Goal: Information Seeking & Learning: Check status

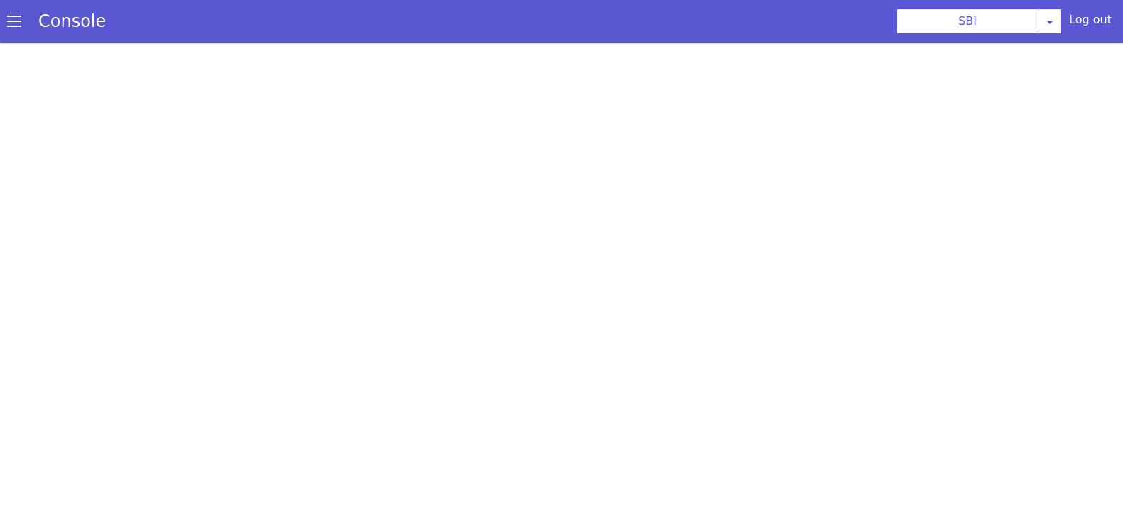
scroll to position [4, 0]
select select "TRANSFER"
select select "en"
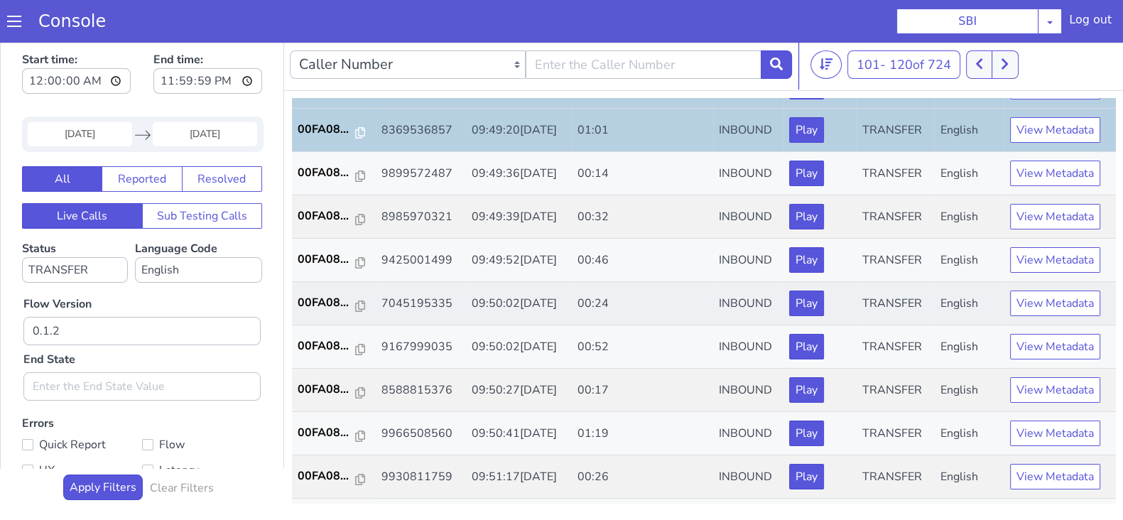
scroll to position [266, 0]
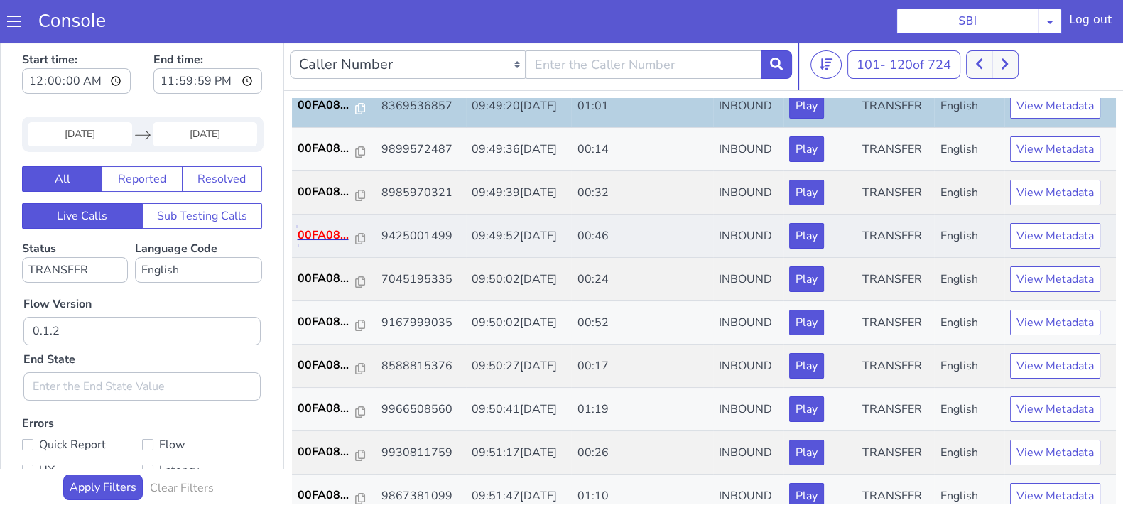
click at [323, 227] on p "00FA08..." at bounding box center [327, 235] width 58 height 17
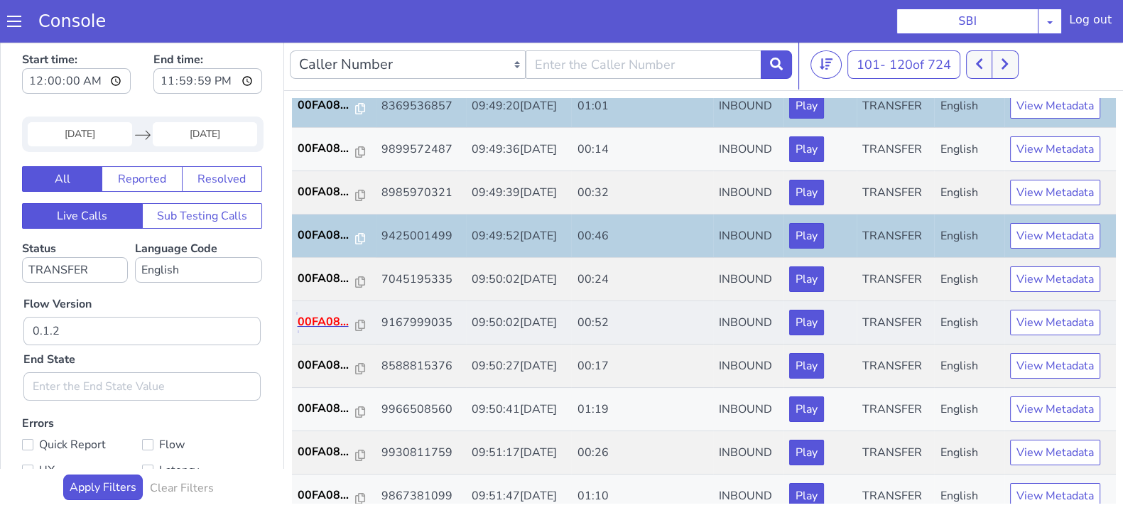
click at [320, 315] on p "00FA08..." at bounding box center [327, 321] width 58 height 17
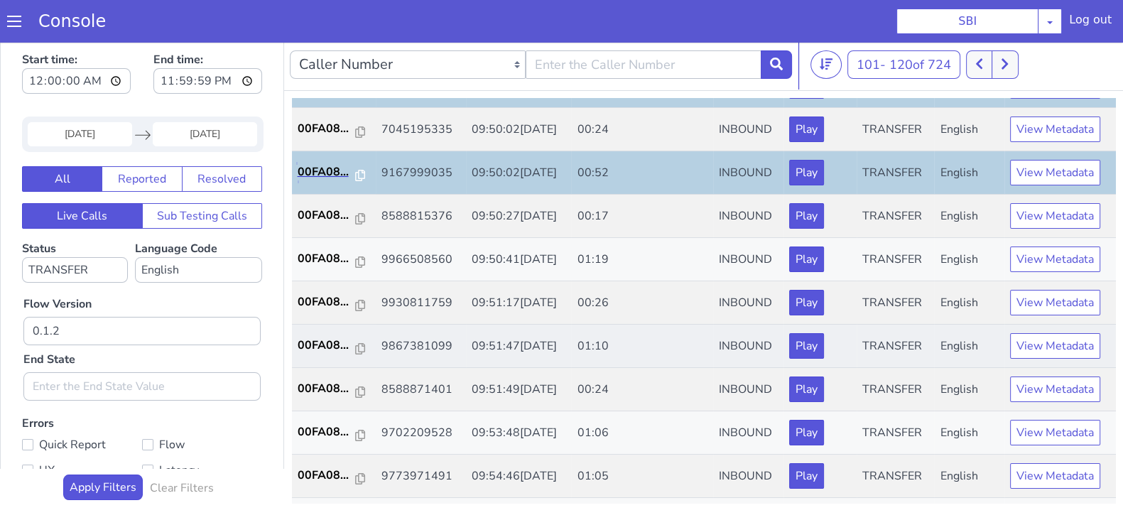
scroll to position [444, 0]
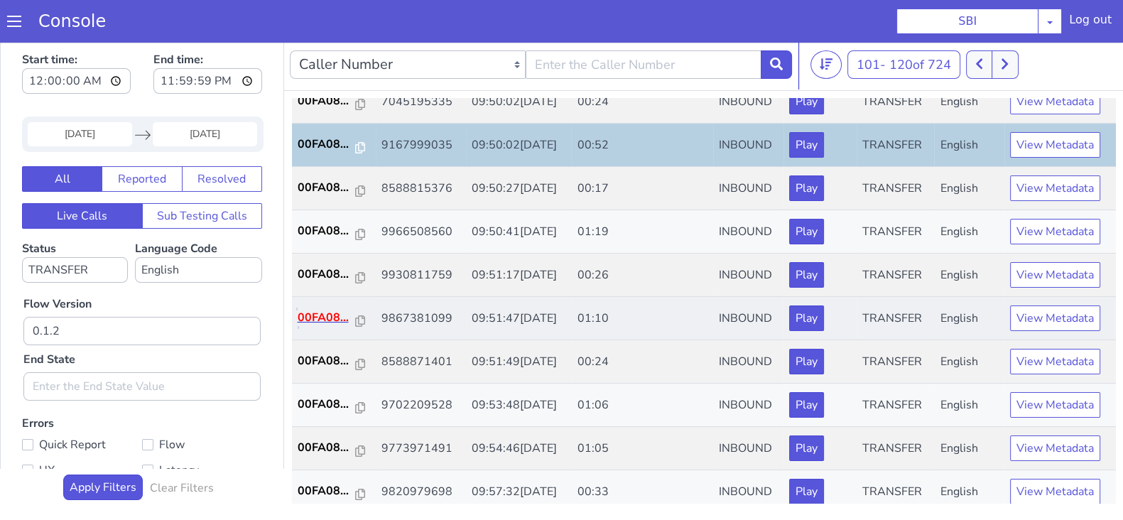
click at [323, 321] on p "00FA08..." at bounding box center [327, 317] width 58 height 17
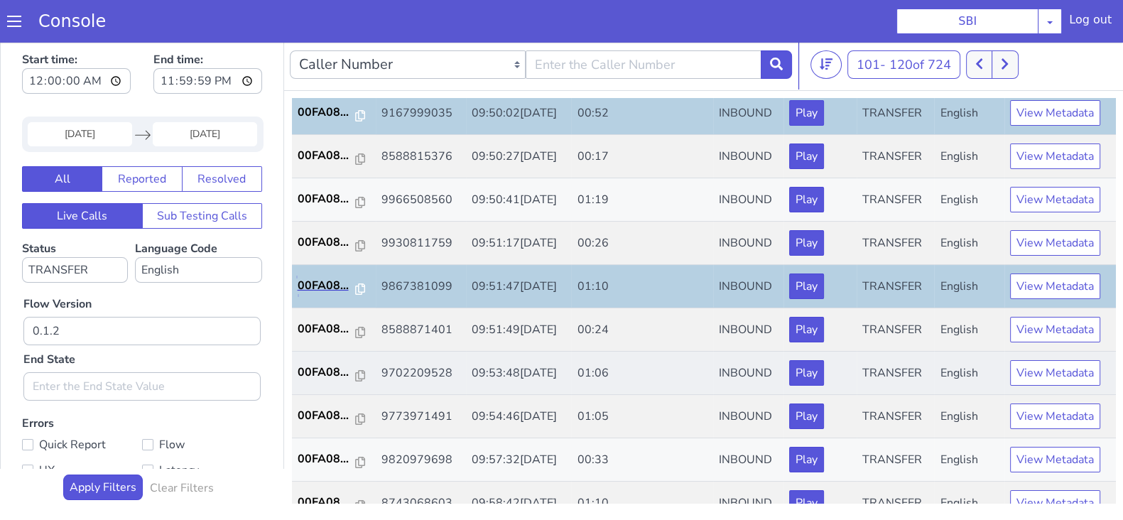
scroll to position [494, 0]
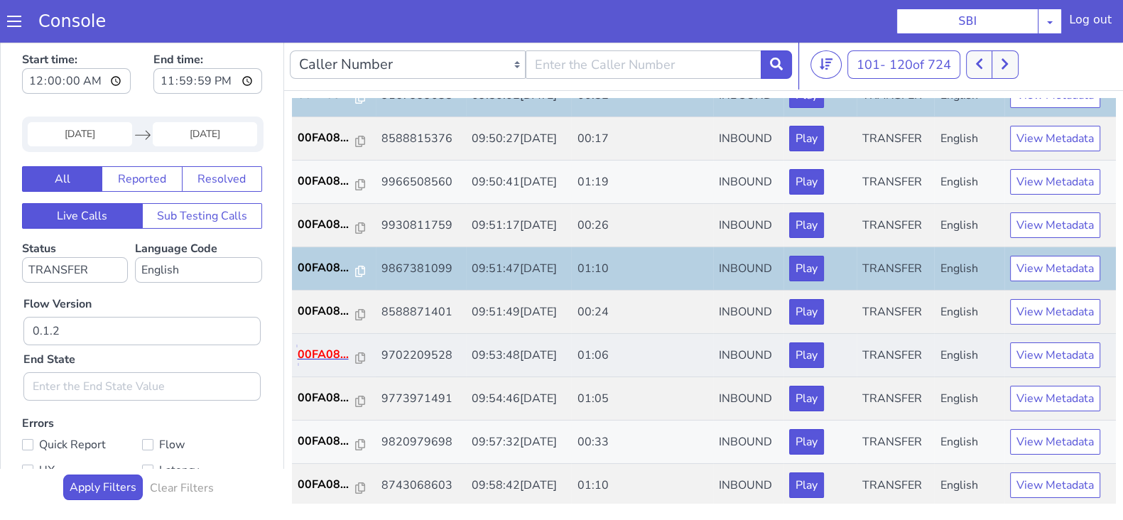
click at [326, 349] on p "00FA08..." at bounding box center [327, 354] width 58 height 17
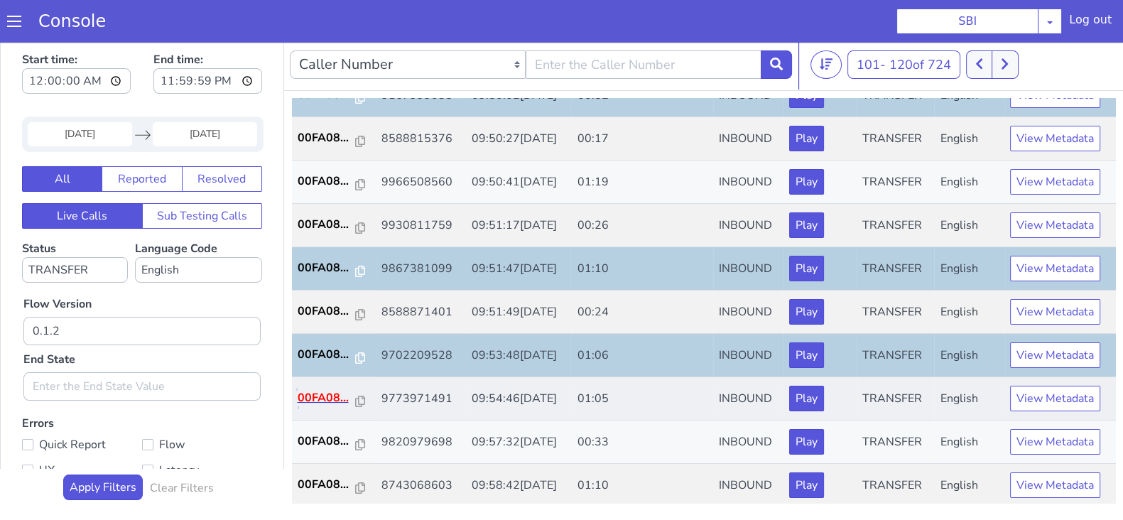
click at [330, 391] on p "00FA08..." at bounding box center [327, 397] width 58 height 17
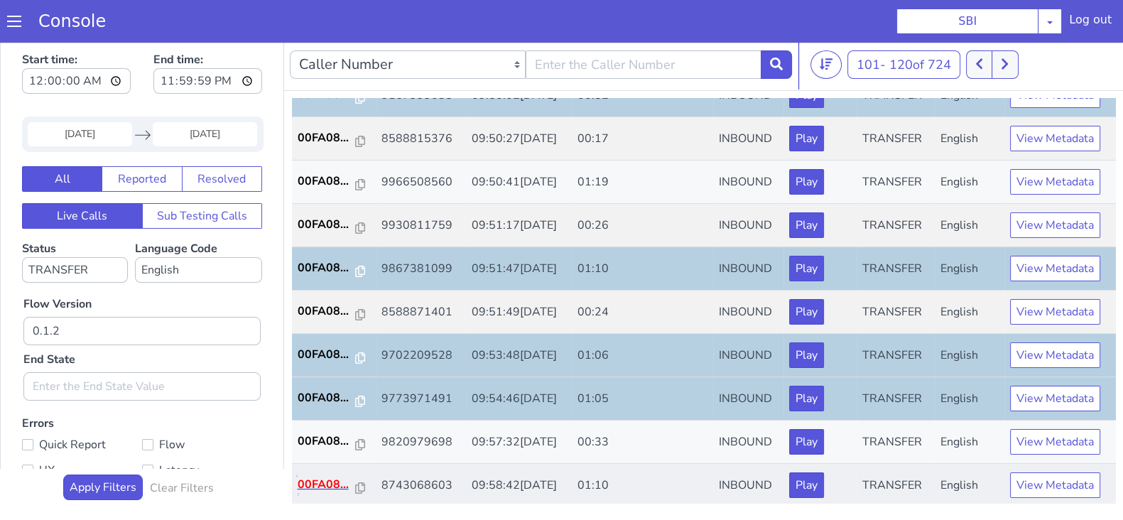
click at [330, 483] on p "00FA08..." at bounding box center [327, 484] width 58 height 17
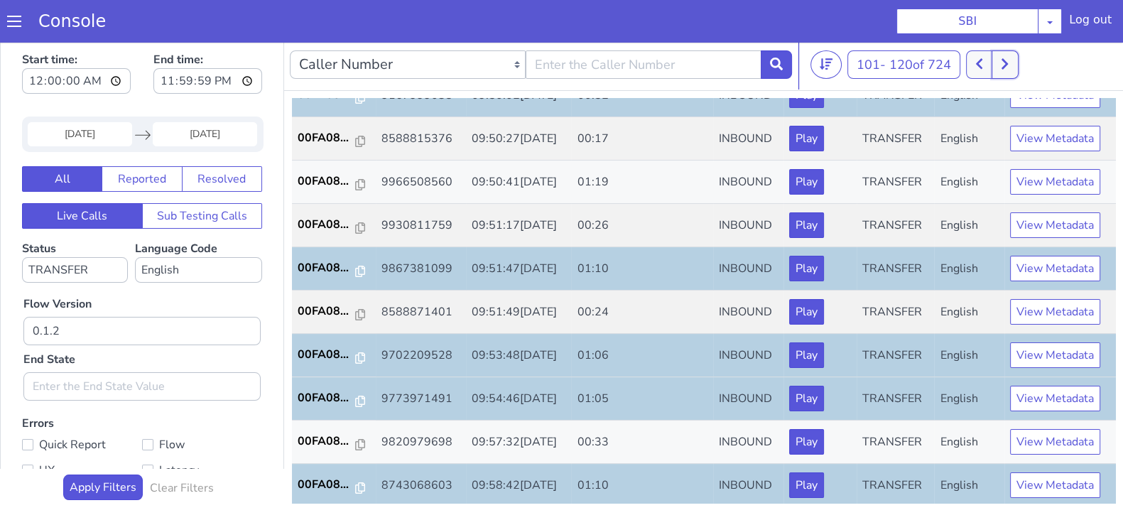
click at [1006, 60] on icon at bounding box center [1004, 64] width 6 height 11
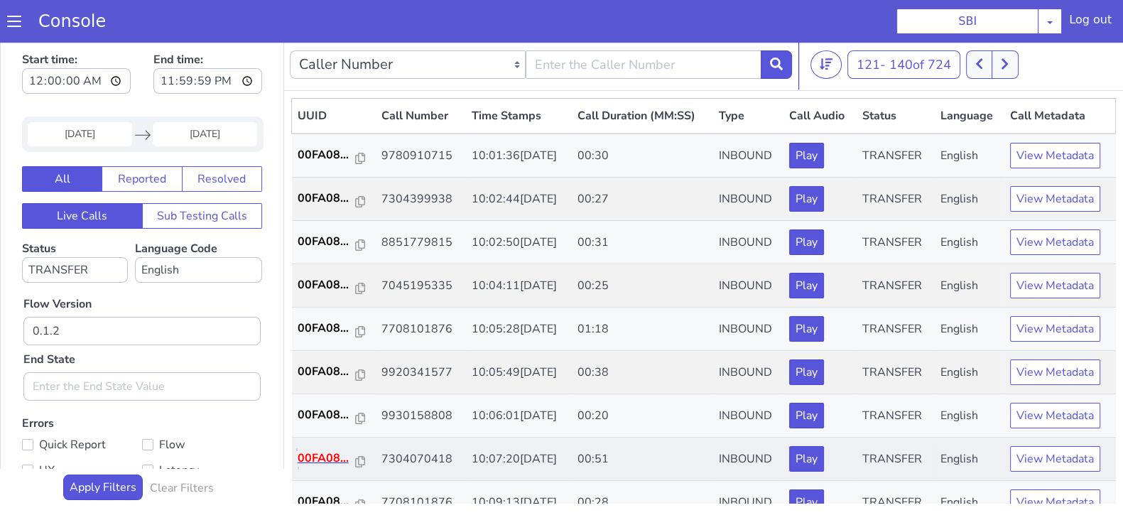
click at [325, 457] on p "00FA08..." at bounding box center [327, 458] width 58 height 17
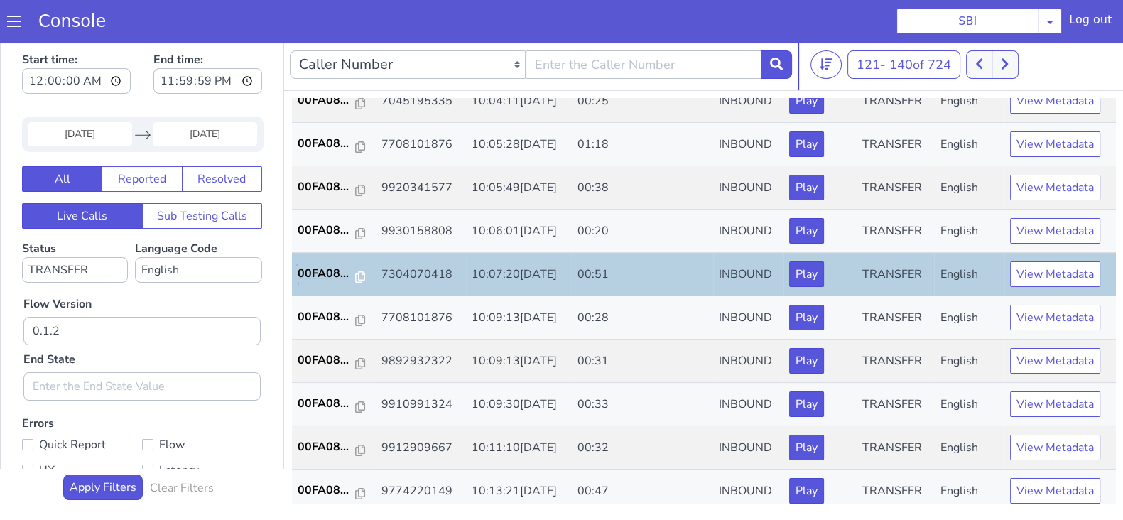
scroll to position [444, 0]
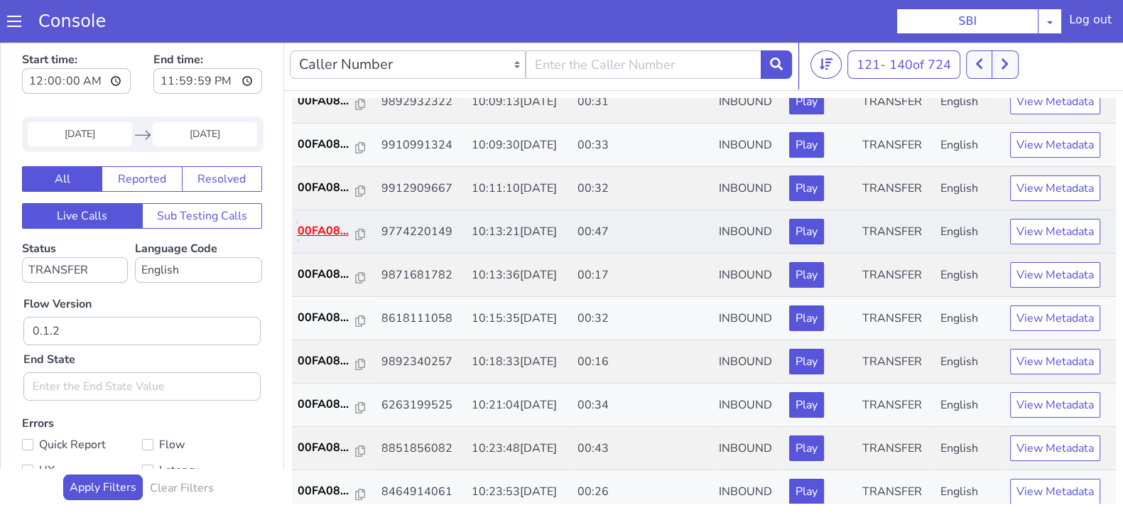
click at [316, 224] on p "00FA08..." at bounding box center [327, 230] width 58 height 17
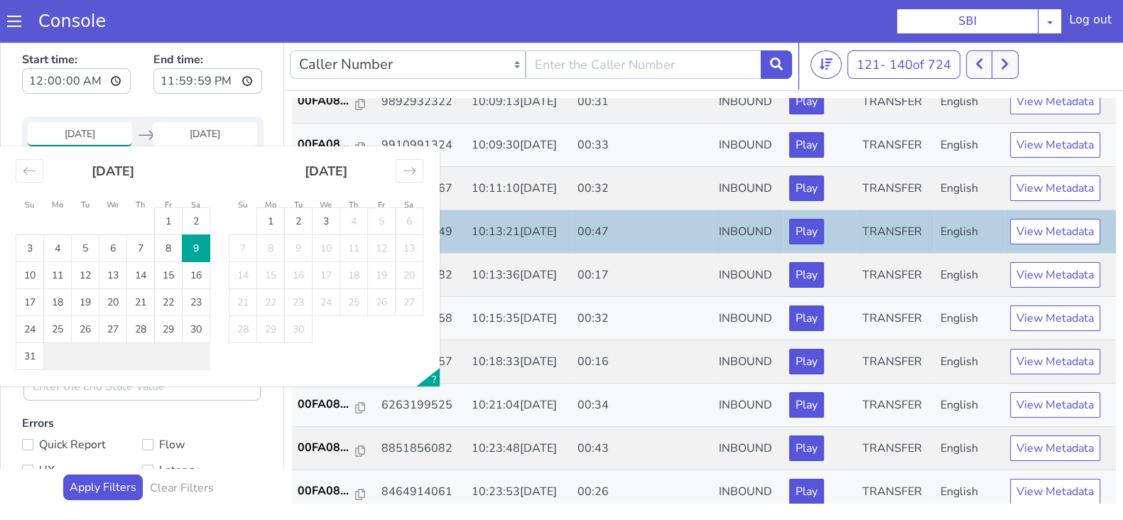
click at [89, 140] on input "09 Aug 2025" at bounding box center [80, 134] width 104 height 24
click at [23, 269] on td "10" at bounding box center [30, 275] width 28 height 27
type input "10 Aug 2025"
click at [205, 127] on input "End Date" at bounding box center [205, 134] width 104 height 24
click at [25, 275] on td "10" at bounding box center [30, 275] width 28 height 27
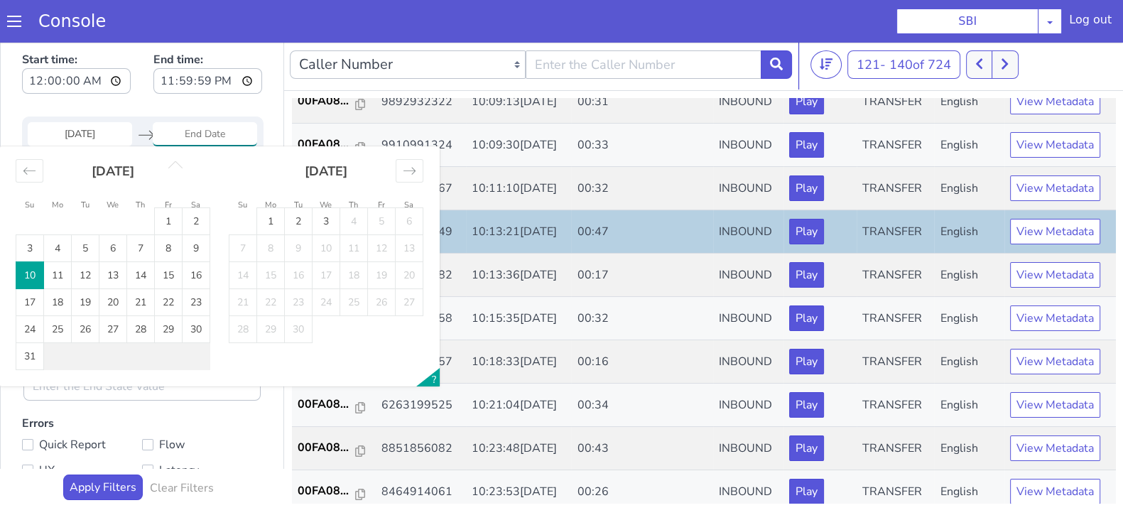
type input "10 Aug 2025"
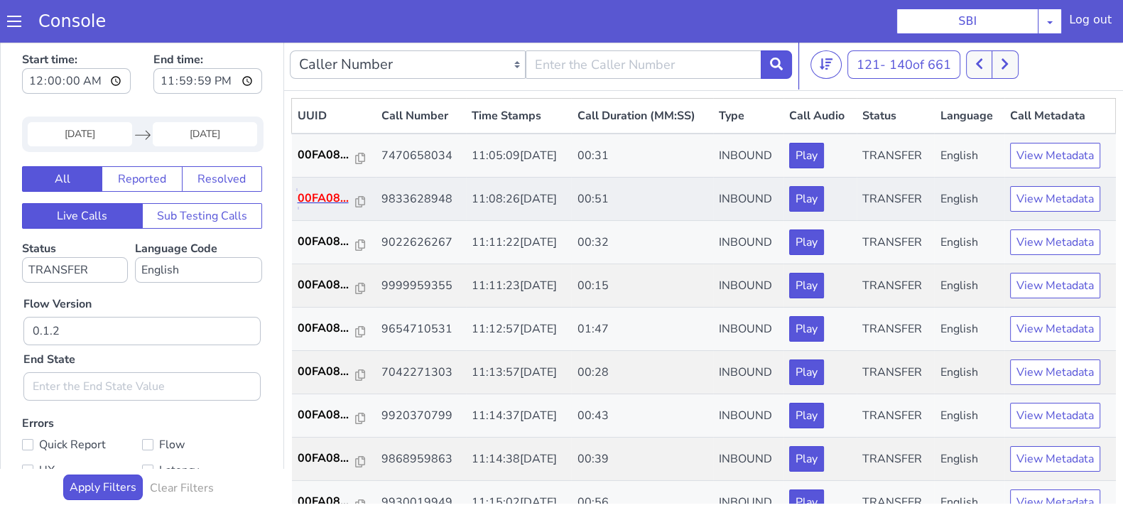
click at [313, 195] on p "00FA08..." at bounding box center [327, 198] width 58 height 17
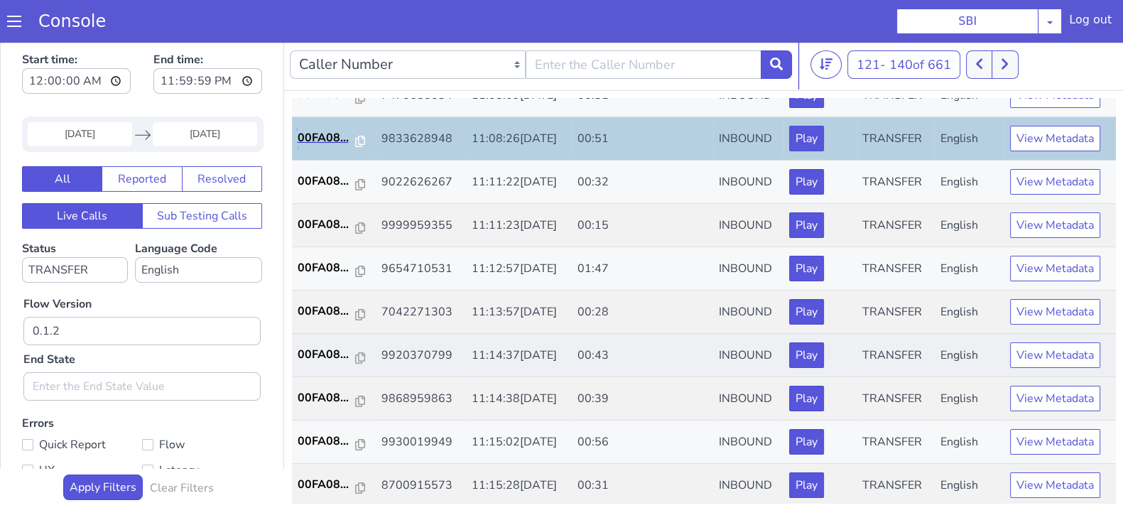
scroll to position [88, 0]
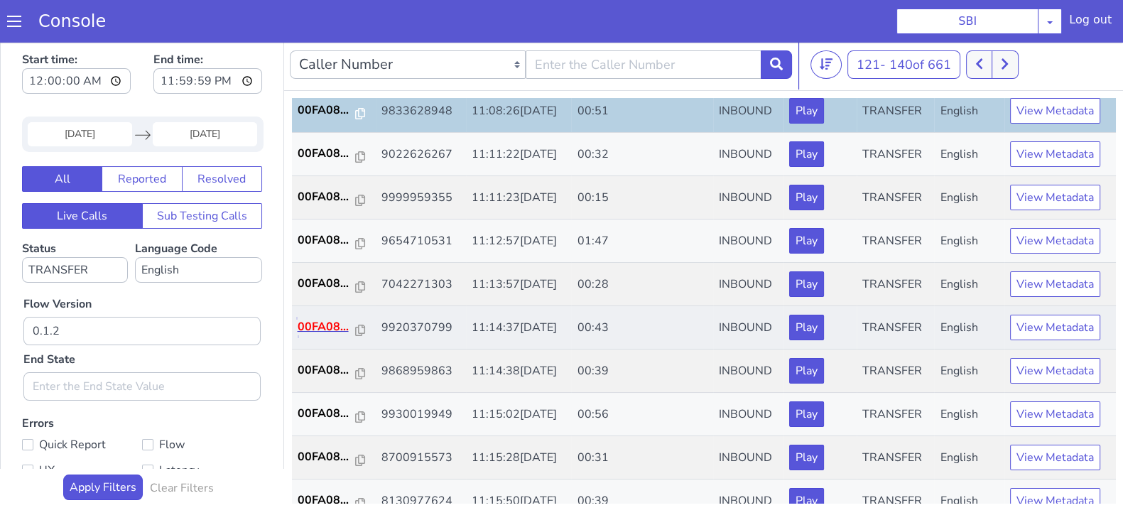
click at [315, 322] on p "00FA08..." at bounding box center [327, 326] width 58 height 17
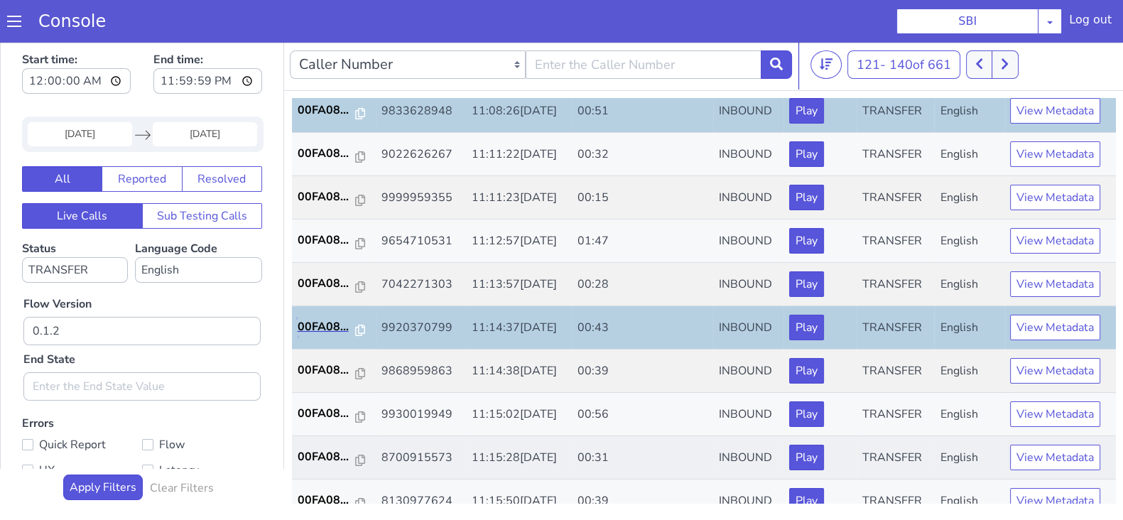
scroll to position [177, 0]
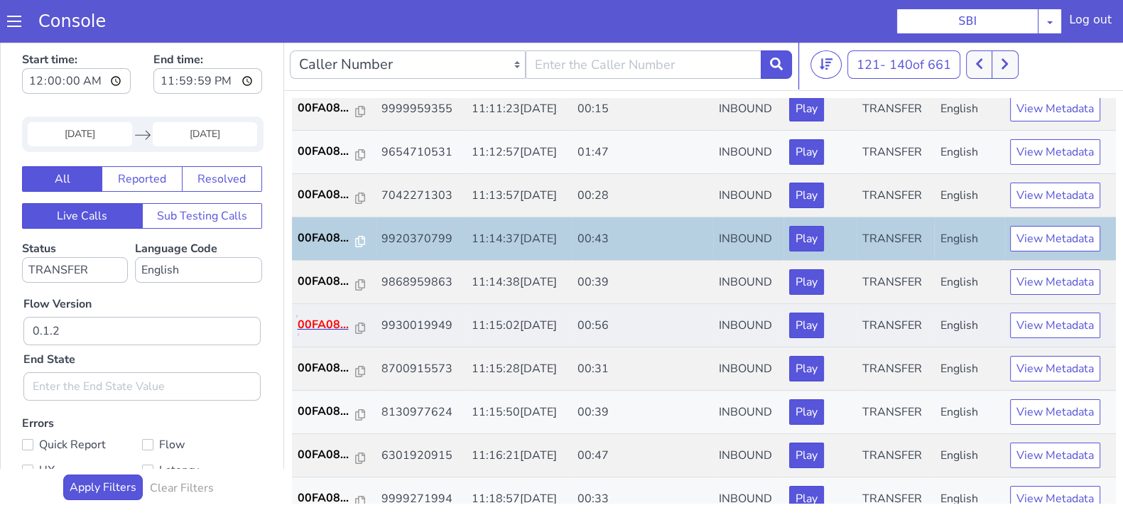
click at [331, 321] on p "00FA08..." at bounding box center [327, 324] width 58 height 17
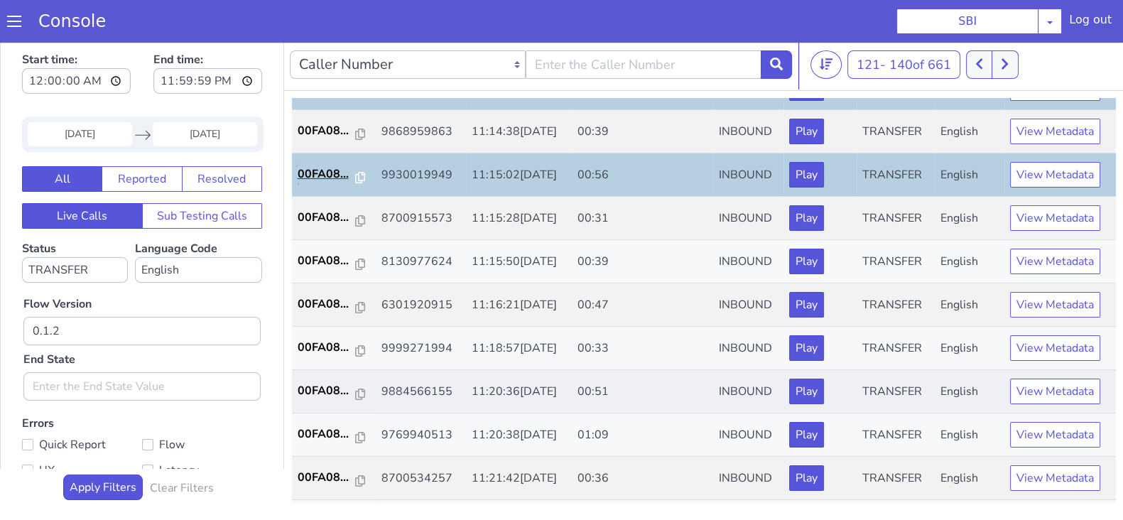
scroll to position [444, 0]
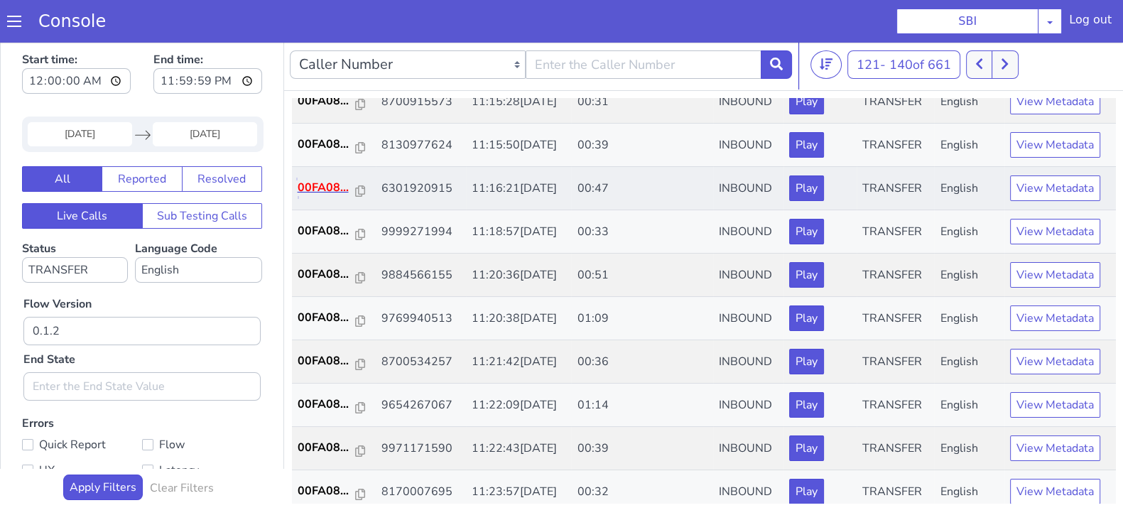
click at [323, 189] on p "00FA08..." at bounding box center [327, 187] width 58 height 17
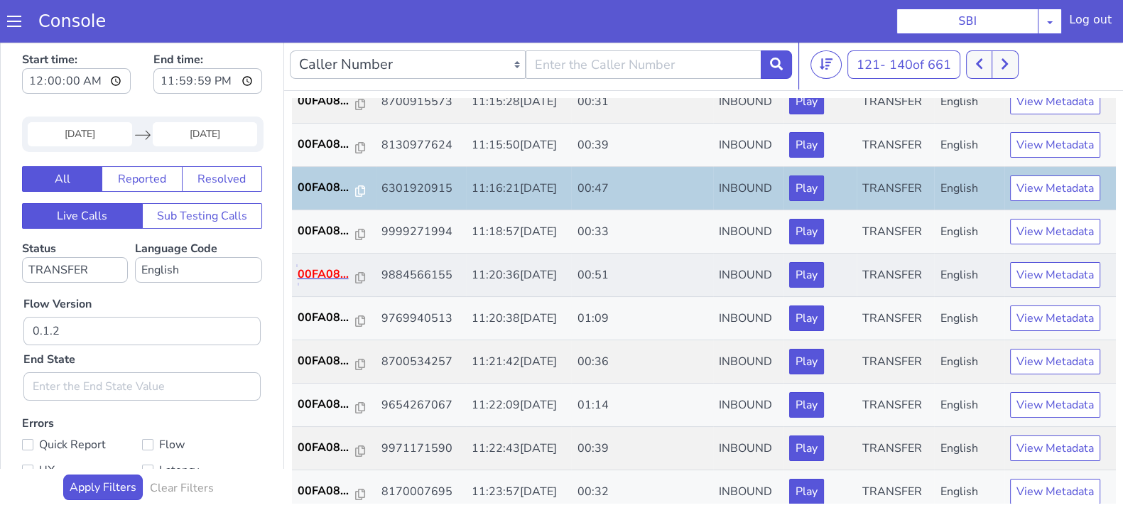
click at [325, 271] on p "00FA08..." at bounding box center [327, 274] width 58 height 17
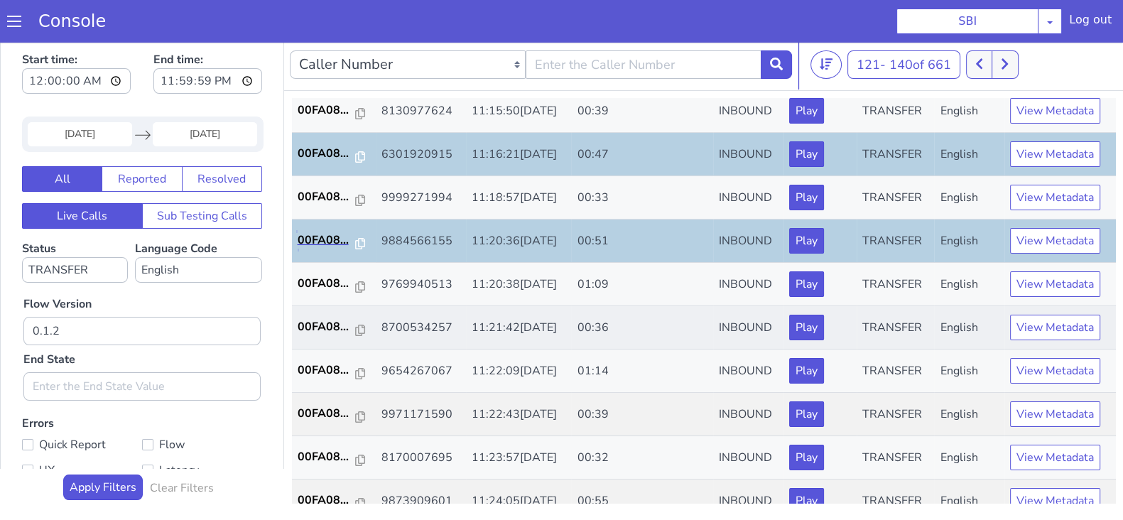
scroll to position [494, 0]
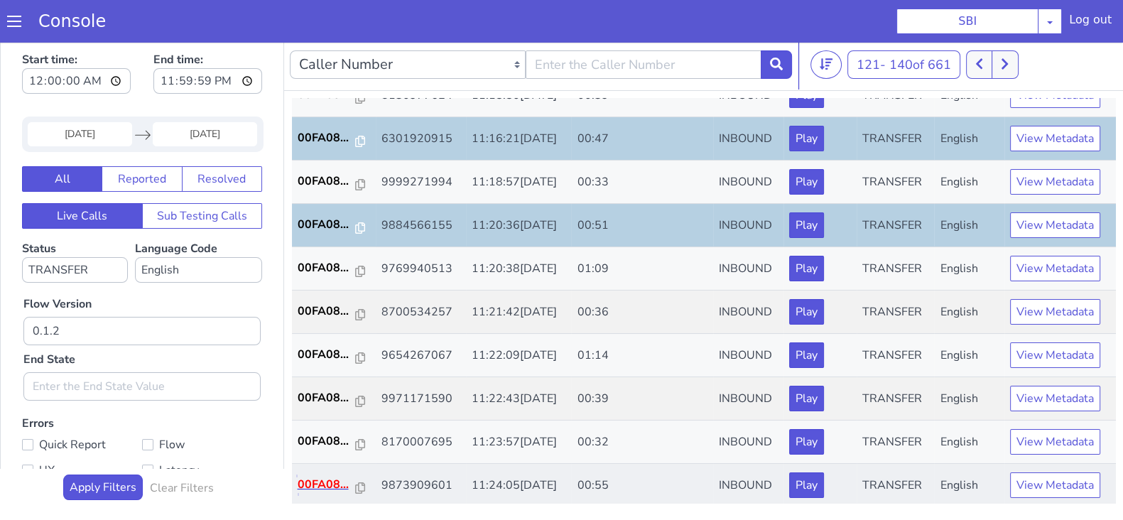
click at [330, 479] on p "00FA08..." at bounding box center [327, 484] width 58 height 17
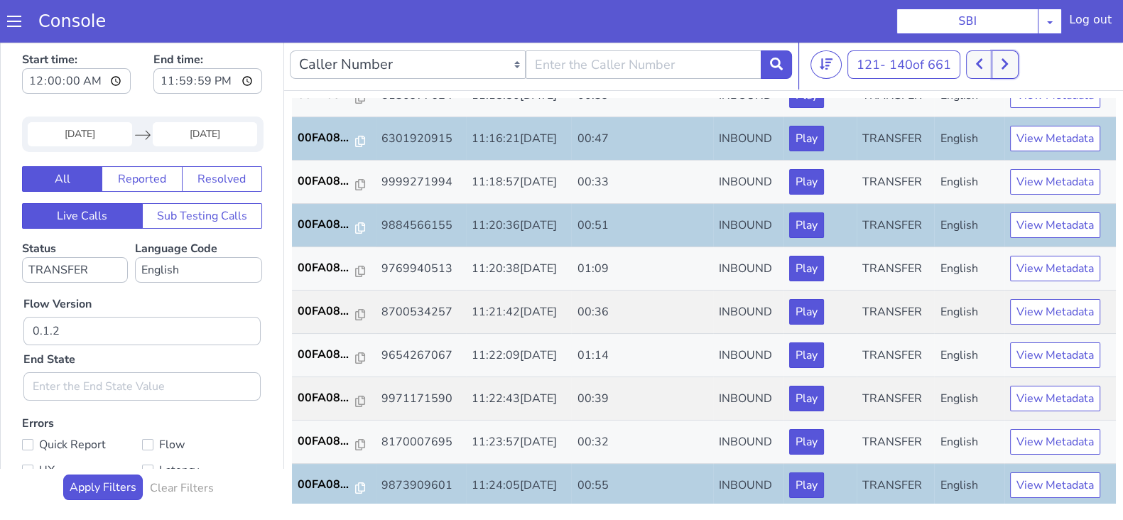
click at [1005, 66] on icon at bounding box center [1005, 64] width 8 height 13
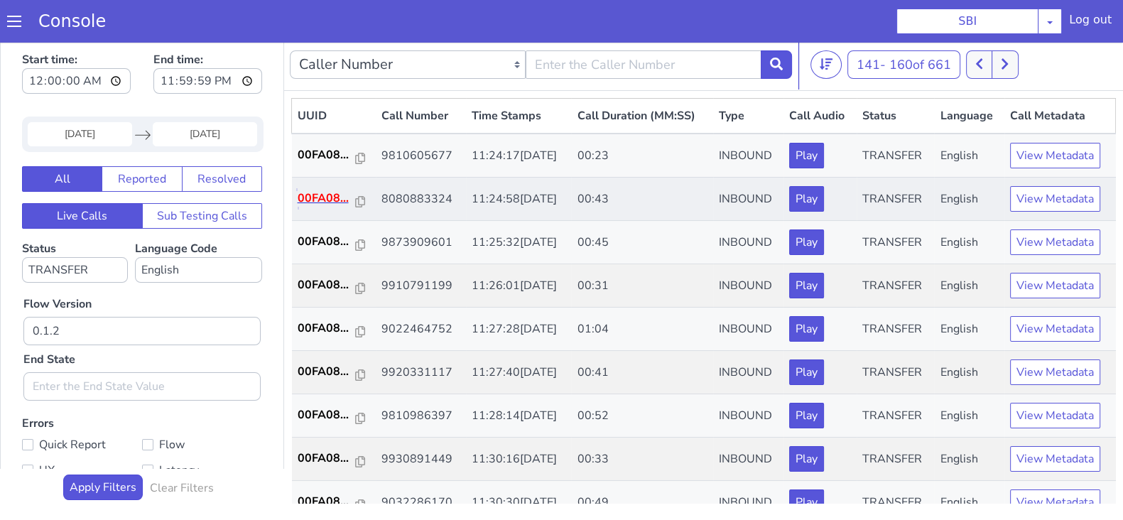
click at [338, 200] on p "00FA08..." at bounding box center [327, 198] width 58 height 17
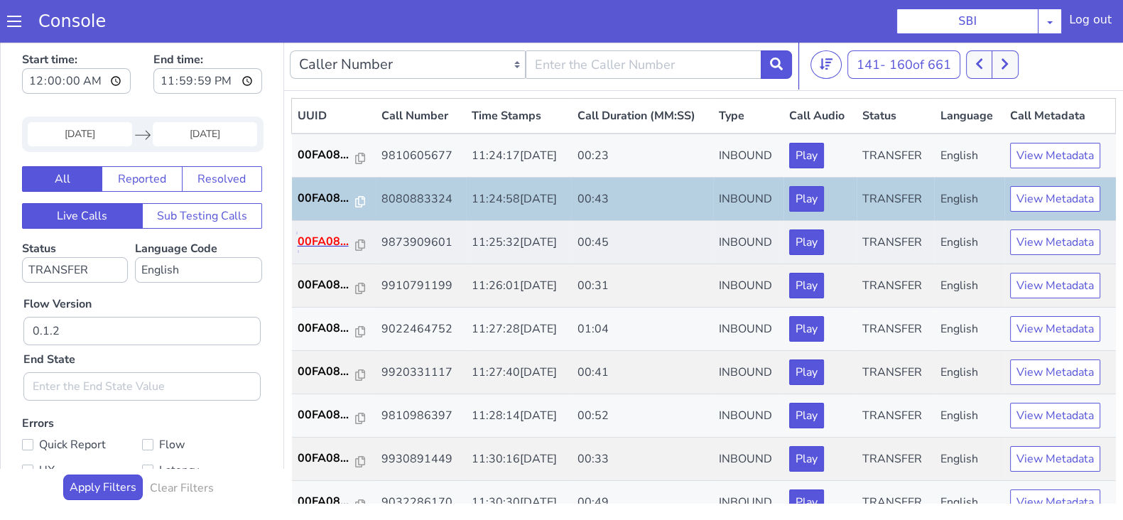
click at [322, 239] on p "00FA08..." at bounding box center [327, 241] width 58 height 17
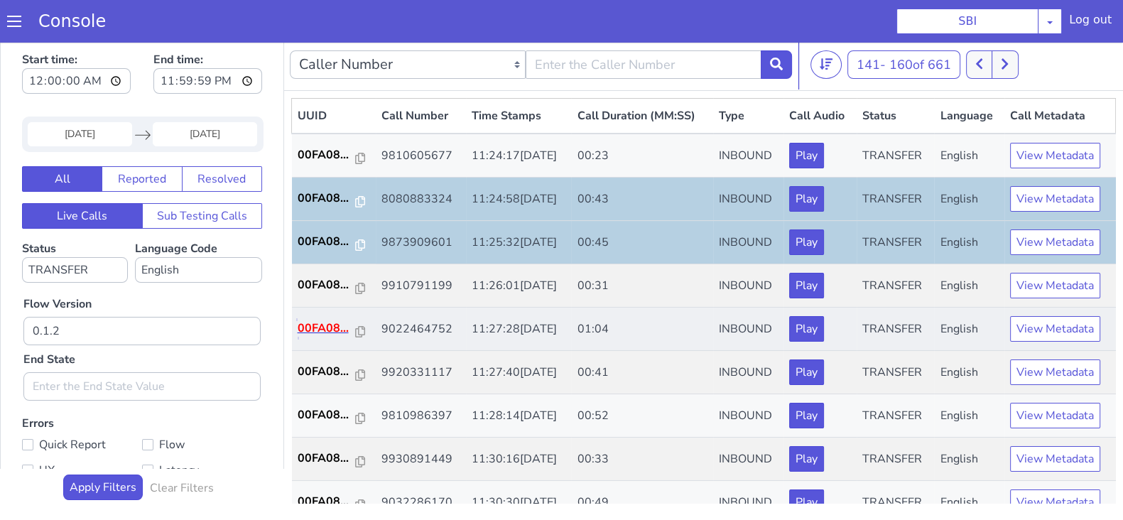
click at [325, 321] on p "00FA08..." at bounding box center [327, 328] width 58 height 17
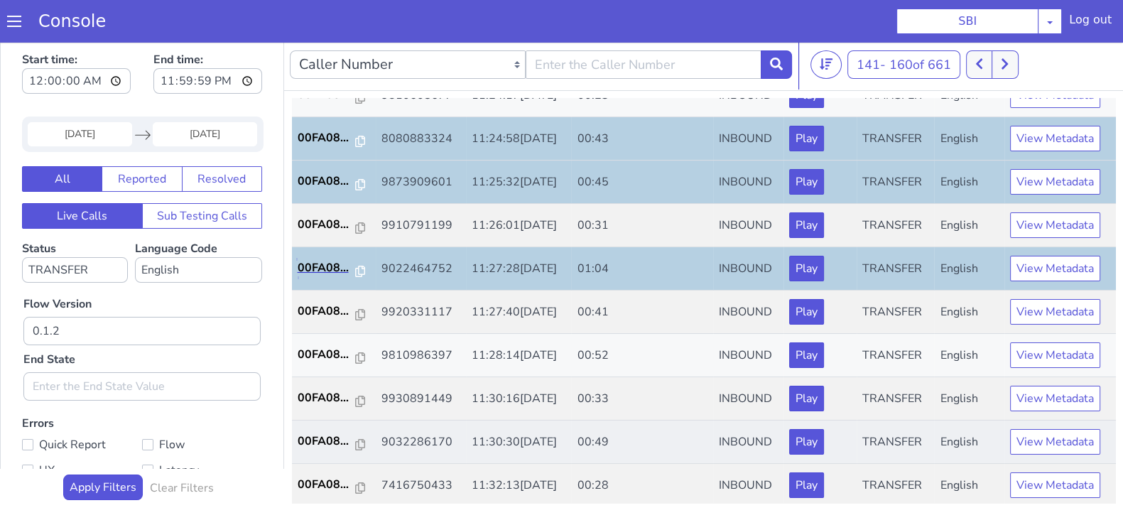
scroll to position [88, 0]
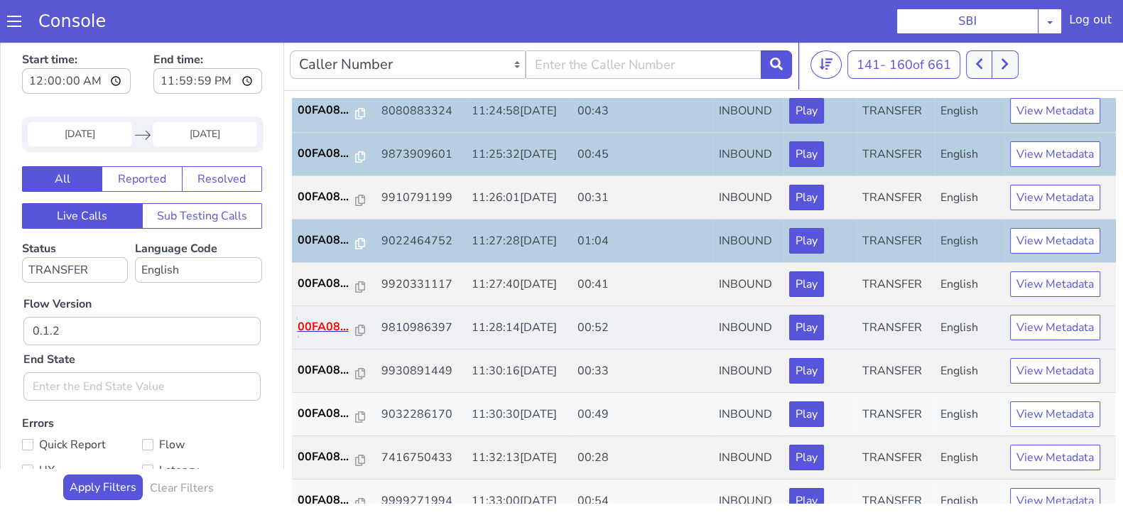
click at [317, 318] on p "00FA08..." at bounding box center [327, 326] width 58 height 17
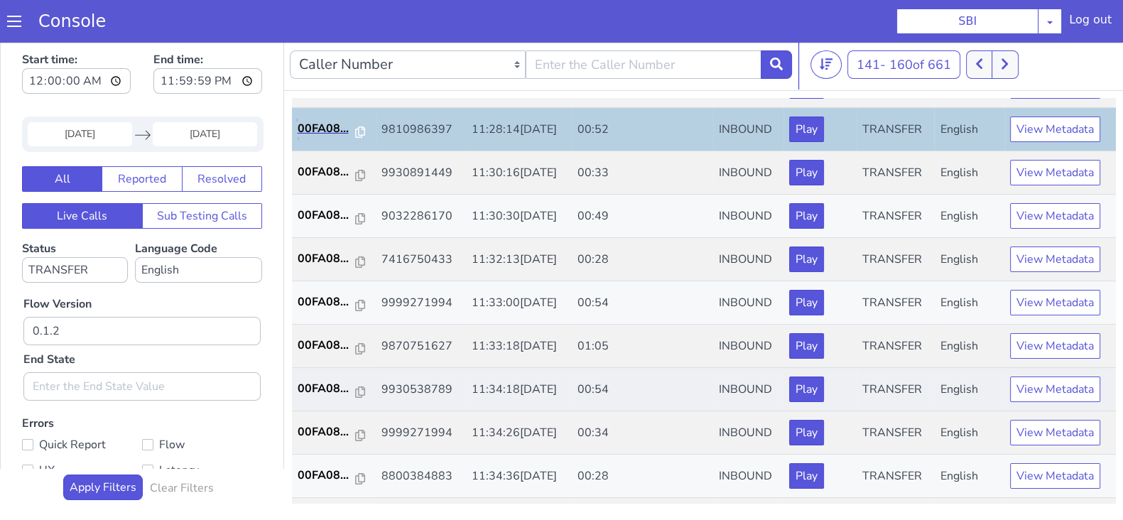
scroll to position [177, 0]
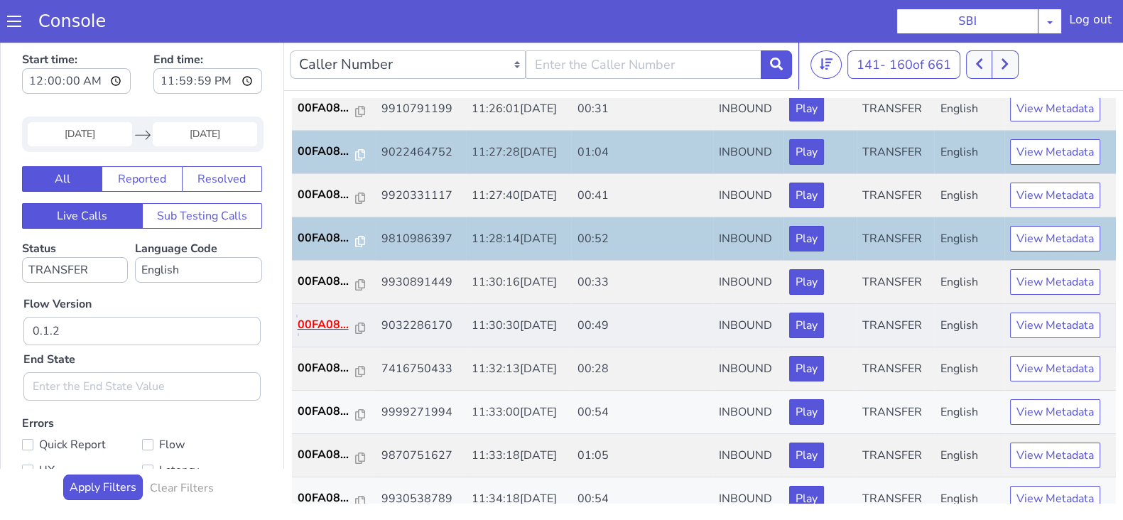
click at [310, 325] on p "00FA08..." at bounding box center [327, 324] width 58 height 17
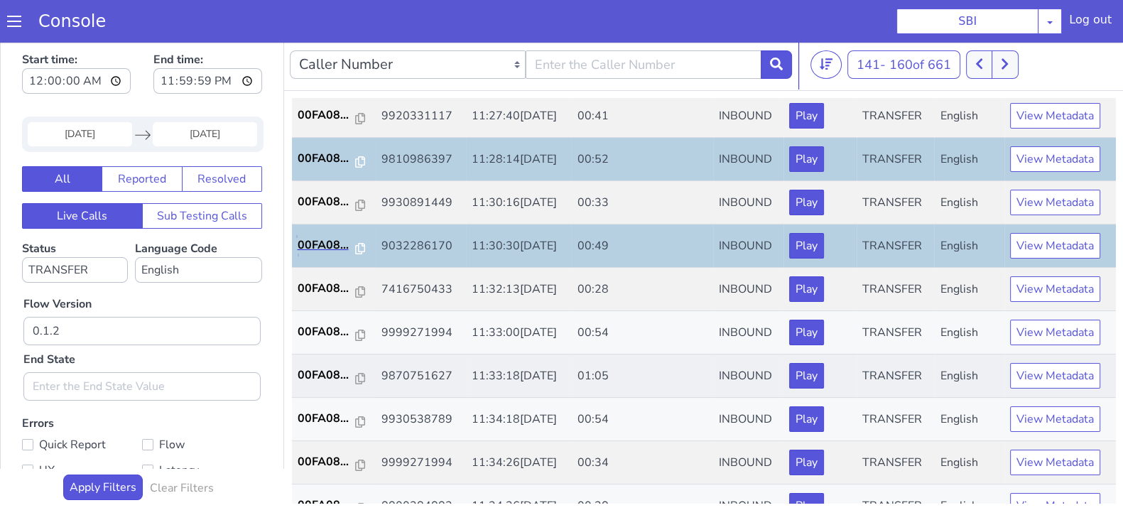
scroll to position [354, 0]
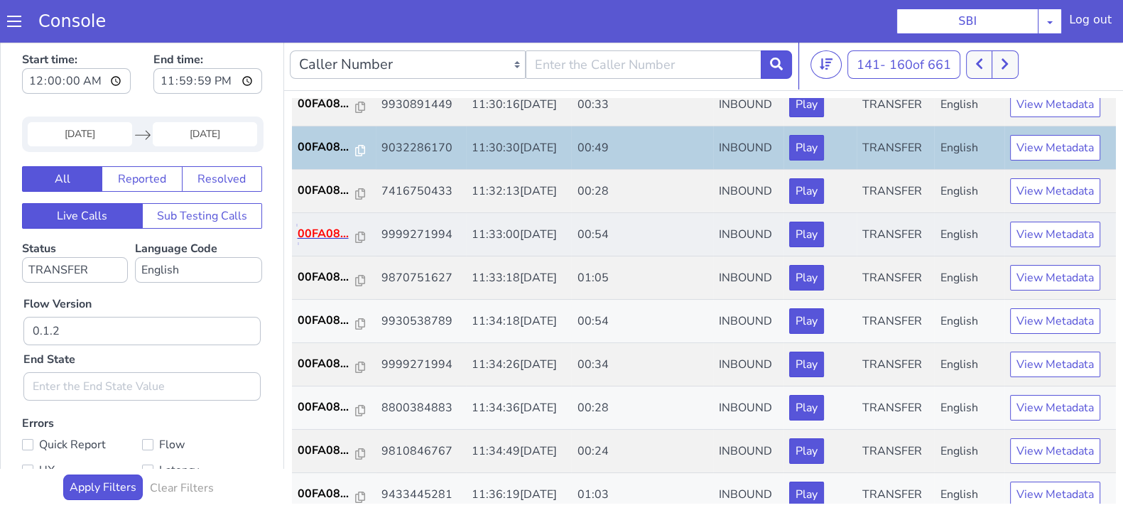
click at [326, 234] on p "00FA08..." at bounding box center [327, 233] width 58 height 17
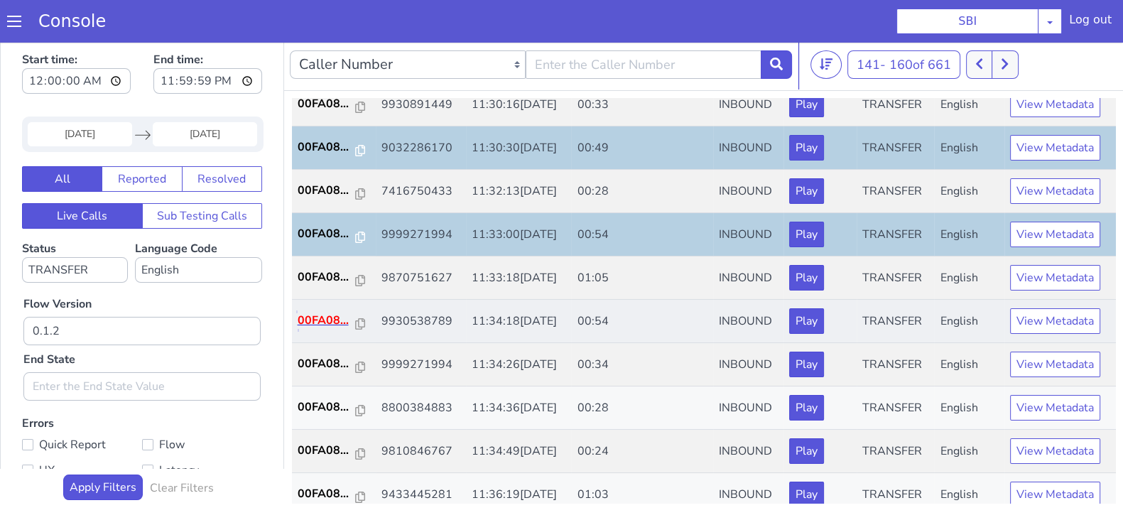
click at [300, 312] on p "00FA08..." at bounding box center [327, 320] width 58 height 17
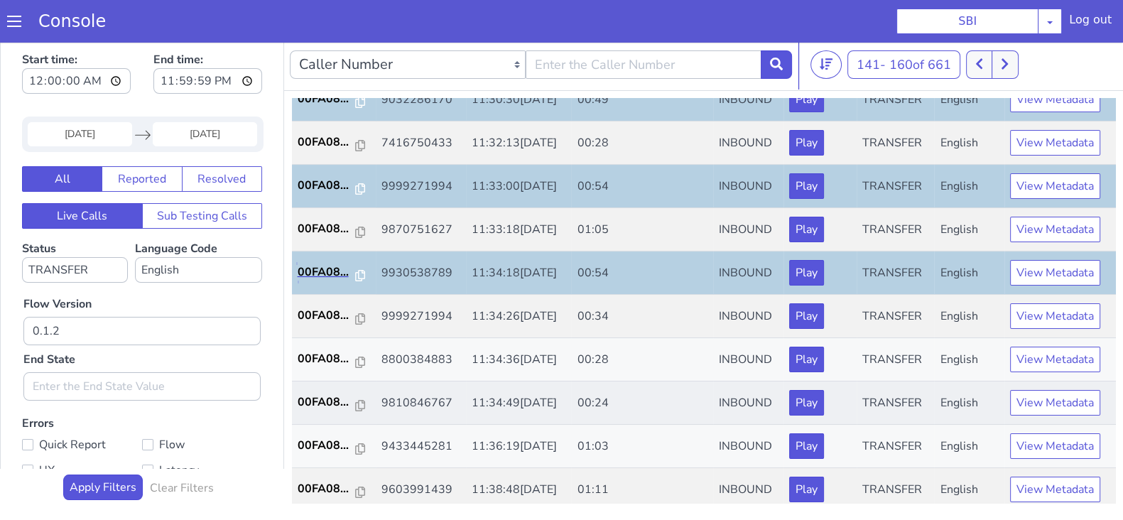
scroll to position [444, 0]
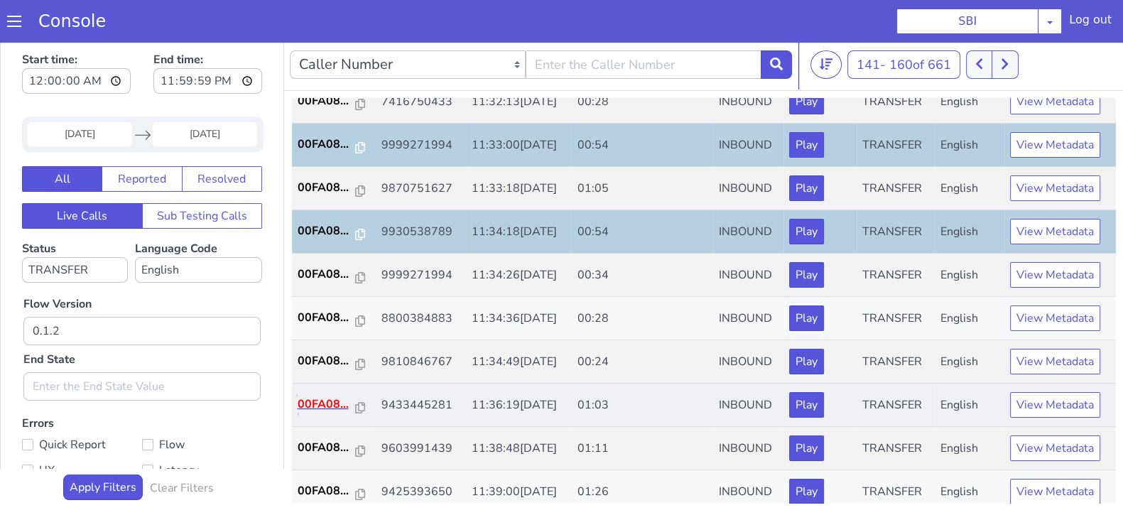
click at [335, 407] on p "00FA08..." at bounding box center [327, 404] width 58 height 17
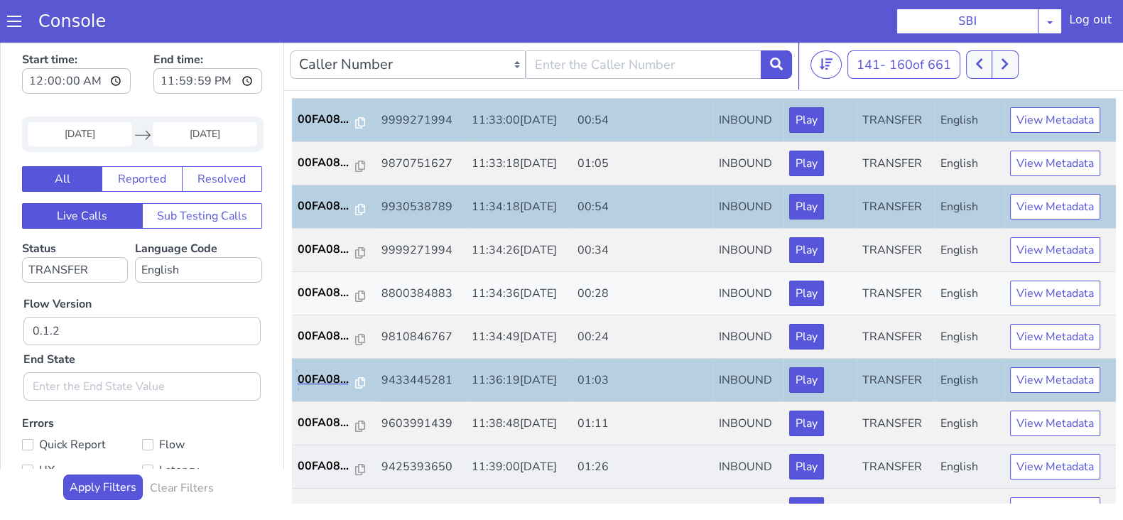
scroll to position [494, 0]
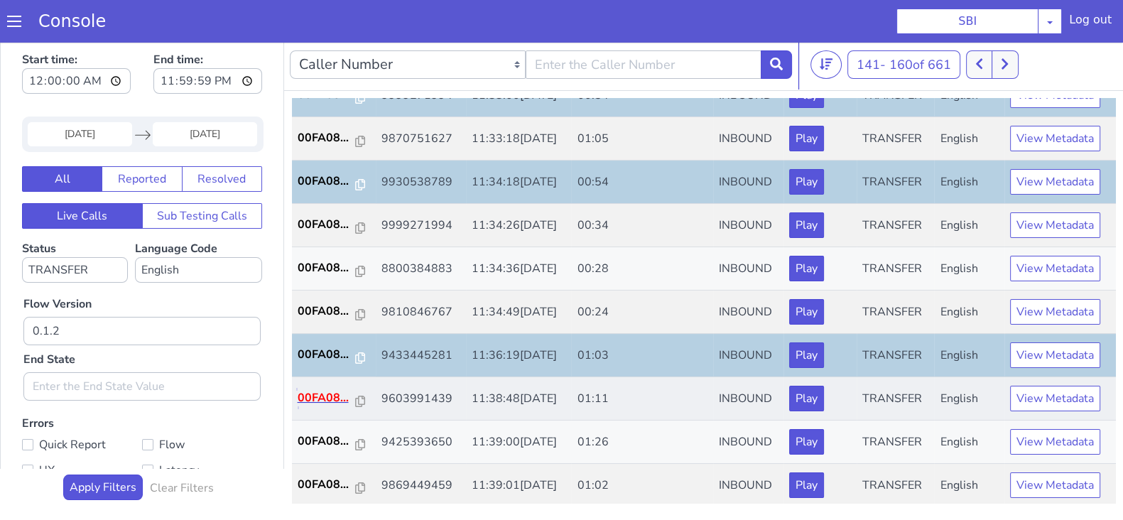
click at [320, 398] on p "00FA08..." at bounding box center [327, 397] width 58 height 17
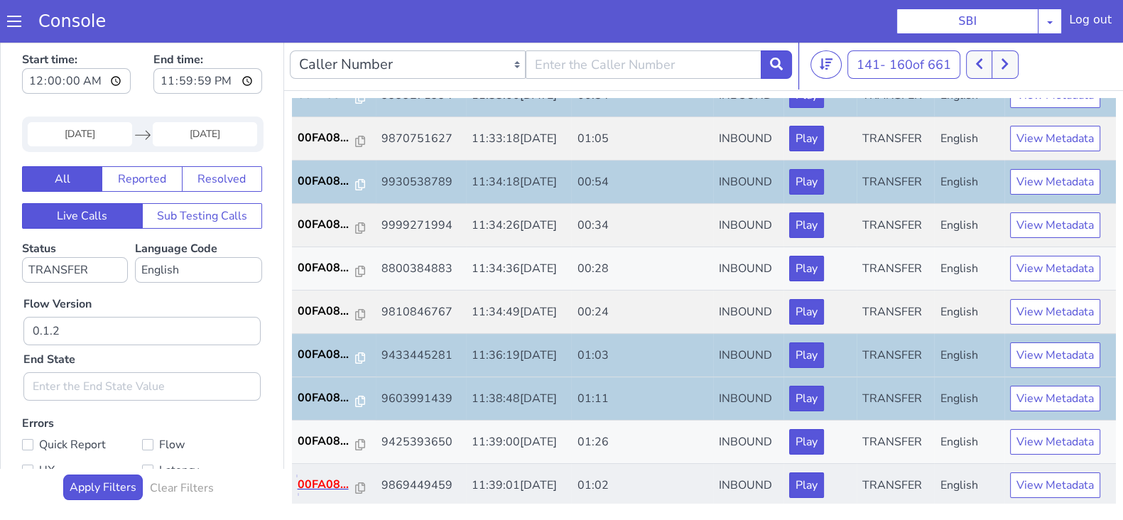
click at [302, 484] on p "00FA08..." at bounding box center [327, 484] width 58 height 17
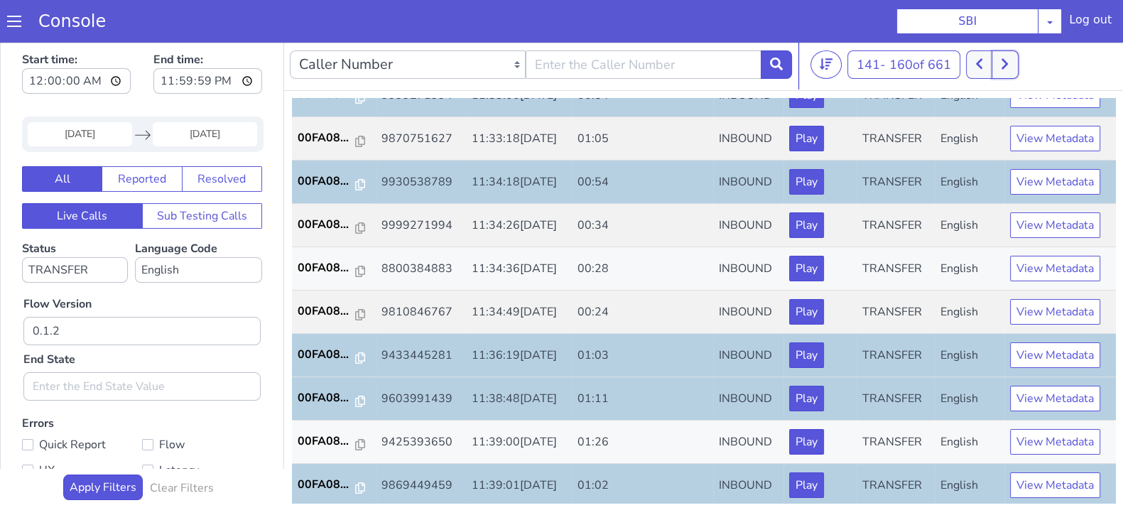
click at [1003, 64] on icon at bounding box center [1005, 64] width 8 height 13
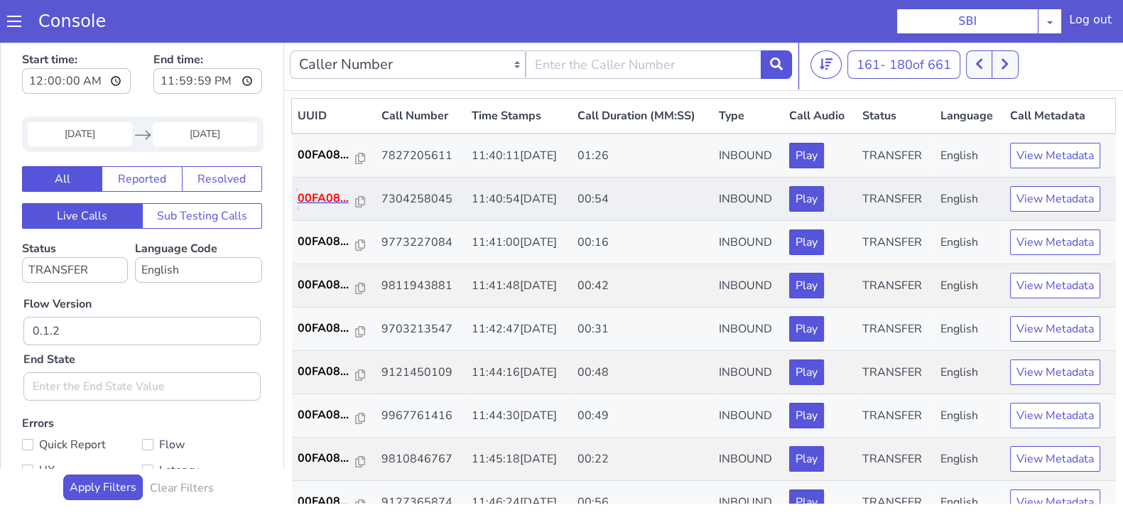
click at [334, 200] on p "00FA08..." at bounding box center [327, 198] width 58 height 17
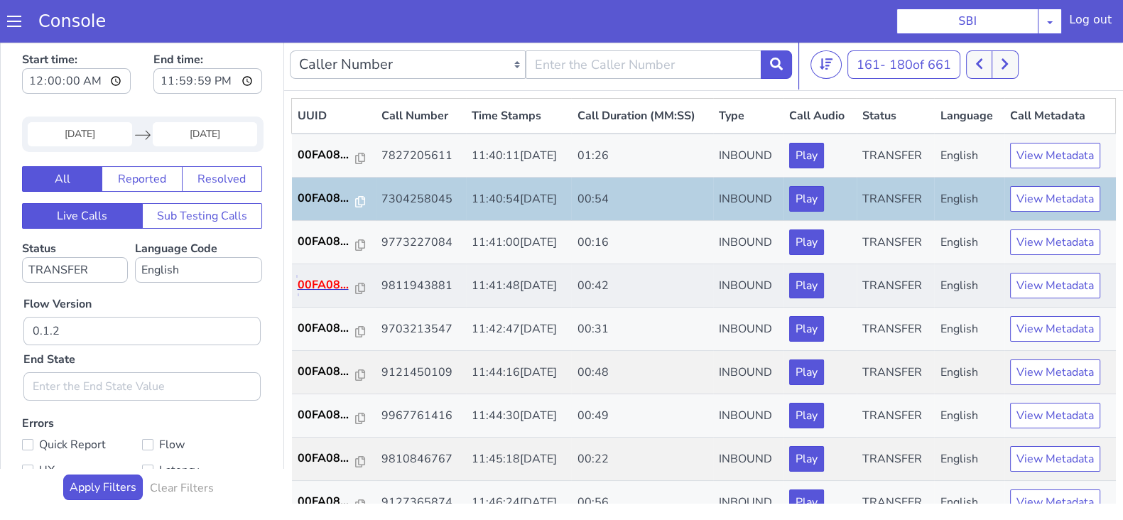
click at [314, 279] on p "00FA08..." at bounding box center [327, 284] width 58 height 17
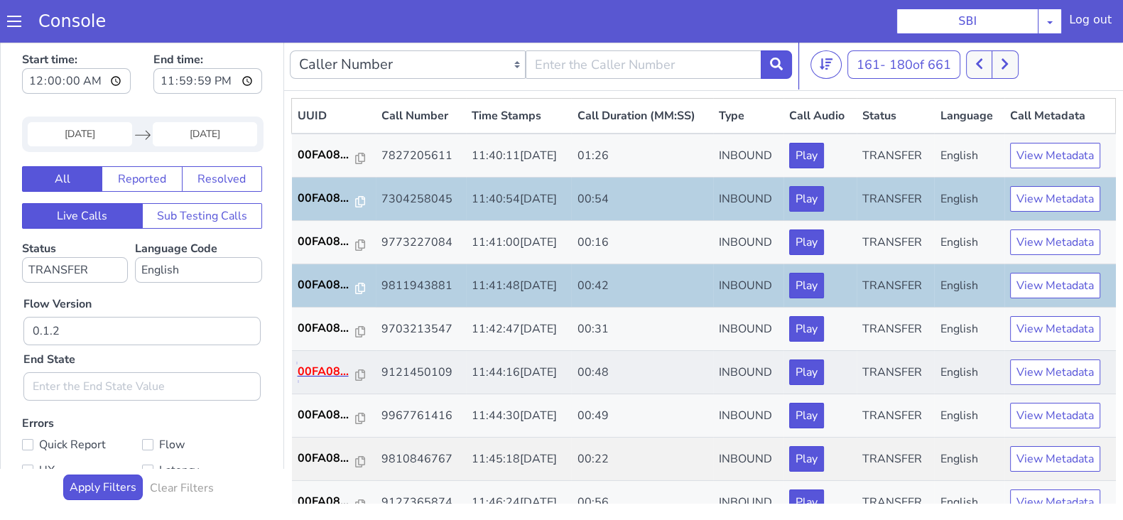
click at [333, 364] on p "00FA08..." at bounding box center [327, 371] width 58 height 17
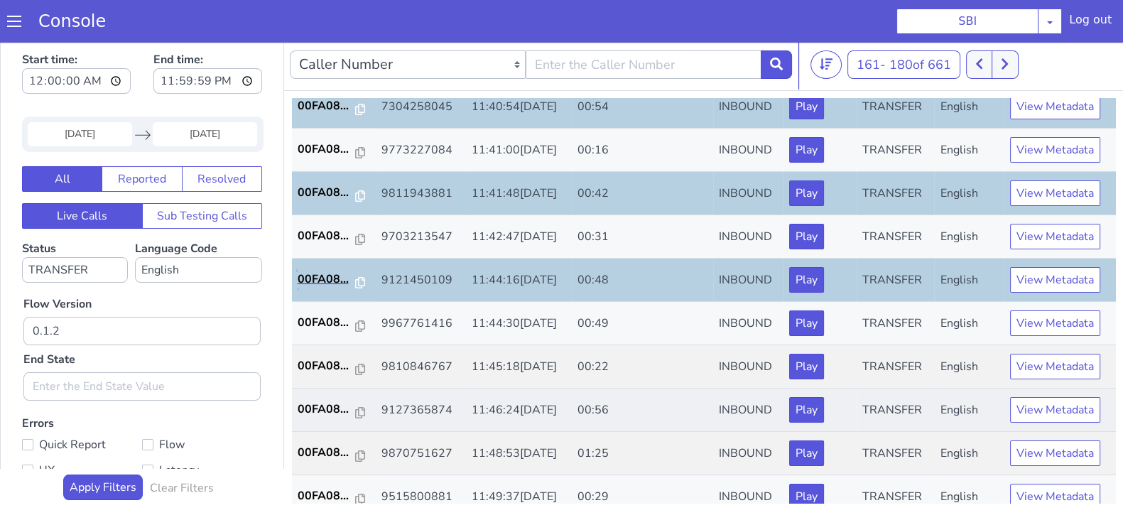
scroll to position [177, 0]
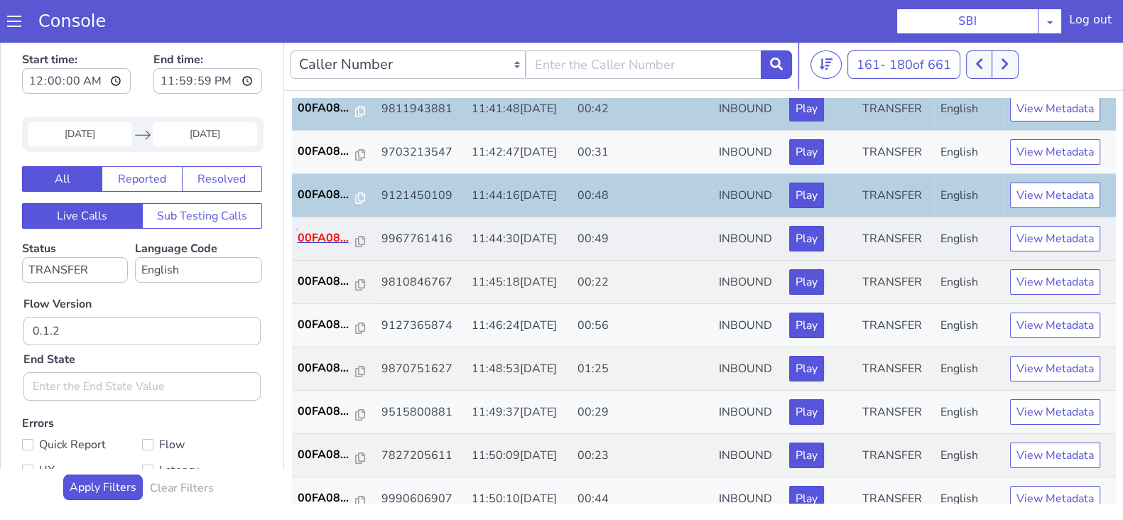
click at [312, 239] on p "00FA08..." at bounding box center [327, 237] width 58 height 17
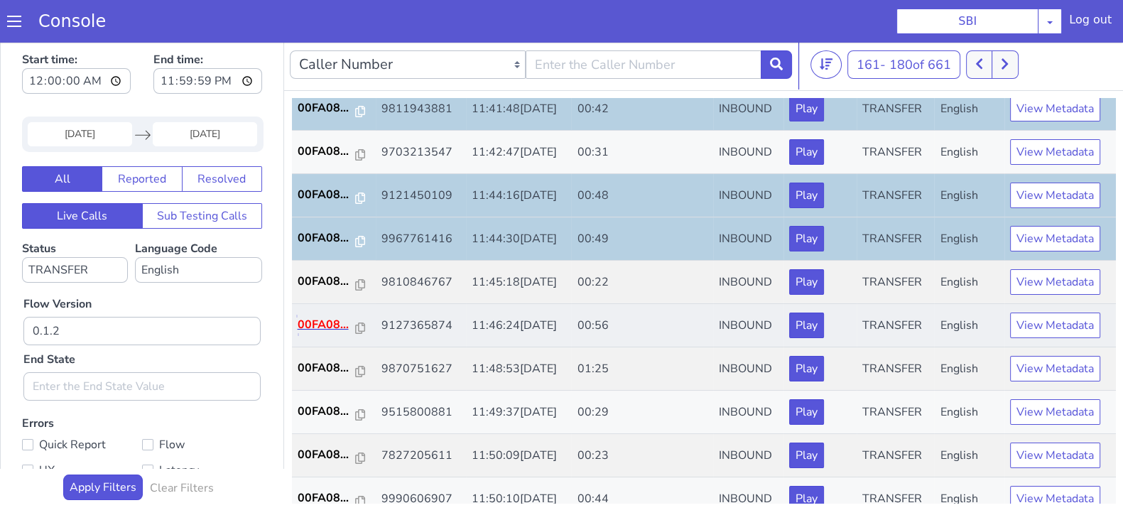
click at [318, 325] on p "00FA08..." at bounding box center [327, 324] width 58 height 17
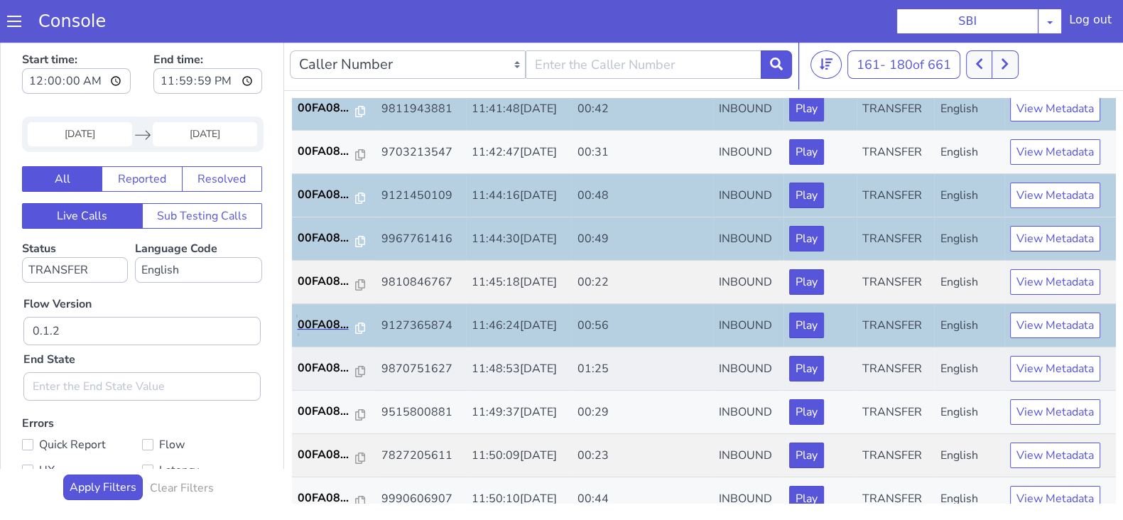
scroll to position [354, 0]
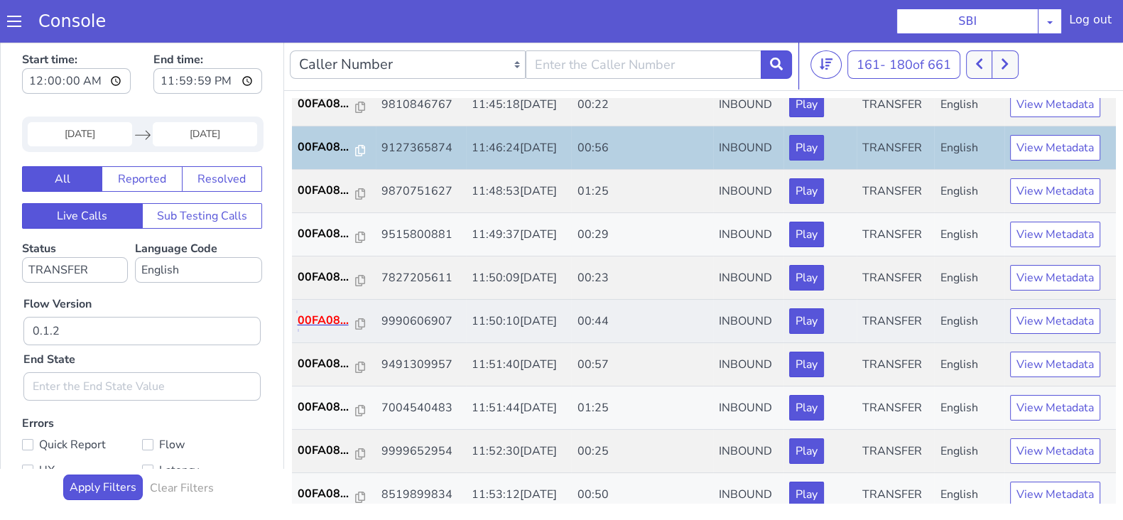
click at [313, 312] on p "00FA08..." at bounding box center [327, 320] width 58 height 17
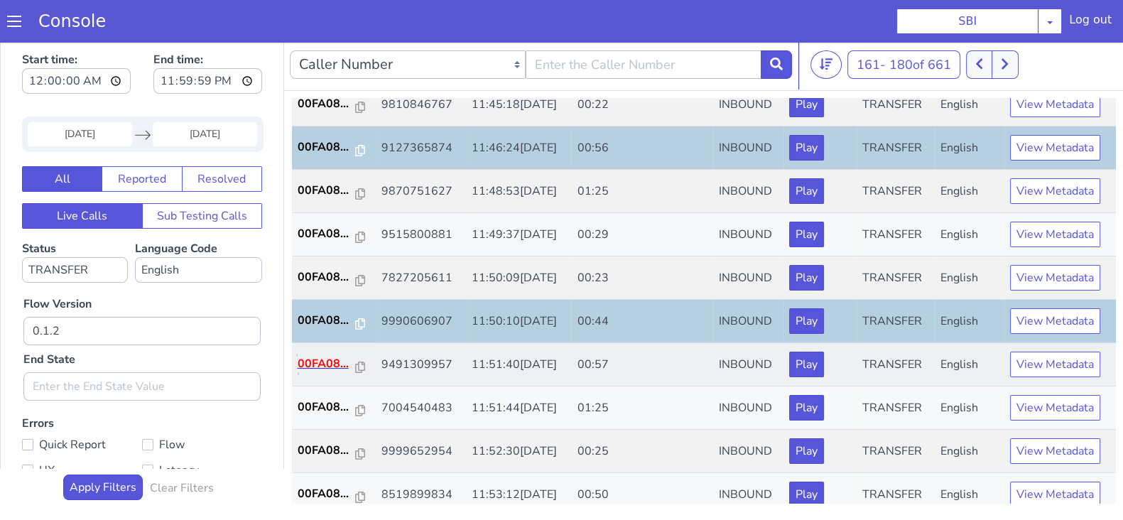
click at [327, 356] on p "00FA08..." at bounding box center [327, 363] width 58 height 17
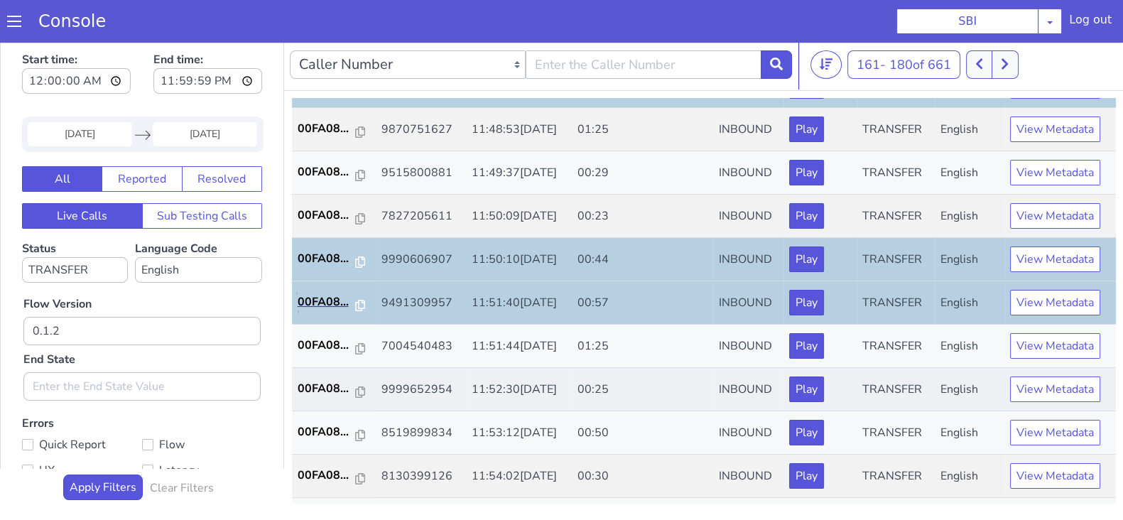
scroll to position [444, 0]
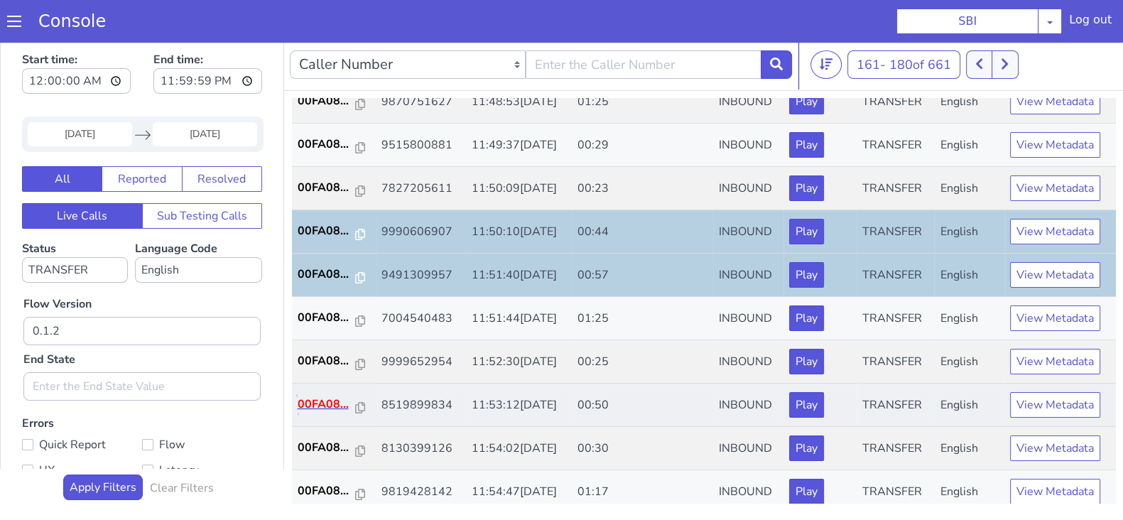
click at [312, 400] on p "00FA08..." at bounding box center [327, 404] width 58 height 17
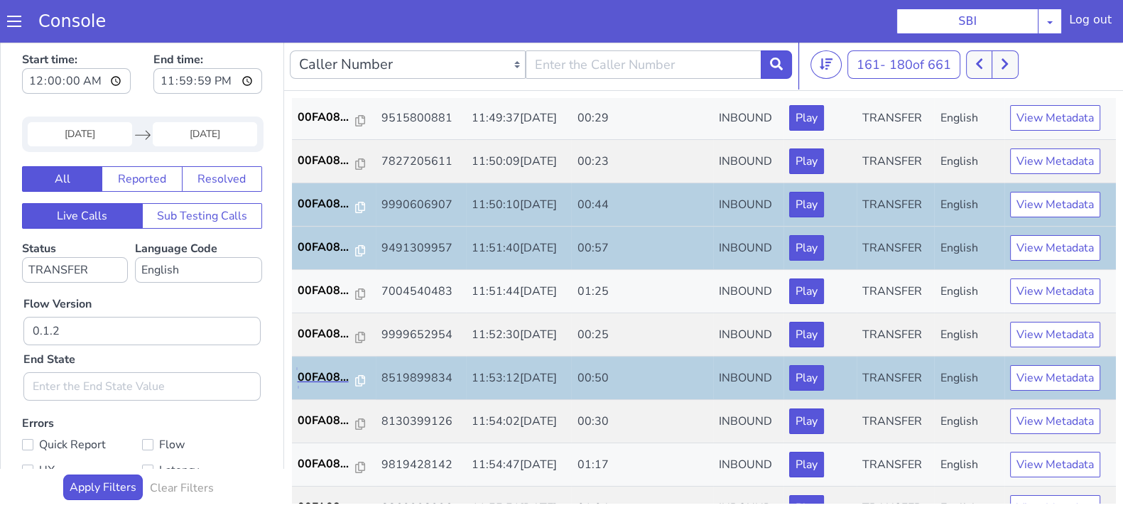
scroll to position [494, 0]
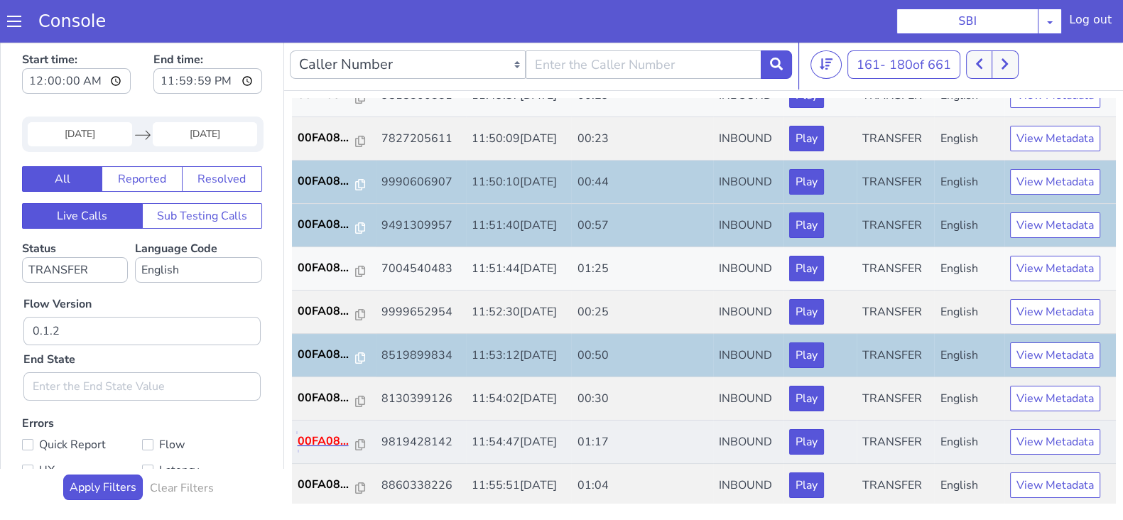
click at [322, 434] on p "00FA08..." at bounding box center [327, 440] width 58 height 17
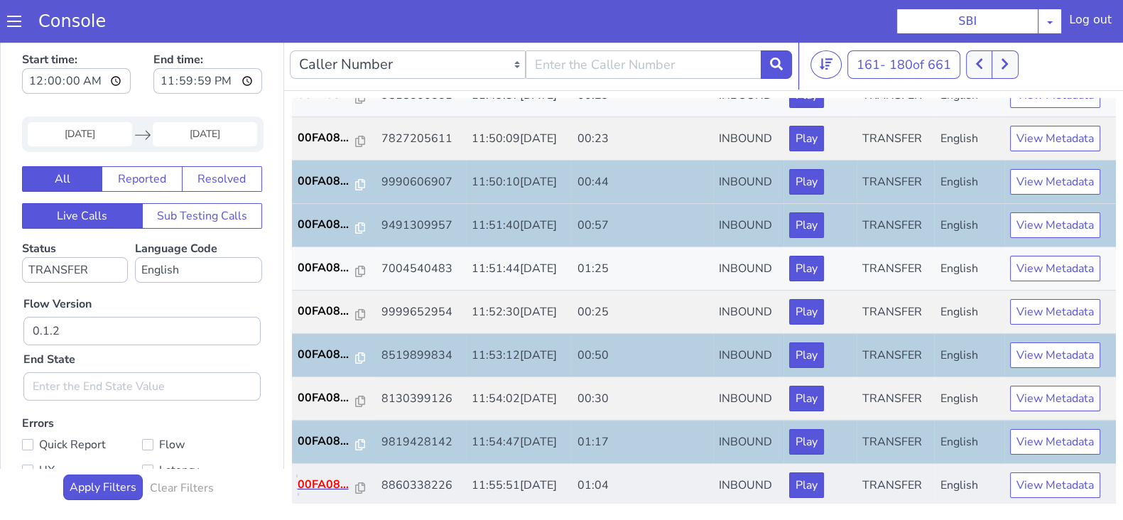
click at [325, 481] on p "00FA08..." at bounding box center [327, 484] width 58 height 17
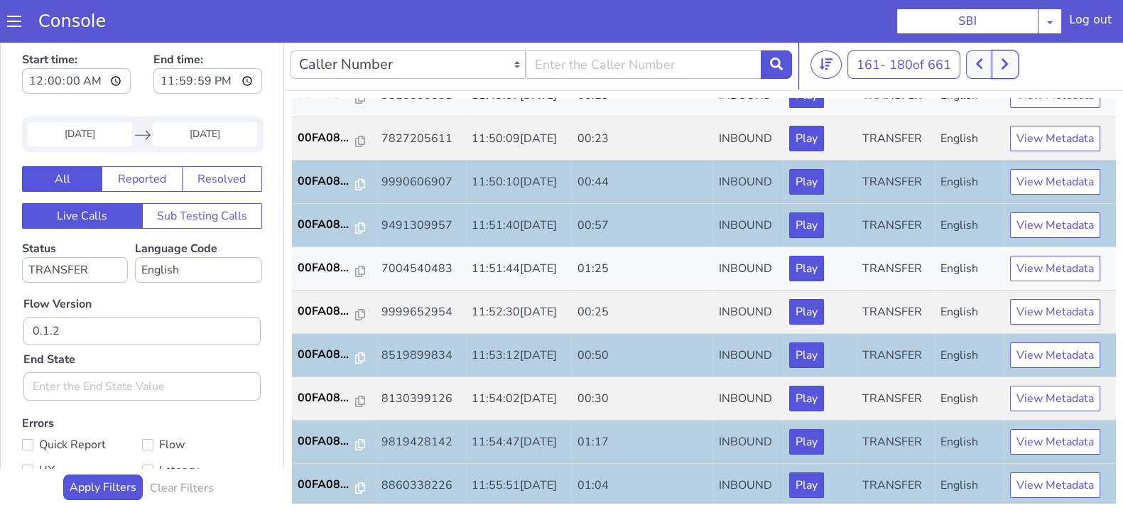
click at [1003, 59] on icon at bounding box center [1005, 64] width 8 height 13
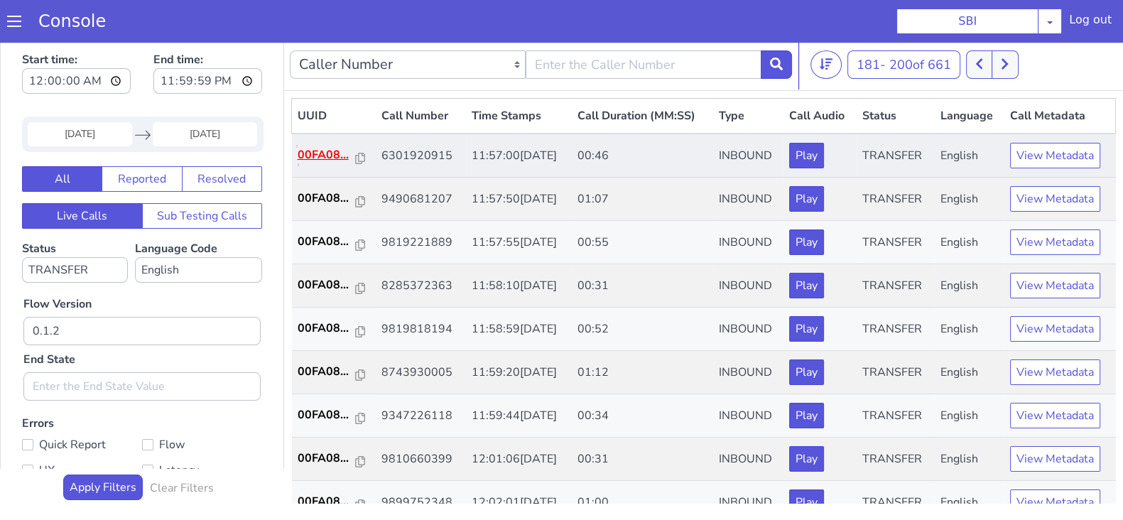
click at [333, 153] on p "00FA08..." at bounding box center [327, 154] width 58 height 17
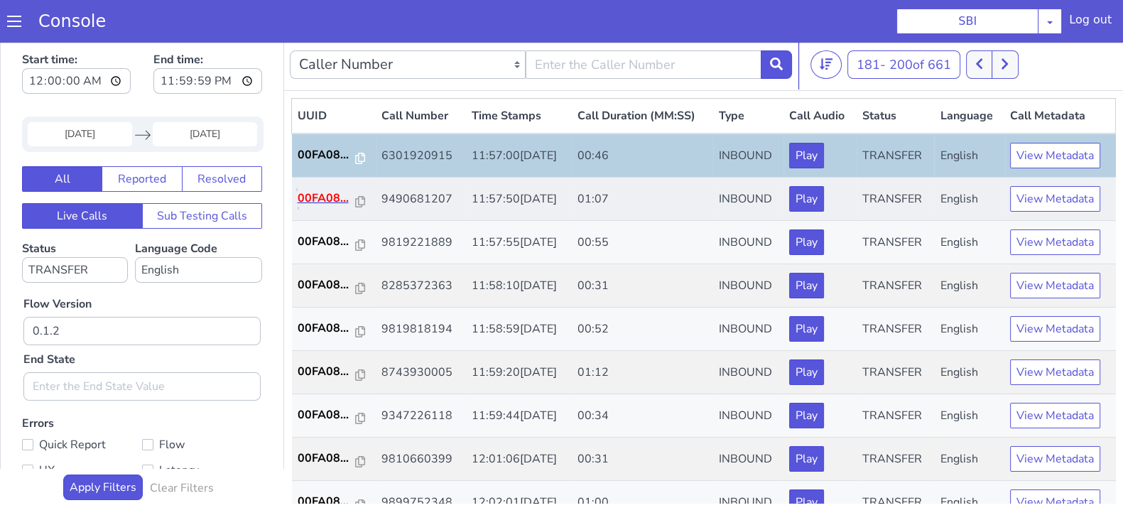
click at [342, 194] on p "00FA08..." at bounding box center [327, 198] width 58 height 17
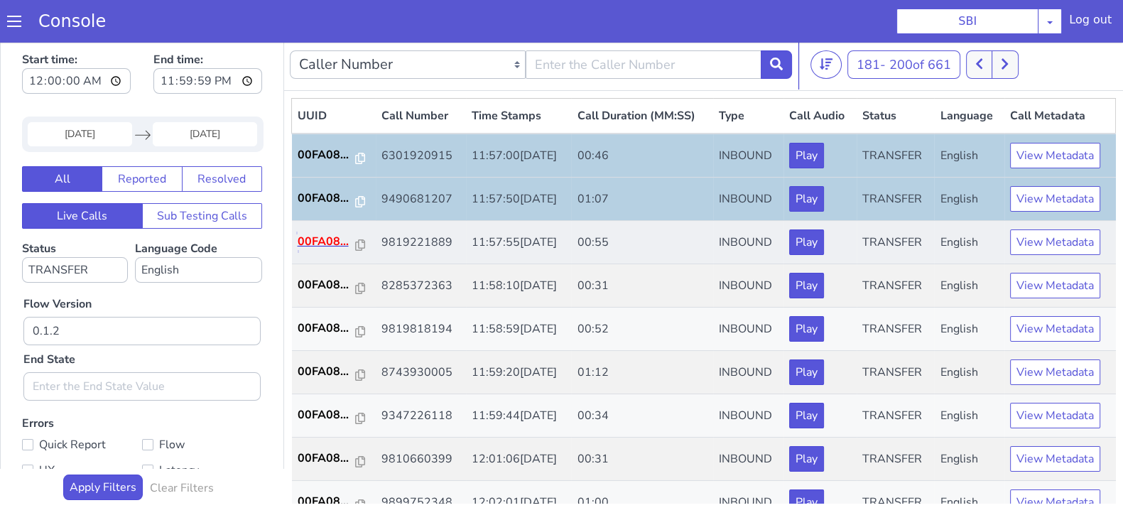
click at [337, 243] on p "00FA08..." at bounding box center [327, 241] width 58 height 17
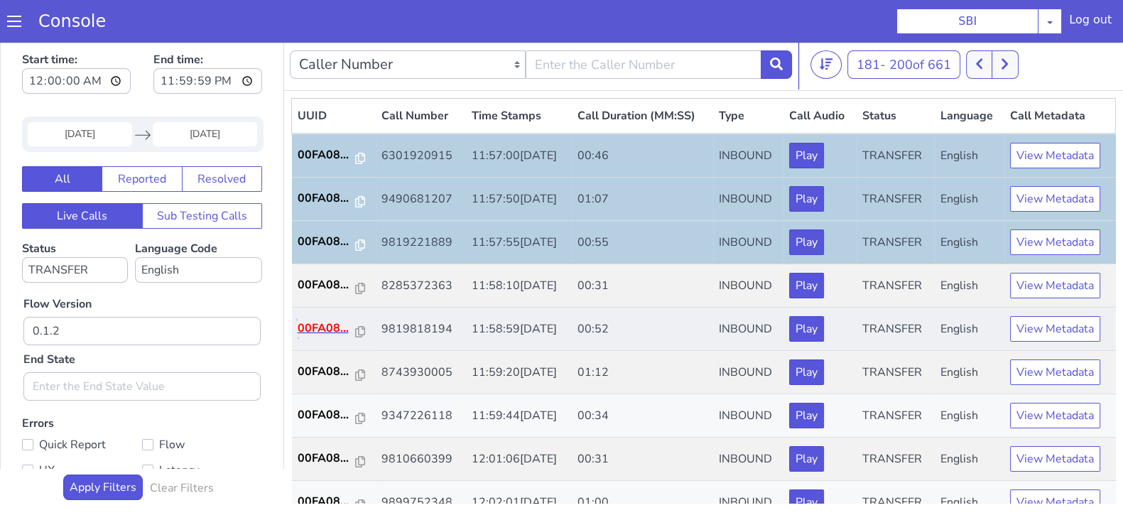
click at [323, 325] on p "00FA08..." at bounding box center [327, 328] width 58 height 17
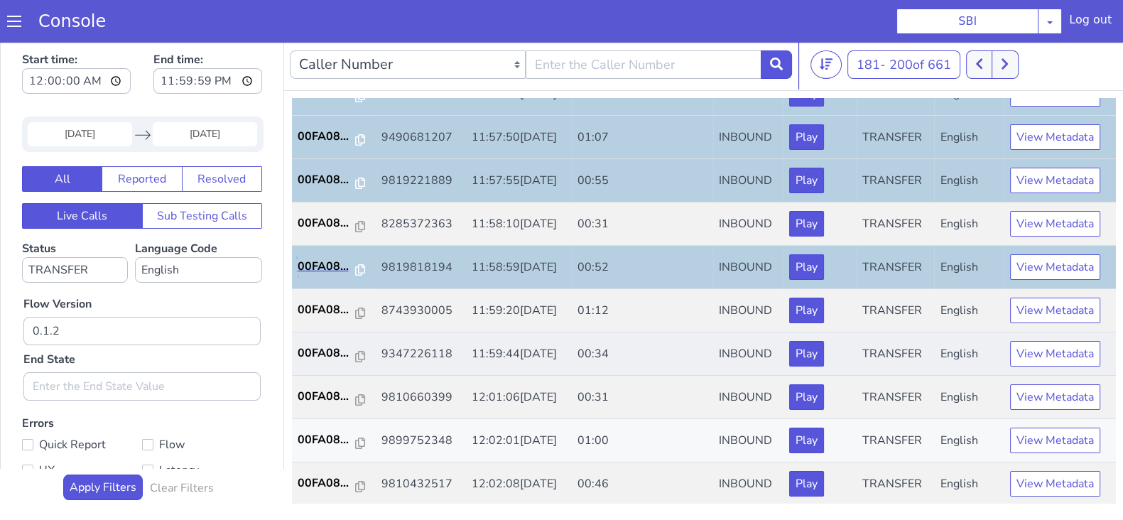
scroll to position [88, 0]
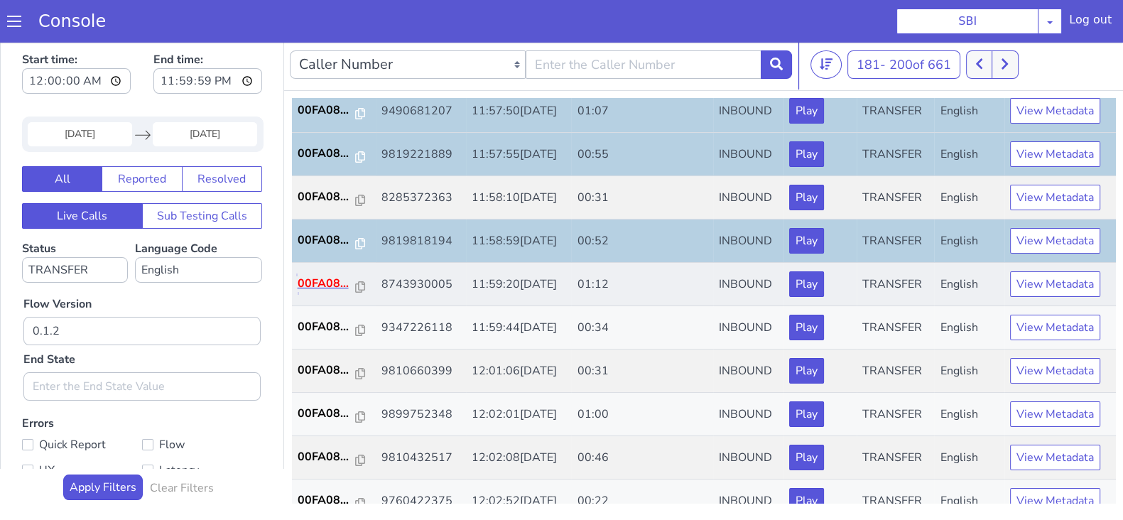
click at [314, 285] on p "00FA08..." at bounding box center [327, 283] width 58 height 17
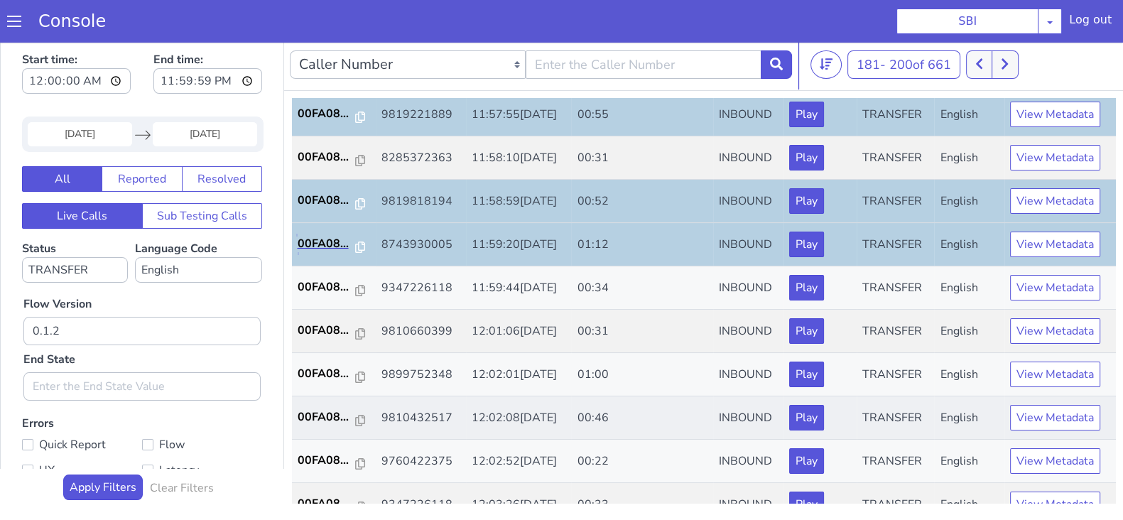
scroll to position [177, 0]
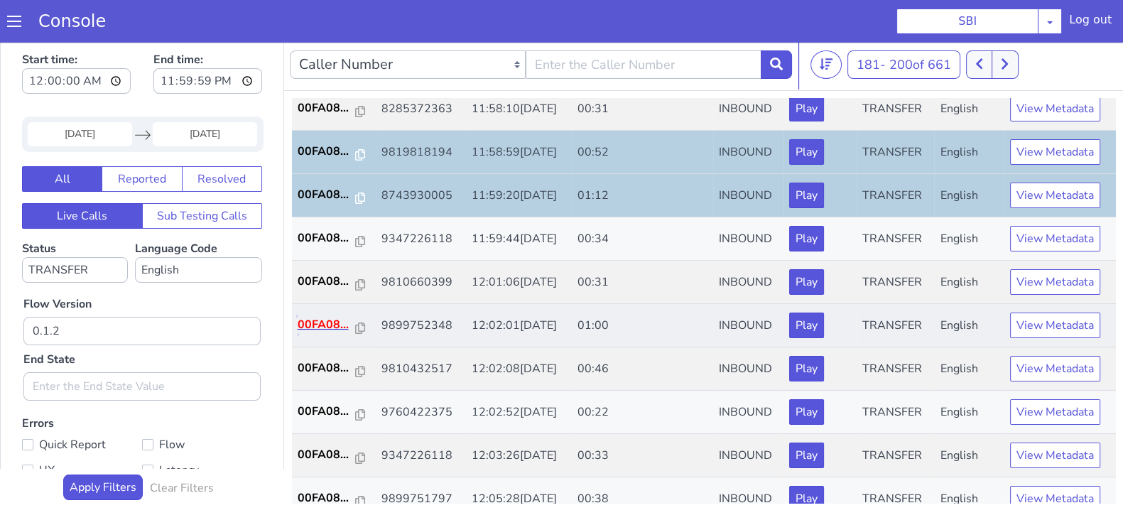
click at [321, 316] on p "00FA08..." at bounding box center [327, 324] width 58 height 17
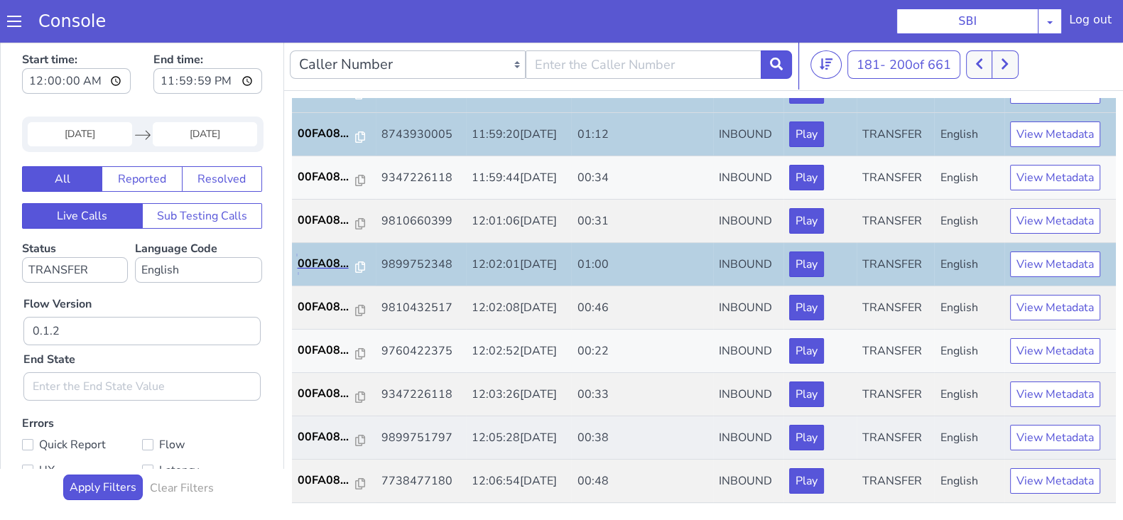
scroll to position [354, 0]
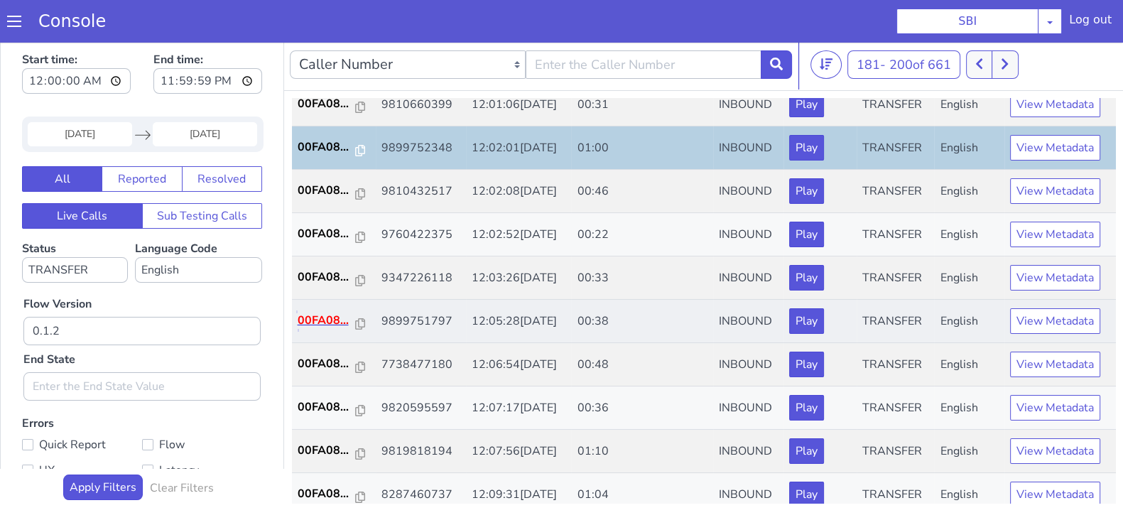
click at [315, 317] on p "00FA08..." at bounding box center [327, 320] width 58 height 17
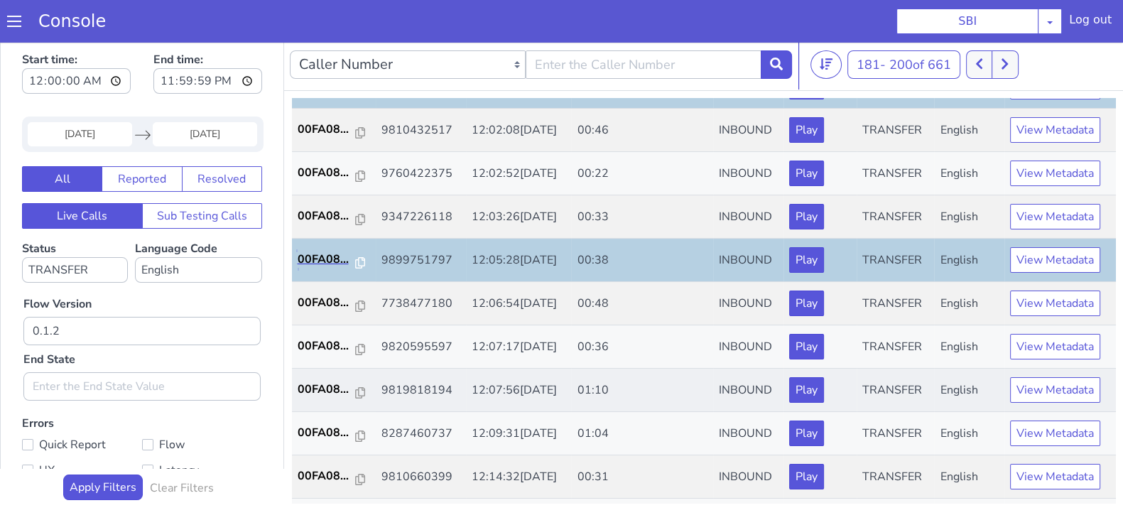
scroll to position [444, 0]
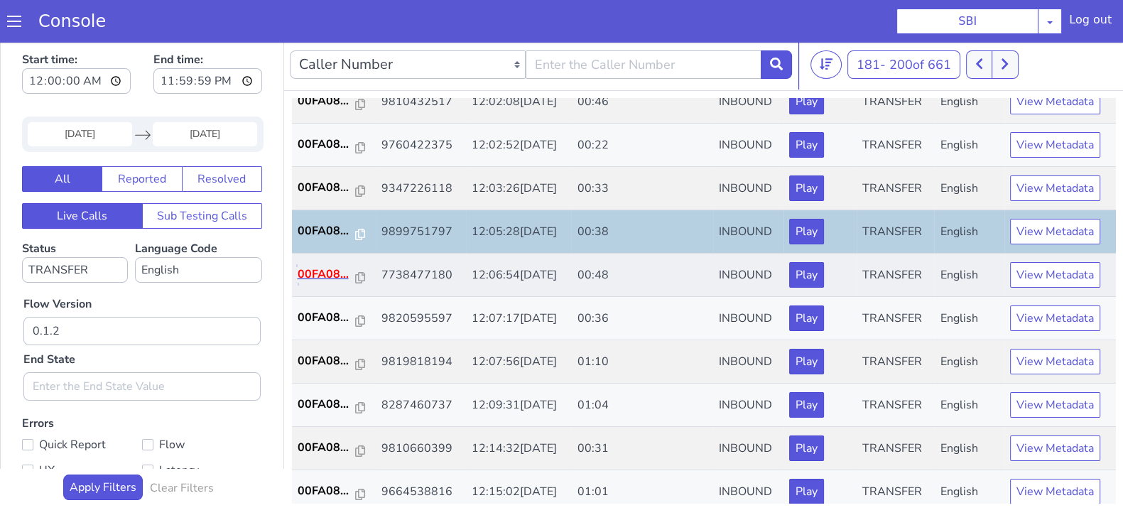
click at [321, 269] on p "00FA08..." at bounding box center [327, 274] width 58 height 17
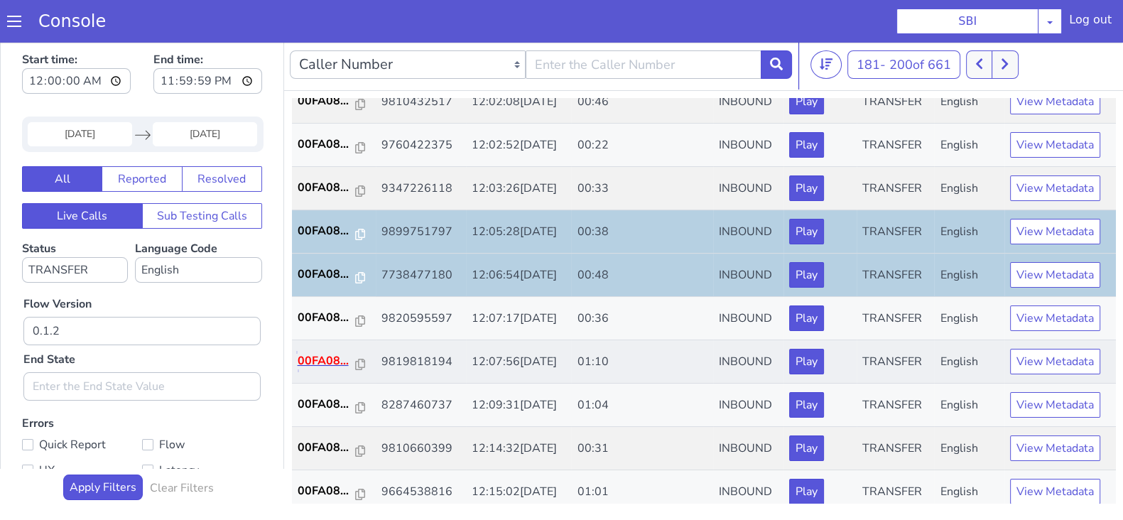
click at [316, 355] on p "00FA08..." at bounding box center [327, 360] width 58 height 17
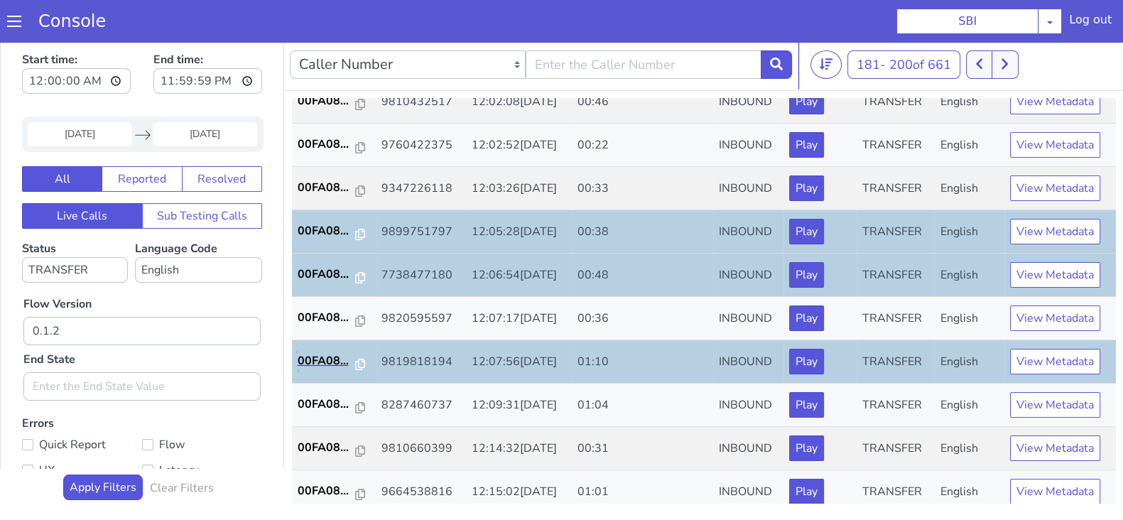
scroll to position [494, 0]
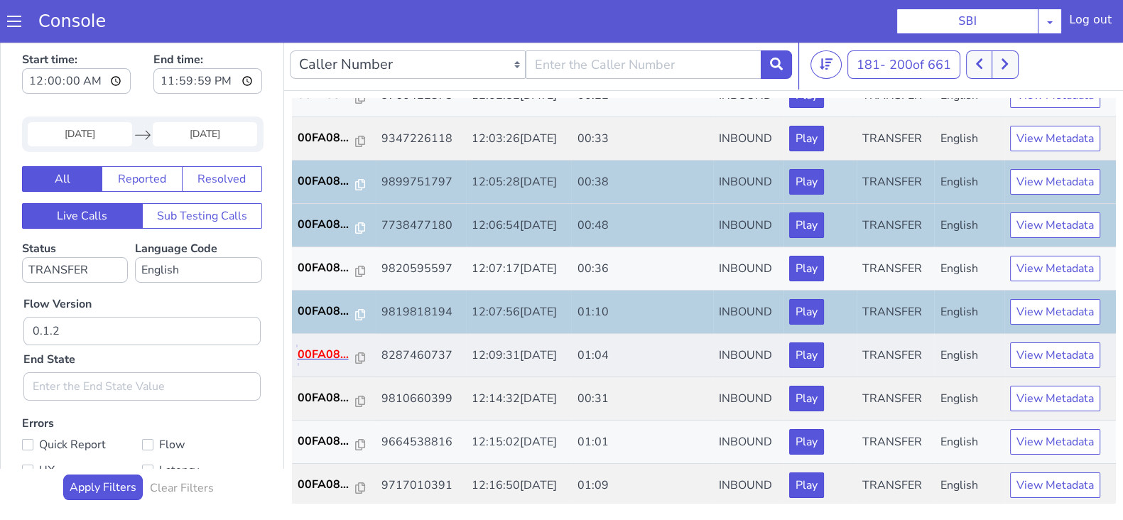
click at [313, 346] on p "00FA08..." at bounding box center [327, 354] width 58 height 17
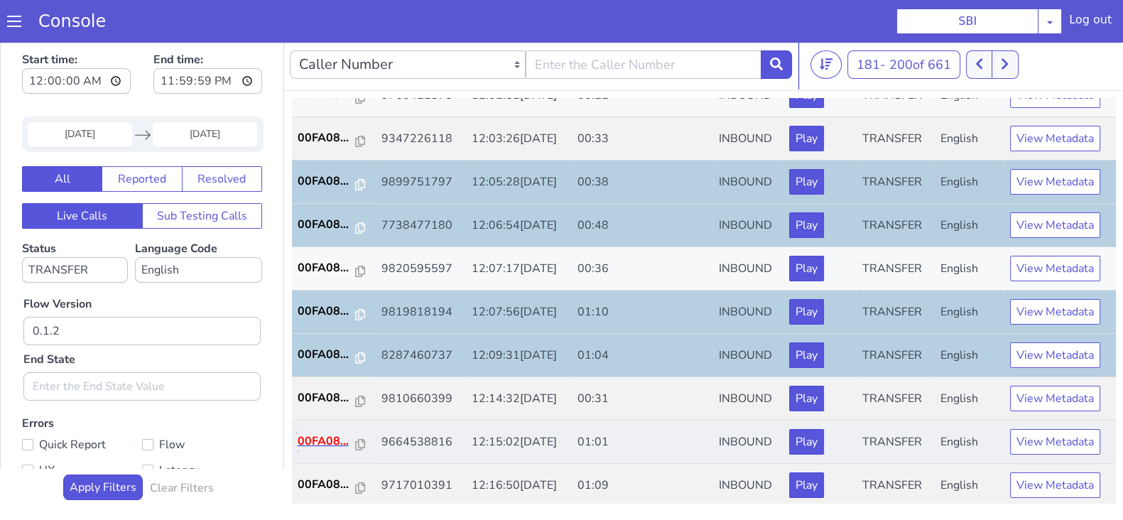
click at [327, 433] on p "00FA08..." at bounding box center [327, 440] width 58 height 17
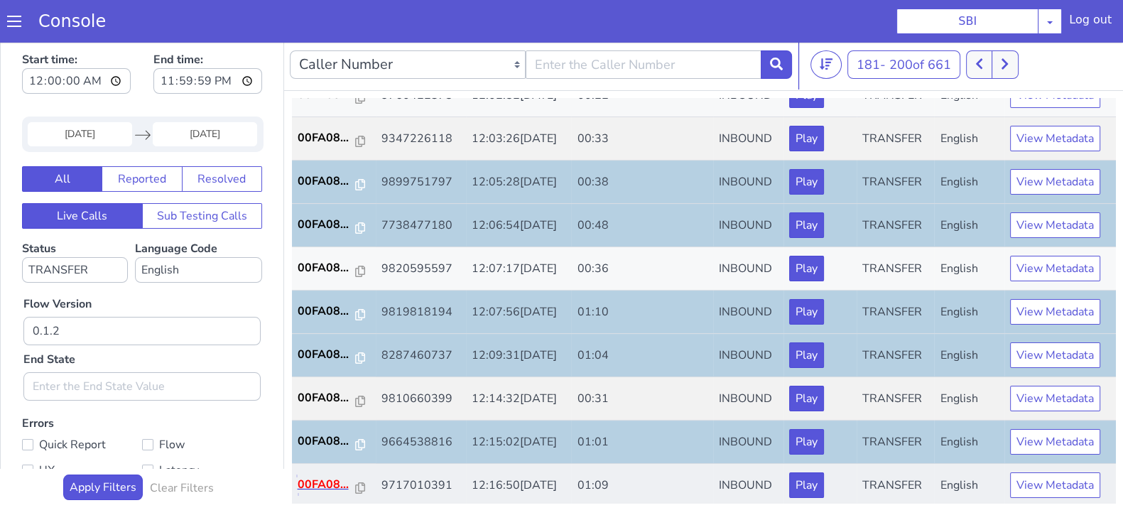
click at [329, 481] on p "00FA08..." at bounding box center [327, 484] width 58 height 17
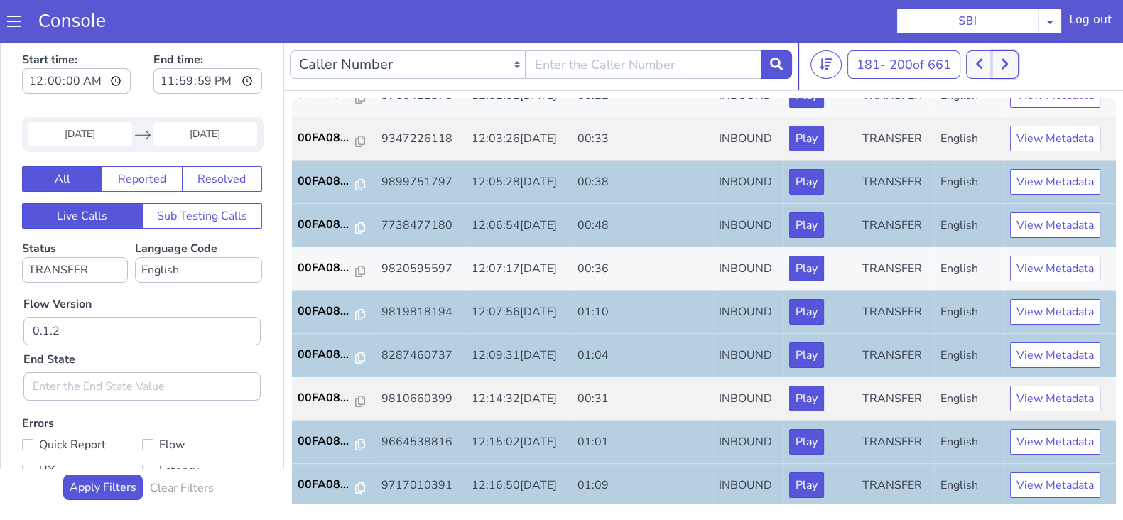
click at [1018, 61] on button at bounding box center [1004, 64] width 26 height 28
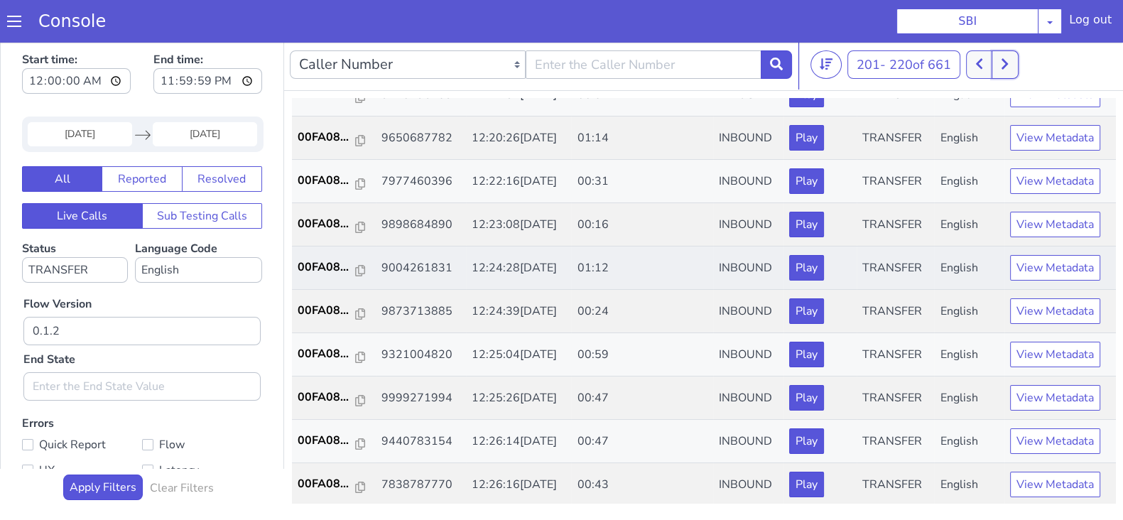
scroll to position [88, 0]
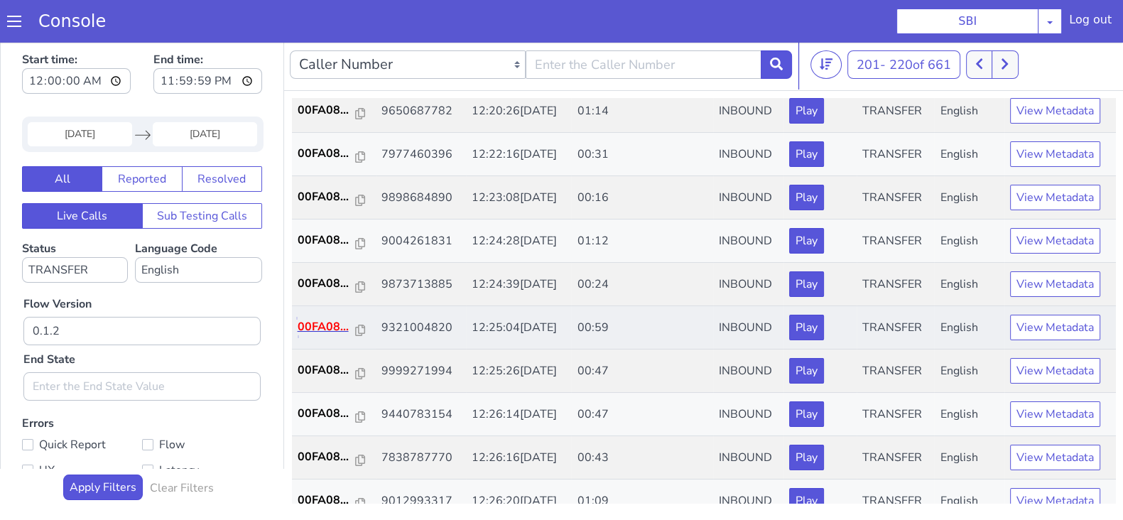
click at [320, 323] on p "00FA08..." at bounding box center [327, 326] width 58 height 17
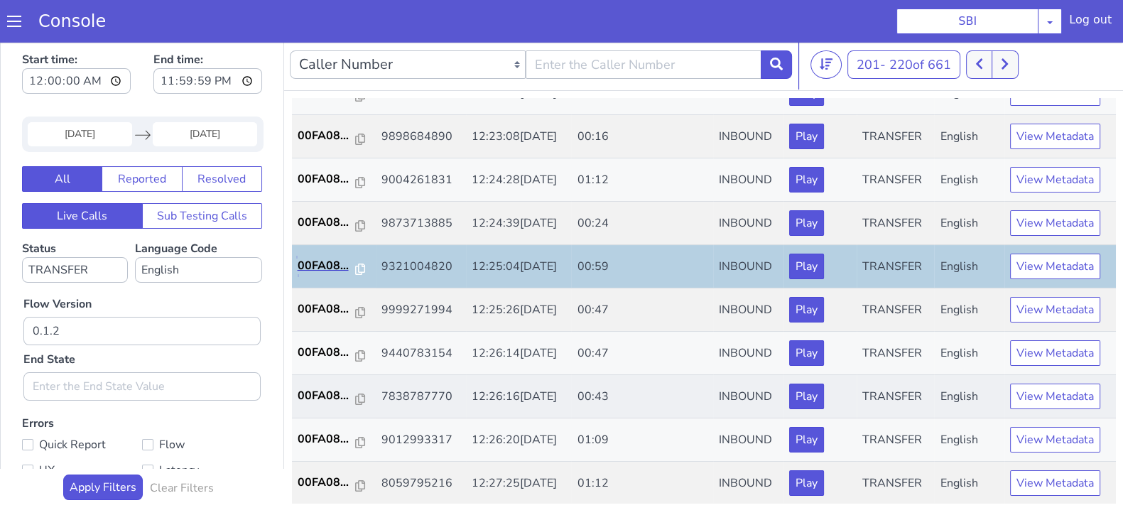
scroll to position [177, 0]
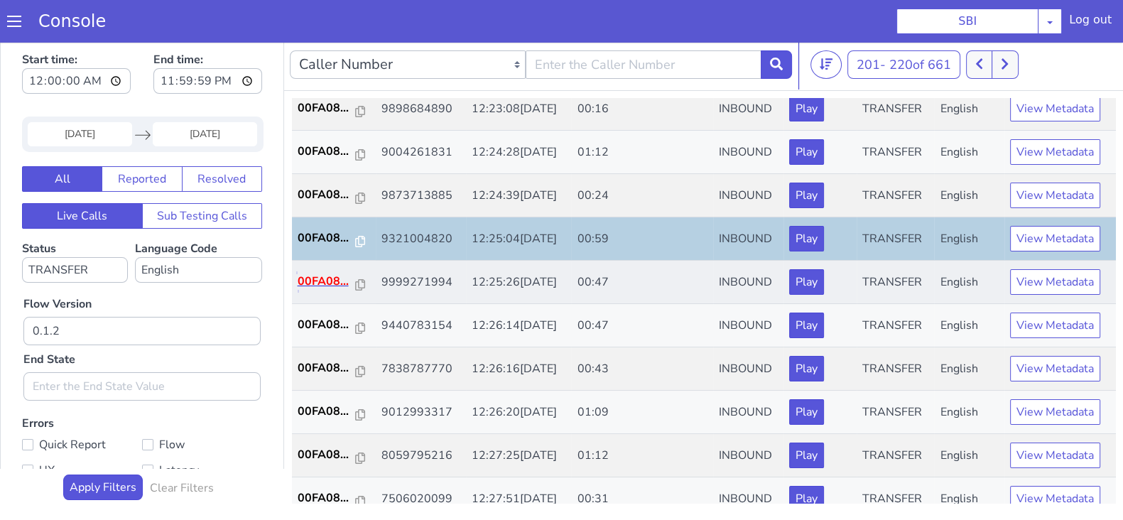
click at [310, 276] on p "00FA08..." at bounding box center [327, 281] width 58 height 17
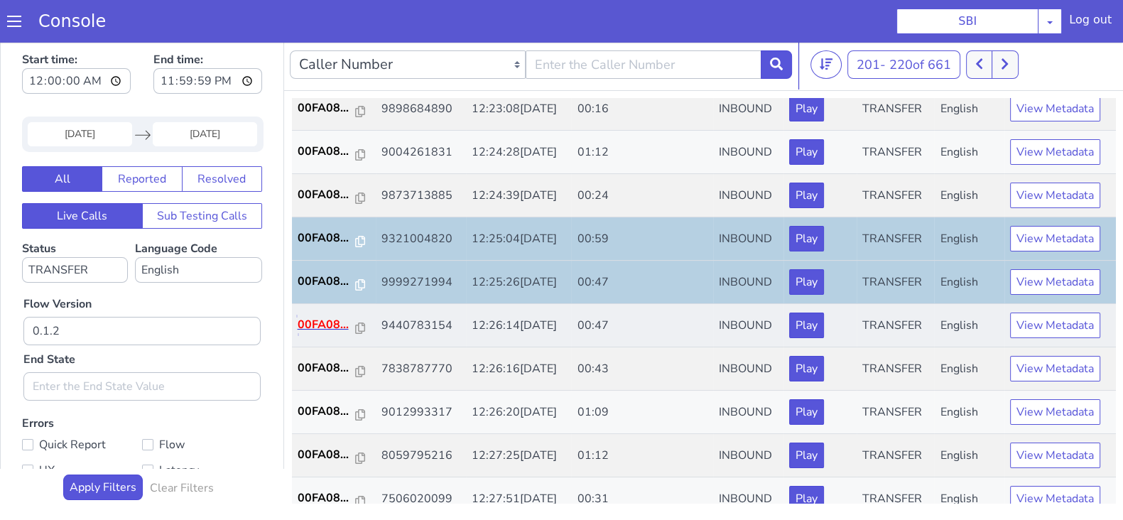
click at [309, 321] on p "00FA08..." at bounding box center [327, 324] width 58 height 17
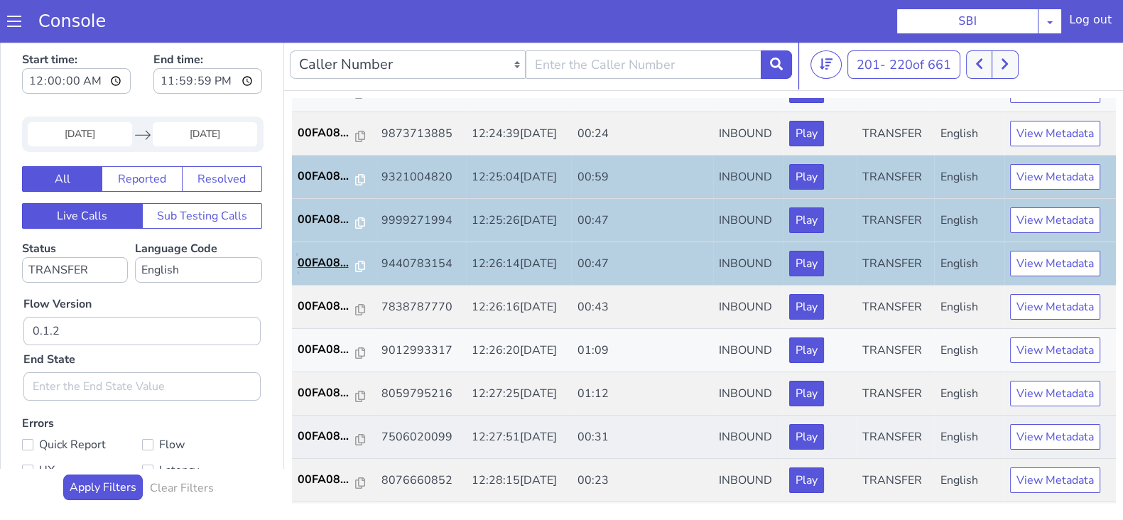
scroll to position [266, 0]
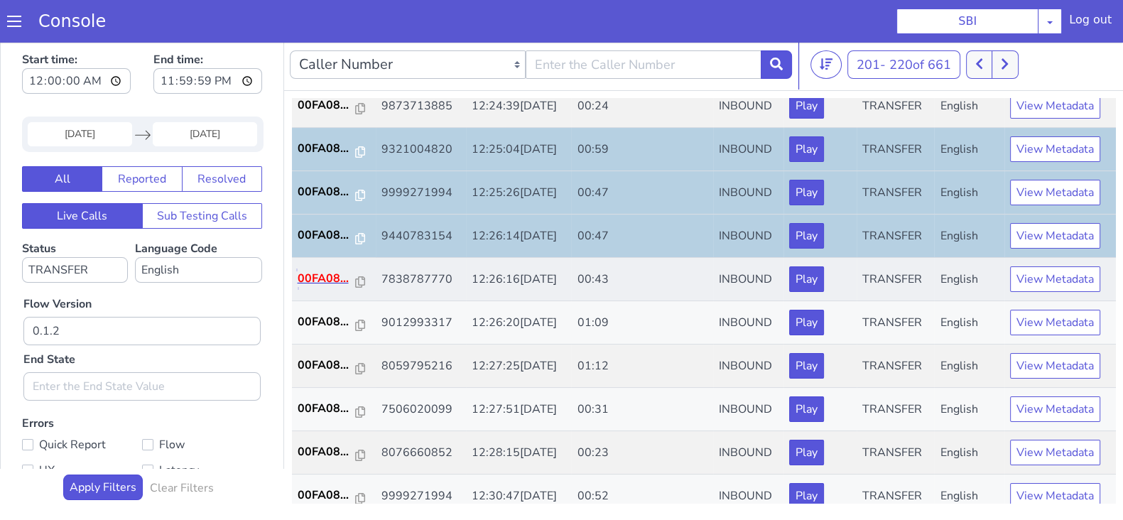
click at [315, 276] on p "00FA08..." at bounding box center [327, 278] width 58 height 17
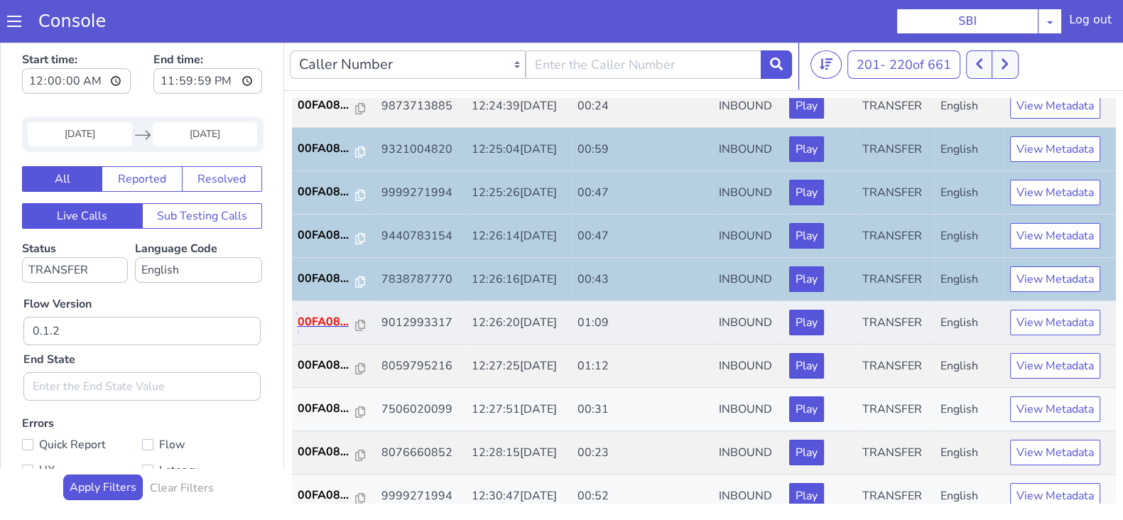
click at [320, 317] on p "00FA08..." at bounding box center [327, 321] width 58 height 17
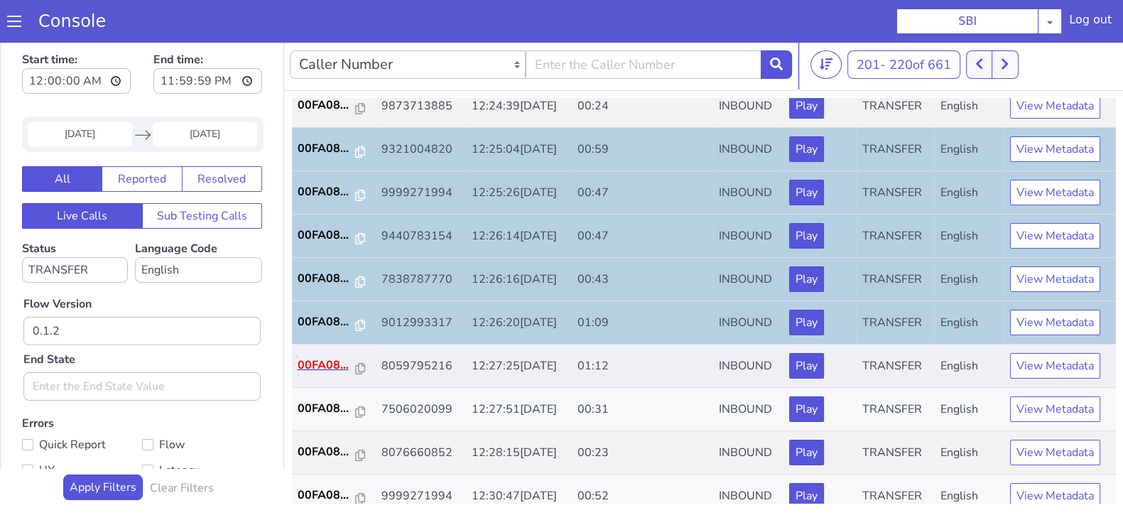
click at [322, 356] on p "00FA08..." at bounding box center [327, 364] width 58 height 17
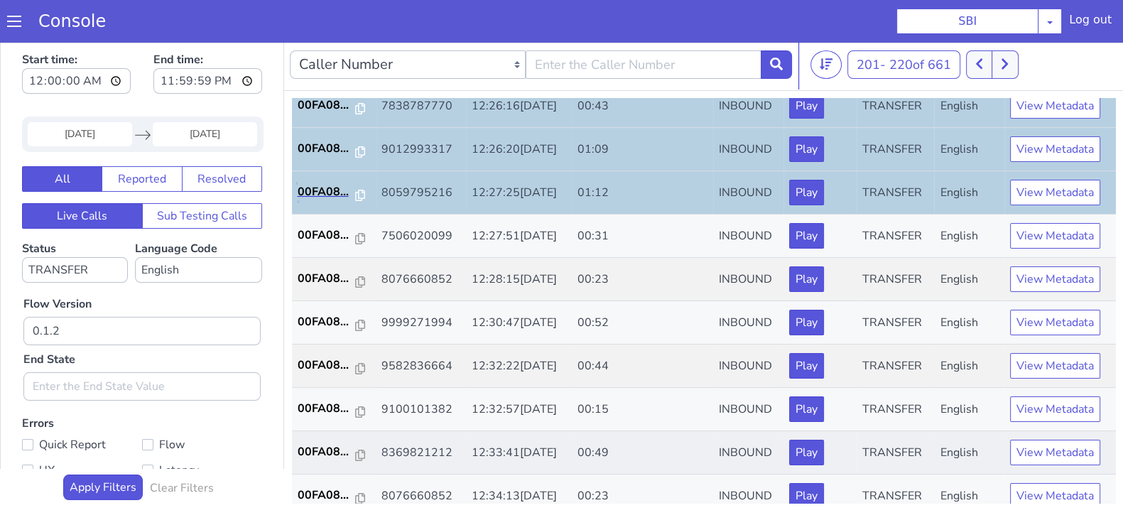
scroll to position [444, 0]
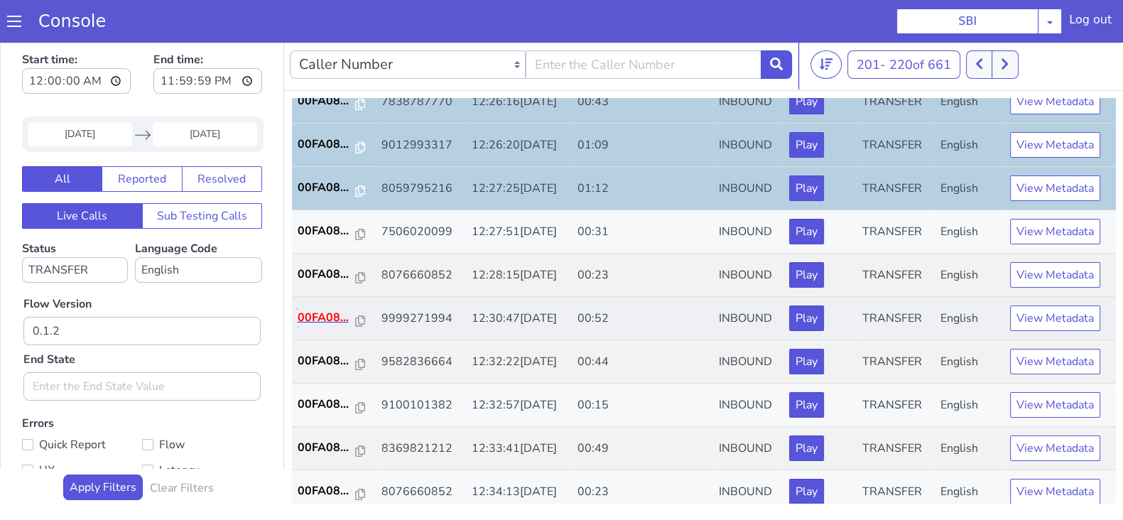
click at [307, 316] on p "00FA08..." at bounding box center [327, 317] width 58 height 17
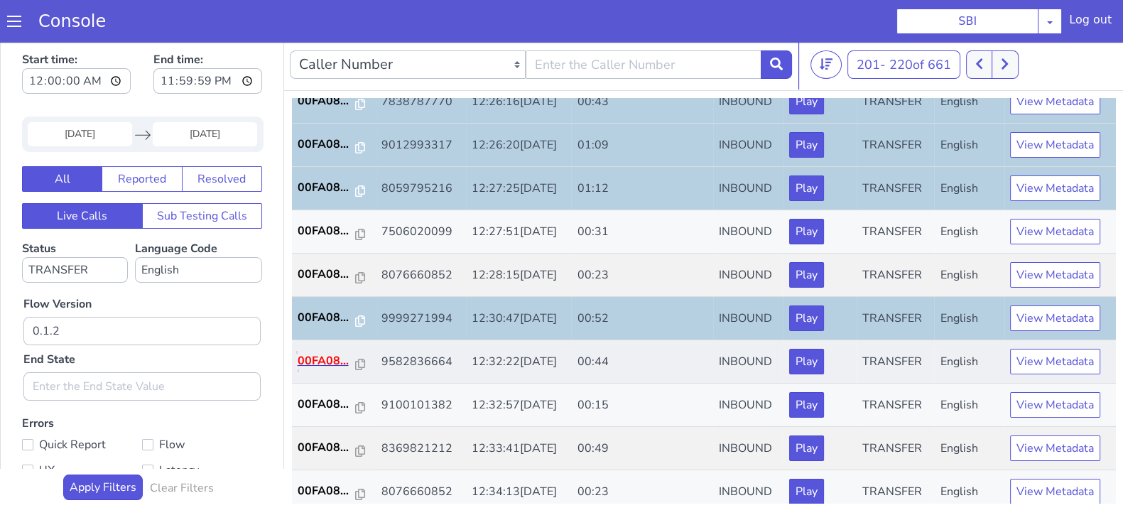
click at [315, 354] on p "00FA08..." at bounding box center [327, 360] width 58 height 17
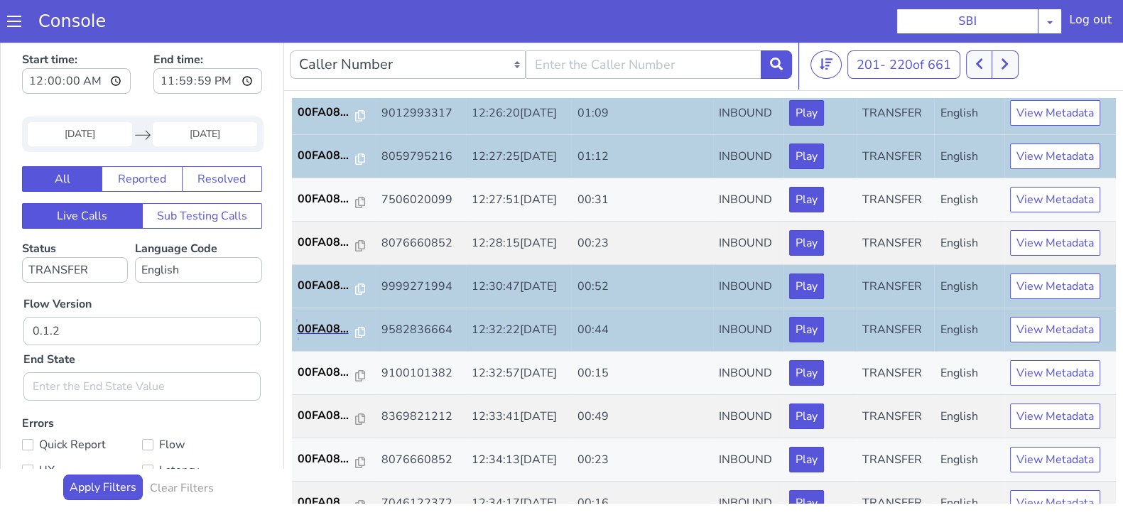
scroll to position [494, 0]
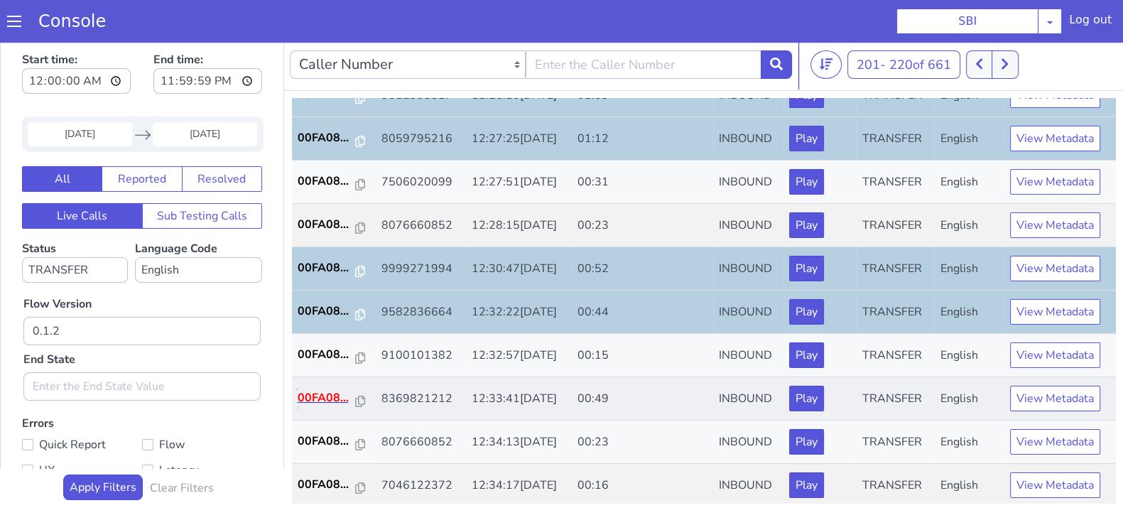
click at [325, 396] on p "00FA08..." at bounding box center [327, 397] width 58 height 17
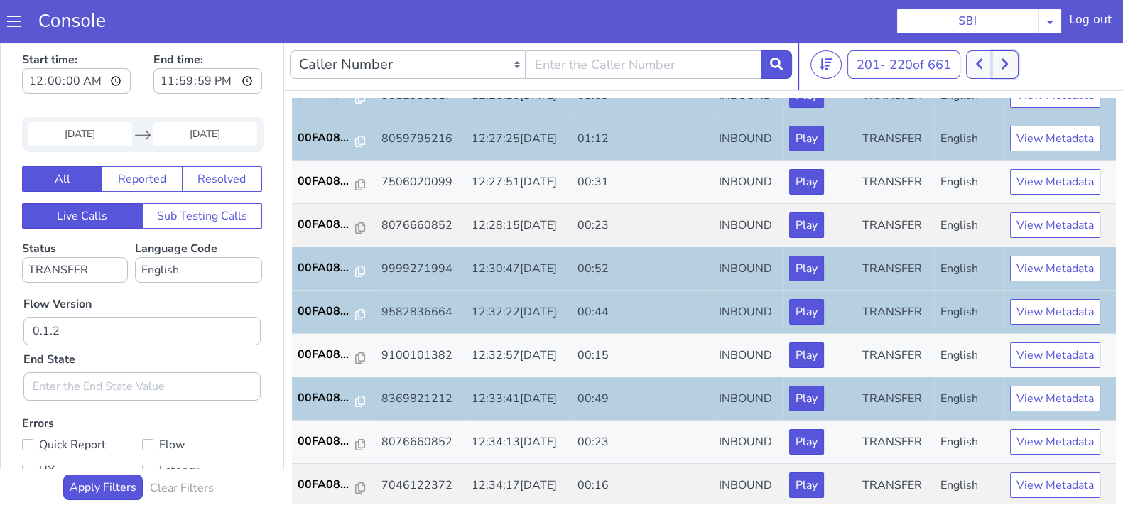
click at [1015, 62] on button at bounding box center [1004, 64] width 26 height 28
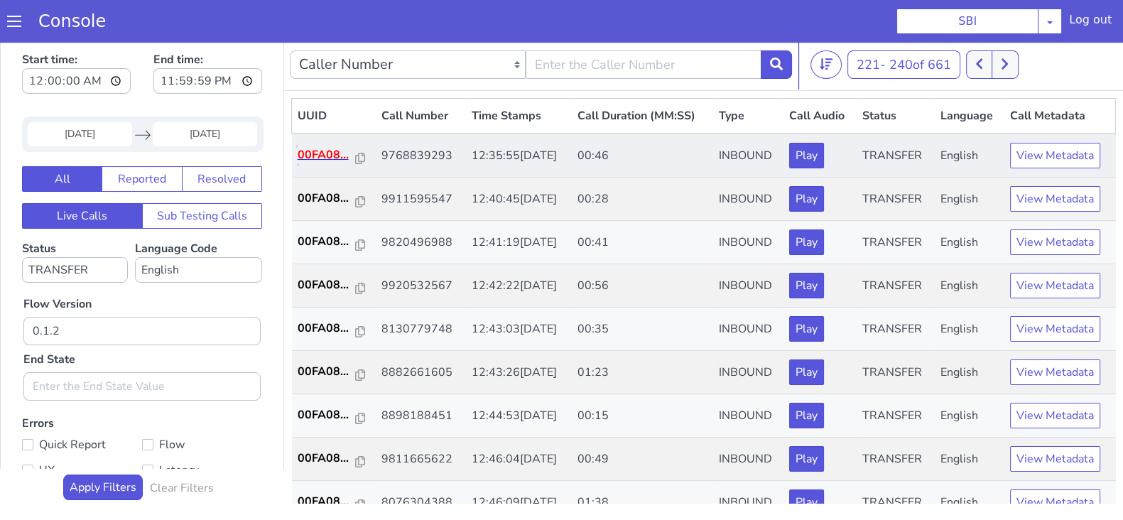
click at [333, 147] on p "00FA08..." at bounding box center [327, 154] width 58 height 17
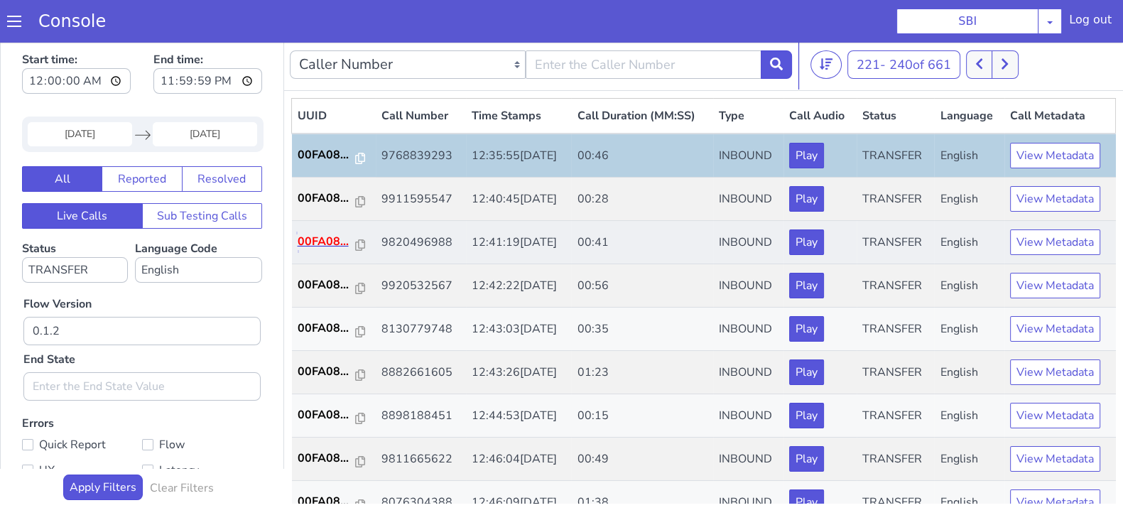
click at [321, 243] on p "00FA08..." at bounding box center [327, 241] width 58 height 17
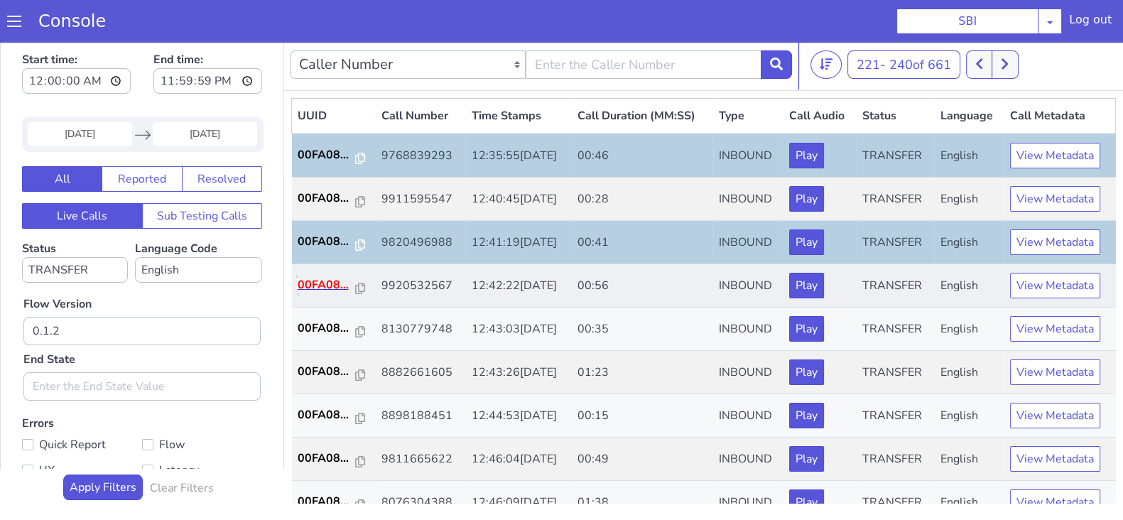
click at [329, 286] on p "00FA08..." at bounding box center [327, 284] width 58 height 17
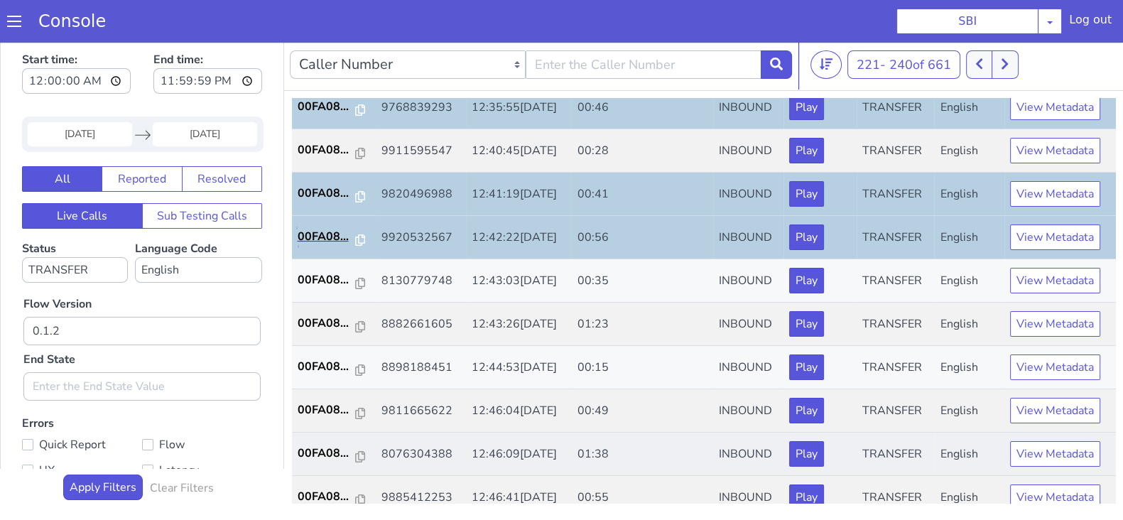
scroll to position [177, 0]
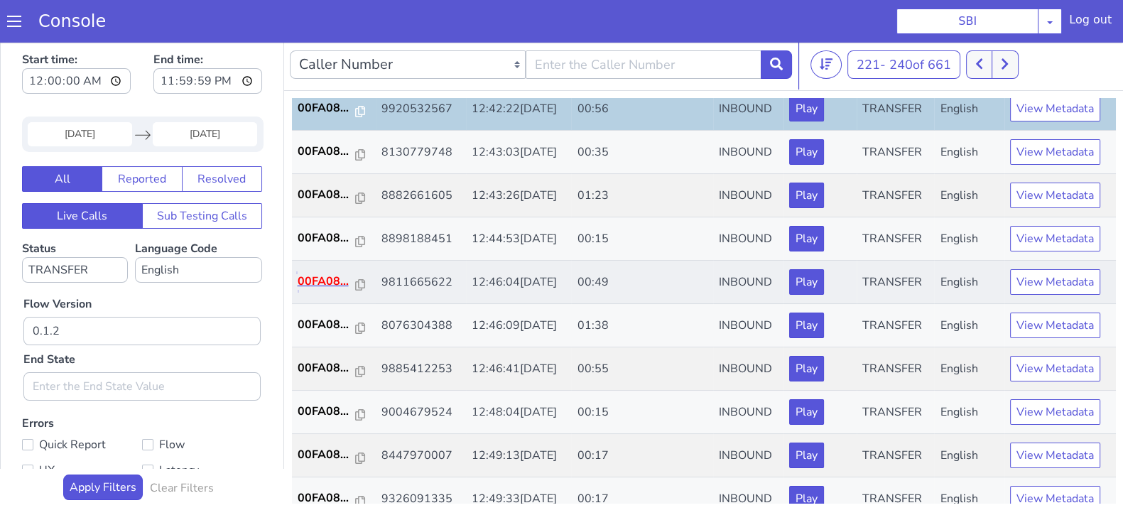
click at [308, 273] on p "00FA08..." at bounding box center [327, 281] width 58 height 17
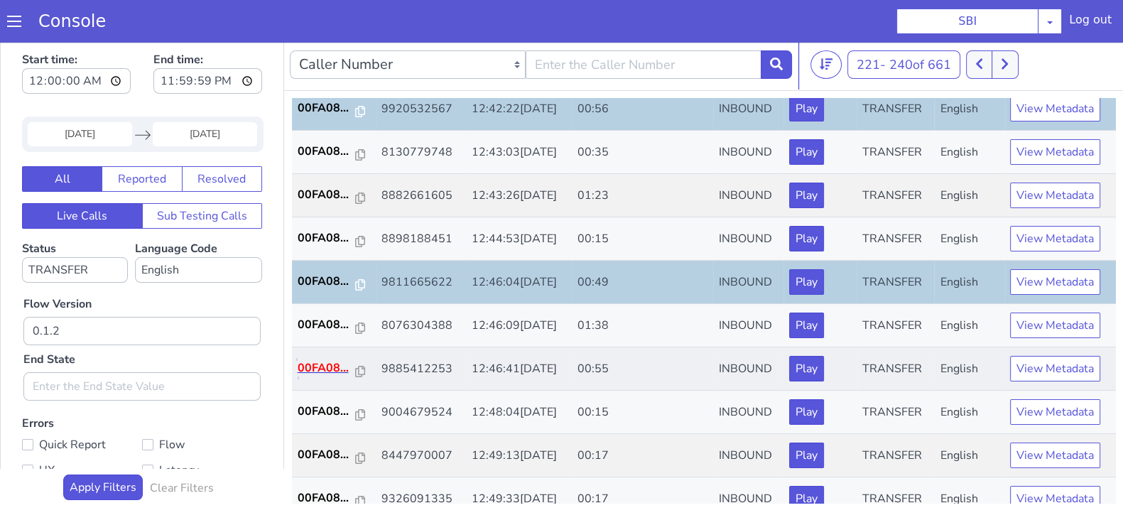
click at [331, 359] on p "00FA08..." at bounding box center [327, 367] width 58 height 17
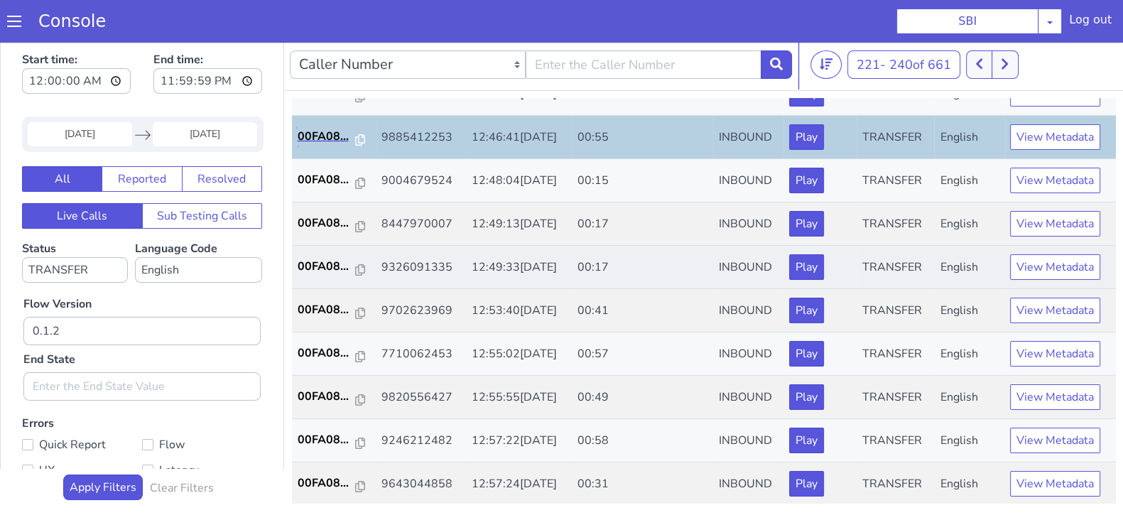
scroll to position [444, 0]
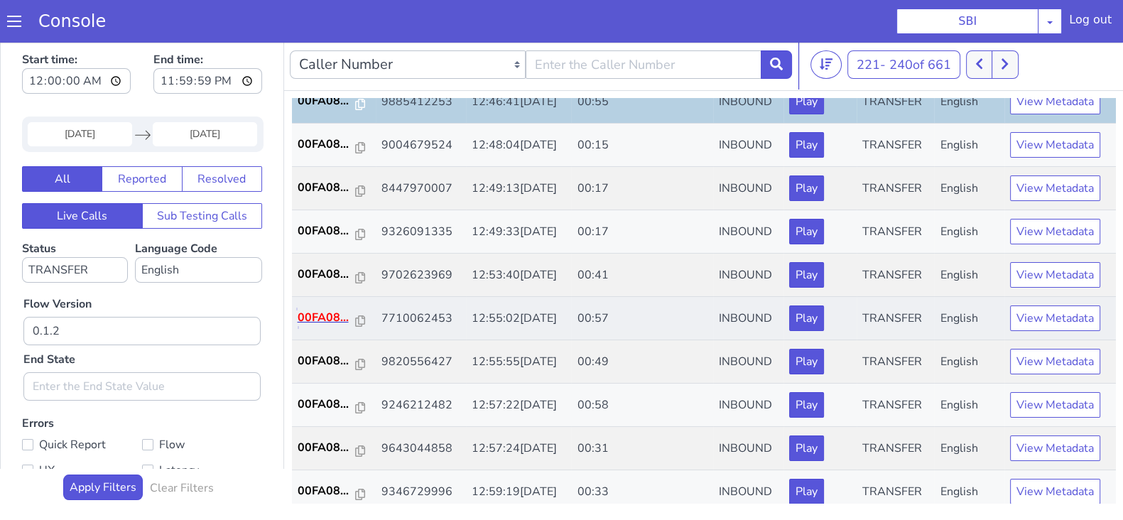
click at [342, 314] on p "00FA08..." at bounding box center [327, 317] width 58 height 17
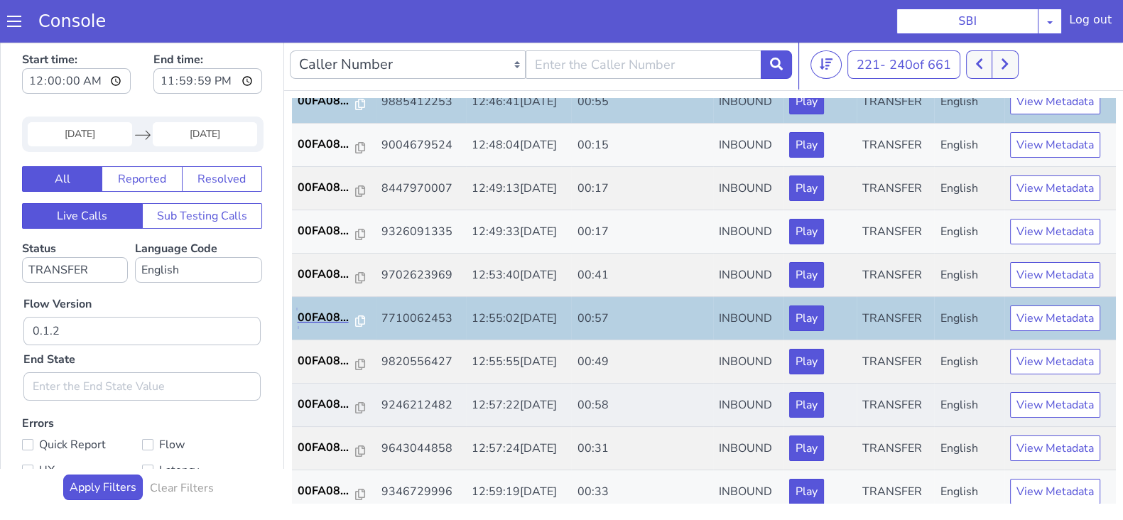
scroll to position [494, 0]
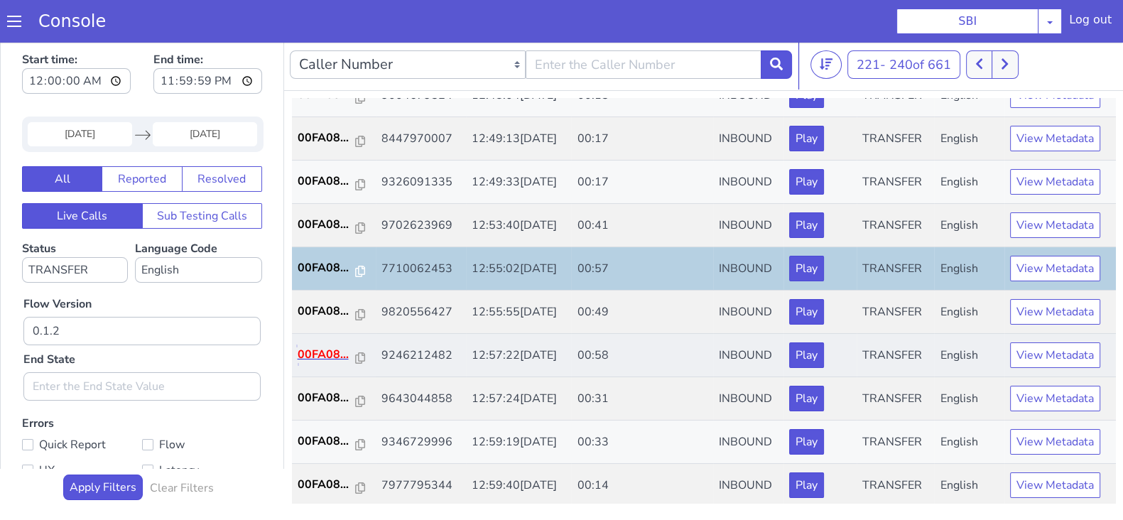
click at [329, 349] on p "00FA08..." at bounding box center [327, 354] width 58 height 17
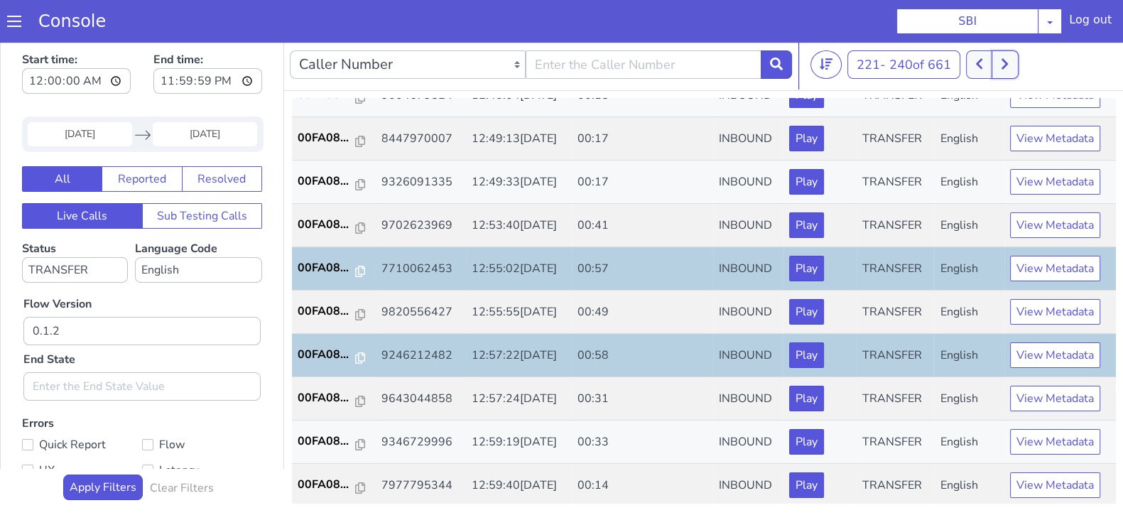
click at [1008, 62] on icon at bounding box center [1005, 64] width 8 height 13
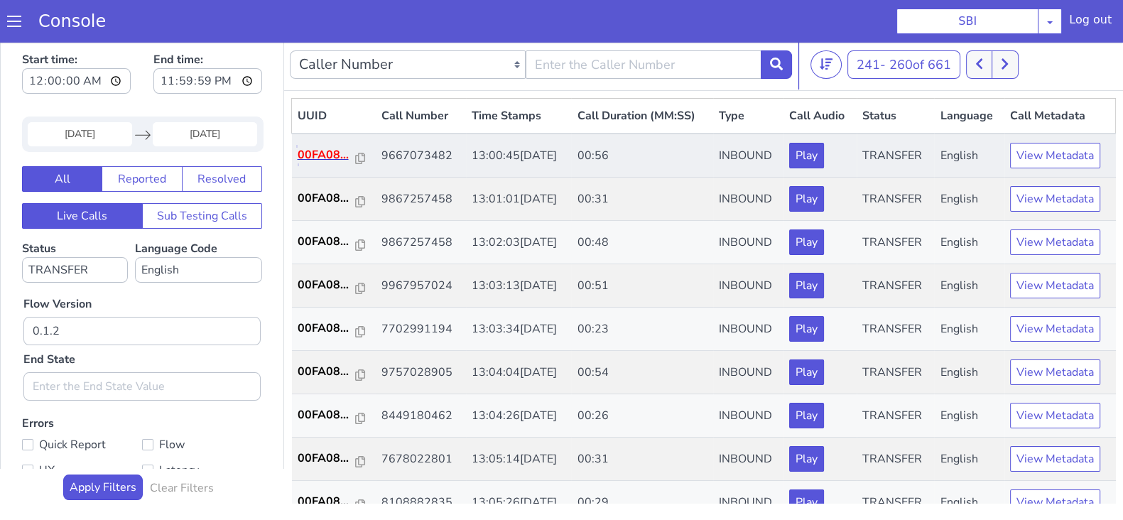
click at [303, 156] on p "00FA08..." at bounding box center [327, 154] width 58 height 17
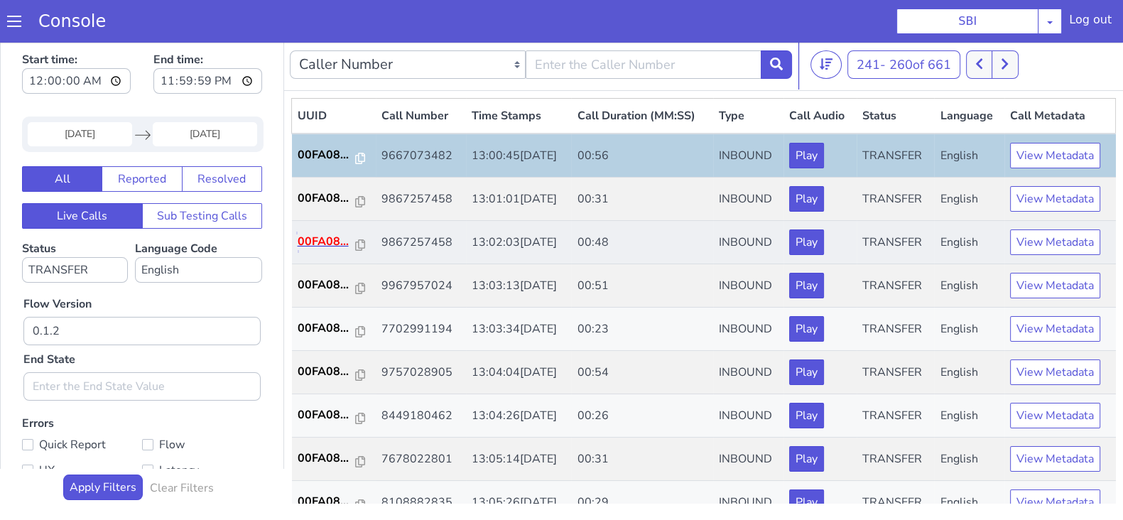
click at [329, 242] on p "00FA08..." at bounding box center [327, 241] width 58 height 17
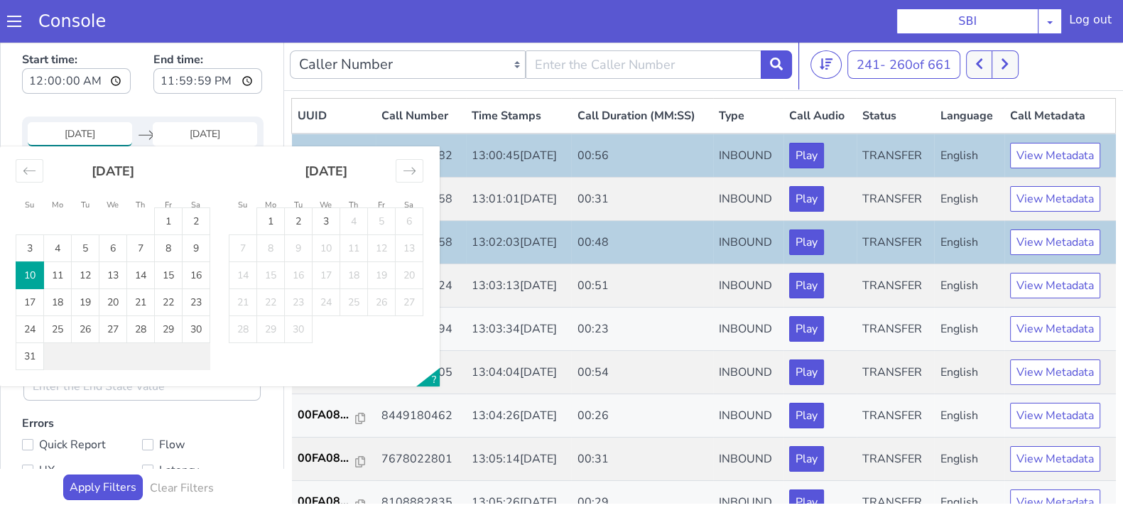
click at [86, 137] on input "10 Aug 2025" at bounding box center [80, 134] width 104 height 24
click at [55, 271] on td "11" at bounding box center [58, 275] width 28 height 27
type input "11 Aug 2025"
click at [197, 134] on input "End Date" at bounding box center [205, 134] width 104 height 24
click at [62, 271] on td "11" at bounding box center [58, 275] width 28 height 27
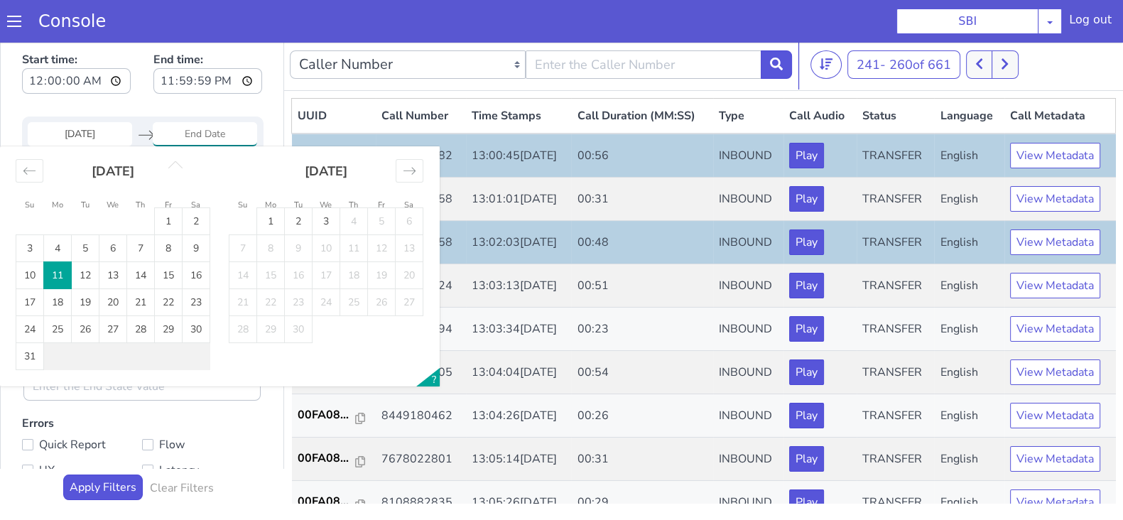
type input "11 Aug 2025"
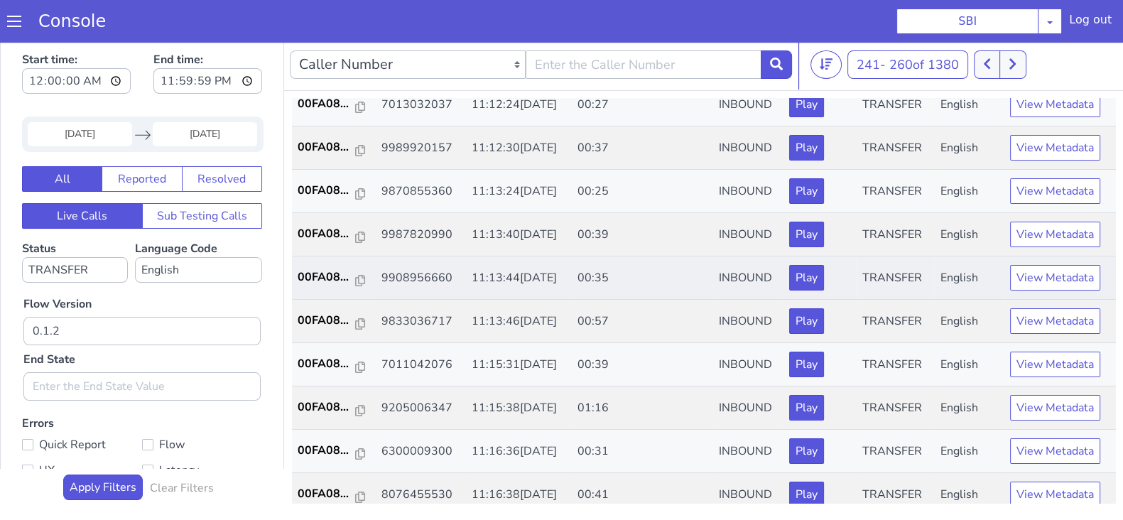
scroll to position [88, 0]
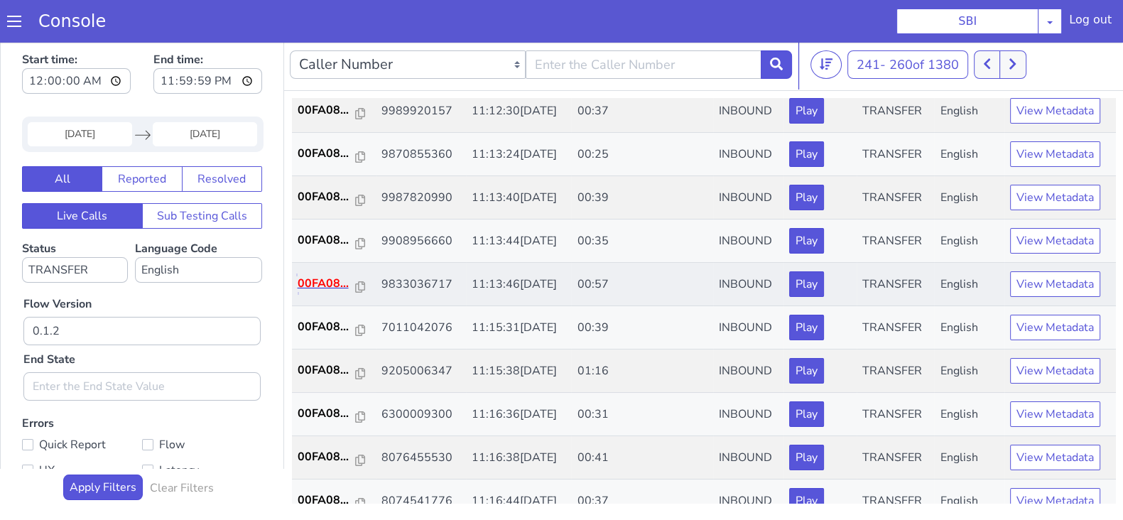
click at [317, 284] on p "00FA08..." at bounding box center [327, 283] width 58 height 17
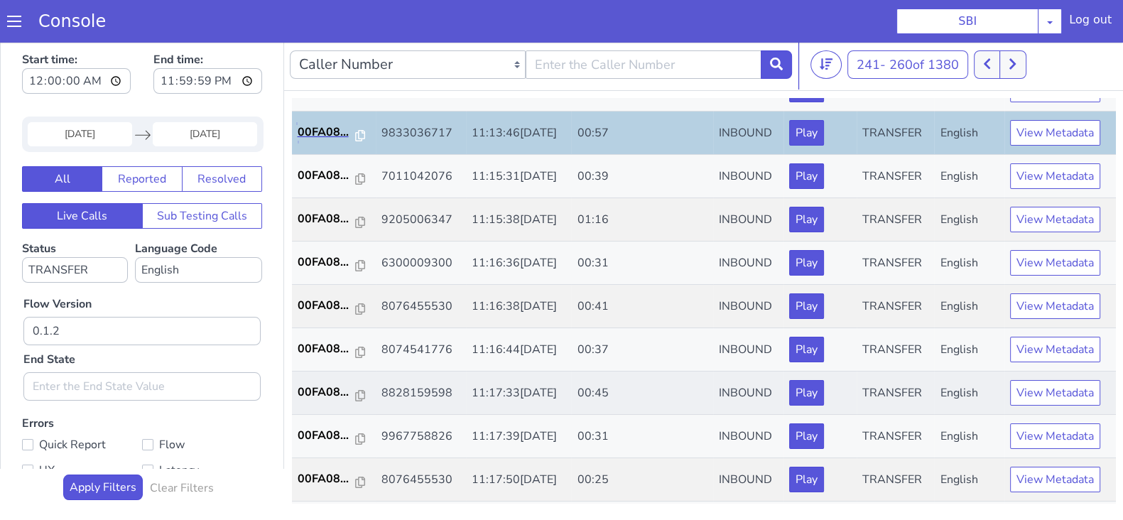
scroll to position [266, 0]
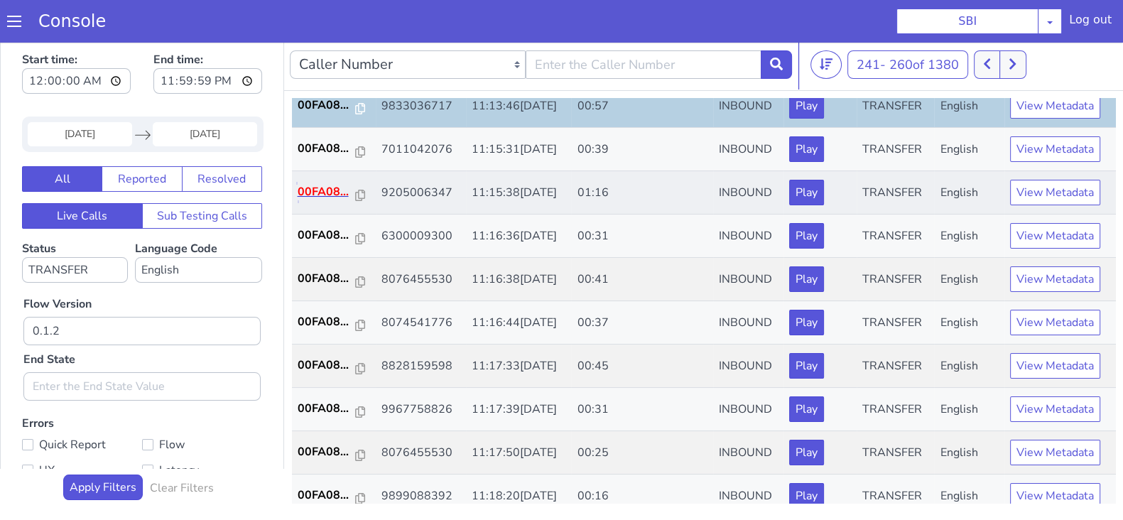
click at [313, 185] on p "00FA08..." at bounding box center [327, 191] width 58 height 17
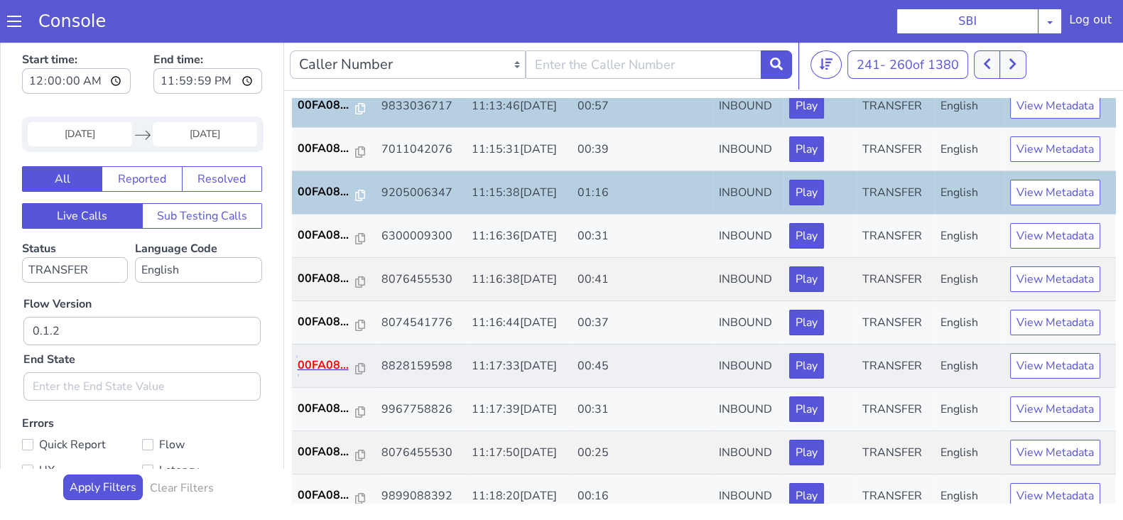
click at [308, 360] on p "00FA08..." at bounding box center [327, 364] width 58 height 17
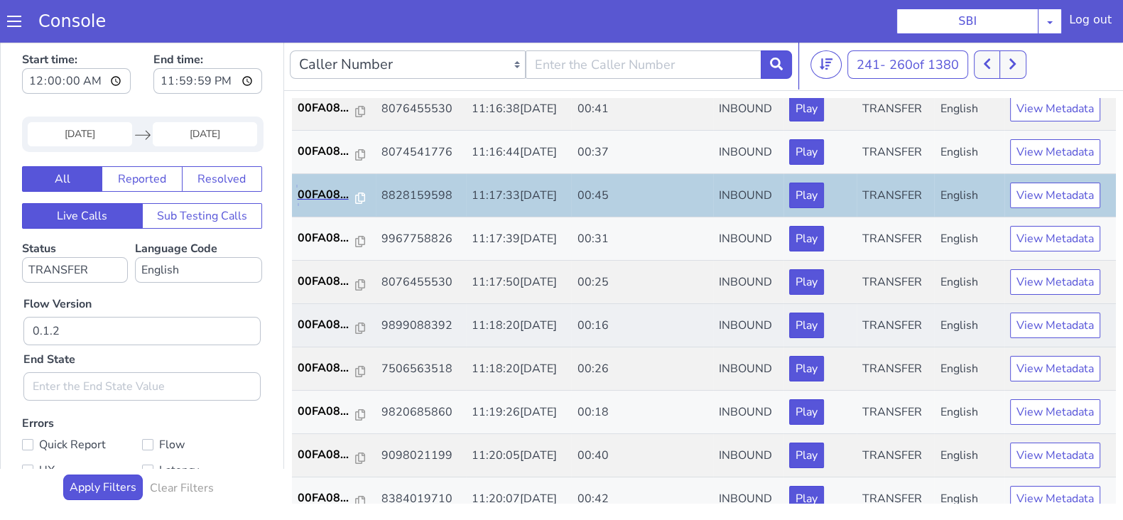
scroll to position [444, 0]
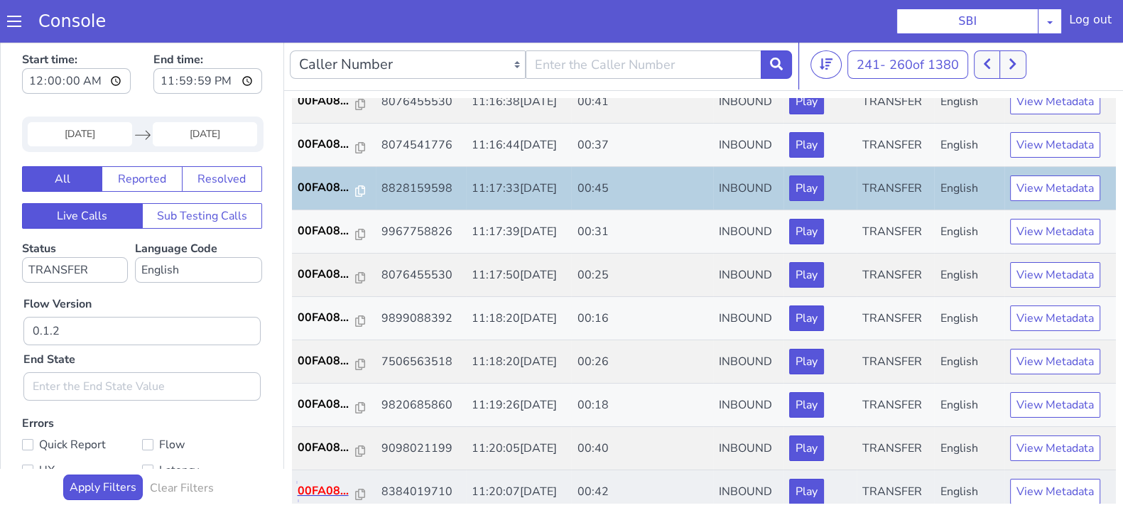
click at [325, 491] on p "00FA08..." at bounding box center [327, 490] width 58 height 17
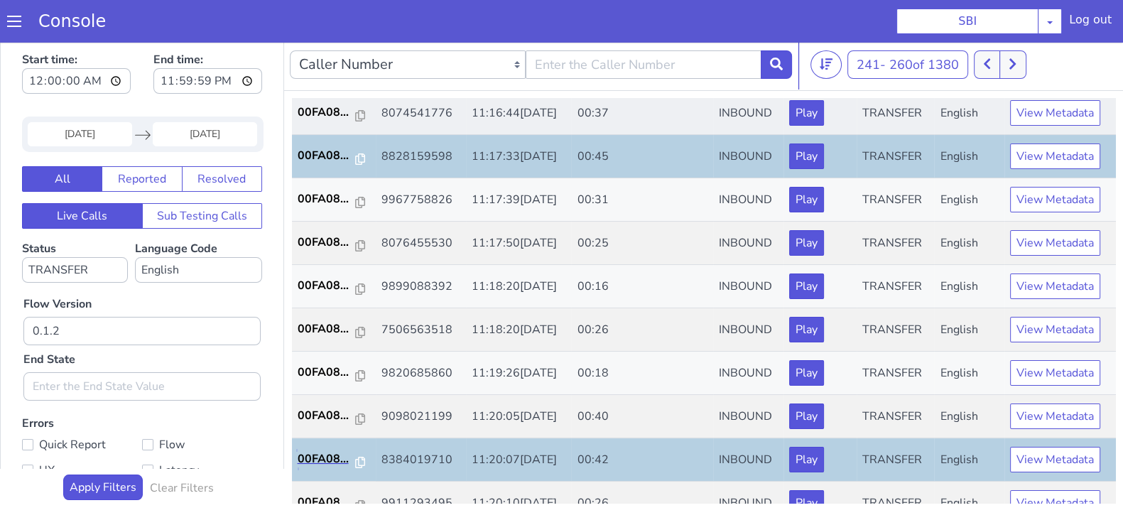
scroll to position [494, 0]
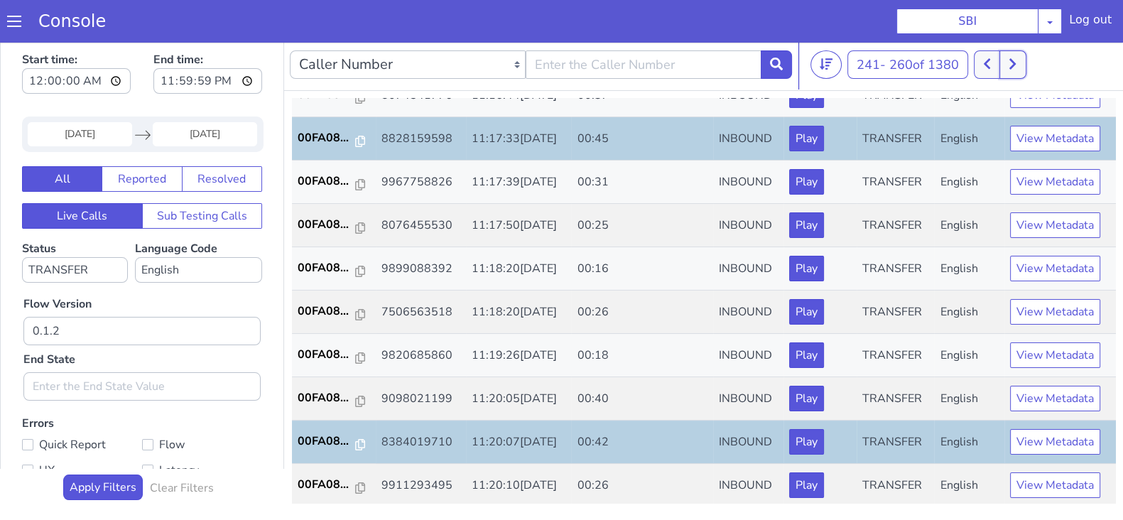
click at [1015, 64] on icon at bounding box center [1012, 64] width 6 height 11
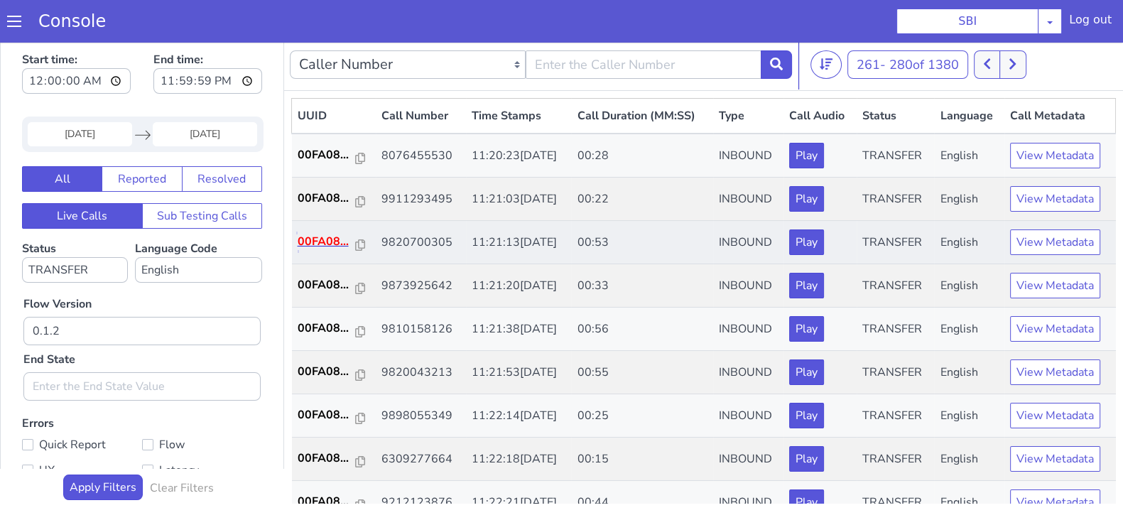
click at [317, 237] on p "00FA08..." at bounding box center [327, 241] width 58 height 17
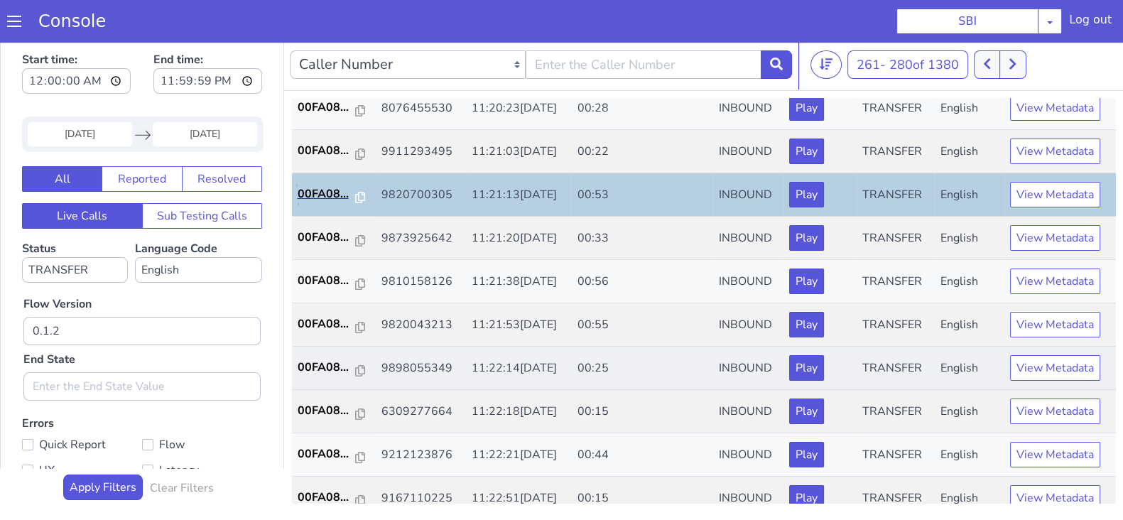
scroll to position [88, 0]
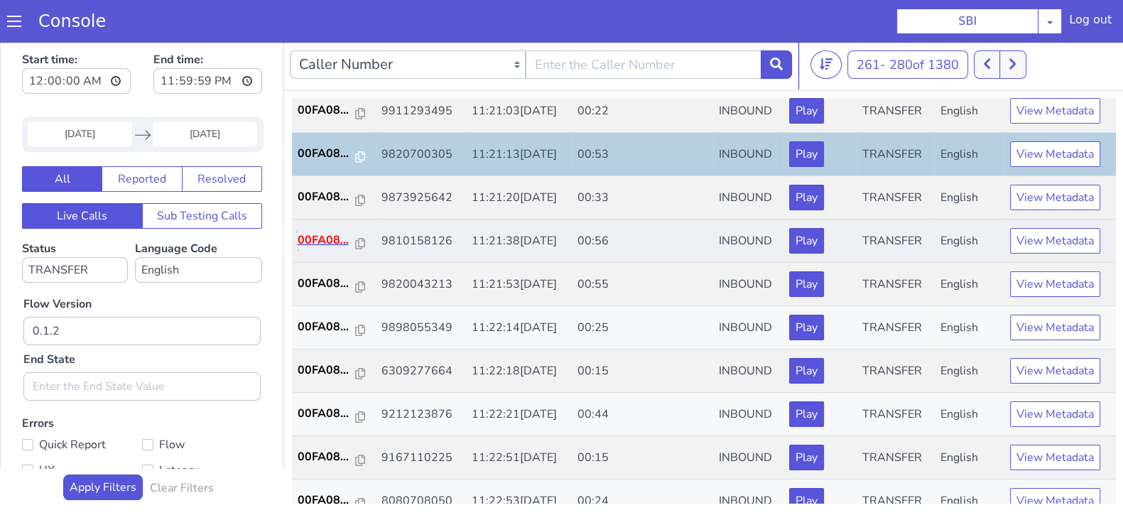
click at [328, 234] on p "00FA08..." at bounding box center [327, 240] width 58 height 17
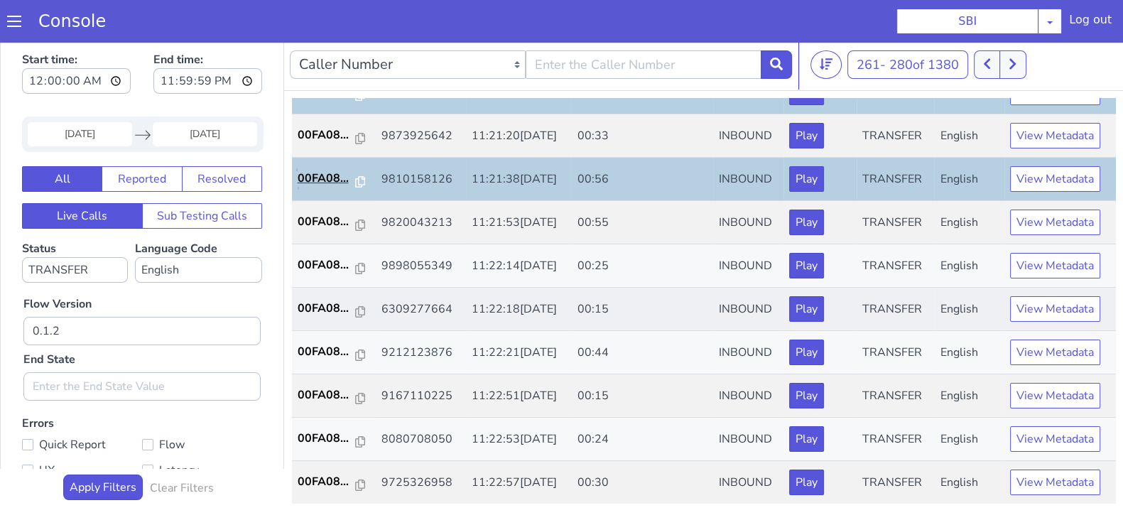
scroll to position [177, 0]
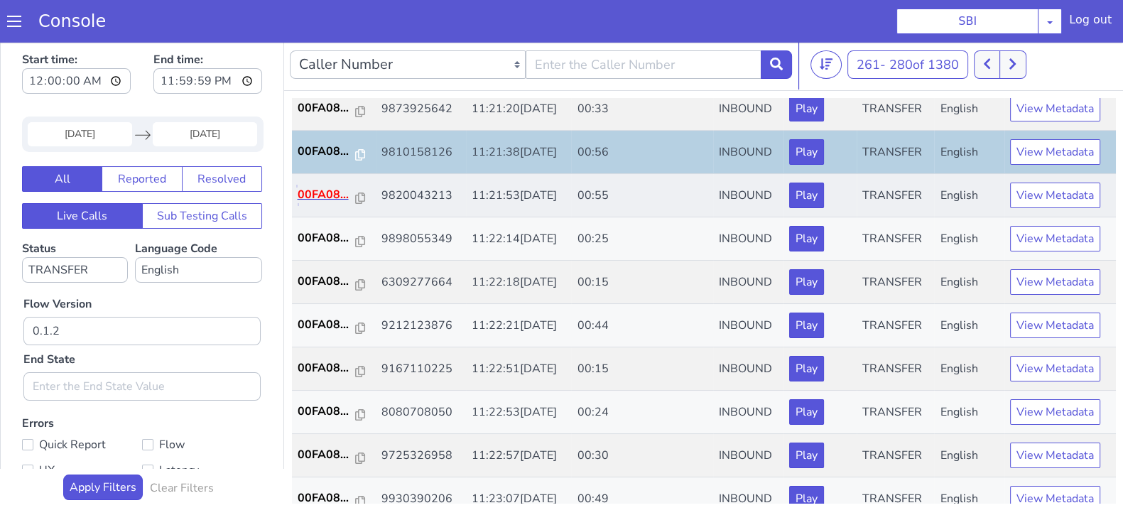
click at [315, 194] on p "00FA08..." at bounding box center [327, 194] width 58 height 17
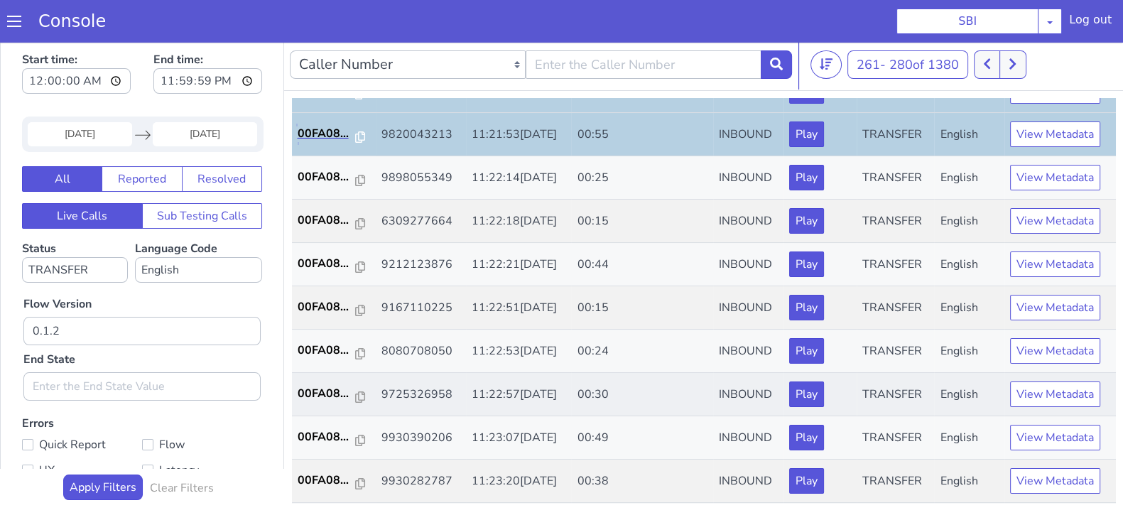
scroll to position [266, 0]
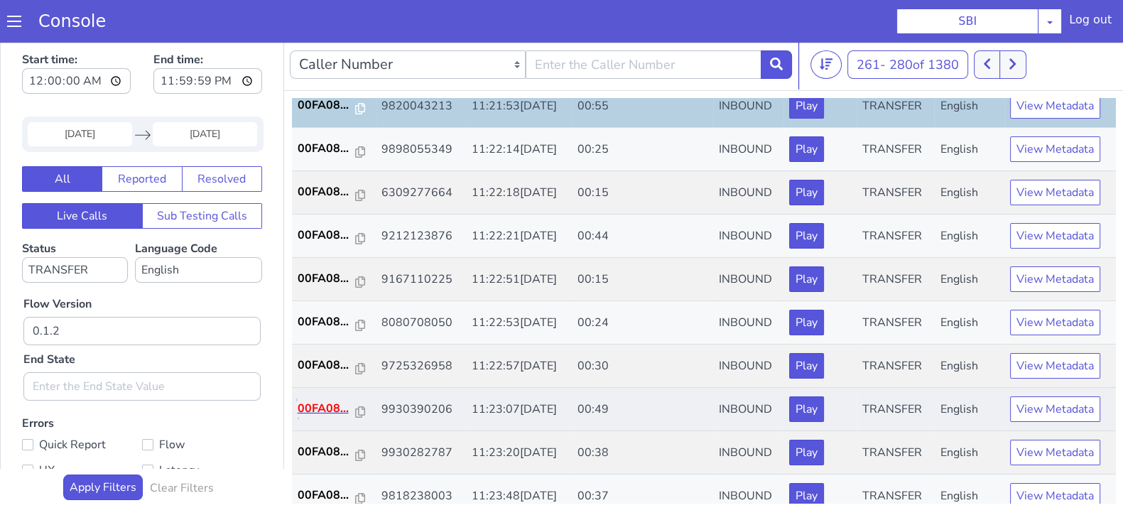
click at [309, 403] on p "00FA08..." at bounding box center [327, 408] width 58 height 17
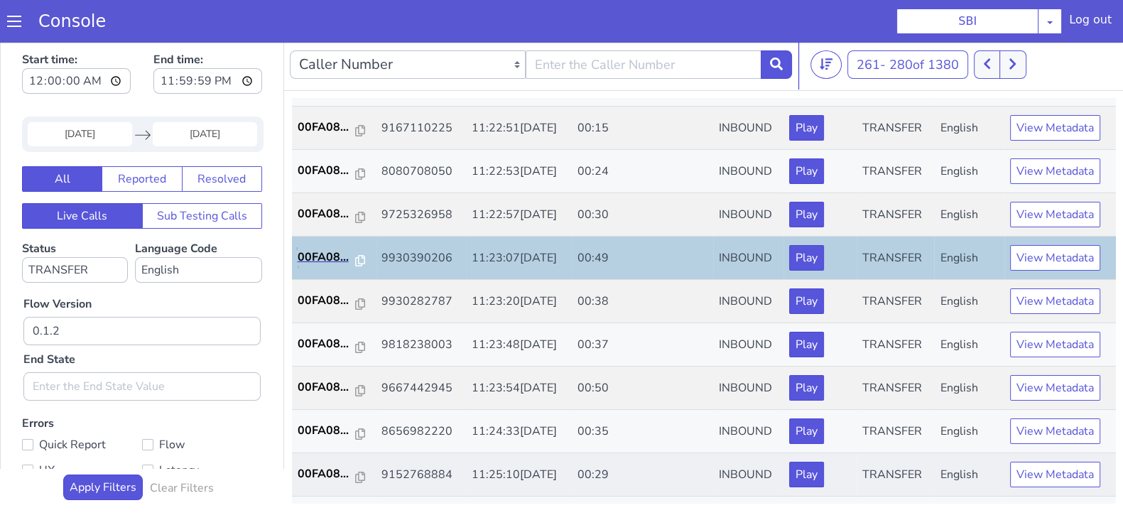
scroll to position [444, 0]
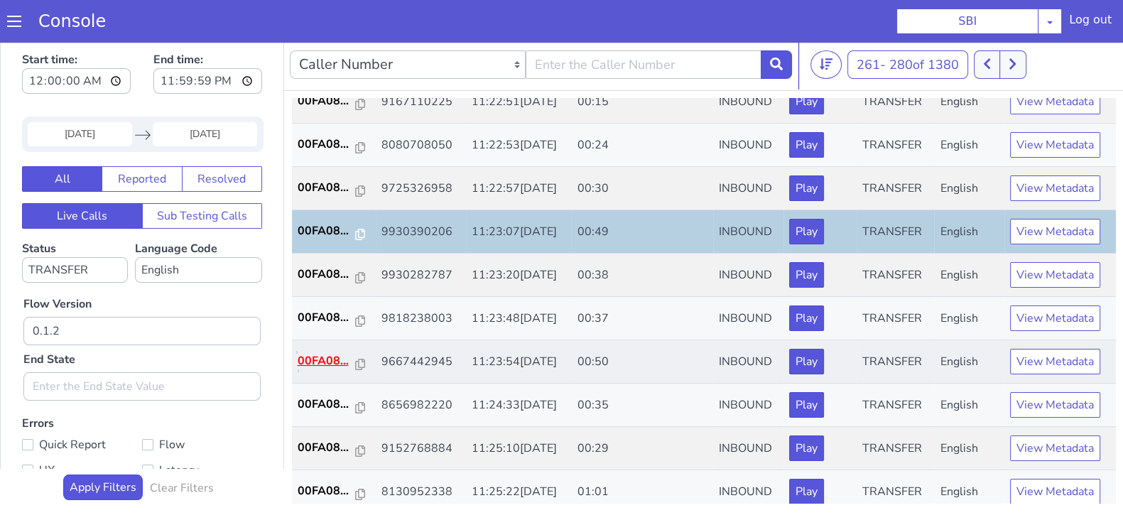
click at [304, 353] on p "00FA08..." at bounding box center [327, 360] width 58 height 17
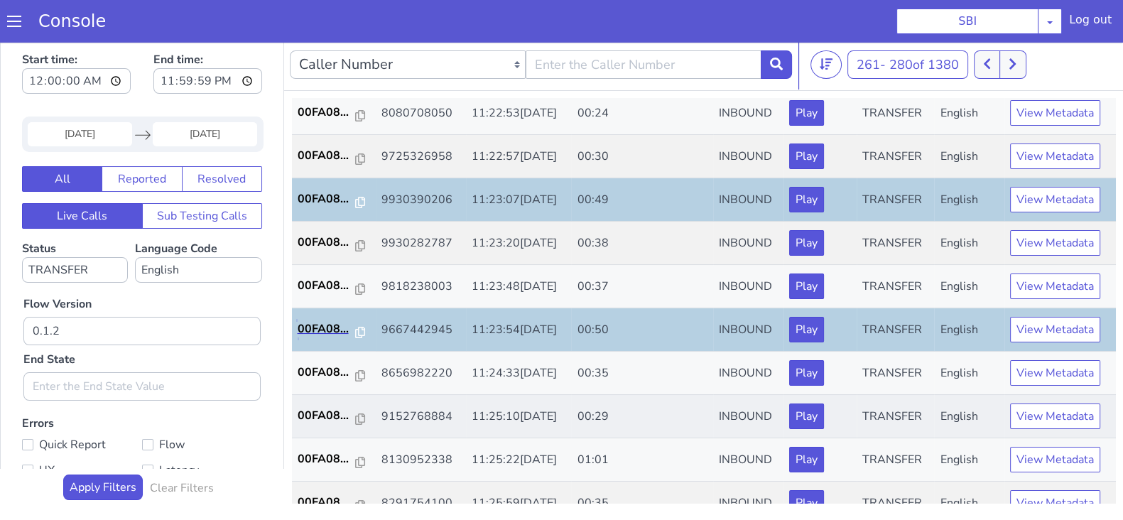
scroll to position [494, 0]
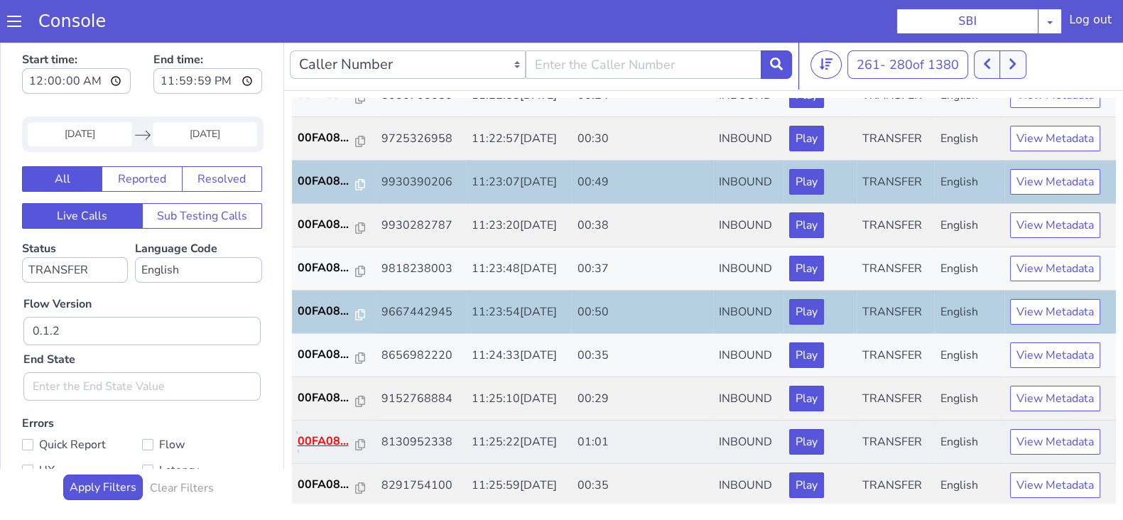
click at [312, 435] on p "00FA08..." at bounding box center [327, 440] width 58 height 17
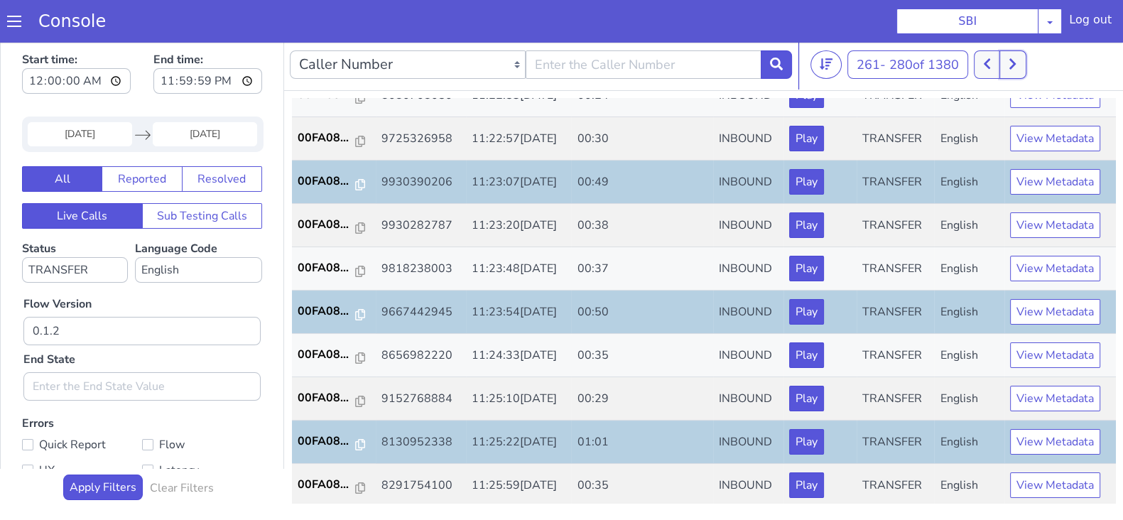
click at [1010, 66] on button at bounding box center [1012, 64] width 26 height 28
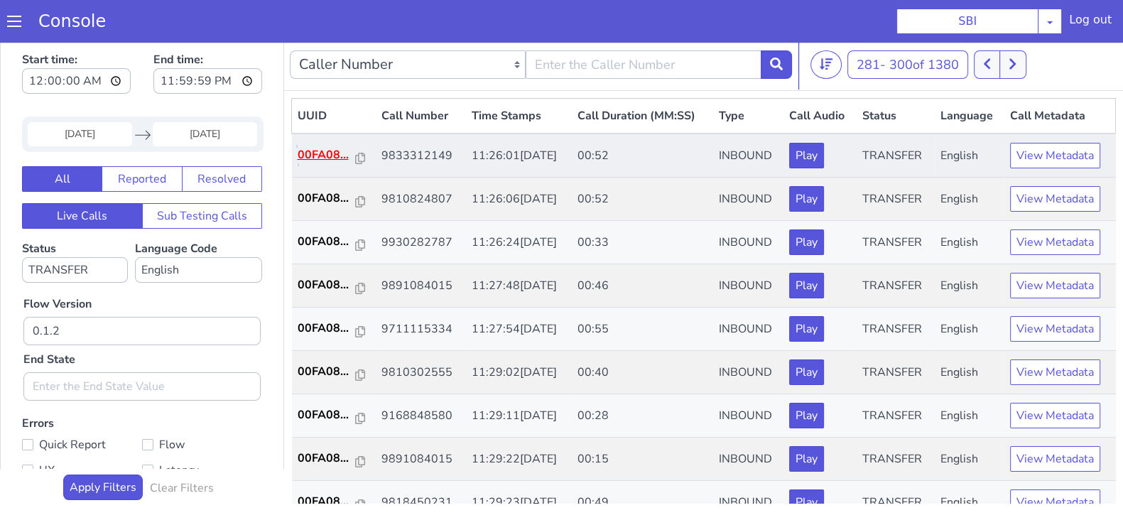
click at [325, 154] on p "00FA08..." at bounding box center [327, 154] width 58 height 17
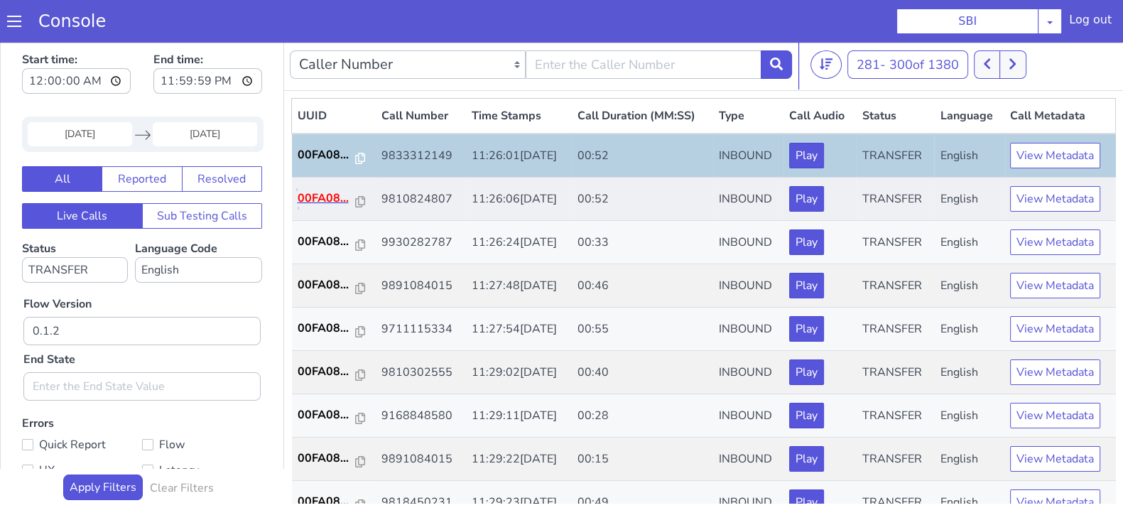
click at [329, 192] on p "00FA08..." at bounding box center [327, 198] width 58 height 17
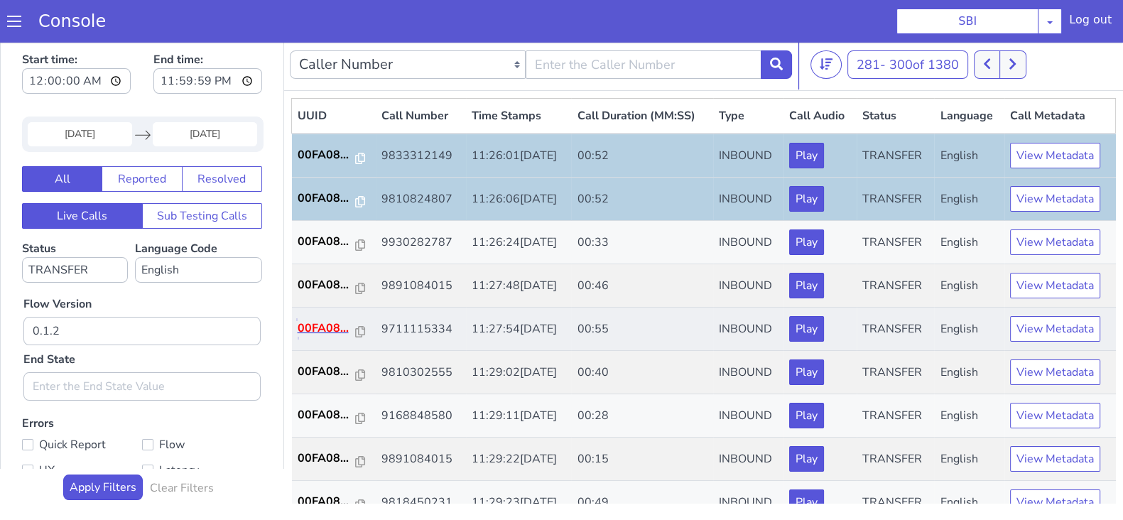
click at [328, 321] on p "00FA08..." at bounding box center [327, 328] width 58 height 17
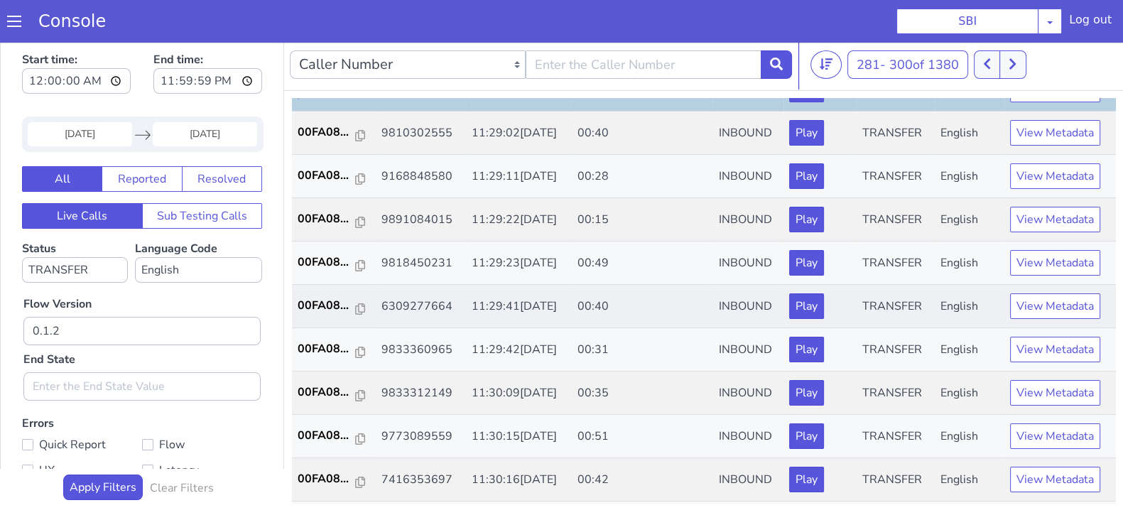
scroll to position [266, 0]
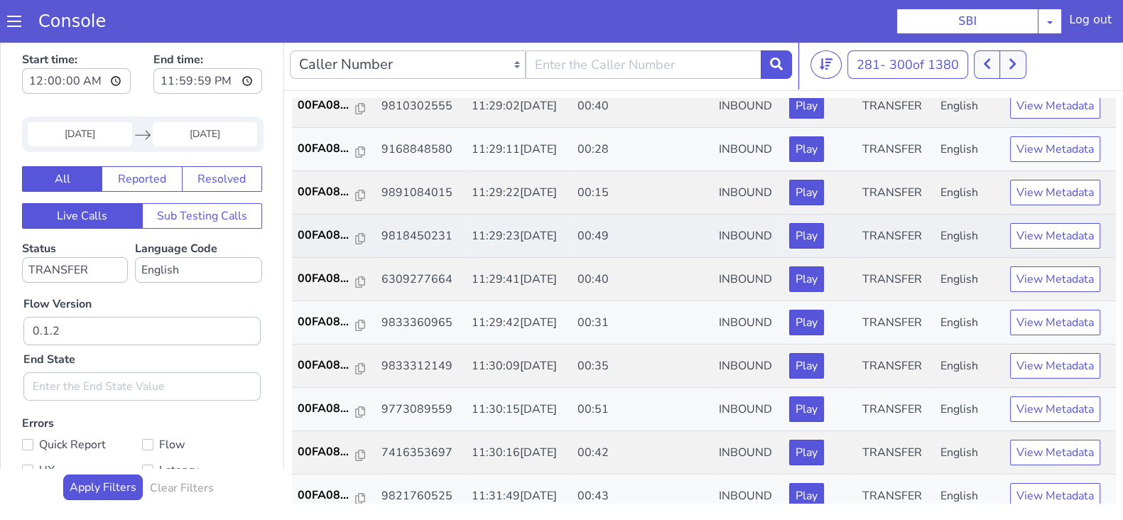
click at [296, 232] on td "00FA08..." at bounding box center [334, 235] width 84 height 43
click at [307, 230] on p "00FA08..." at bounding box center [327, 235] width 58 height 17
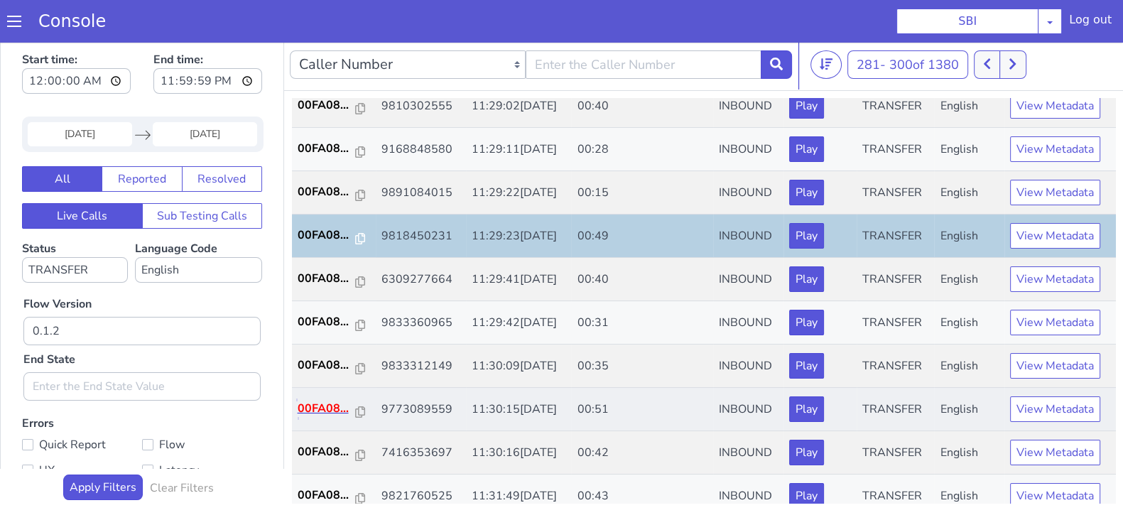
click at [332, 401] on p "00FA08..." at bounding box center [327, 408] width 58 height 17
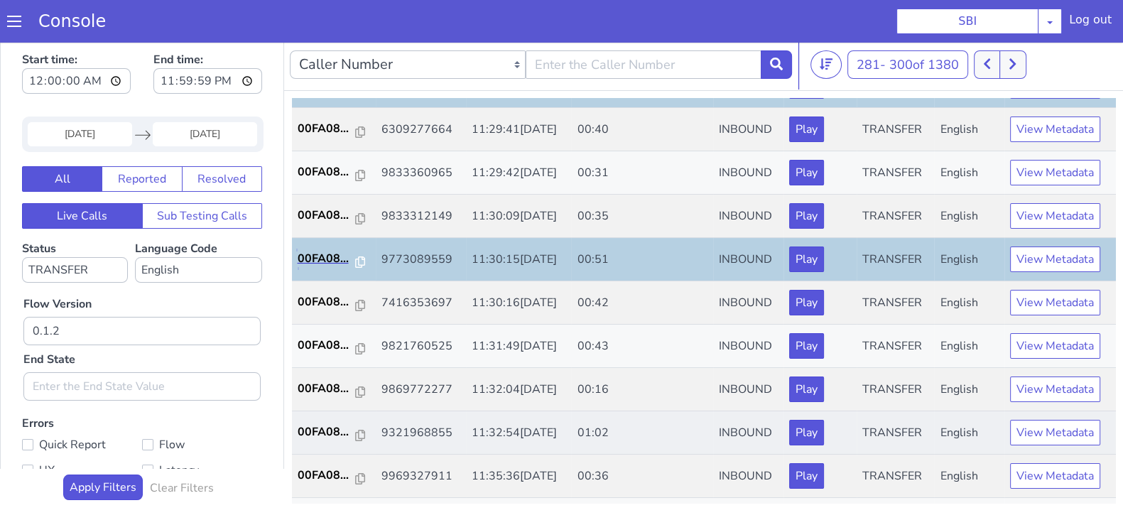
scroll to position [444, 0]
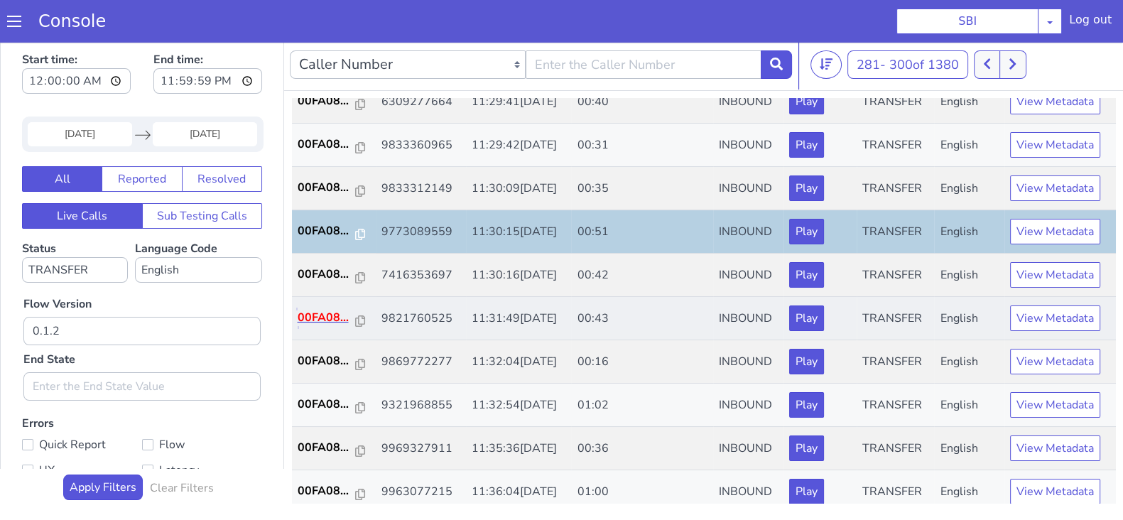
click at [315, 309] on p "00FA08..." at bounding box center [327, 317] width 58 height 17
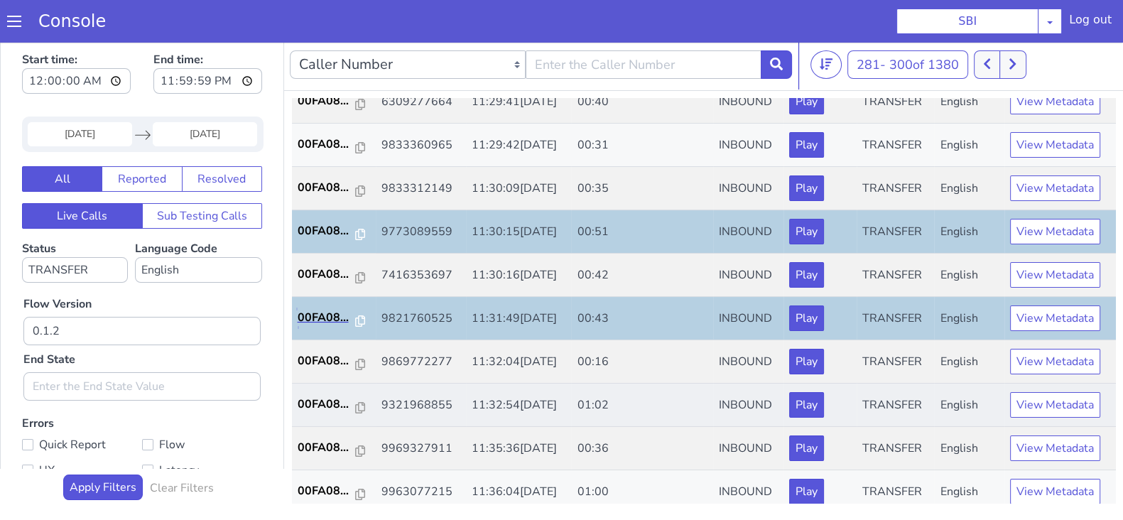
scroll to position [494, 0]
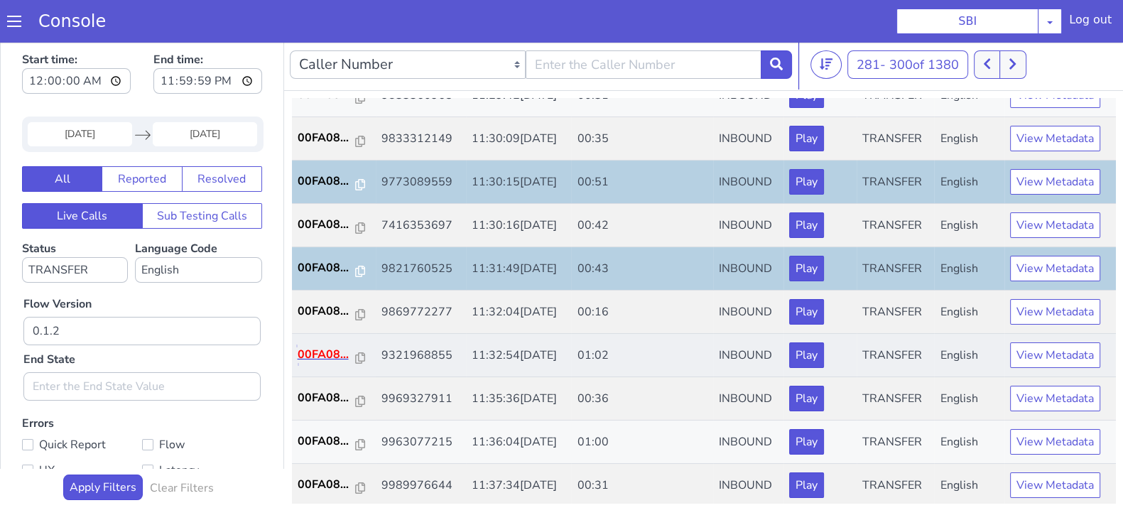
click at [332, 353] on p "00FA08..." at bounding box center [327, 354] width 58 height 17
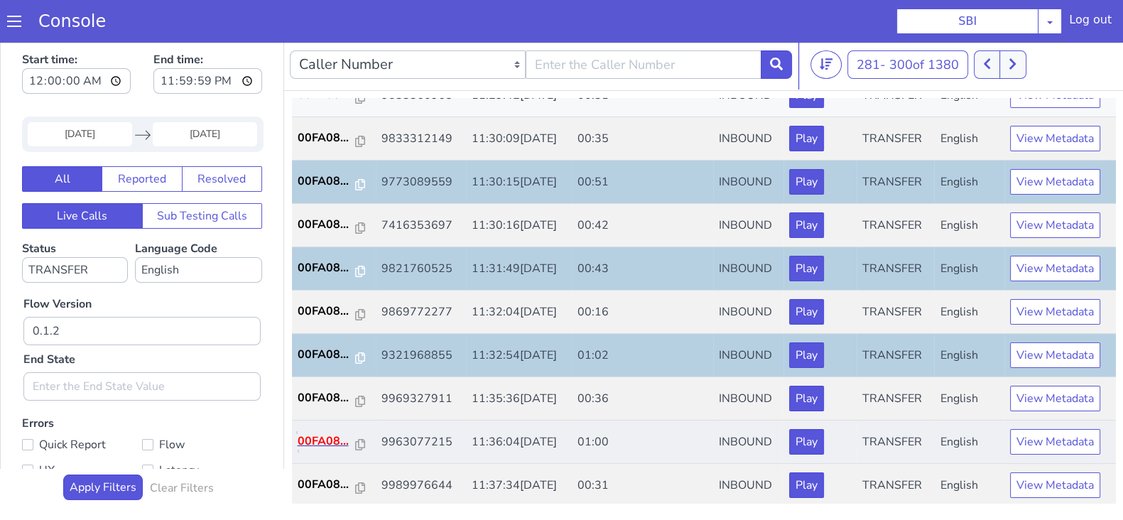
click at [313, 439] on p "00FA08..." at bounding box center [327, 440] width 58 height 17
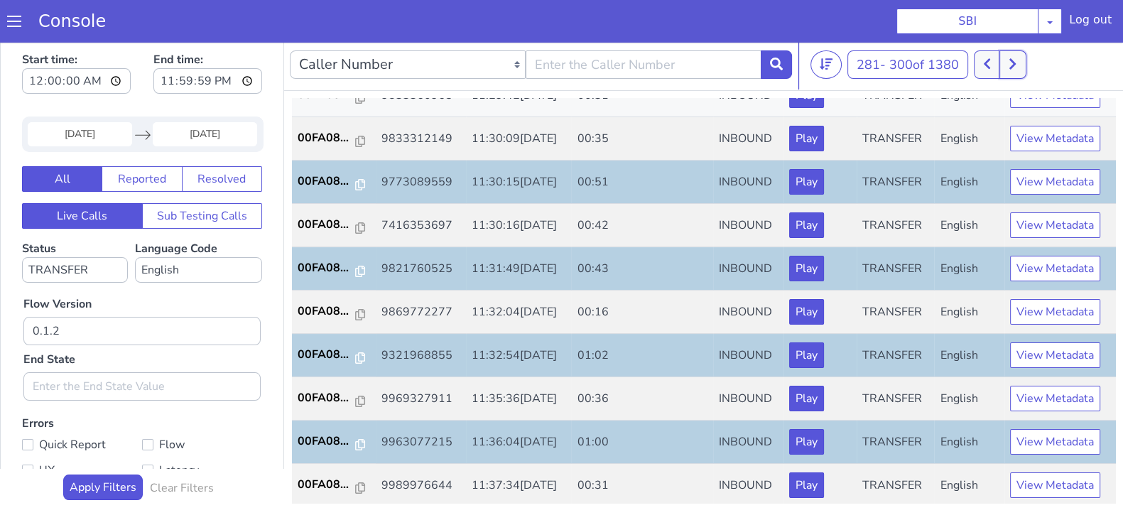
click at [1015, 69] on icon at bounding box center [1012, 64] width 8 height 13
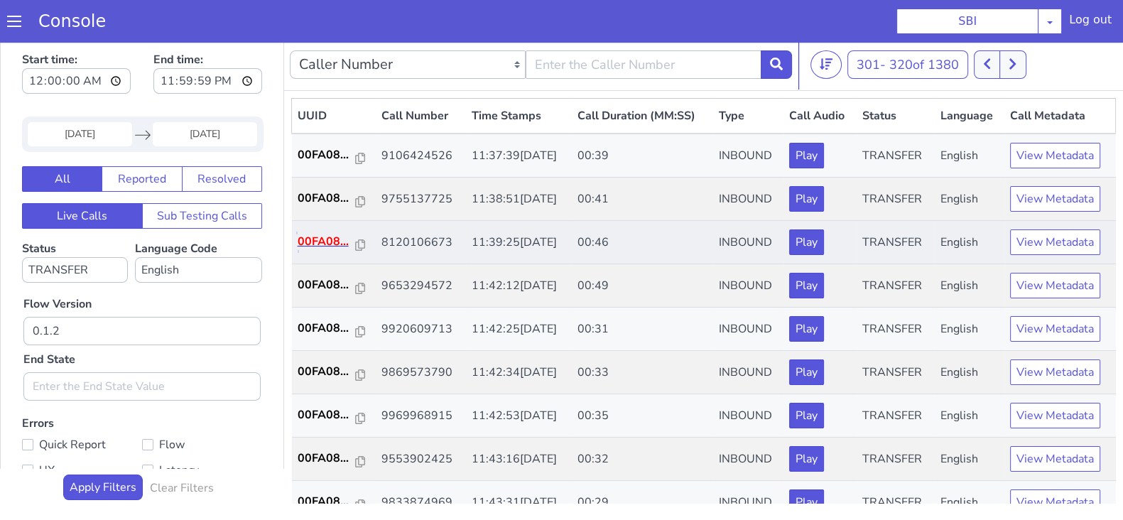
click at [315, 233] on p "00FA08..." at bounding box center [327, 241] width 58 height 17
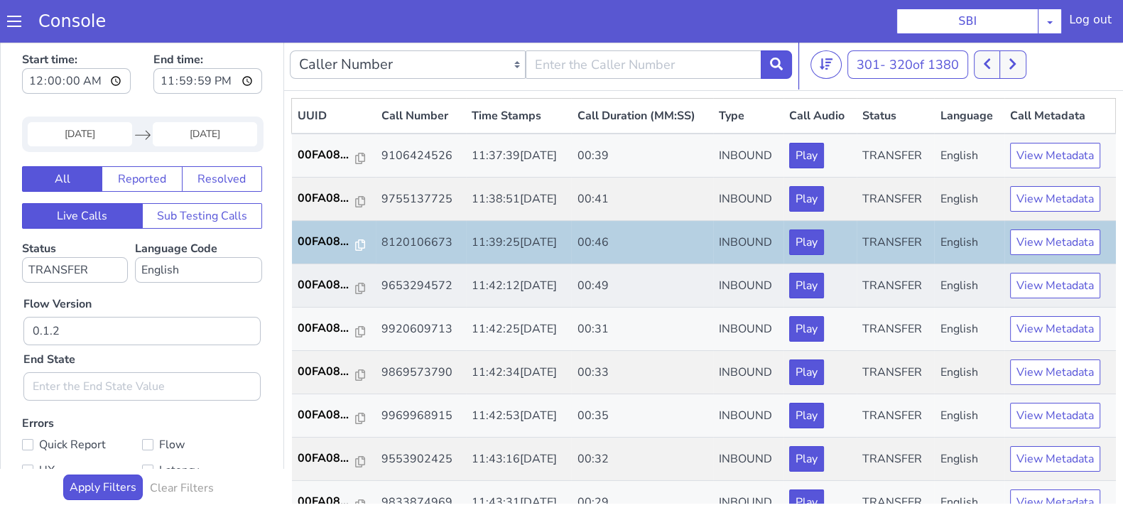
click at [323, 273] on td "00FA08..." at bounding box center [334, 285] width 84 height 43
click at [320, 288] on p "00FA08..." at bounding box center [327, 284] width 58 height 17
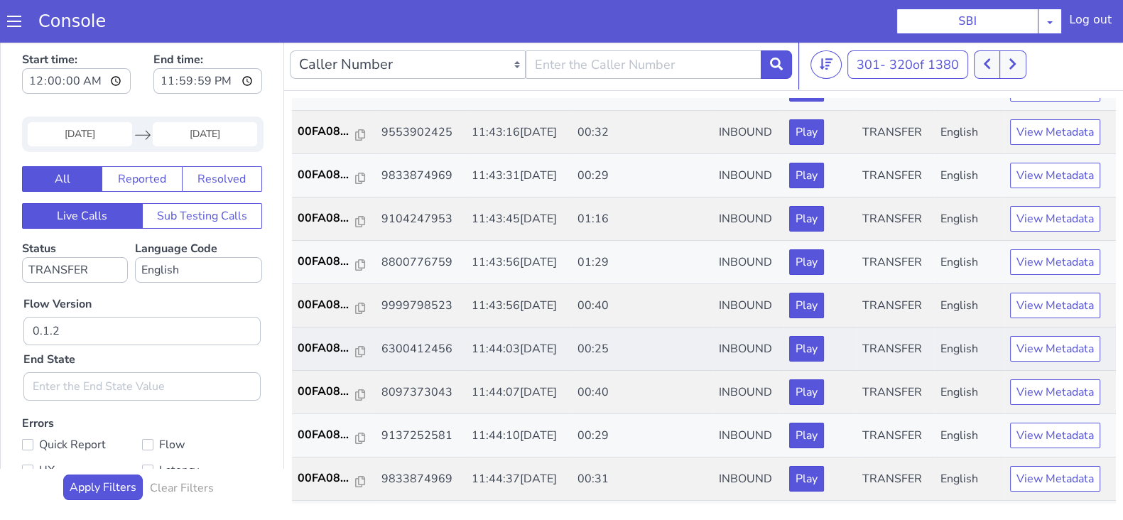
scroll to position [354, 0]
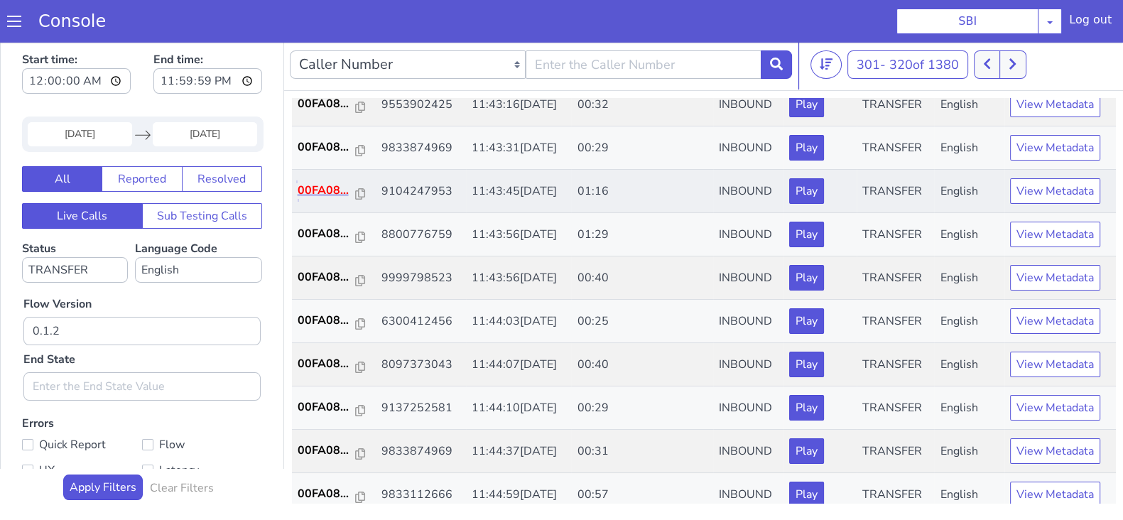
click at [331, 190] on p "00FA08..." at bounding box center [327, 190] width 58 height 17
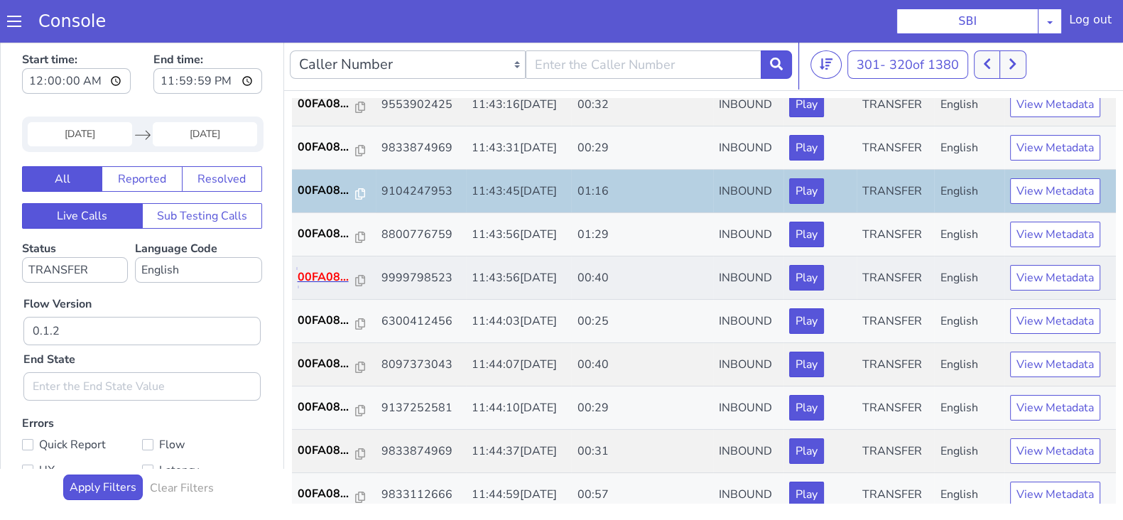
click at [327, 273] on p "00FA08..." at bounding box center [327, 276] width 58 height 17
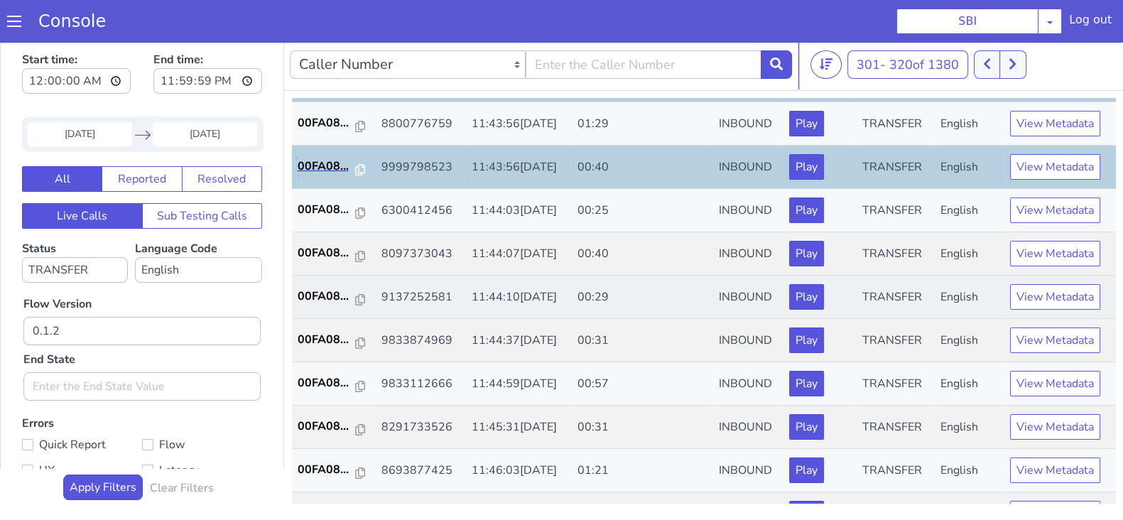
scroll to position [494, 0]
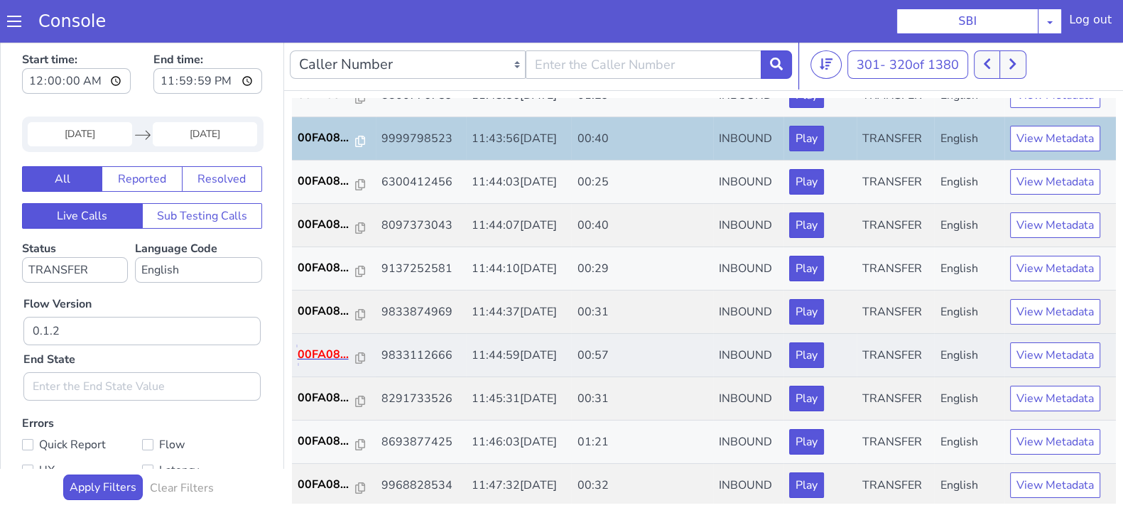
click at [312, 347] on p "00FA08..." at bounding box center [327, 354] width 58 height 17
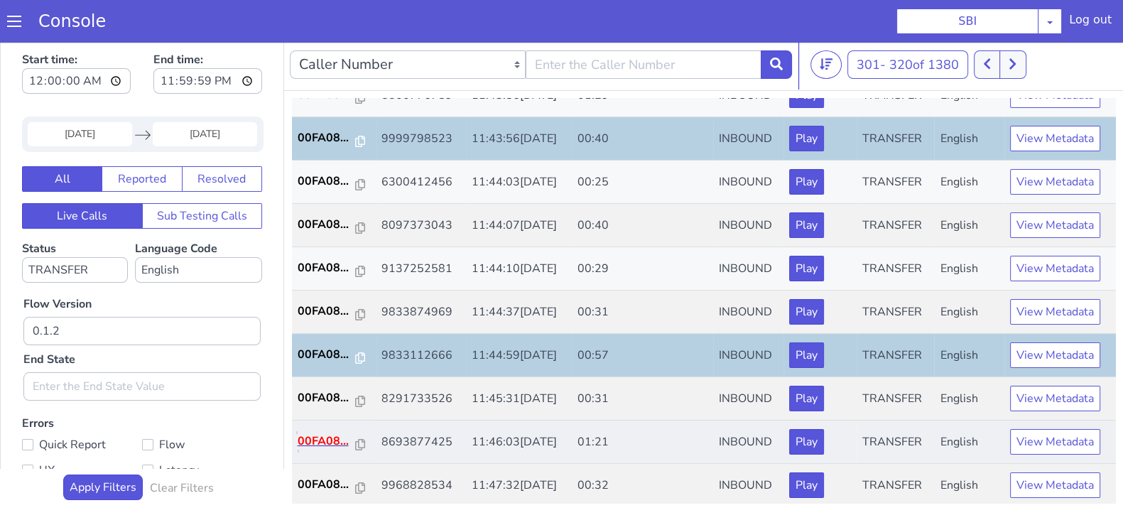
click at [332, 432] on p "00FA08..." at bounding box center [327, 440] width 58 height 17
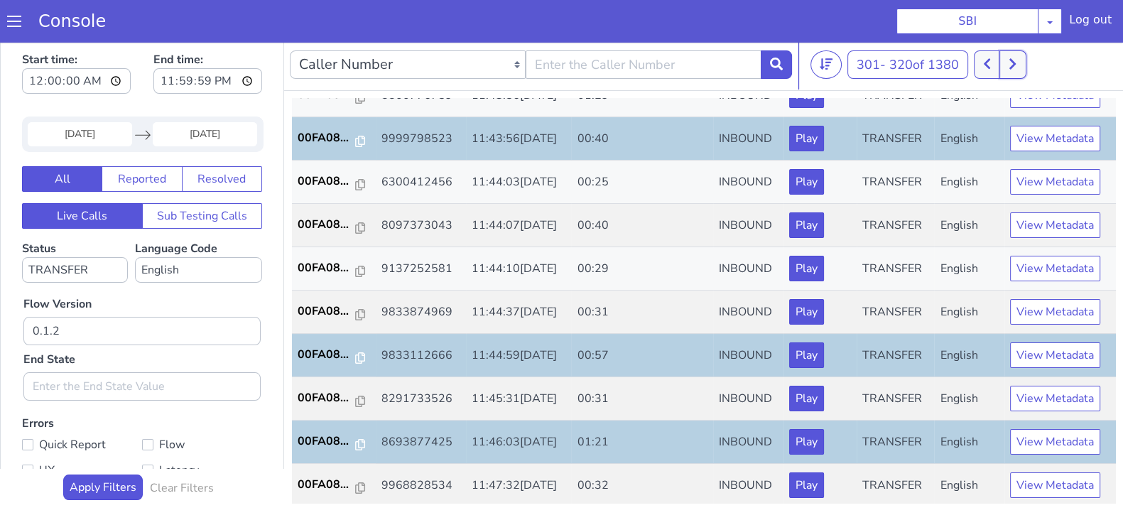
click at [1015, 62] on icon at bounding box center [1012, 64] width 6 height 11
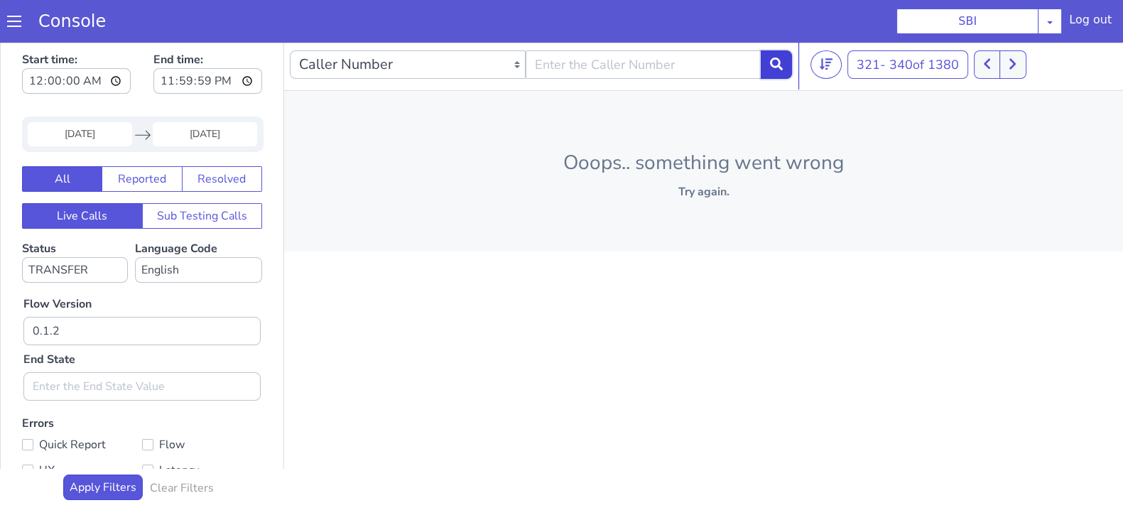
click at [781, 69] on icon at bounding box center [776, 64] width 13 height 13
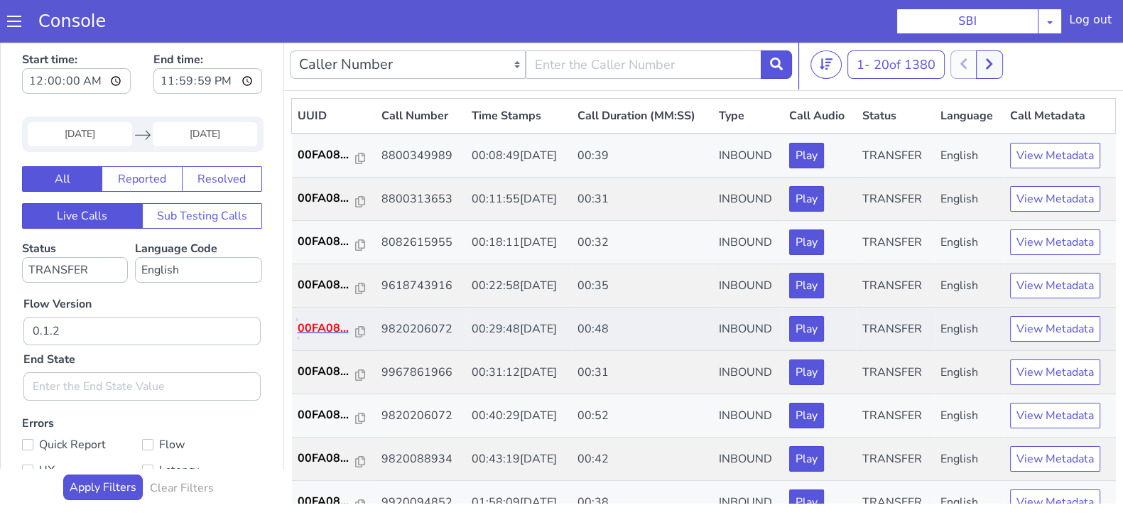
click at [319, 327] on p "00FA08..." at bounding box center [327, 328] width 58 height 17
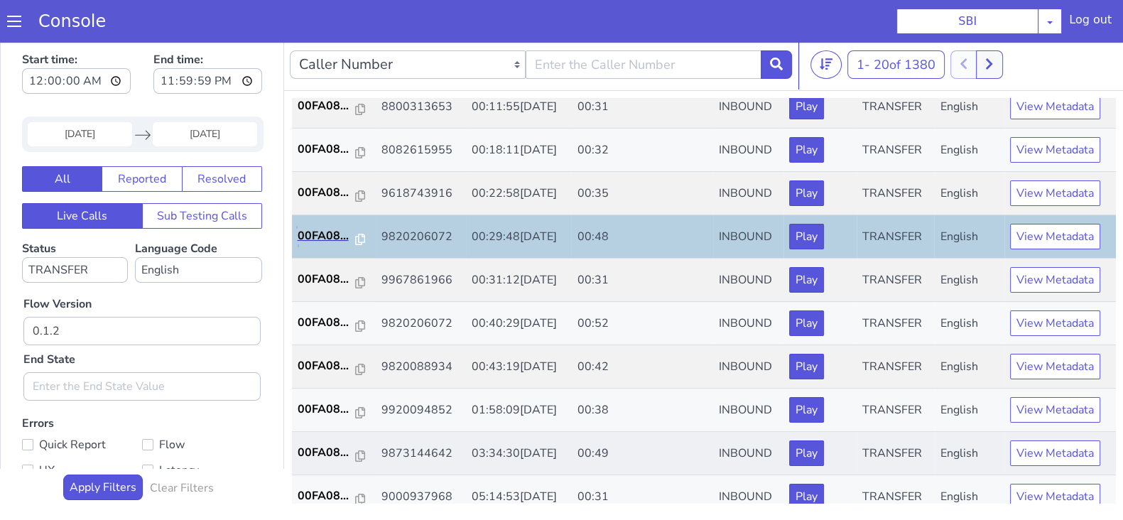
scroll to position [177, 0]
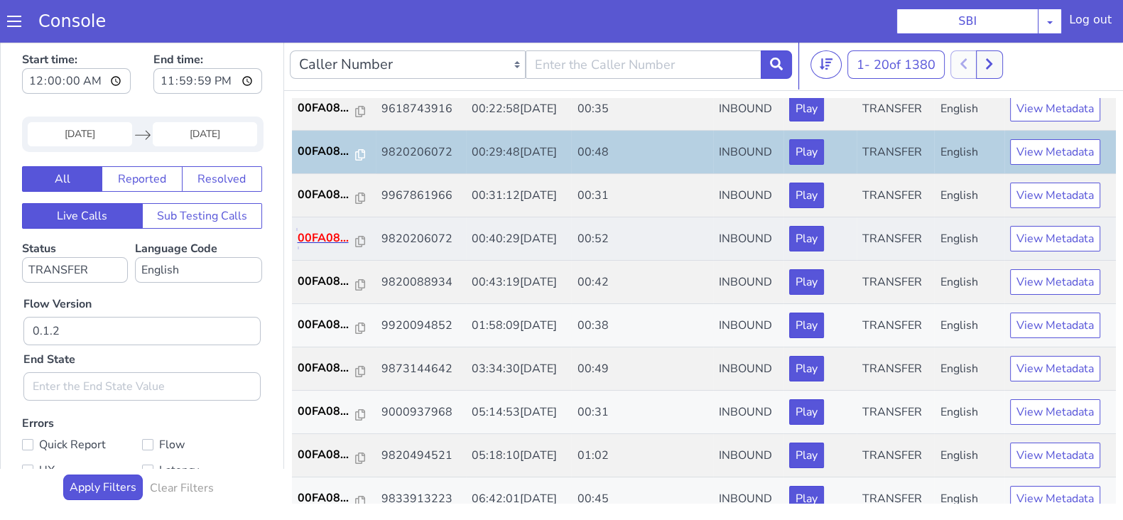
click at [317, 232] on p "00FA08..." at bounding box center [327, 237] width 58 height 17
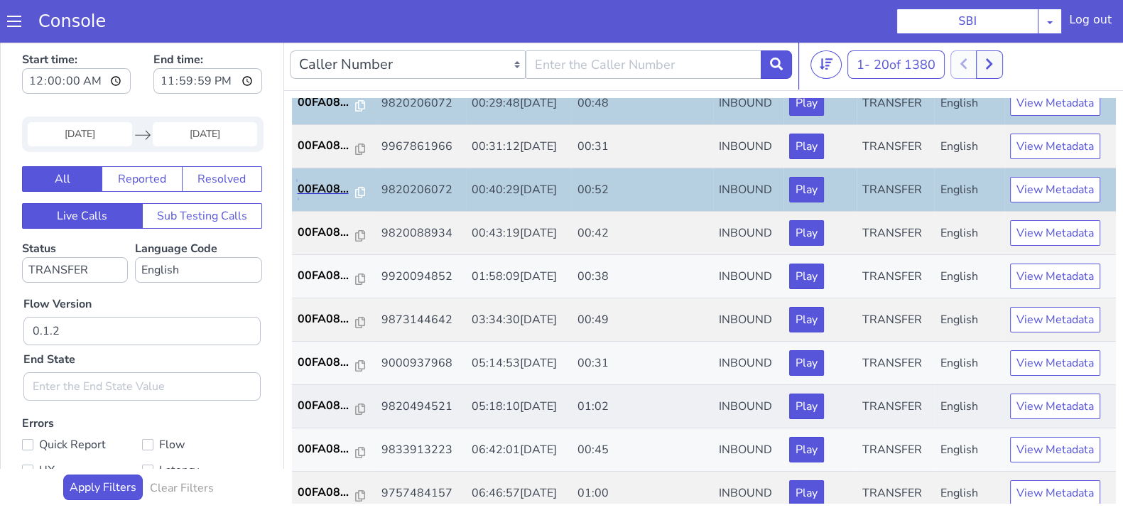
scroll to position [266, 0]
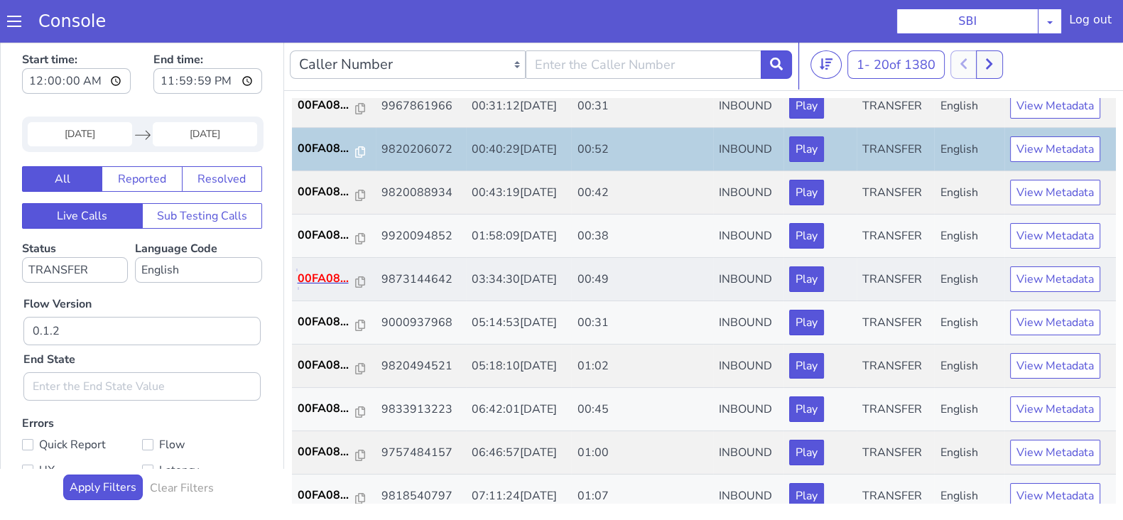
click at [307, 280] on p "00FA08..." at bounding box center [327, 278] width 58 height 17
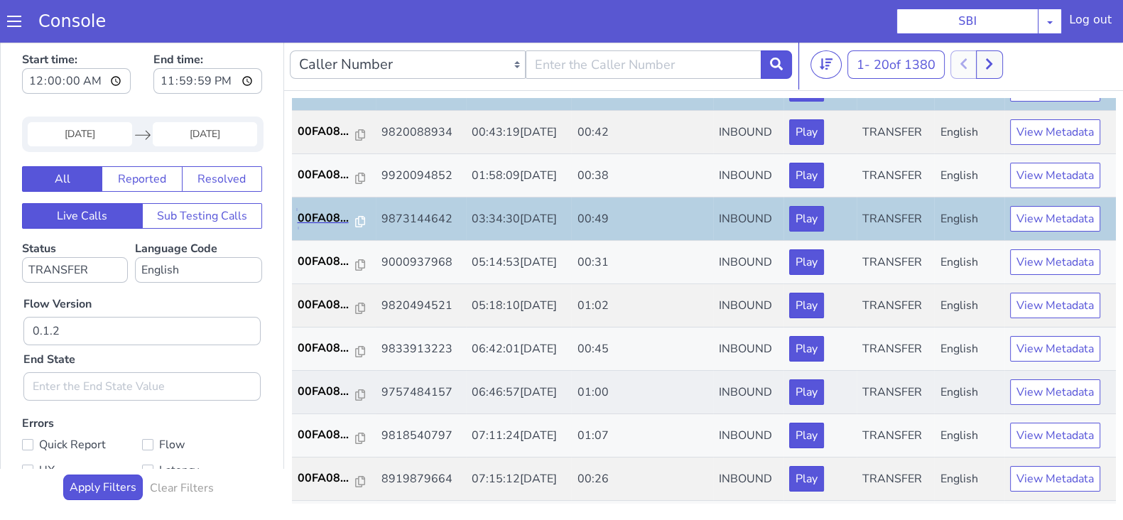
scroll to position [354, 0]
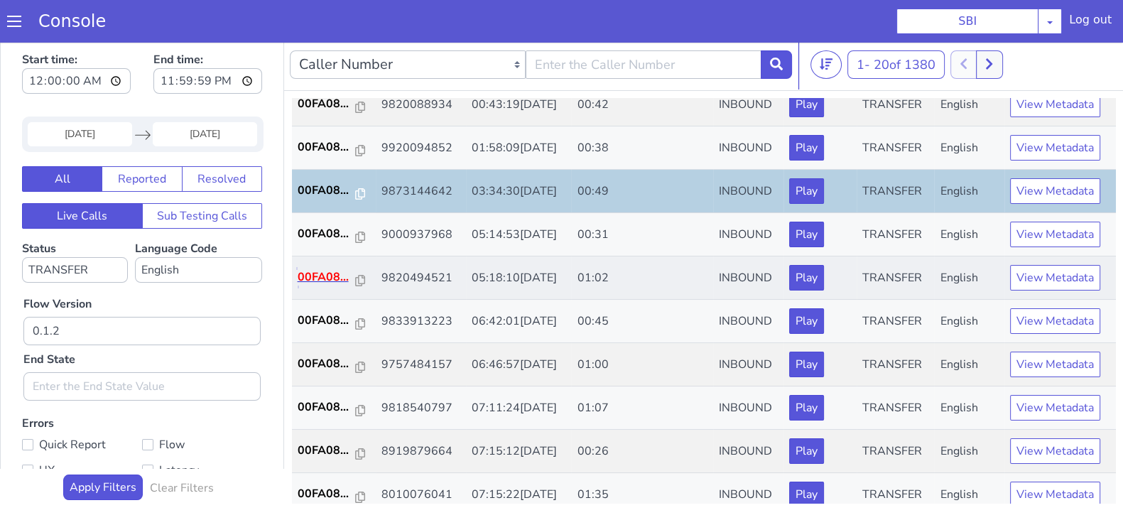
click at [307, 268] on p "00FA08..." at bounding box center [327, 276] width 58 height 17
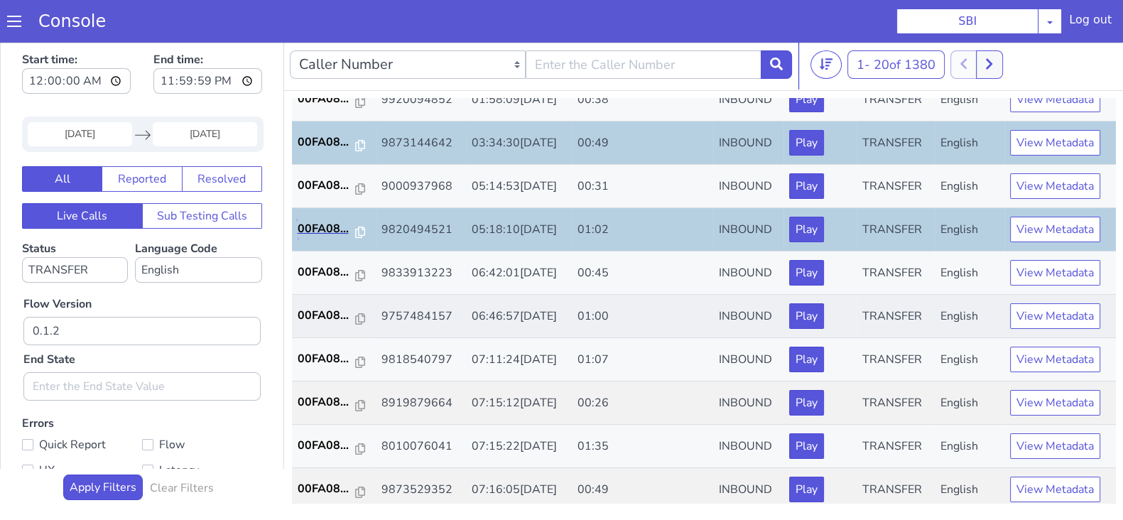
scroll to position [444, 0]
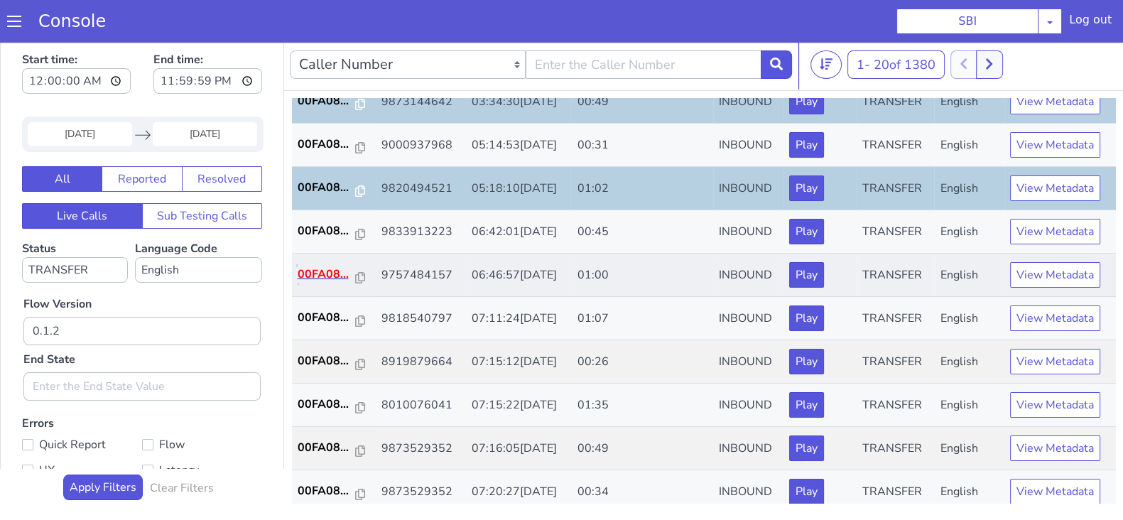
click at [333, 268] on p "00FA08..." at bounding box center [327, 274] width 58 height 17
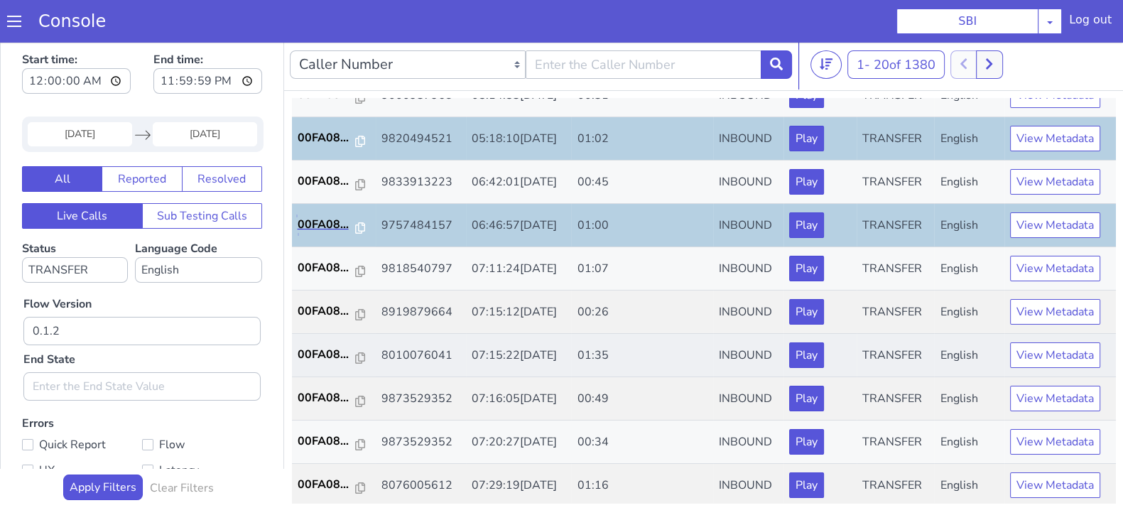
scroll to position [494, 0]
click at [339, 393] on p "00FA08..." at bounding box center [327, 397] width 58 height 17
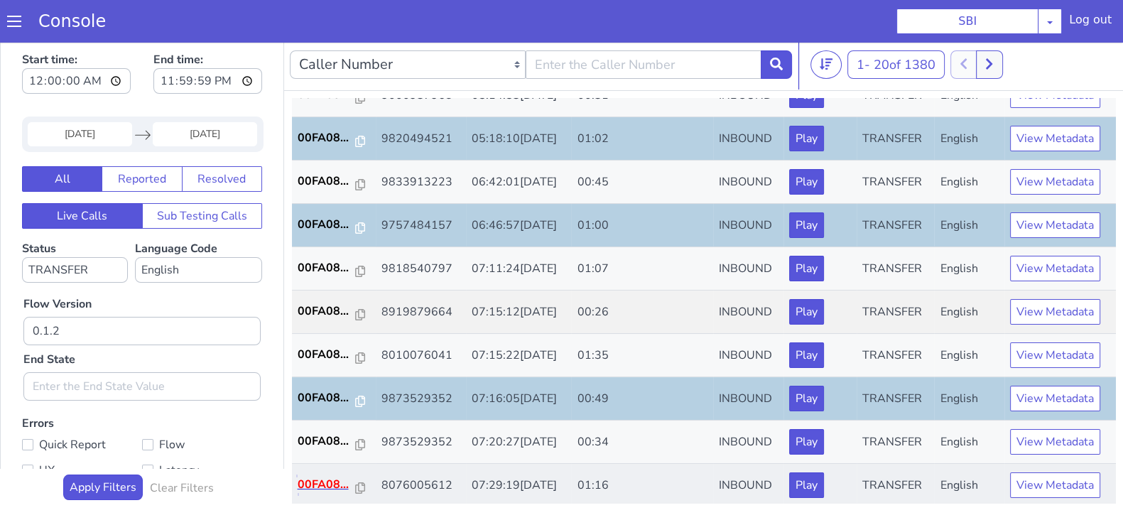
click at [320, 477] on p "00FA08..." at bounding box center [327, 484] width 58 height 17
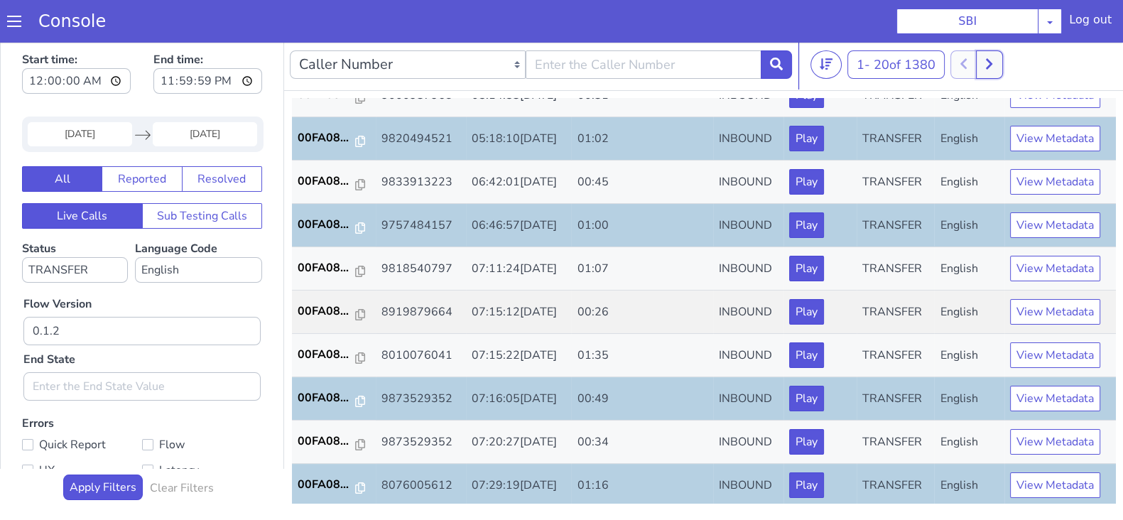
click at [987, 67] on button at bounding box center [989, 64] width 26 height 28
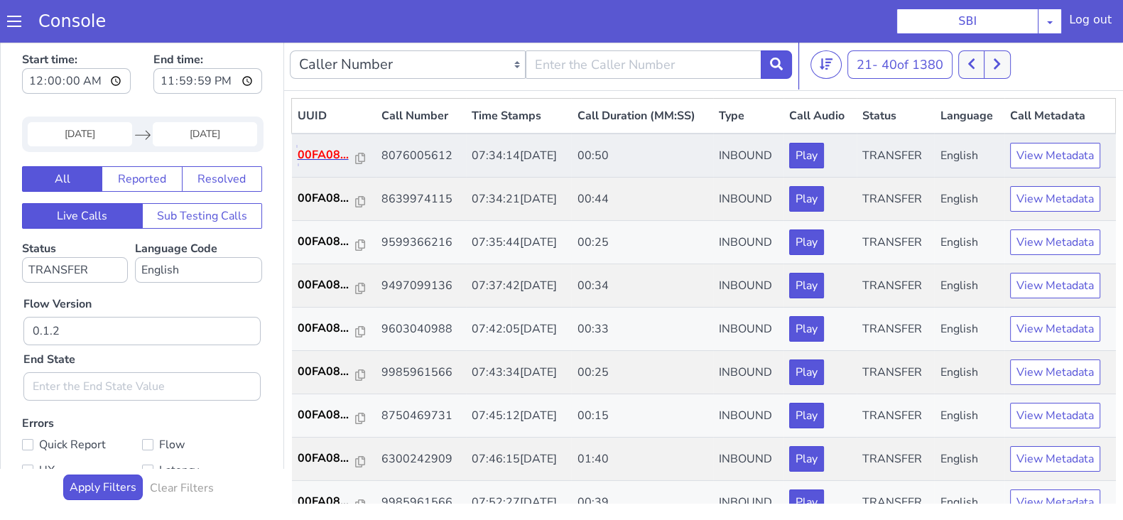
click at [326, 156] on p "00FA08..." at bounding box center [327, 154] width 58 height 17
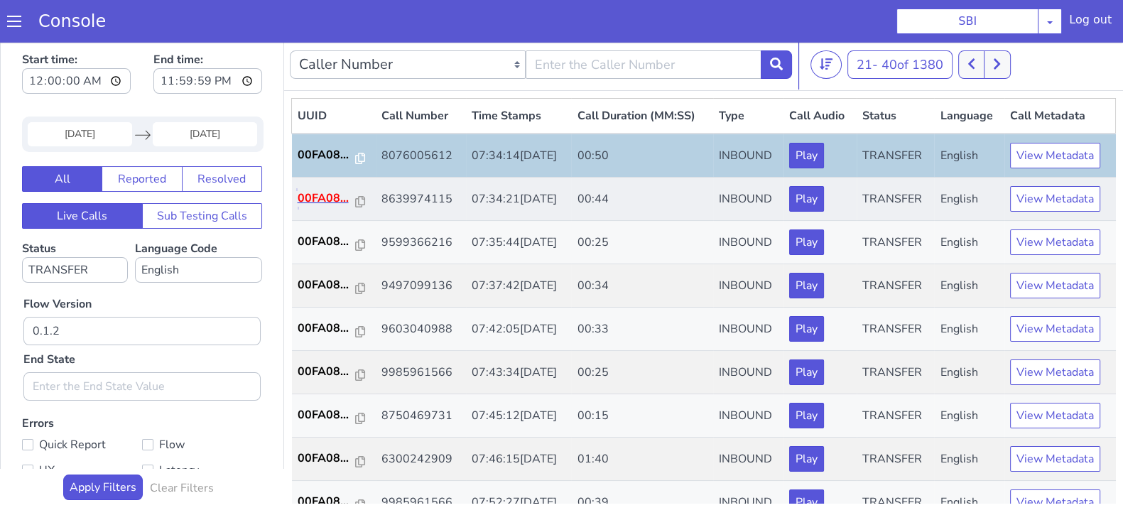
click at [317, 192] on p "00FA08..." at bounding box center [327, 198] width 58 height 17
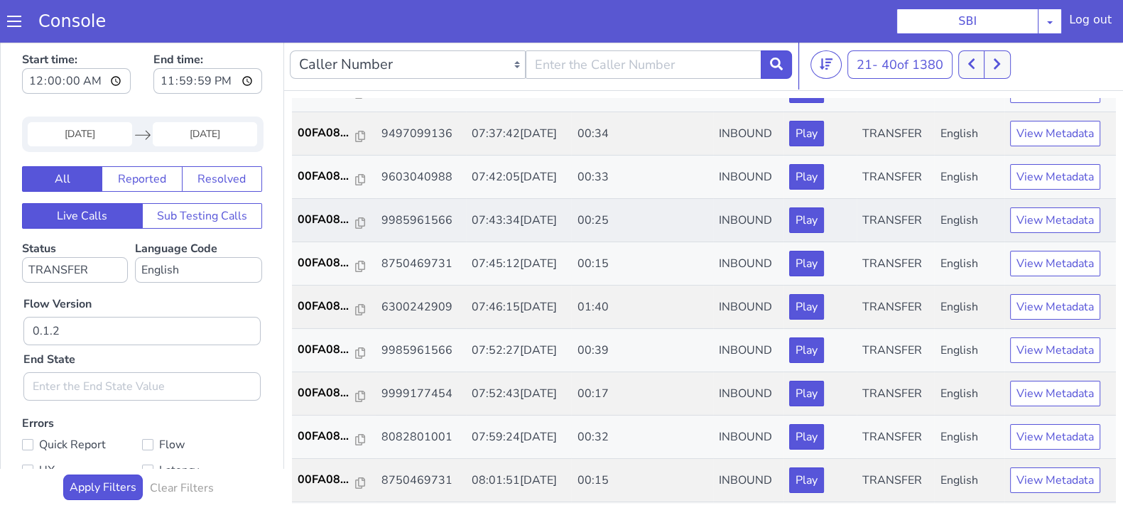
scroll to position [177, 0]
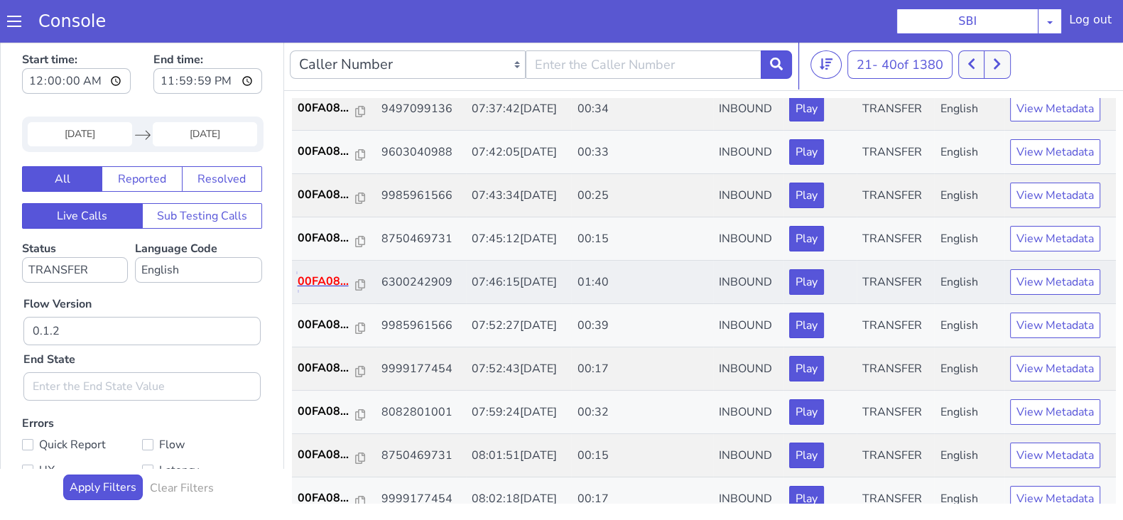
click at [307, 284] on p "00FA08..." at bounding box center [327, 281] width 58 height 17
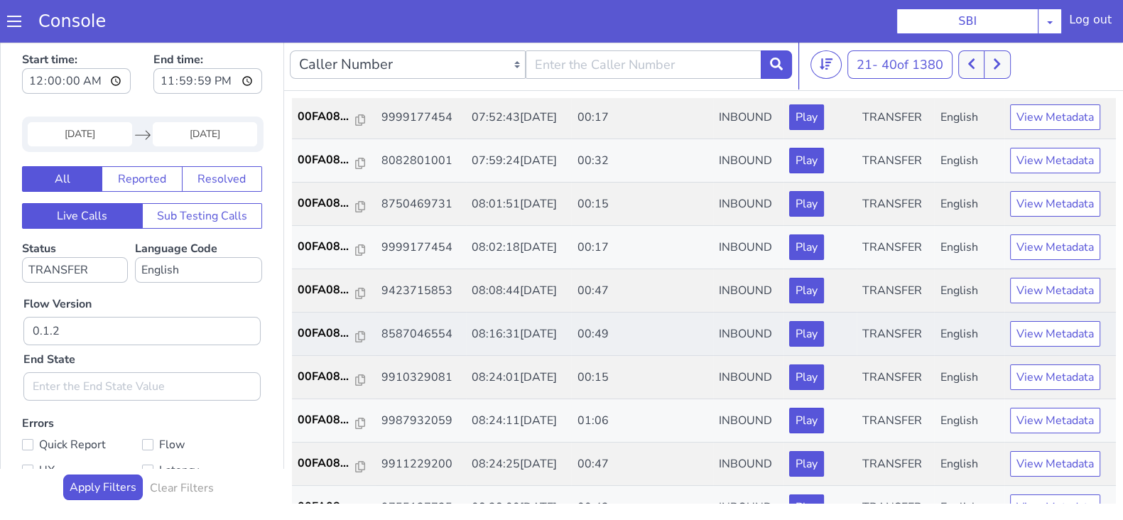
scroll to position [444, 0]
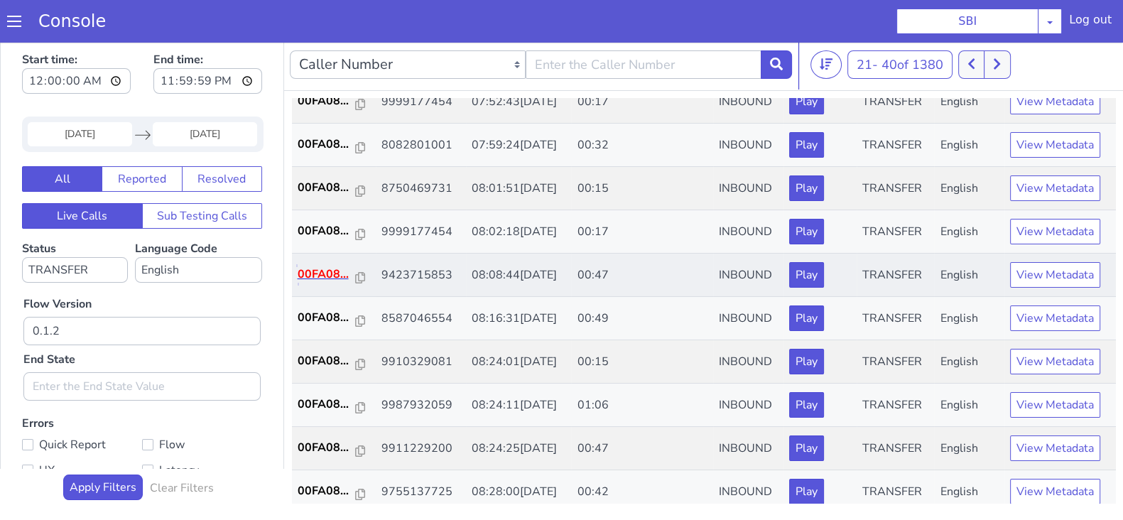
click at [323, 266] on p "00FA08..." at bounding box center [327, 274] width 58 height 17
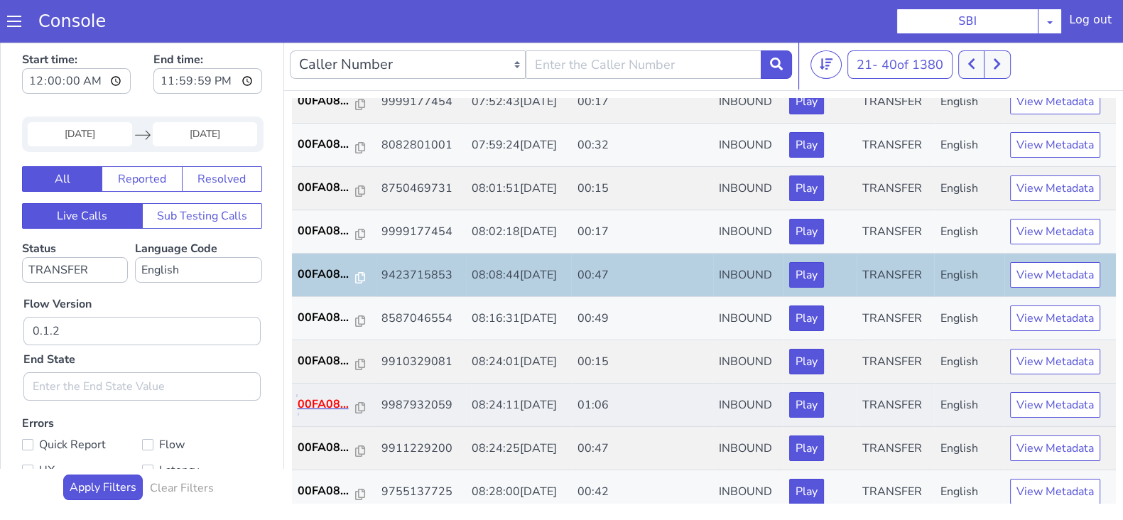
click at [324, 403] on p "00FA08..." at bounding box center [327, 404] width 58 height 17
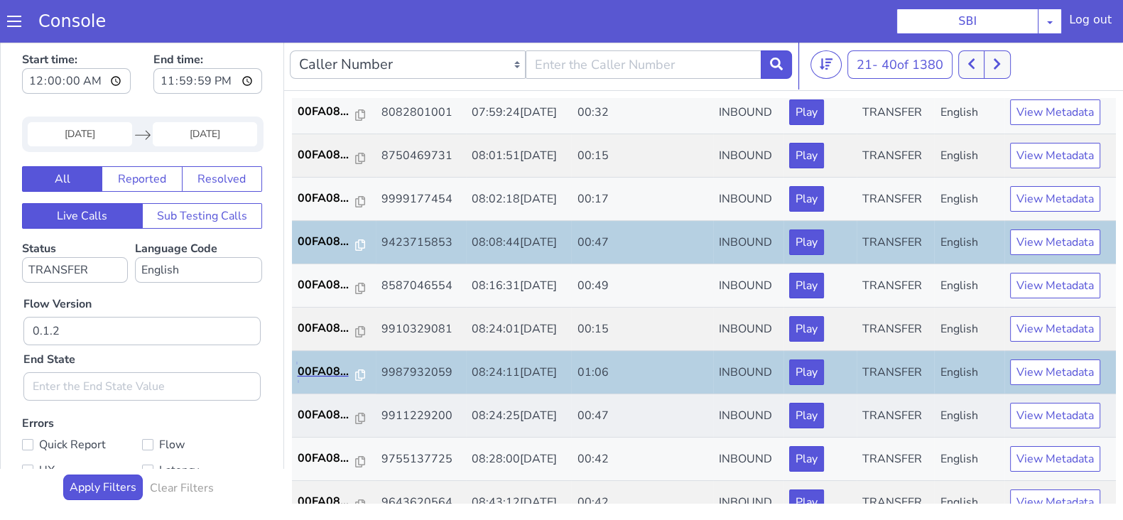
scroll to position [494, 0]
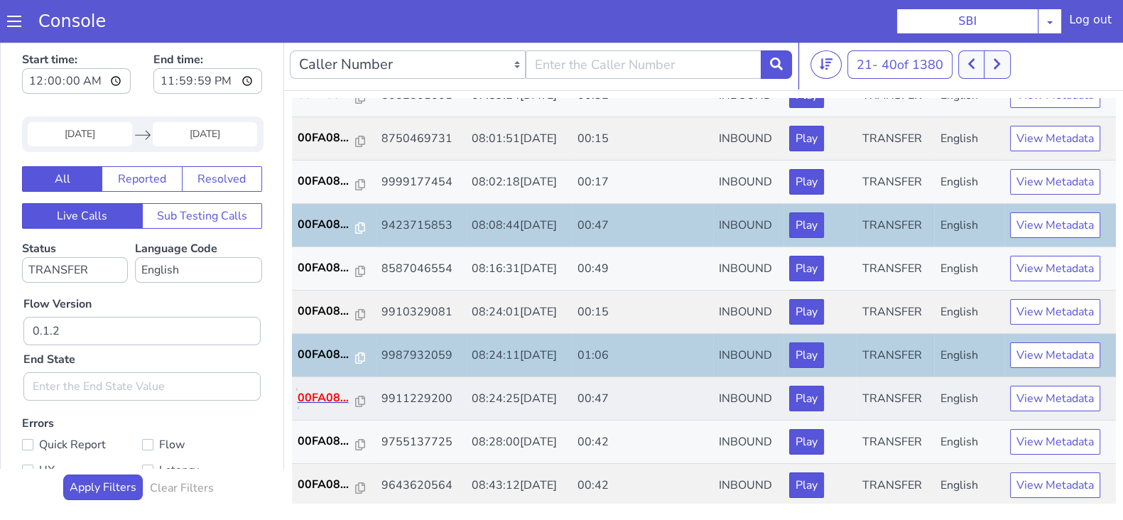
click at [323, 393] on p "00FA08..." at bounding box center [327, 397] width 58 height 17
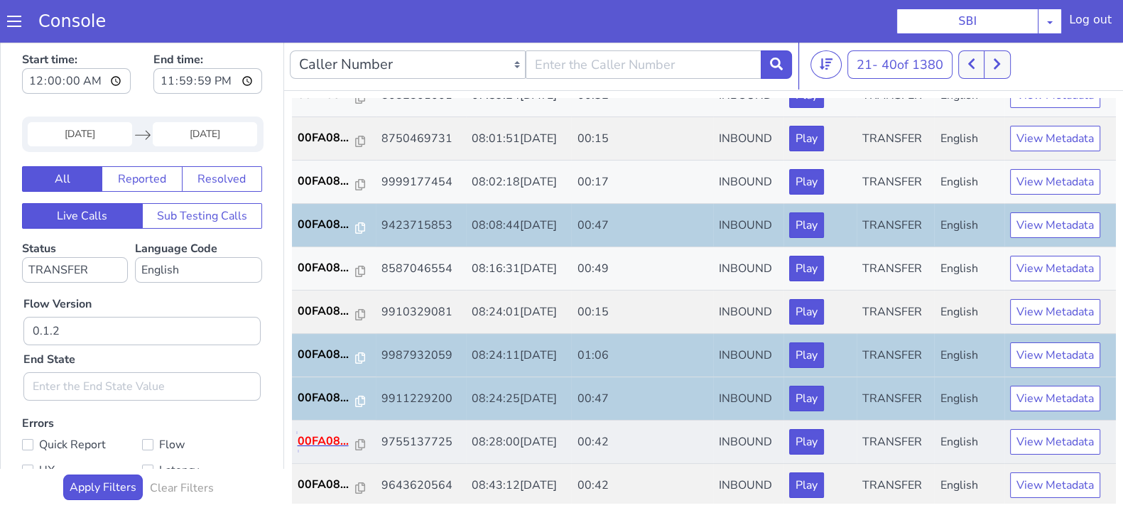
click at [312, 440] on p "00FA08..." at bounding box center [327, 440] width 58 height 17
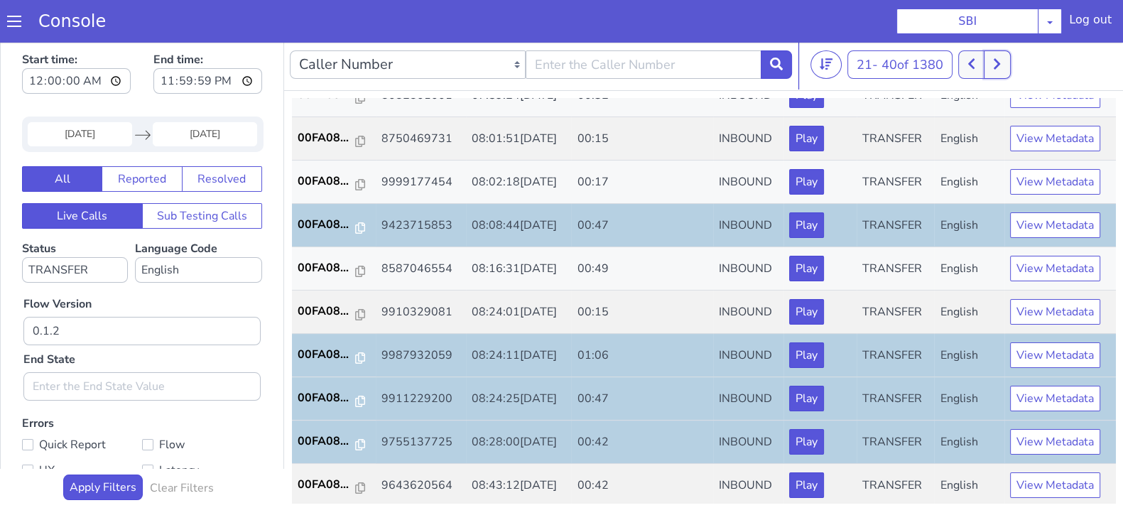
click at [997, 65] on icon at bounding box center [997, 64] width 8 height 13
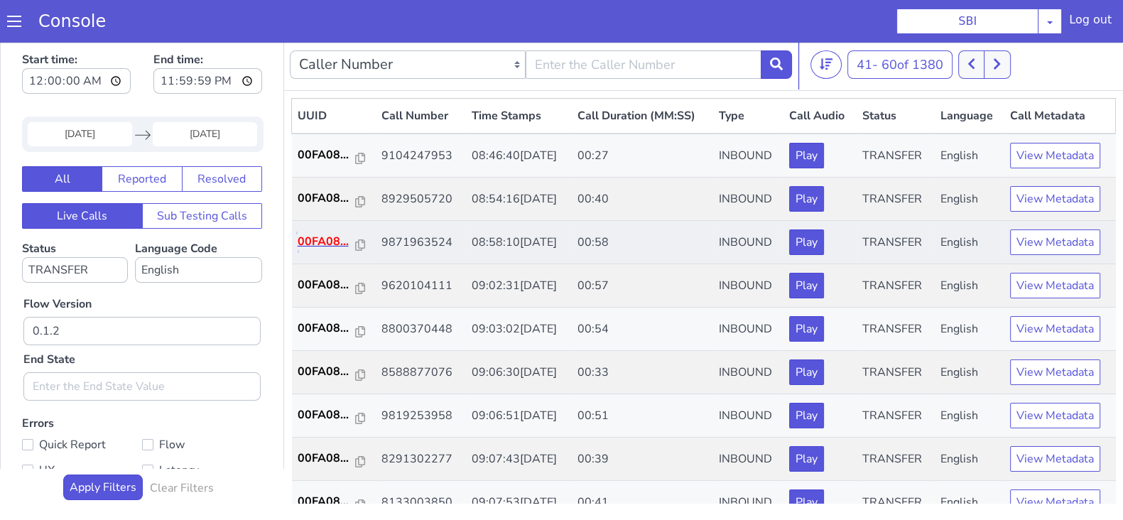
click at [324, 233] on p "00FA08..." at bounding box center [327, 241] width 58 height 17
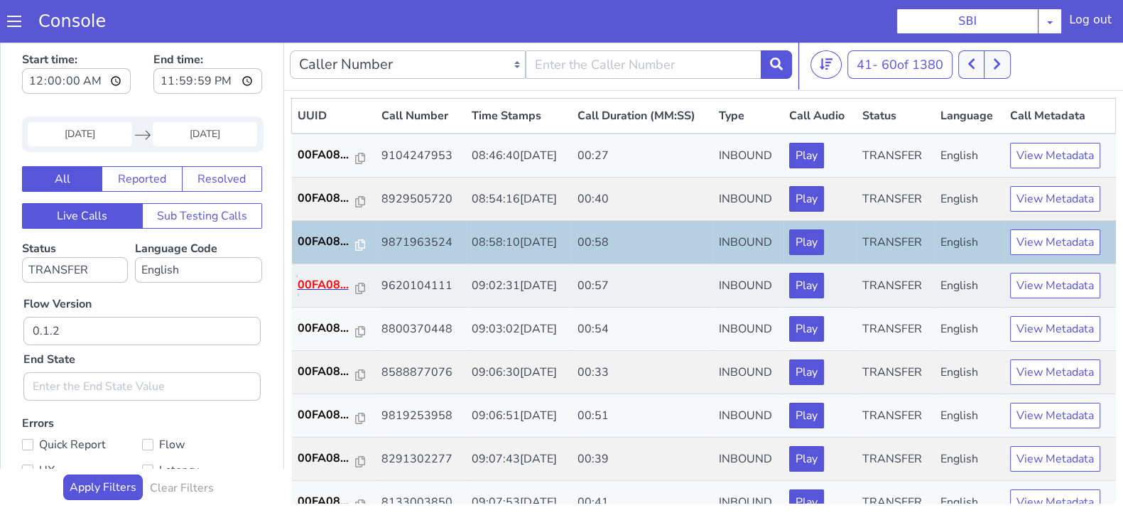
click at [321, 283] on p "00FA08..." at bounding box center [327, 284] width 58 height 17
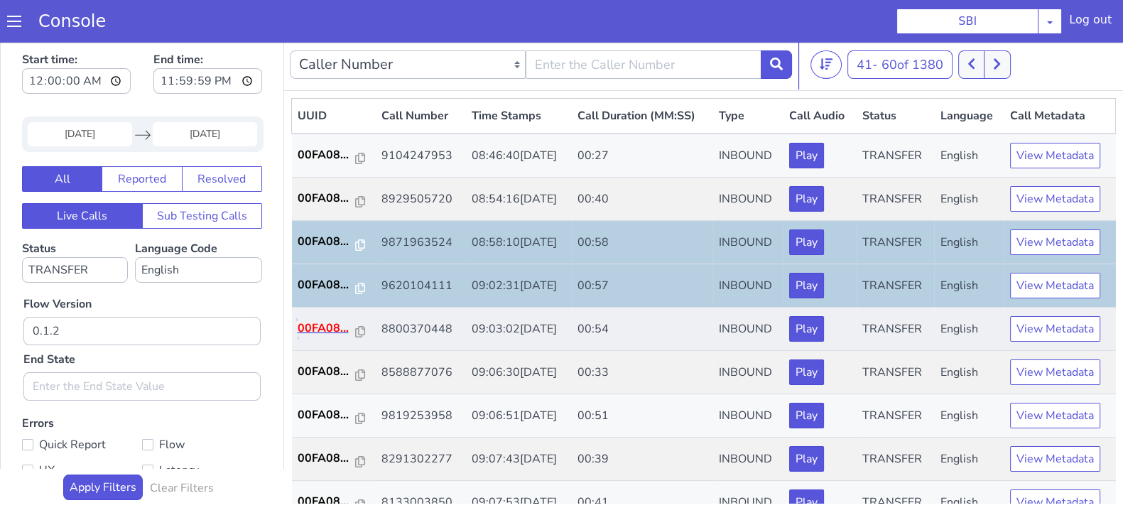
click at [311, 326] on p "00FA08..." at bounding box center [327, 328] width 58 height 17
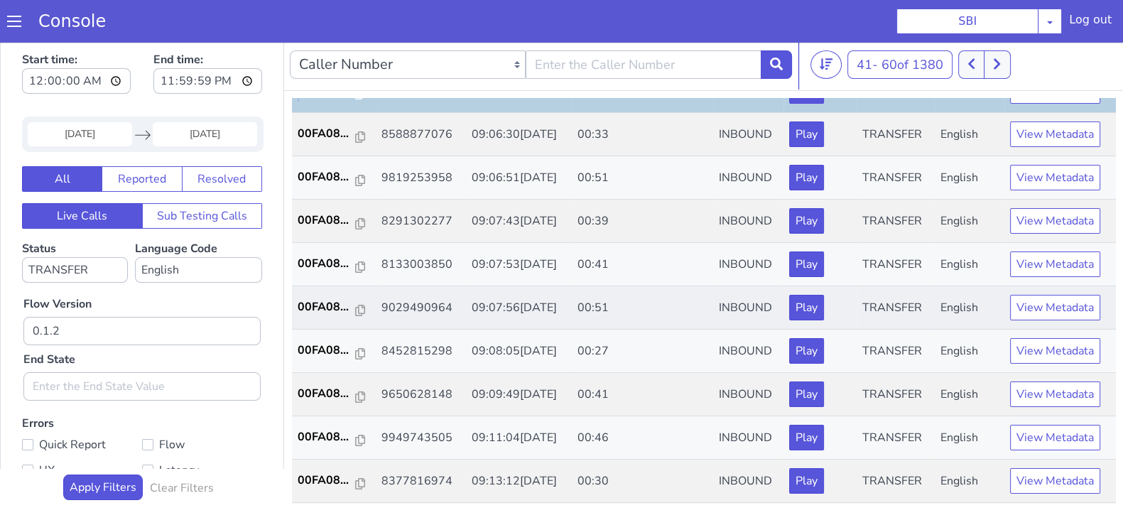
scroll to position [266, 0]
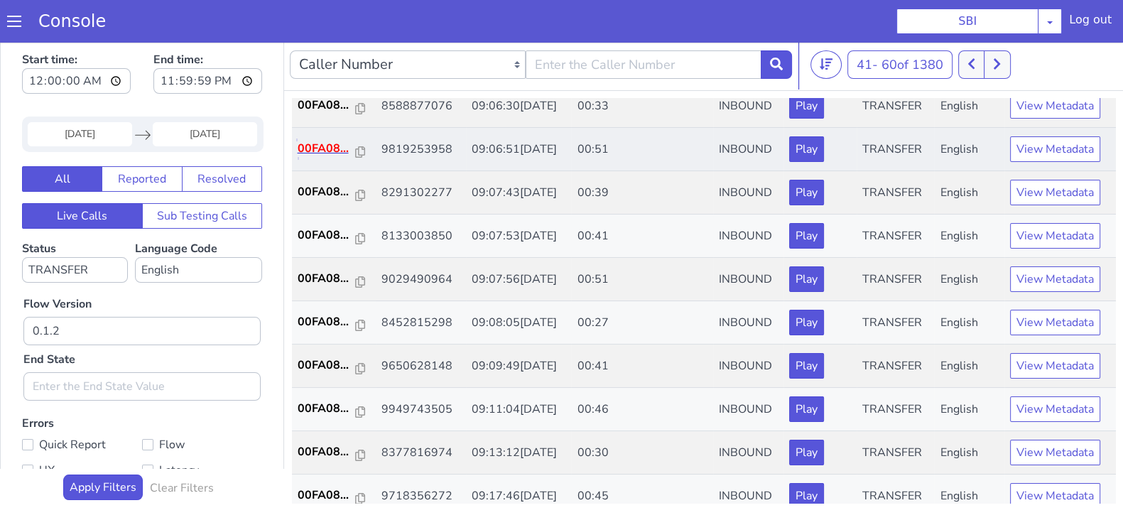
click at [298, 147] on p "00FA08..." at bounding box center [327, 148] width 58 height 17
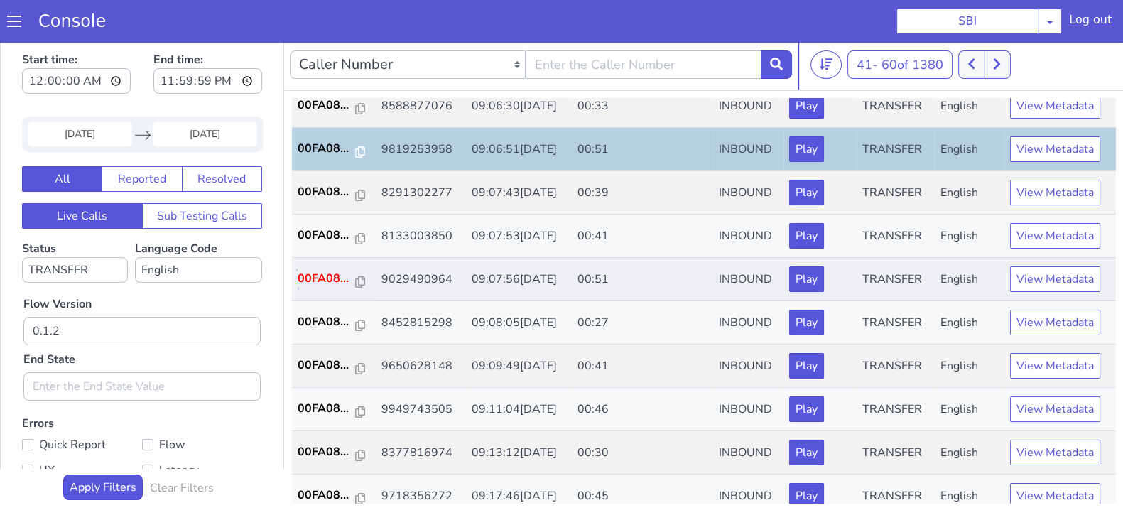
click at [317, 270] on p "00FA08..." at bounding box center [327, 278] width 58 height 17
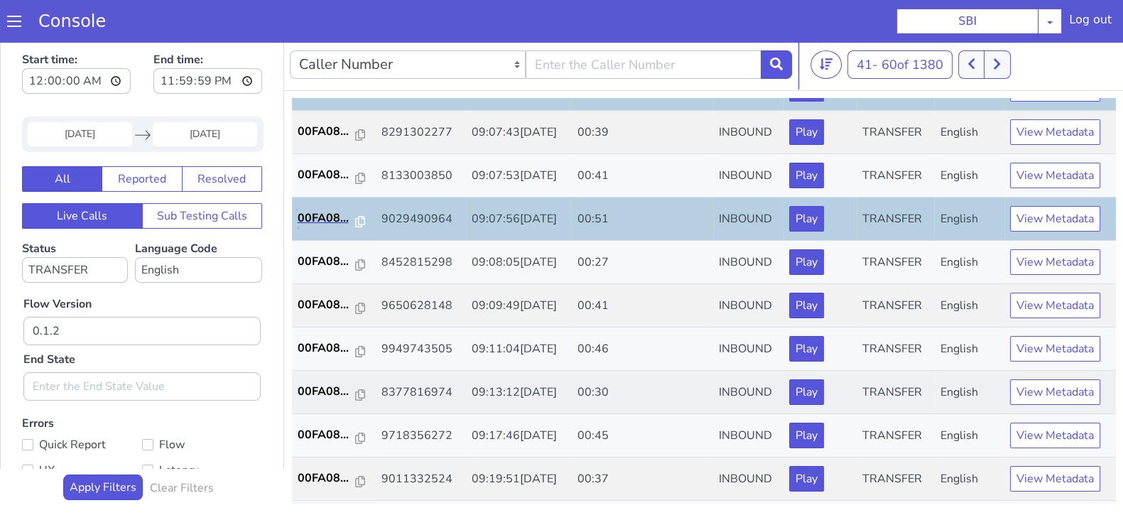
scroll to position [354, 0]
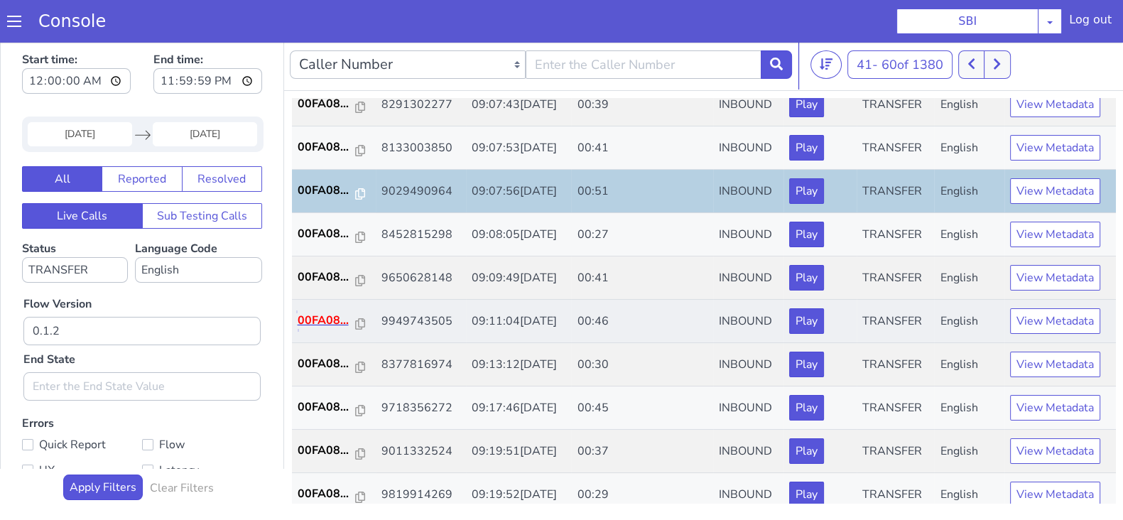
click at [327, 314] on p "00FA08..." at bounding box center [327, 320] width 58 height 17
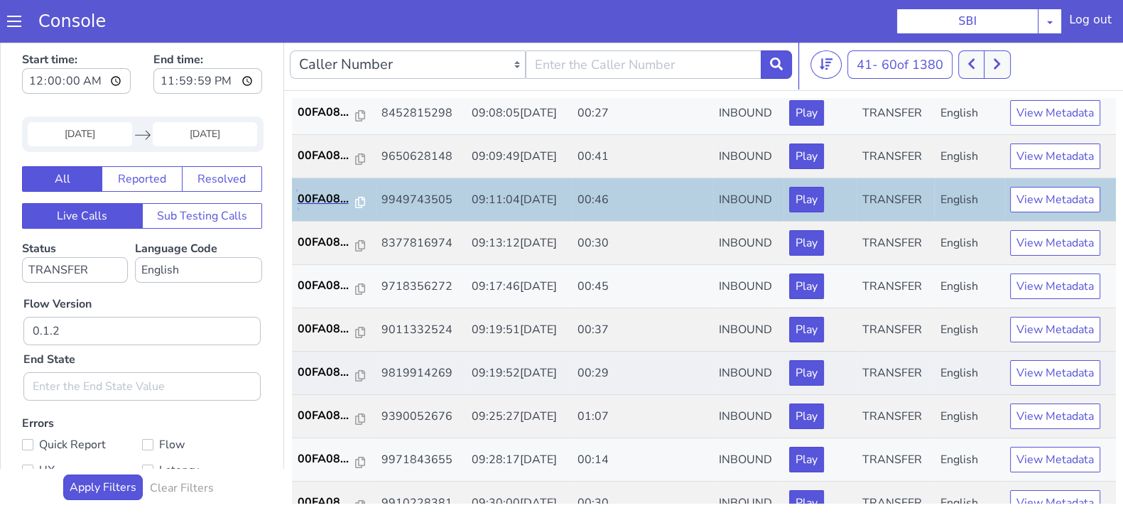
scroll to position [494, 0]
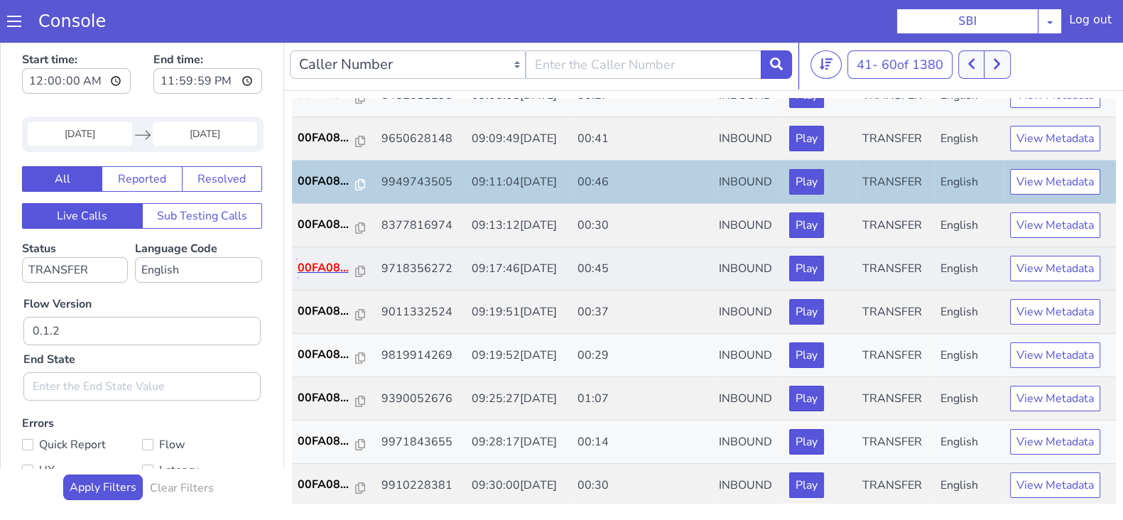
click at [322, 264] on p "00FA08..." at bounding box center [327, 267] width 58 height 17
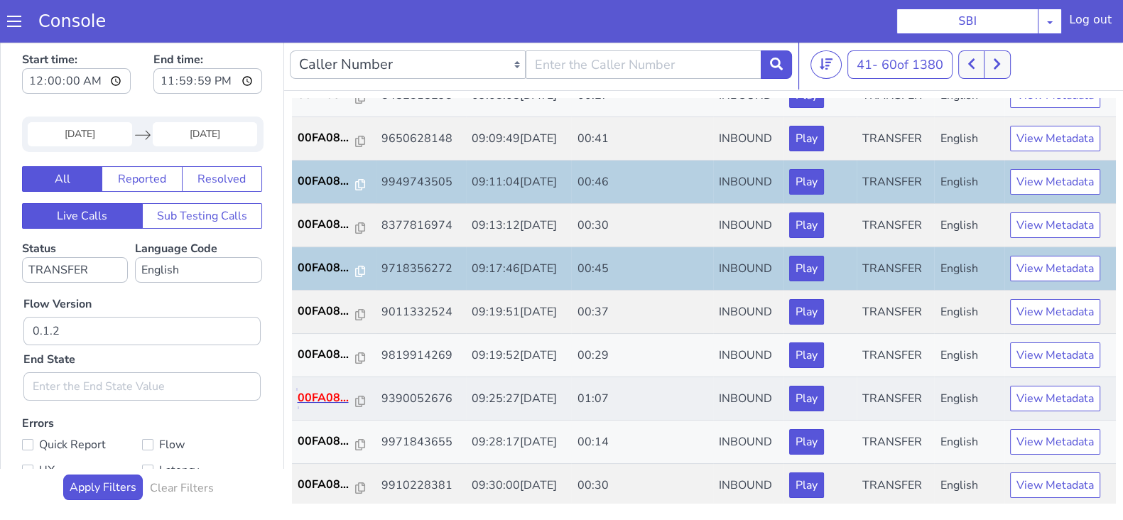
click at [322, 391] on p "00FA08..." at bounding box center [327, 397] width 58 height 17
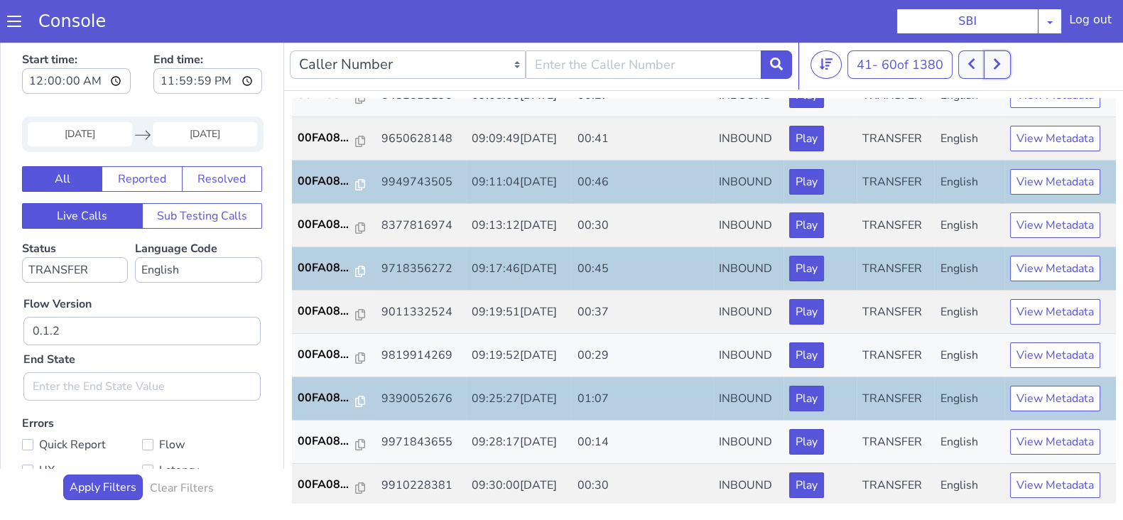
click at [992, 71] on button at bounding box center [997, 64] width 26 height 28
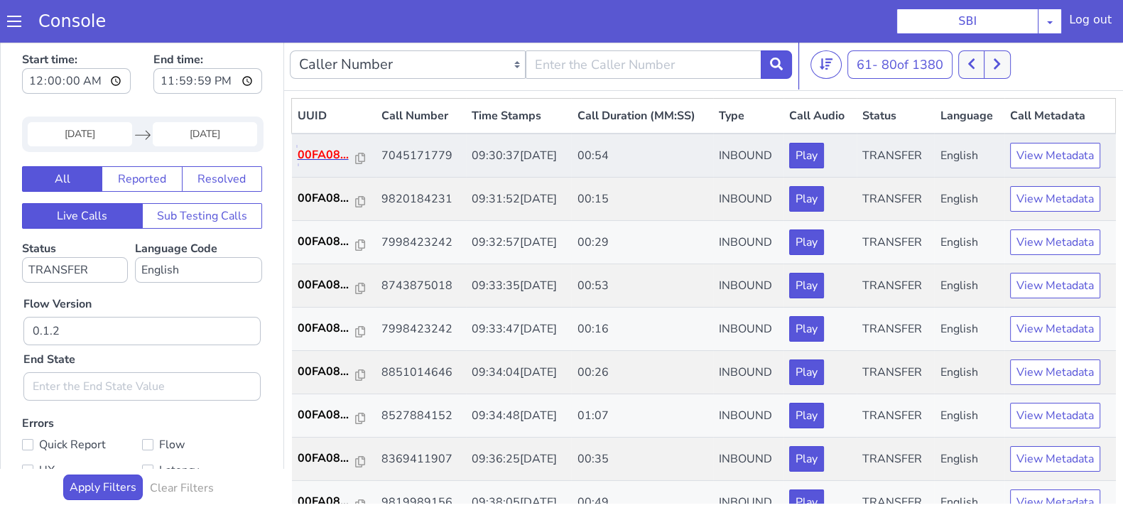
click at [325, 151] on p "00FA08..." at bounding box center [327, 154] width 58 height 17
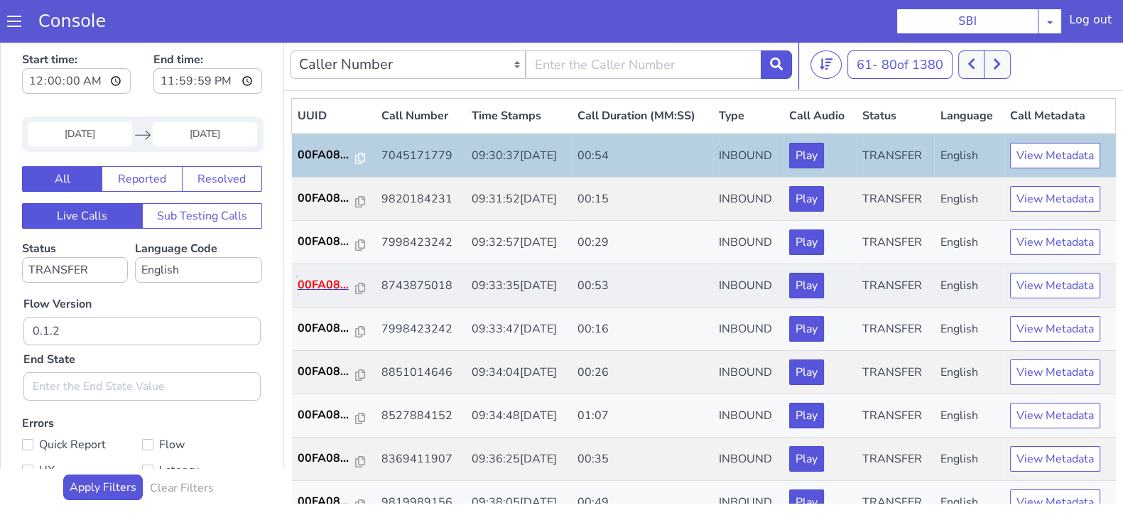
click at [328, 280] on p "00FA08..." at bounding box center [327, 284] width 58 height 17
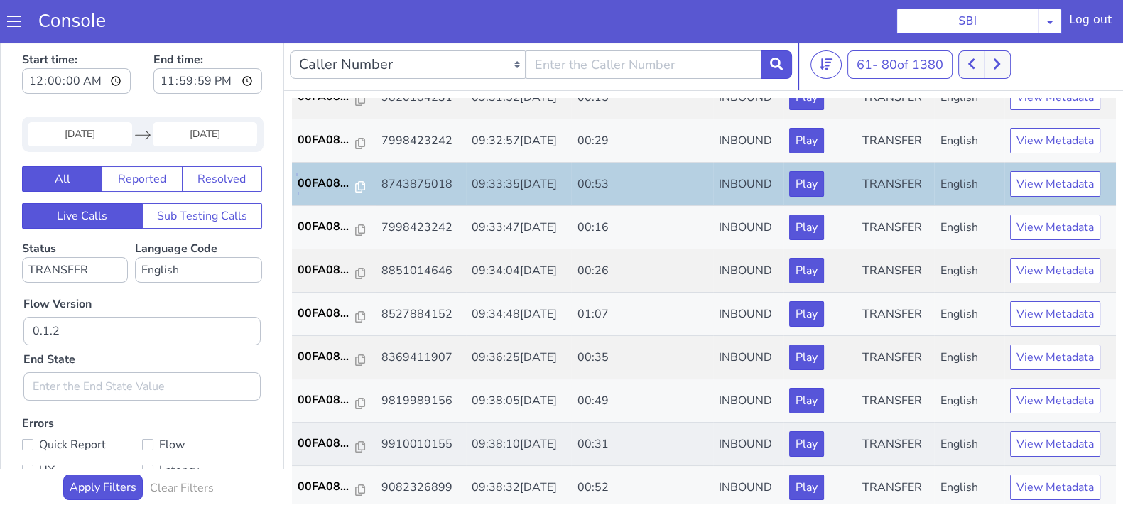
scroll to position [177, 0]
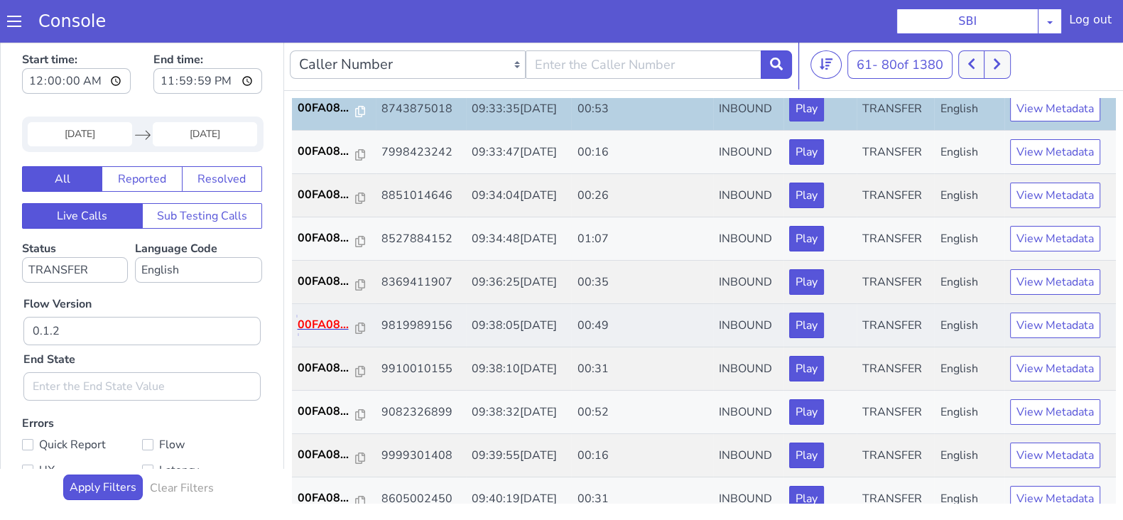
click at [325, 327] on p "00FA08..." at bounding box center [327, 324] width 58 height 17
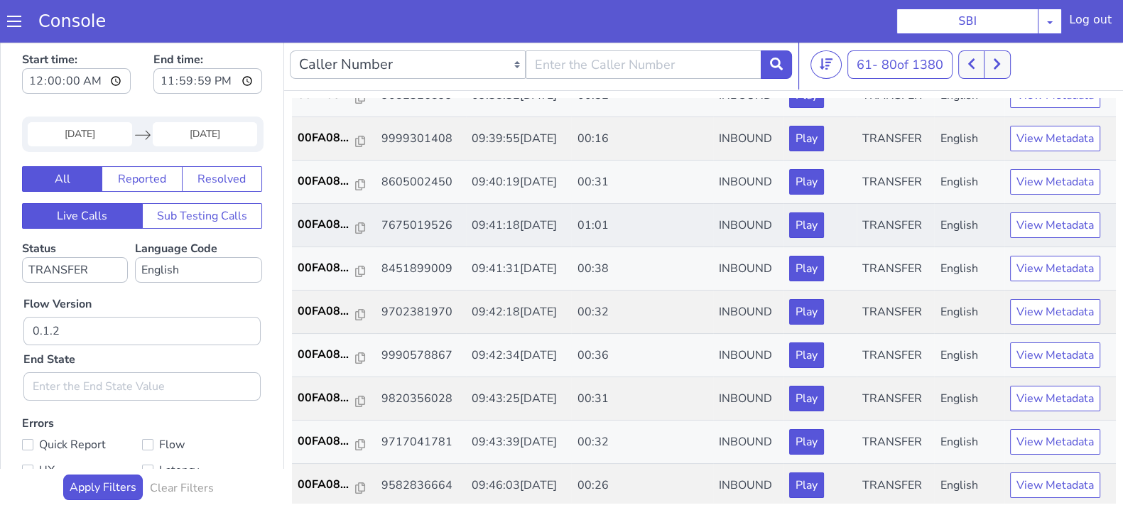
scroll to position [405, 0]
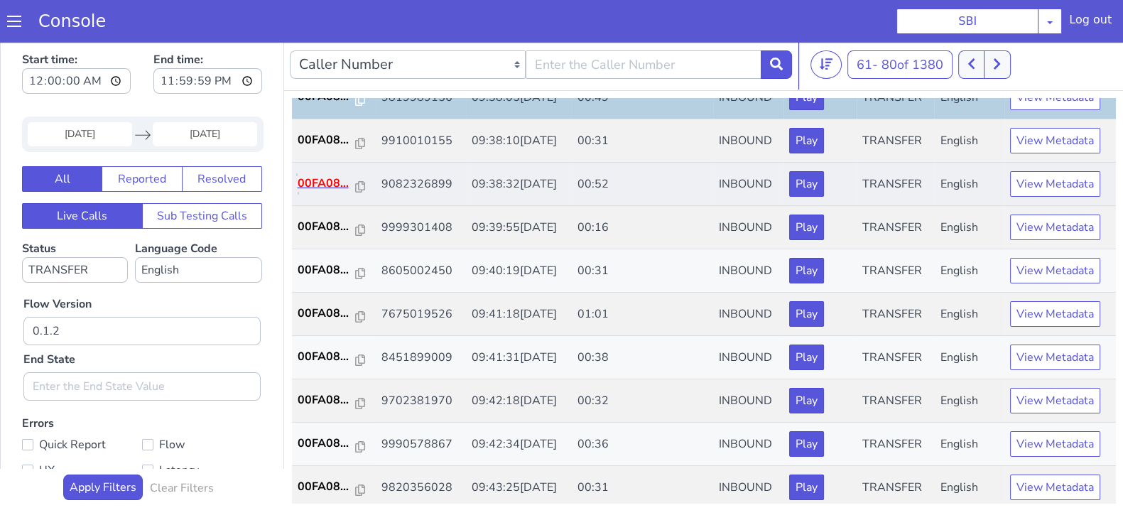
click at [313, 176] on p "00FA08..." at bounding box center [327, 183] width 58 height 17
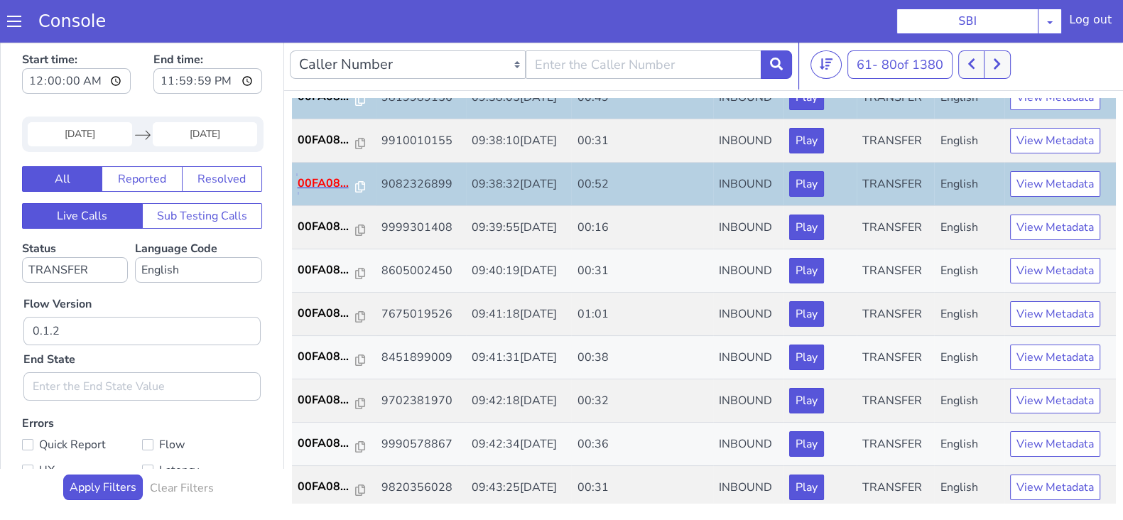
click at [310, 186] on p "00FA08..." at bounding box center [327, 183] width 58 height 17
click at [320, 308] on p "00FA08..." at bounding box center [327, 313] width 58 height 17
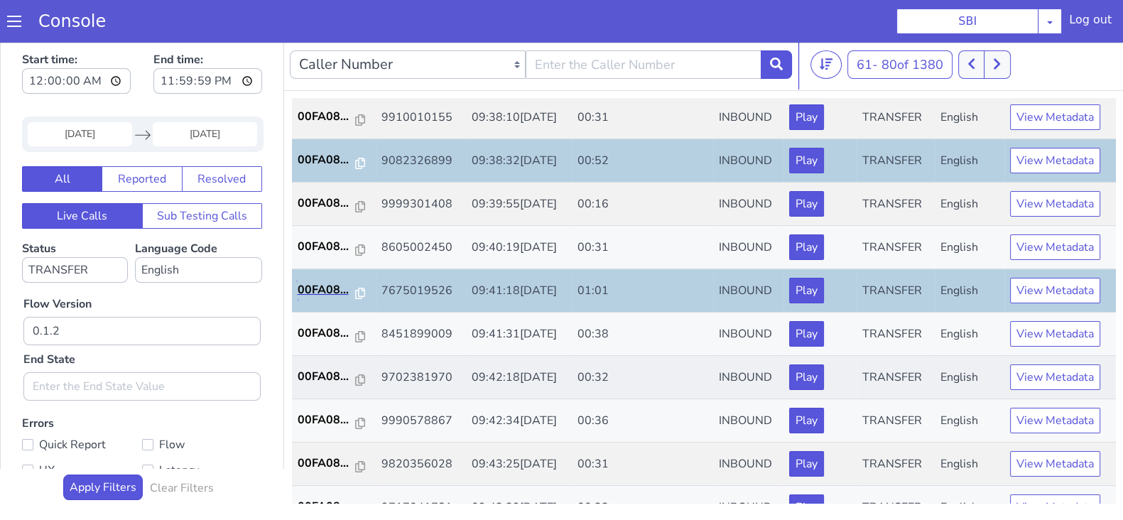
scroll to position [494, 0]
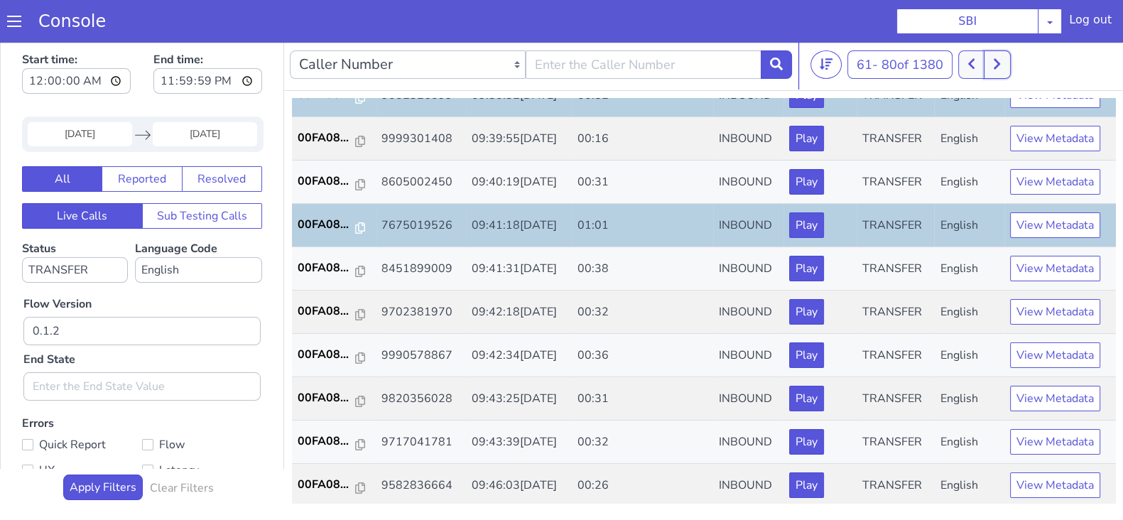
click at [996, 60] on icon at bounding box center [997, 64] width 8 height 13
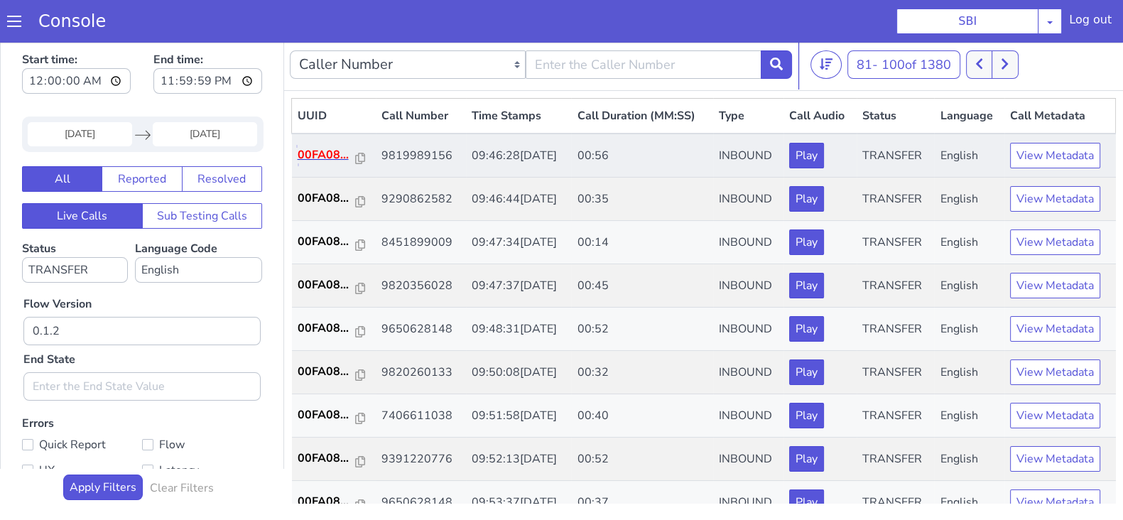
click at [337, 147] on p "00FA08..." at bounding box center [327, 154] width 58 height 17
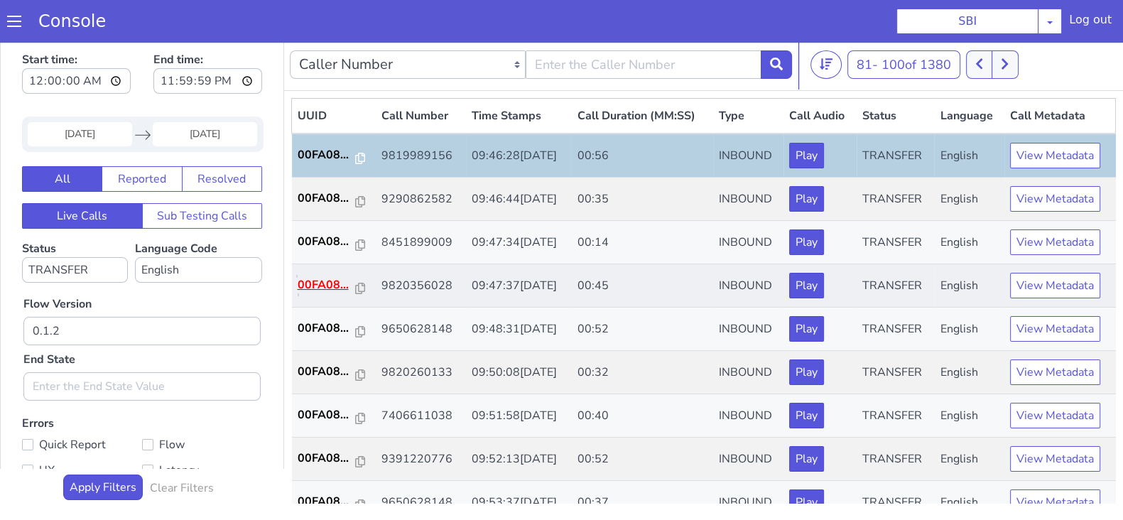
click at [325, 282] on p "00FA08..." at bounding box center [327, 284] width 58 height 17
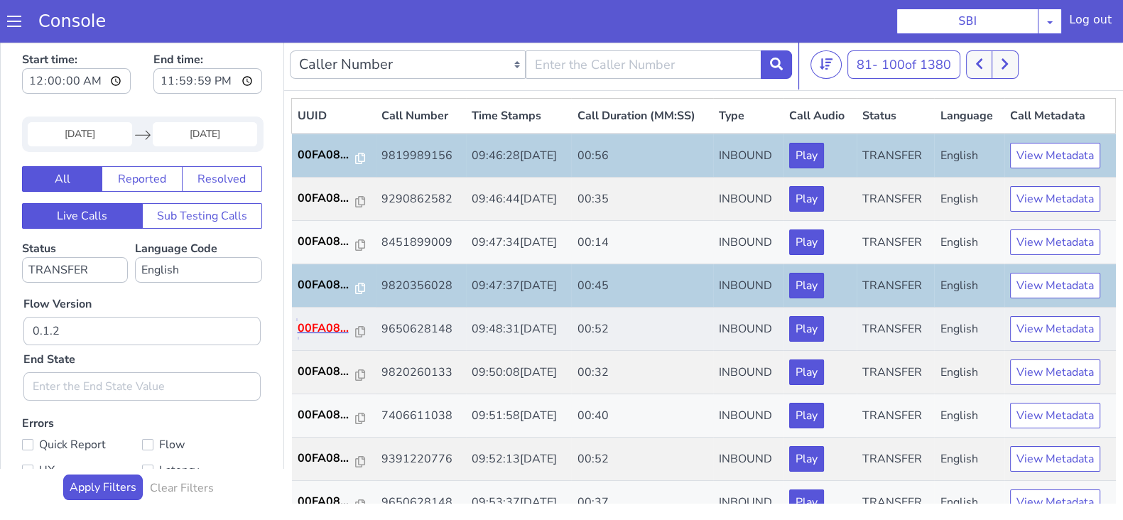
click at [312, 322] on p "00FA08..." at bounding box center [327, 328] width 58 height 17
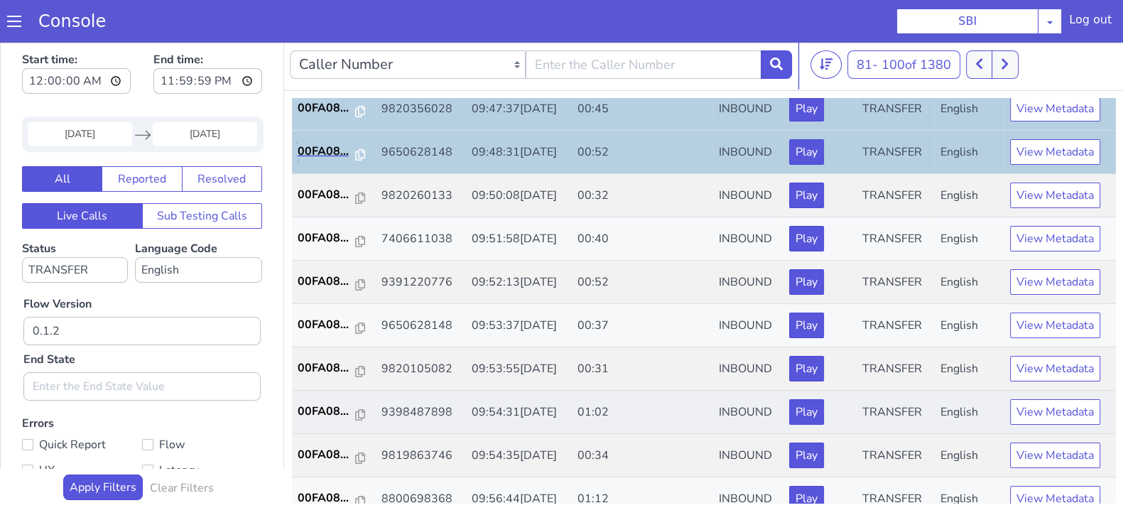
scroll to position [177, 0]
click at [327, 282] on p "00FA08..." at bounding box center [327, 281] width 58 height 17
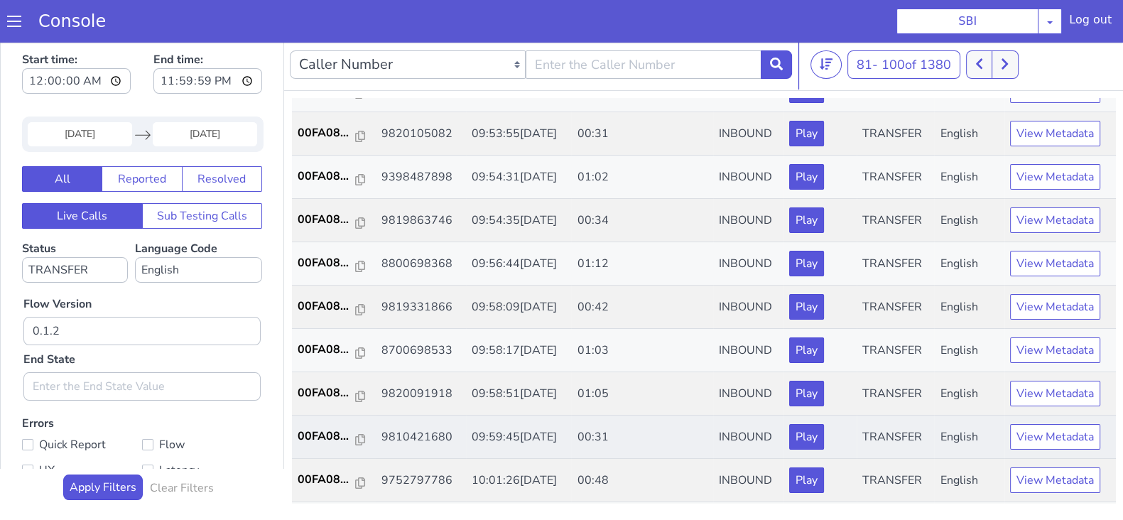
scroll to position [444, 0]
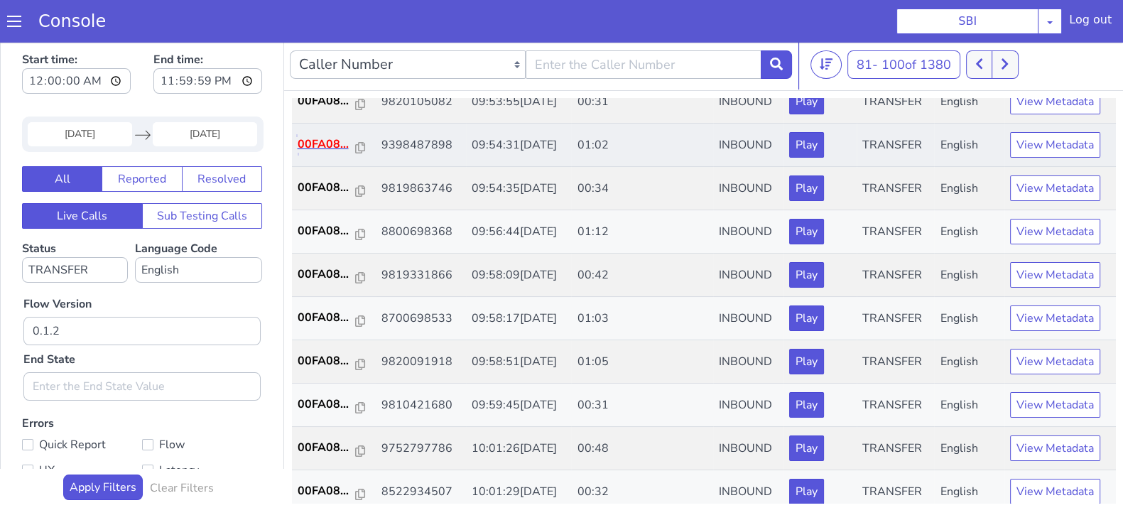
click at [313, 144] on p "00FA08..." at bounding box center [327, 144] width 58 height 17
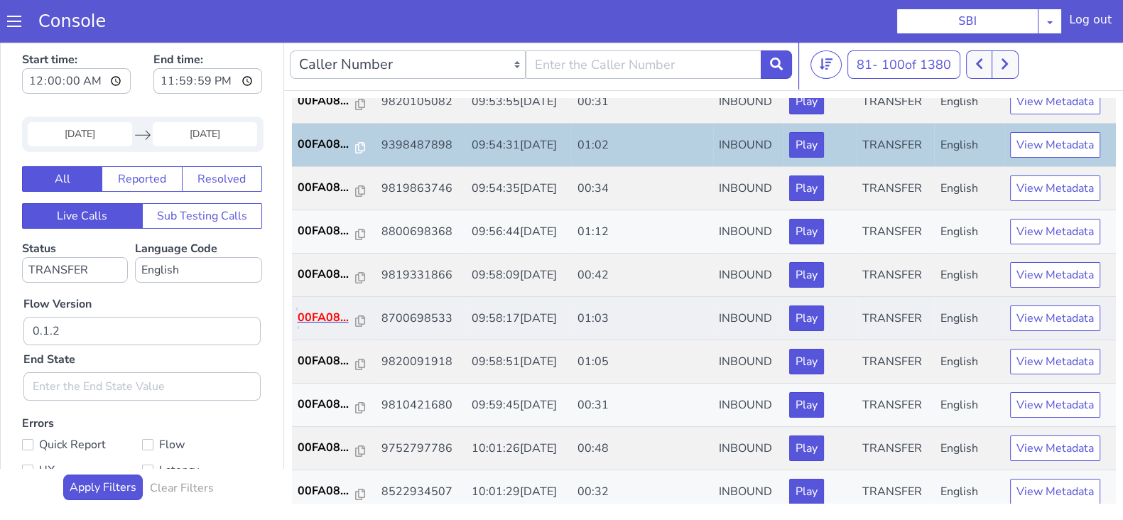
click at [302, 309] on p "00FA08..." at bounding box center [327, 317] width 58 height 17
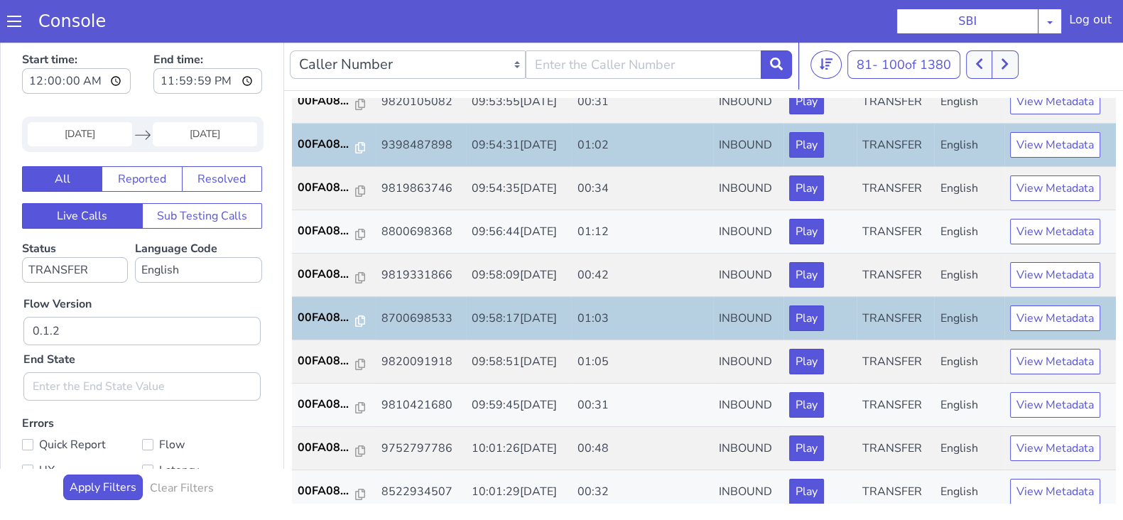
click at [89, 140] on input "11 Aug 2025" at bounding box center [80, 134] width 104 height 24
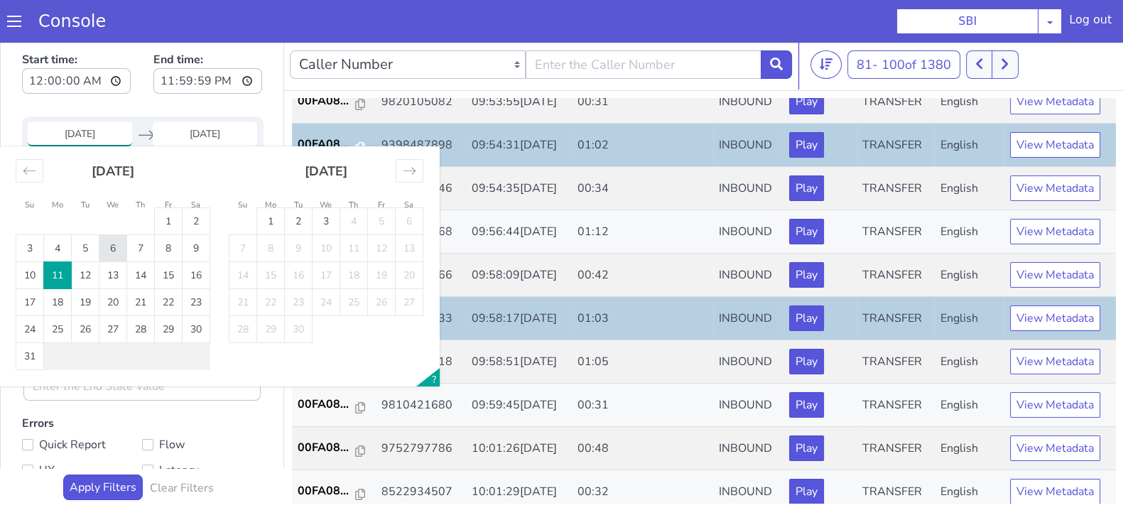
drag, startPoint x: 84, startPoint y: 276, endPoint x: 103, endPoint y: 243, distance: 38.5
click at [85, 277] on td "12" at bounding box center [86, 275] width 28 height 27
type input "12 Aug 2025"
click at [180, 138] on input "End Date" at bounding box center [205, 134] width 104 height 24
click at [88, 271] on td "12" at bounding box center [86, 275] width 28 height 27
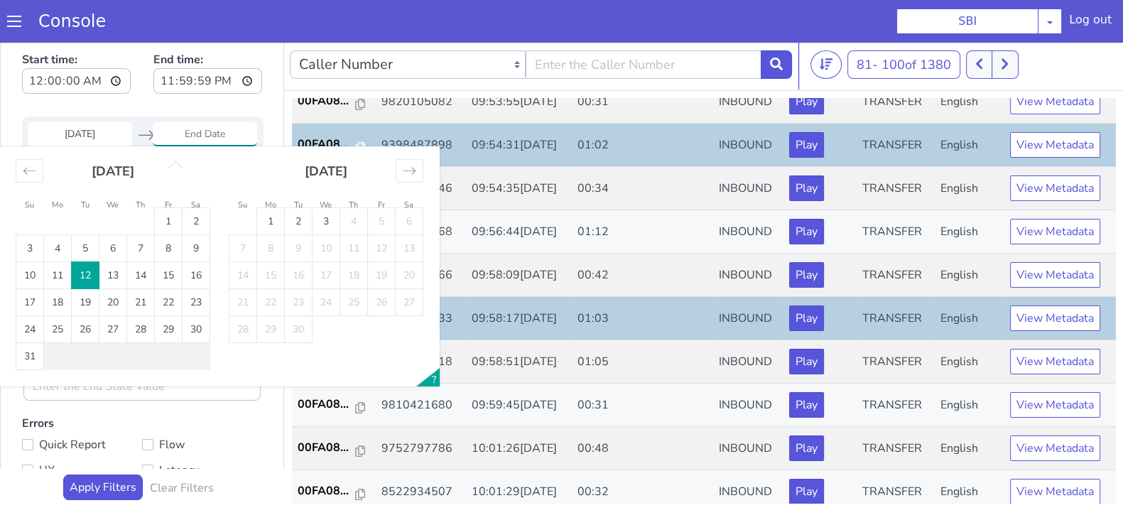
type input "12 Aug 2025"
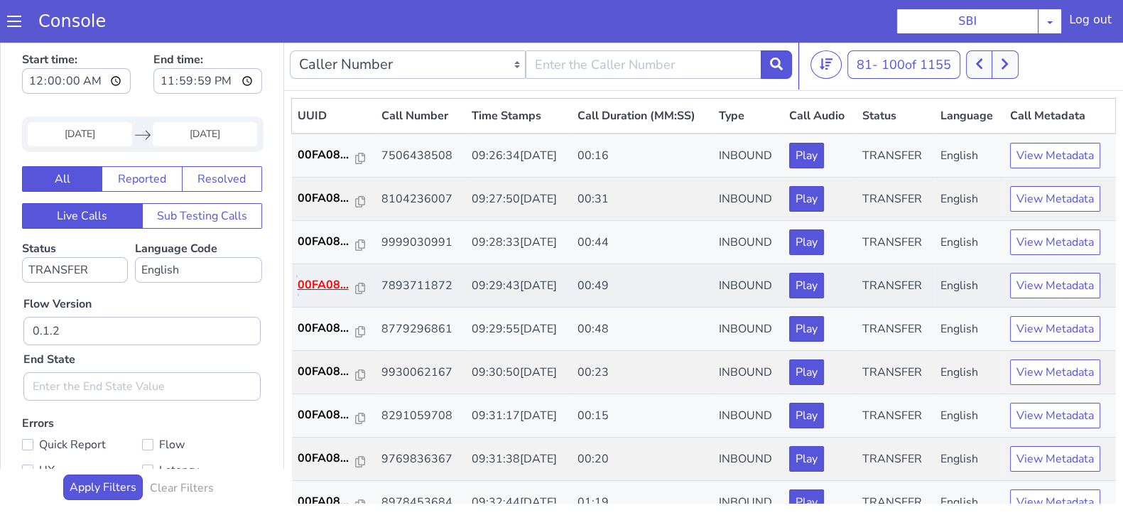
click at [311, 280] on p "00FA08..." at bounding box center [327, 284] width 58 height 17
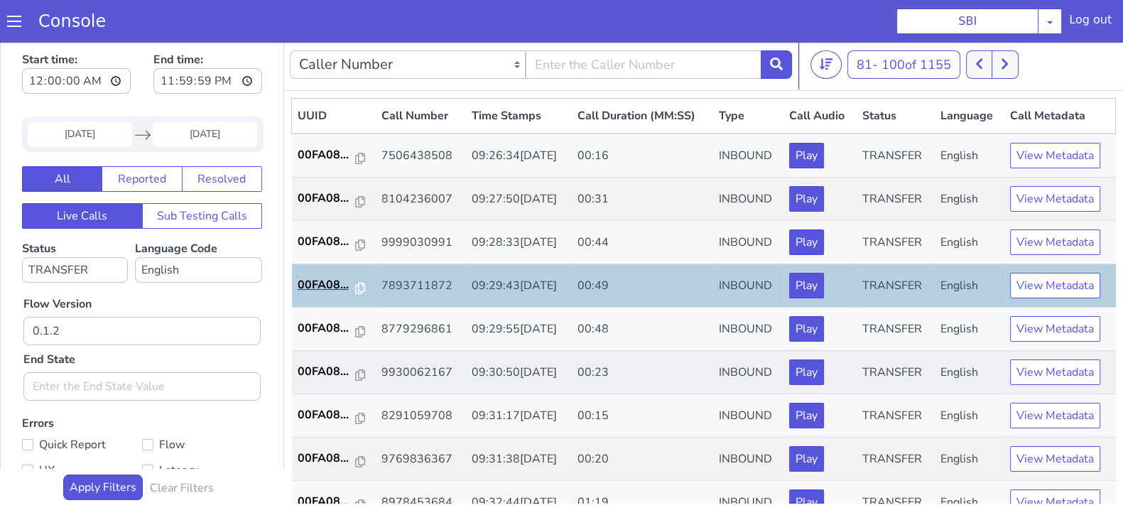
scroll to position [88, 0]
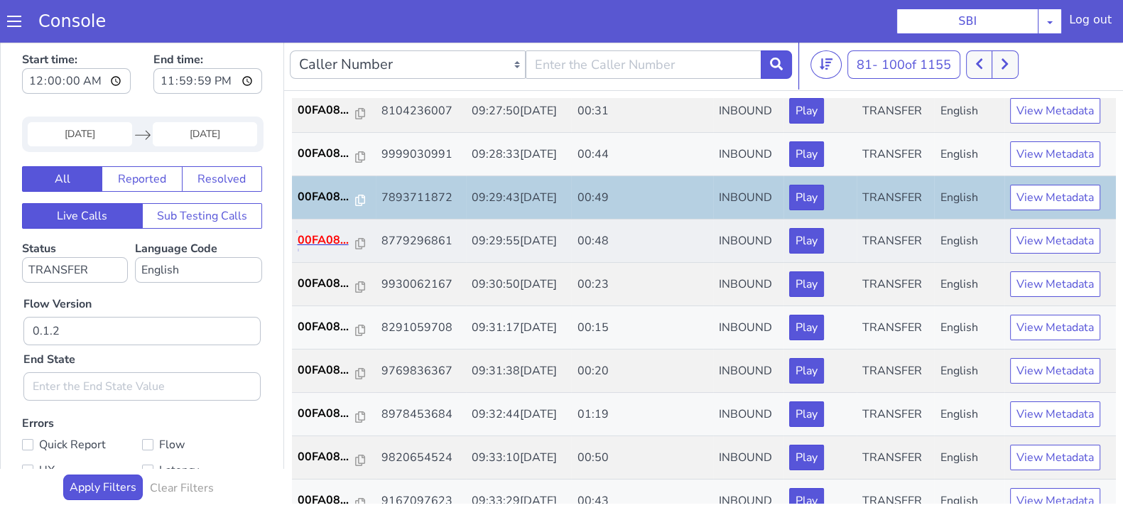
click at [323, 233] on p "00FA08..." at bounding box center [327, 240] width 58 height 17
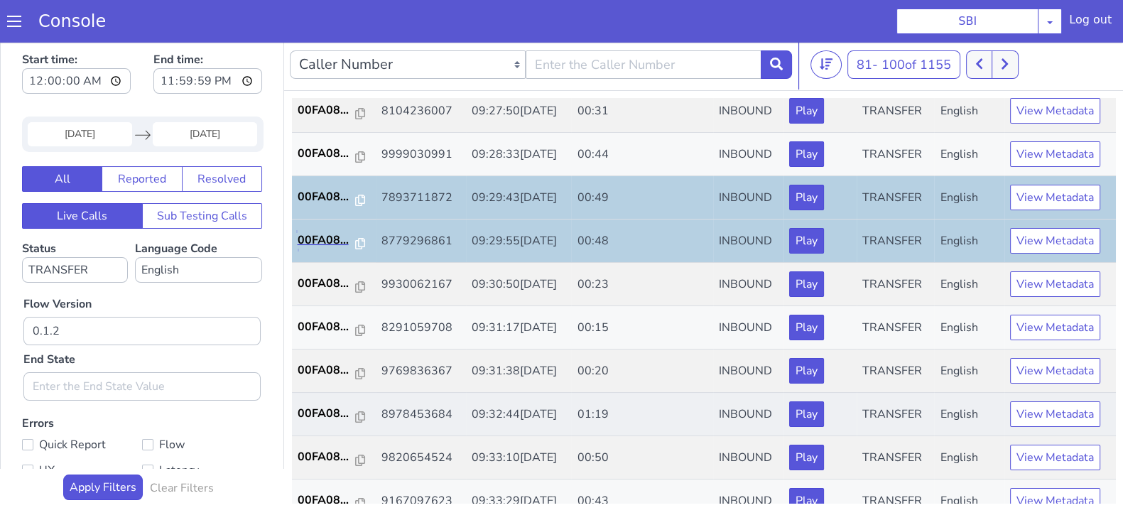
scroll to position [177, 0]
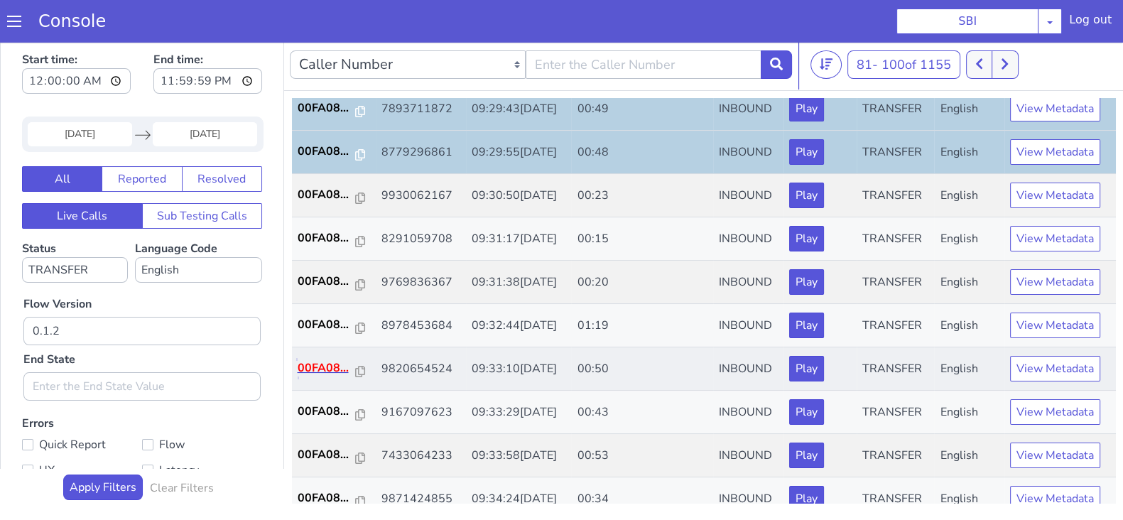
click at [317, 364] on p "00FA08..." at bounding box center [327, 367] width 58 height 17
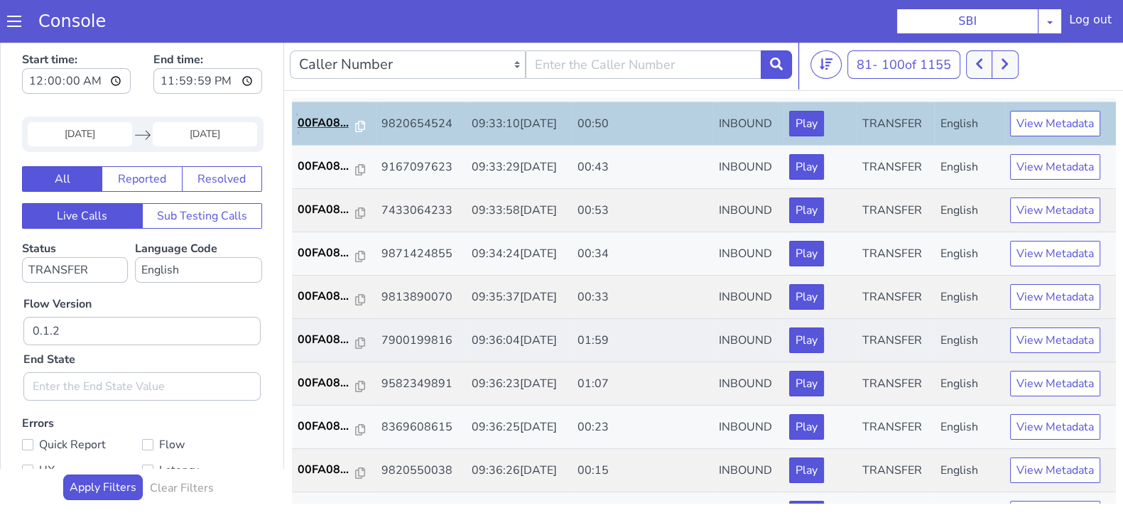
scroll to position [444, 0]
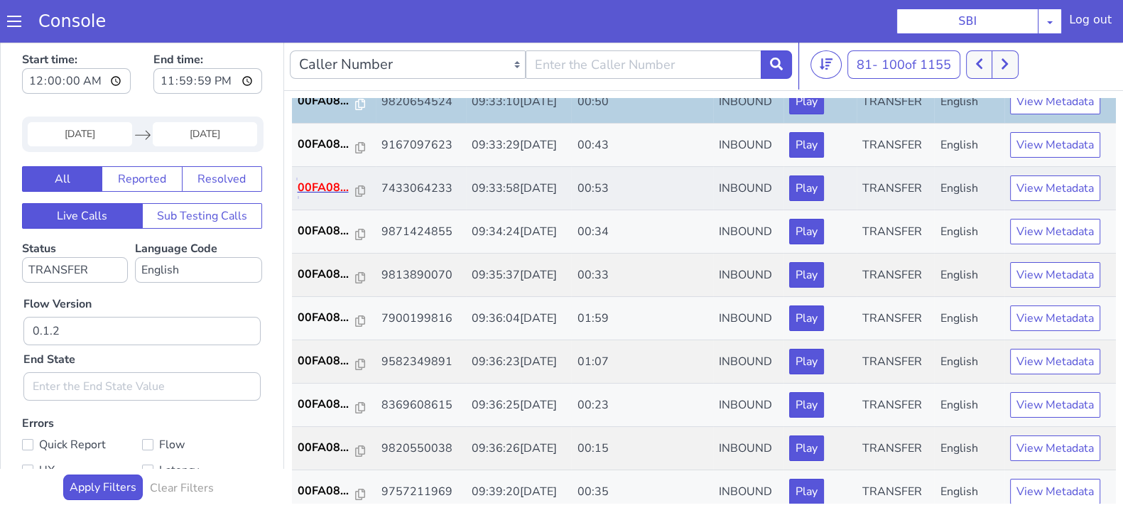
click at [315, 179] on p "00FA08..." at bounding box center [327, 187] width 58 height 17
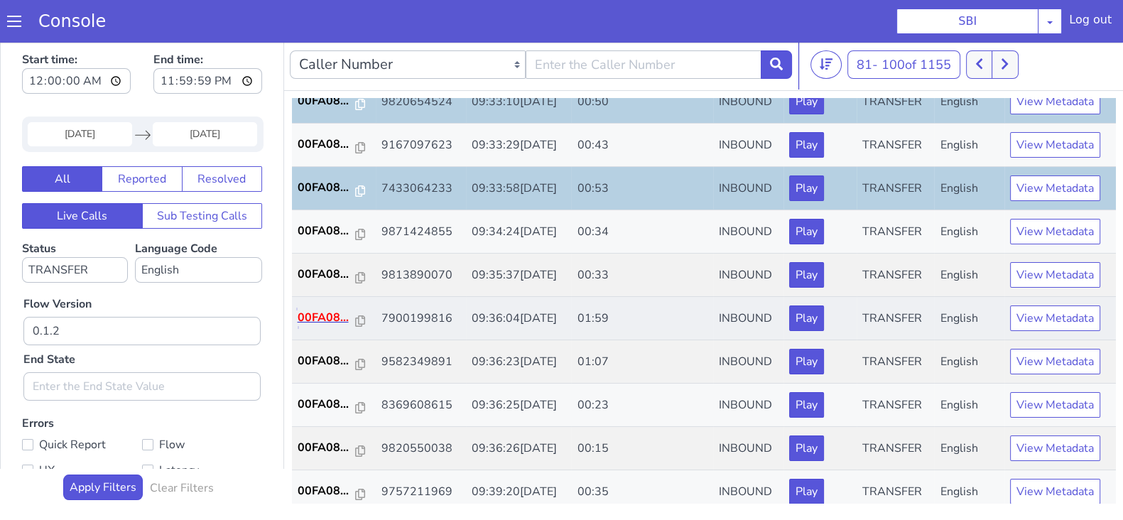
click at [312, 317] on p "00FA08..." at bounding box center [327, 317] width 58 height 17
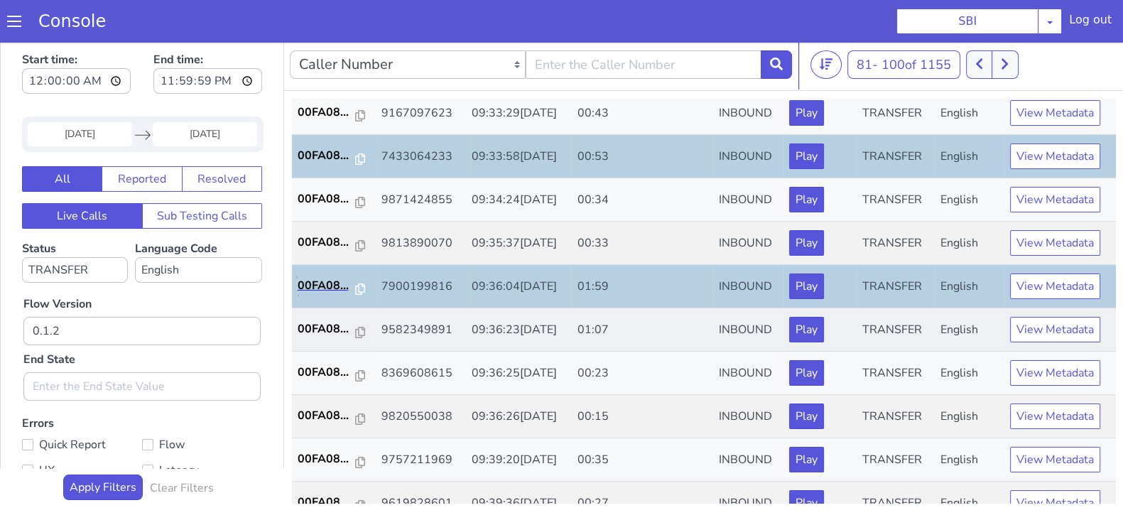
scroll to position [494, 0]
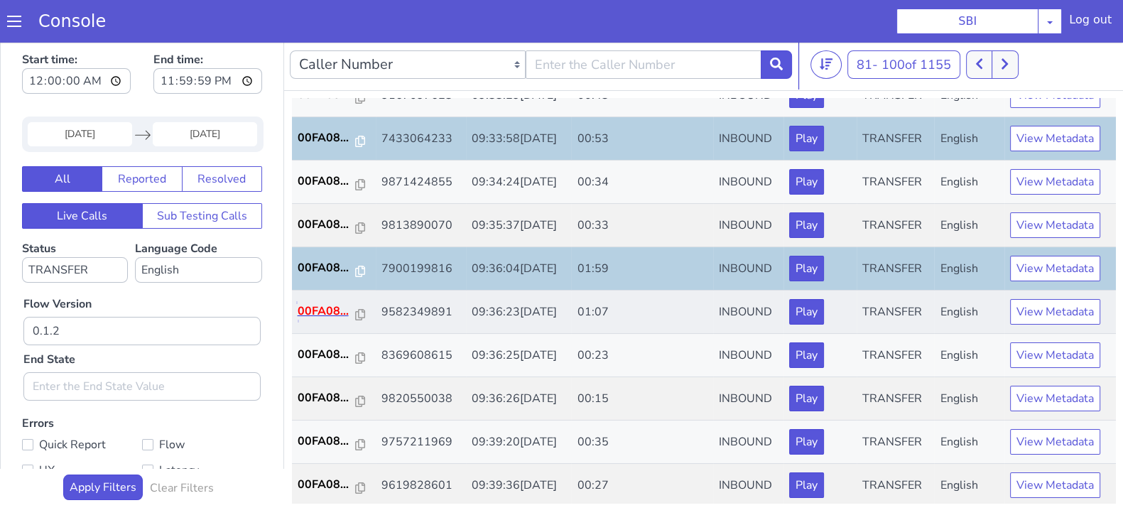
click at [330, 309] on p "00FA08..." at bounding box center [327, 311] width 58 height 17
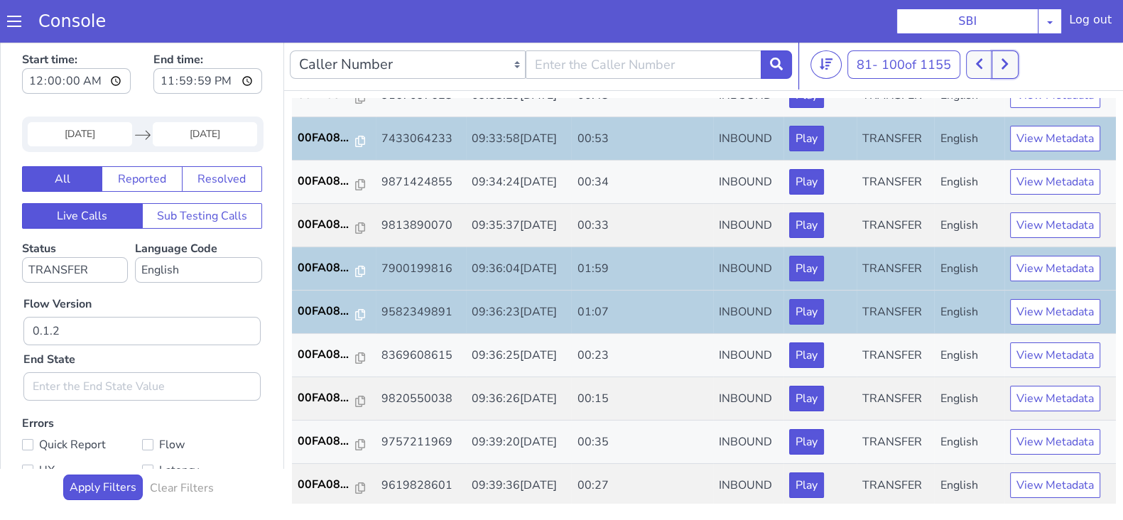
click at [1006, 60] on icon at bounding box center [1004, 64] width 6 height 11
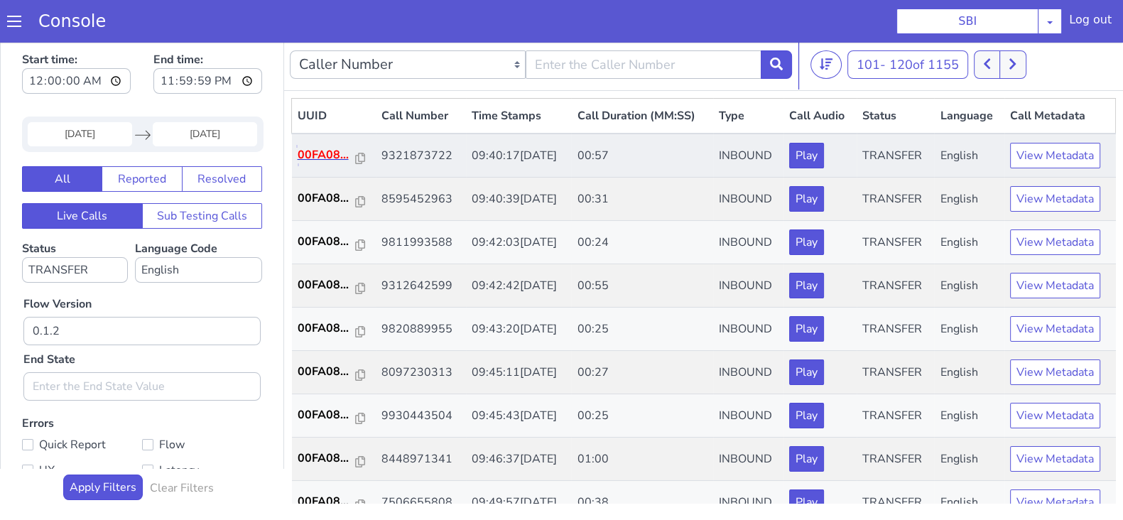
click at [327, 153] on p "00FA08..." at bounding box center [327, 154] width 58 height 17
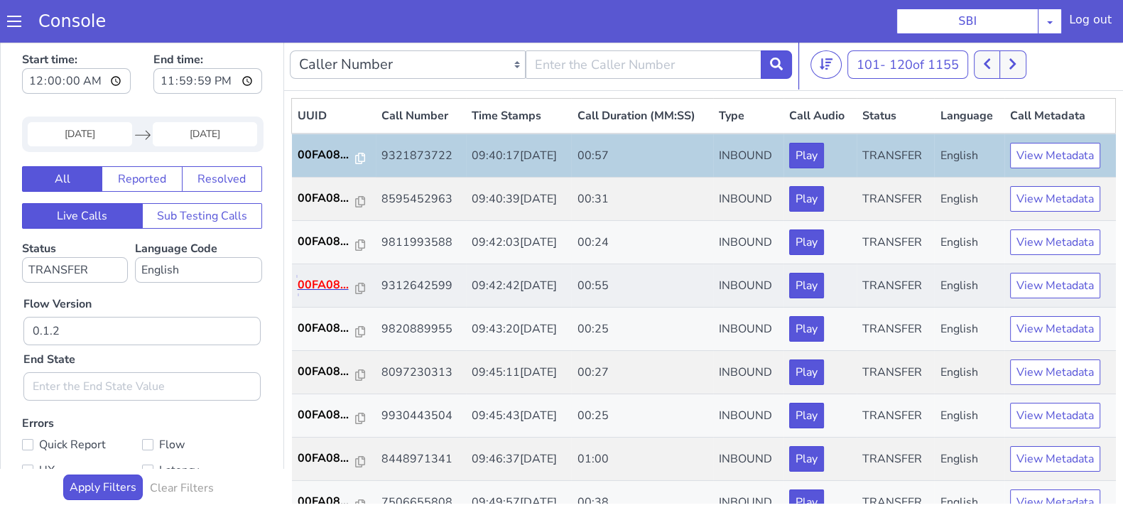
click at [325, 285] on p "00FA08..." at bounding box center [327, 284] width 58 height 17
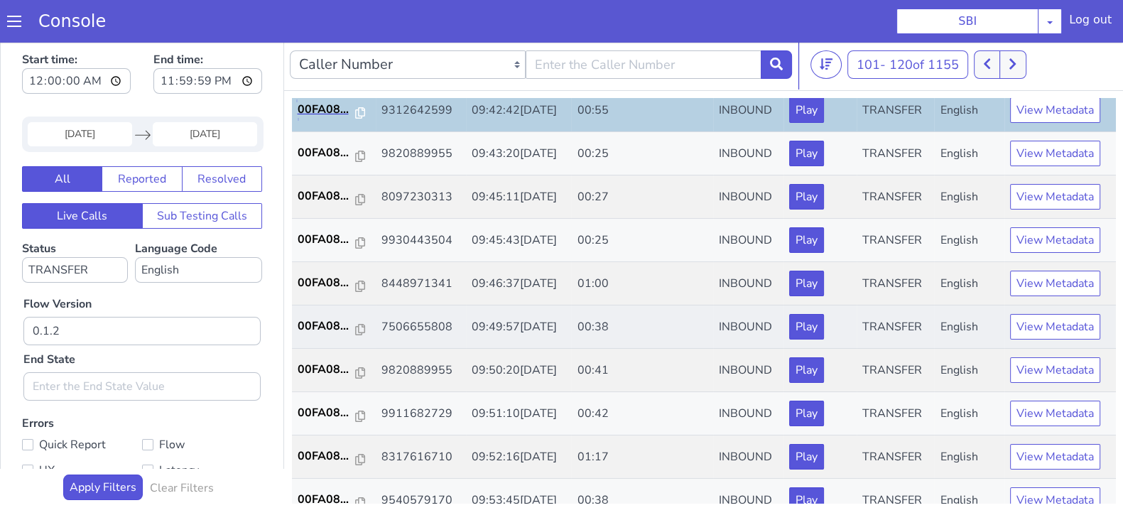
scroll to position [177, 0]
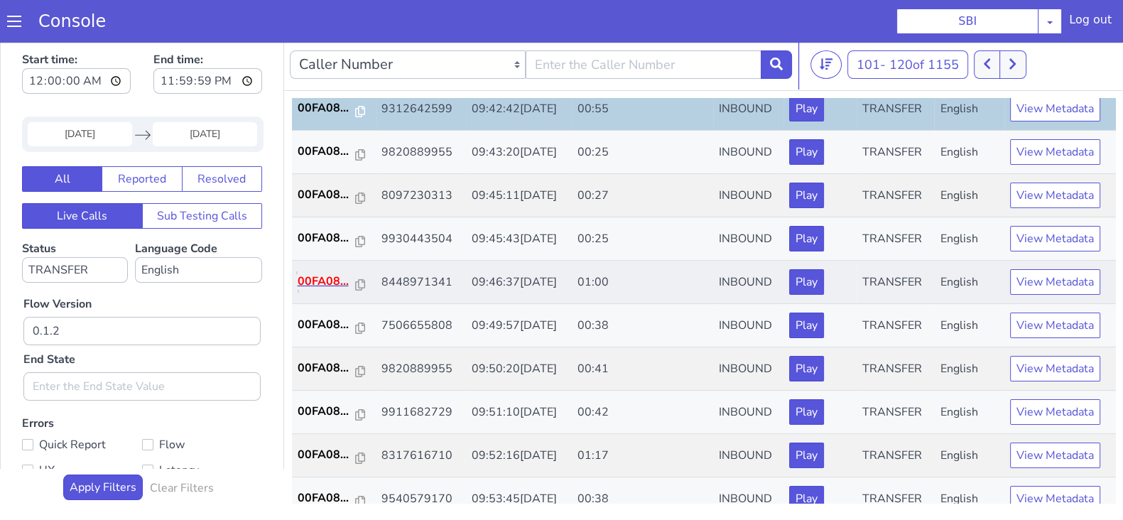
click at [322, 283] on p "00FA08..." at bounding box center [327, 281] width 58 height 17
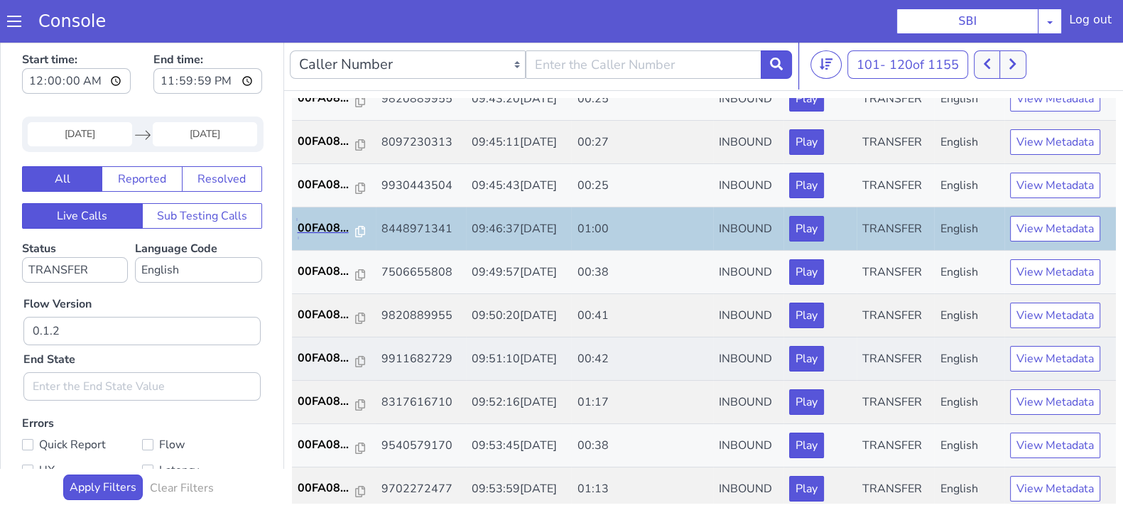
scroll to position [266, 0]
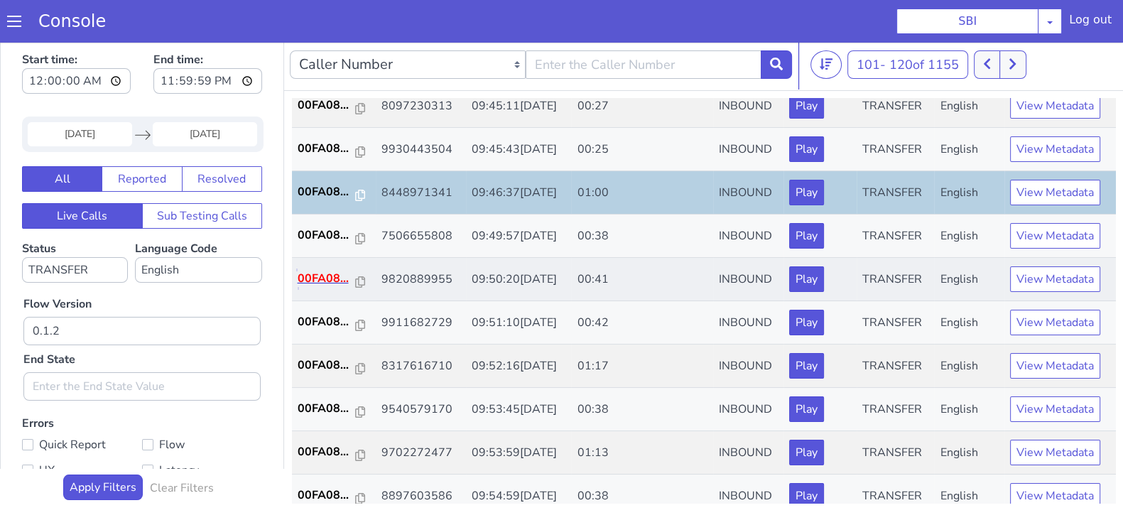
click at [312, 279] on p "00FA08..." at bounding box center [327, 278] width 58 height 17
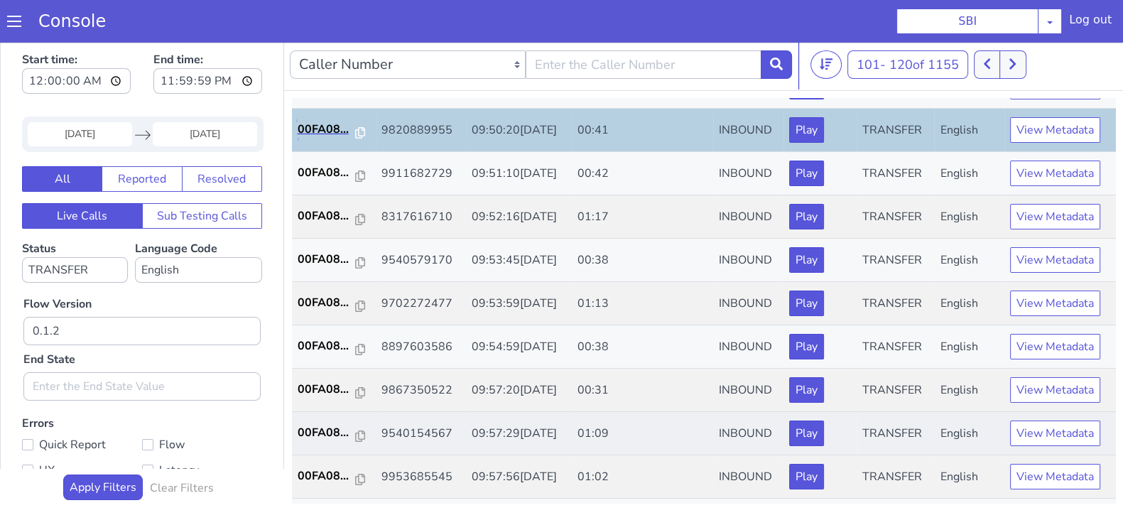
scroll to position [444, 0]
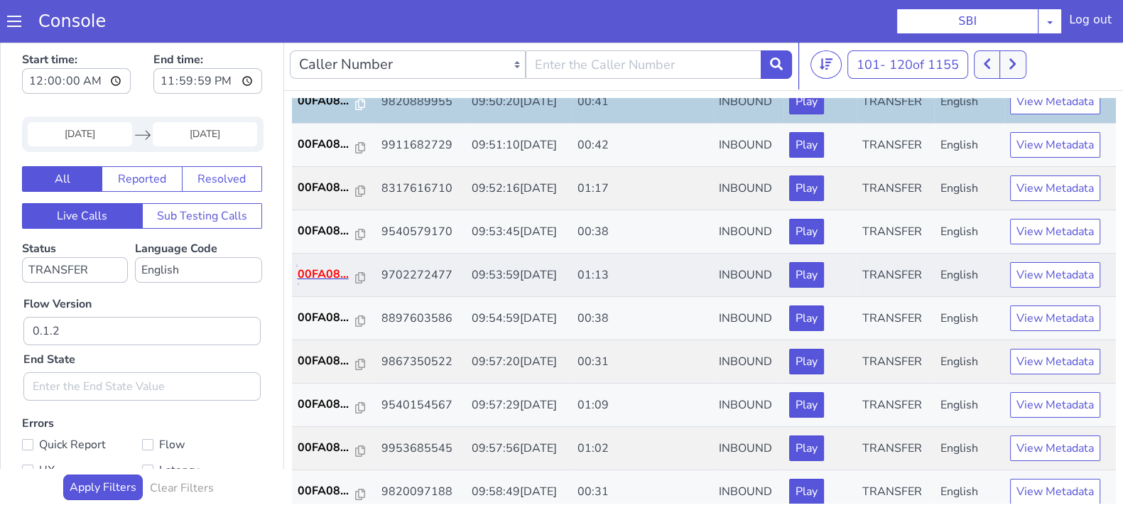
click at [327, 276] on p "00FA08..." at bounding box center [327, 274] width 58 height 17
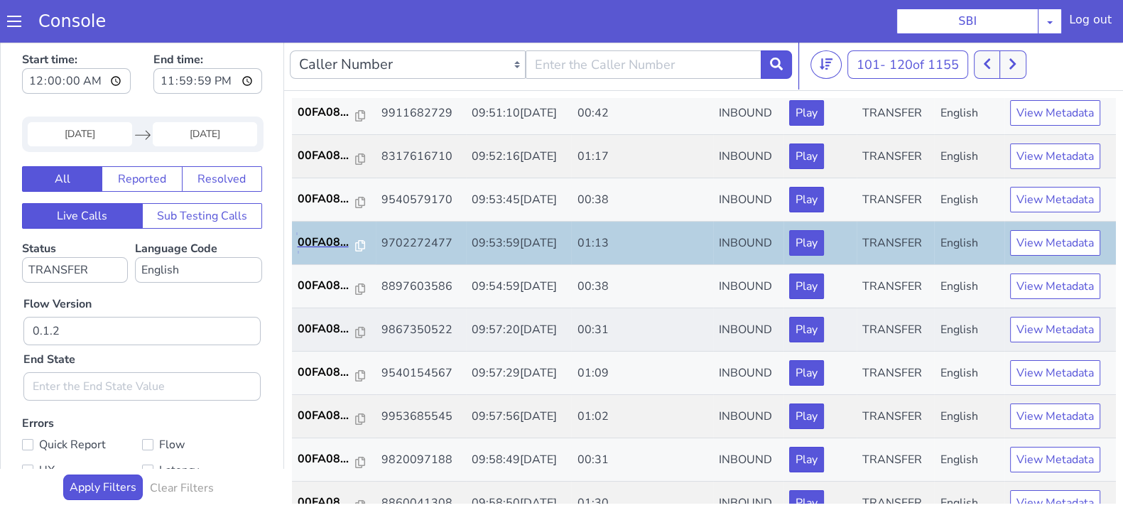
scroll to position [494, 0]
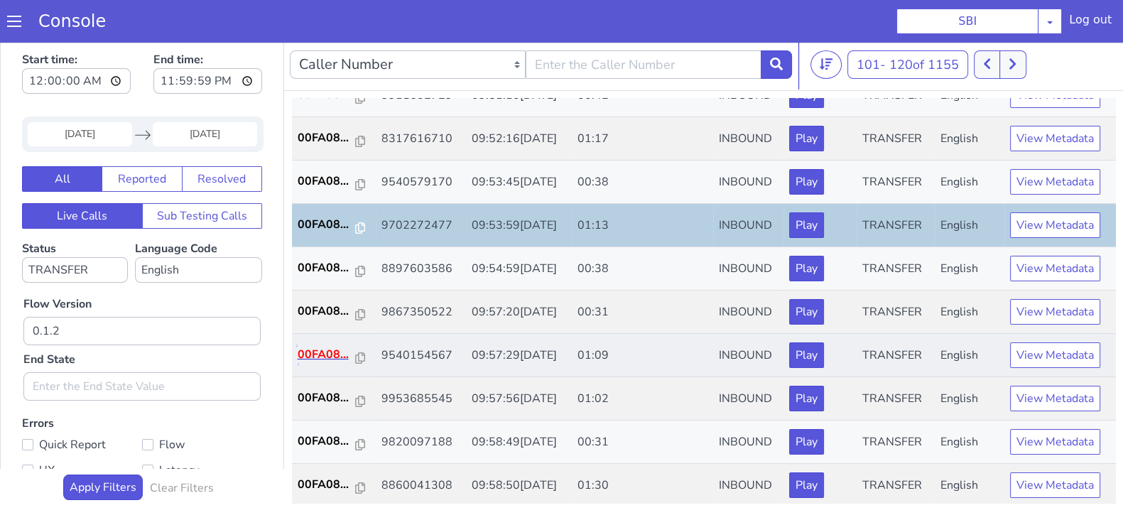
click at [313, 346] on p "00FA08..." at bounding box center [327, 354] width 58 height 17
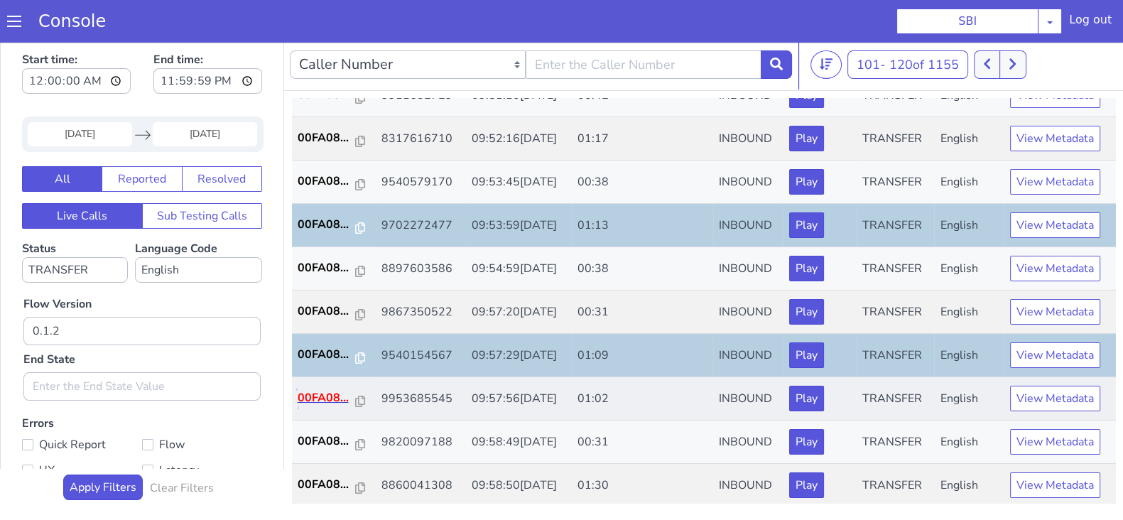
click at [327, 398] on p "00FA08..." at bounding box center [327, 397] width 58 height 17
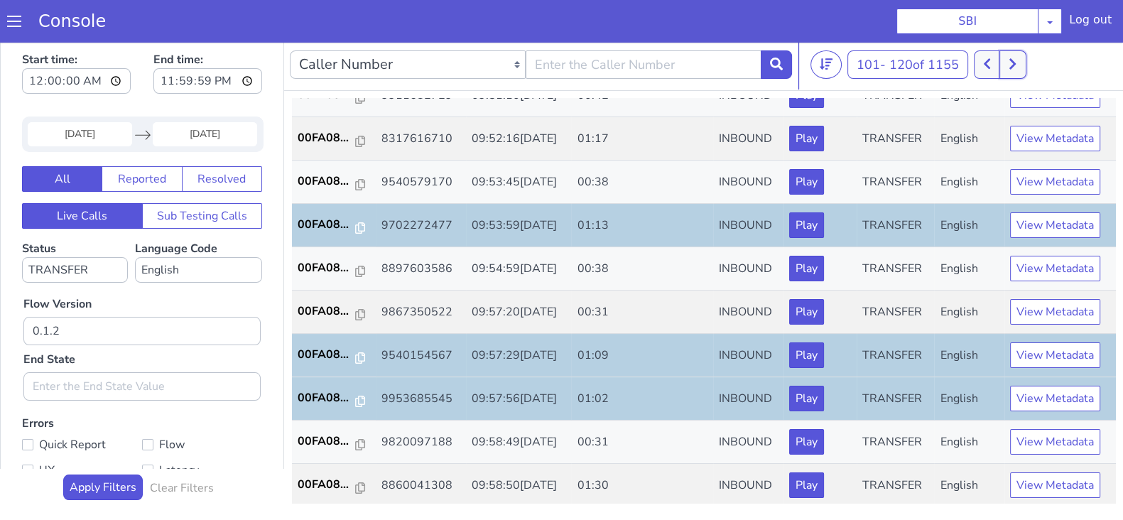
click at [1014, 63] on icon at bounding box center [1012, 64] width 8 height 13
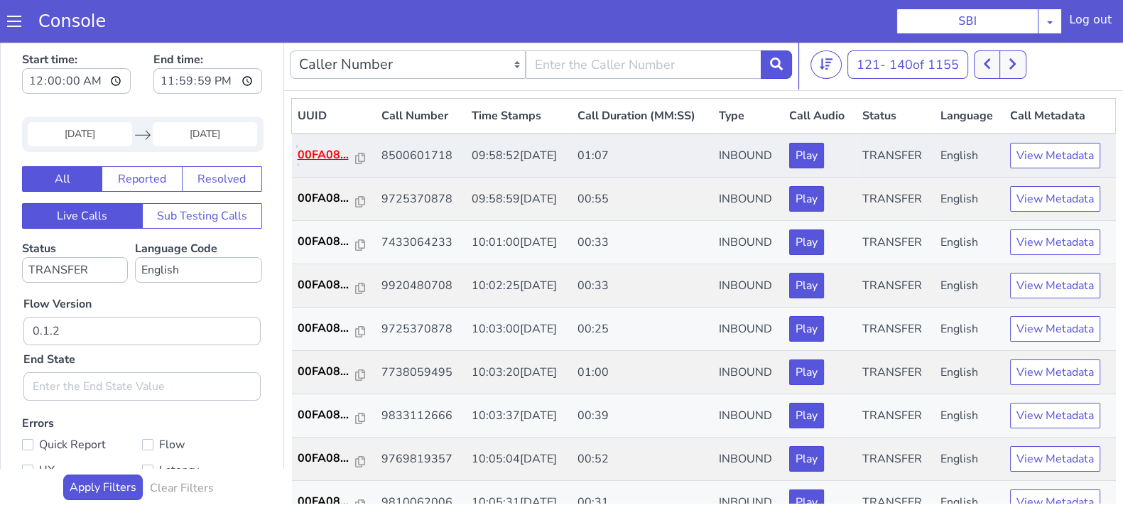
click at [305, 158] on p "00FA08..." at bounding box center [327, 154] width 58 height 17
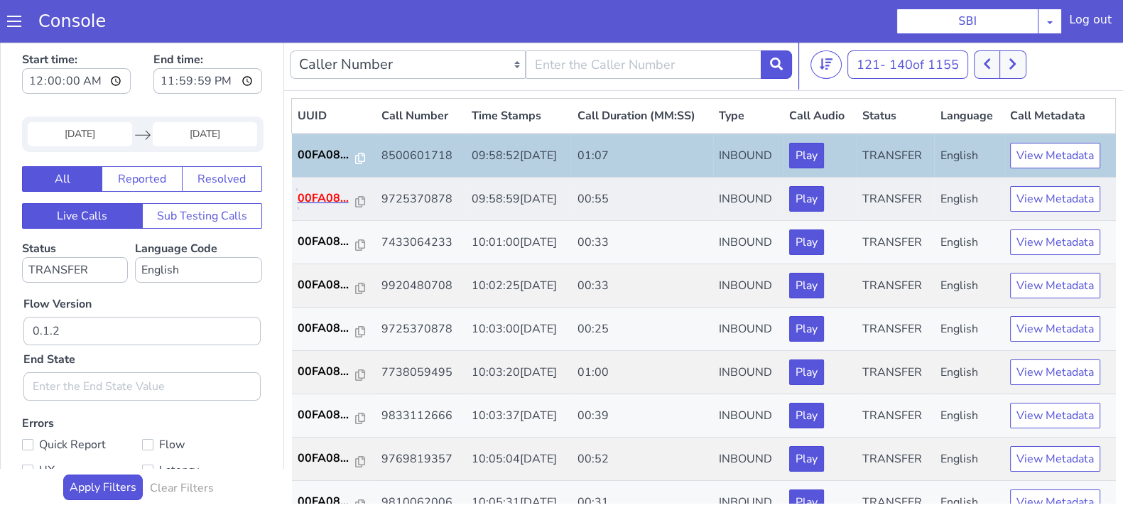
click at [312, 195] on p "00FA08..." at bounding box center [327, 198] width 58 height 17
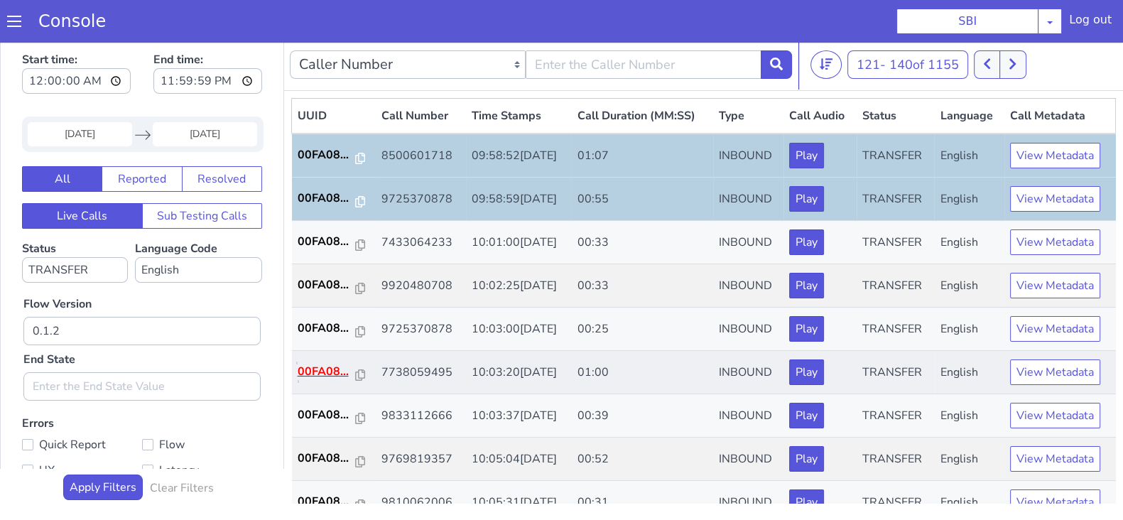
click at [325, 367] on p "00FA08..." at bounding box center [327, 371] width 58 height 17
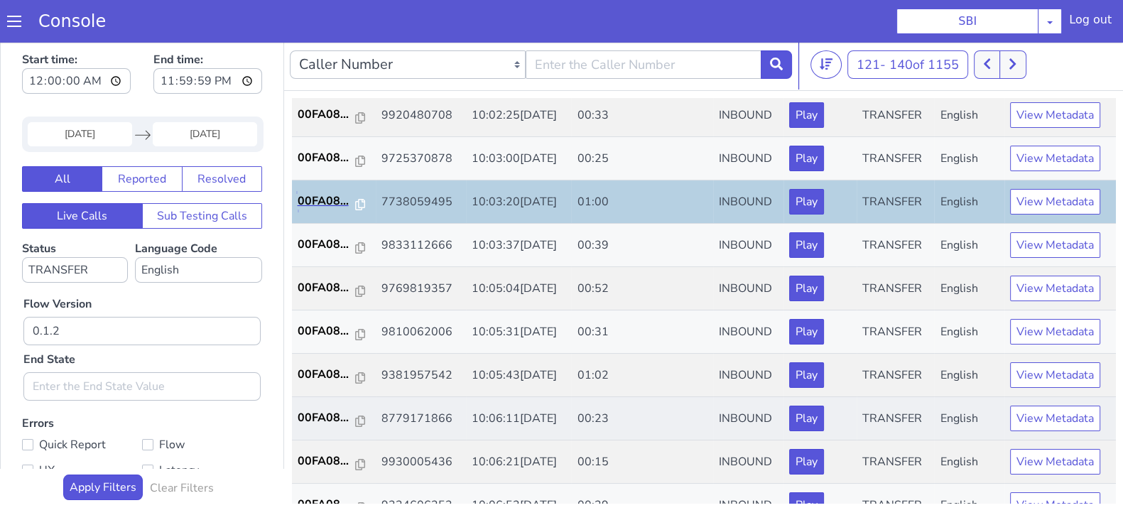
scroll to position [177, 0]
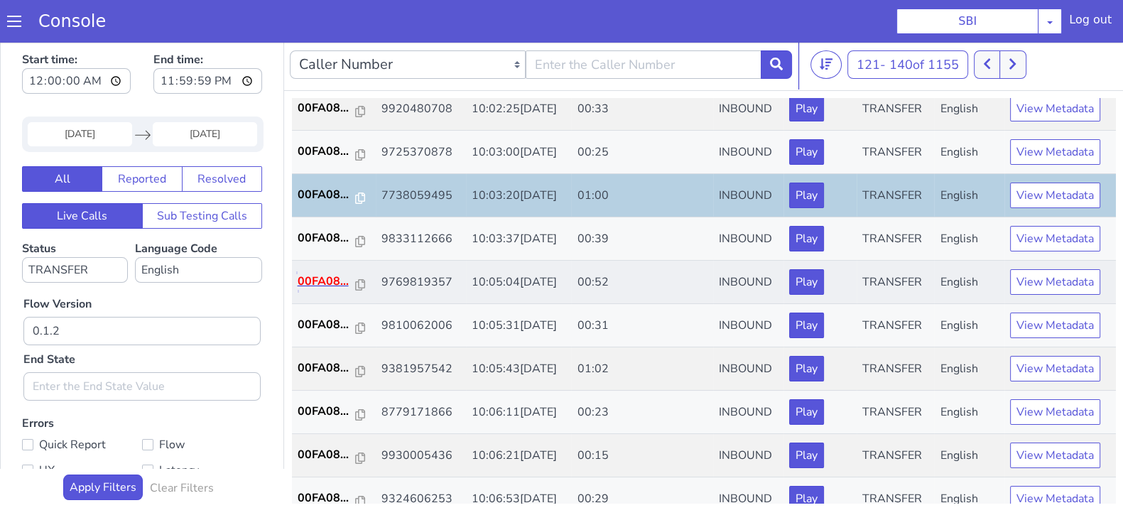
click at [315, 278] on p "00FA08..." at bounding box center [327, 281] width 58 height 17
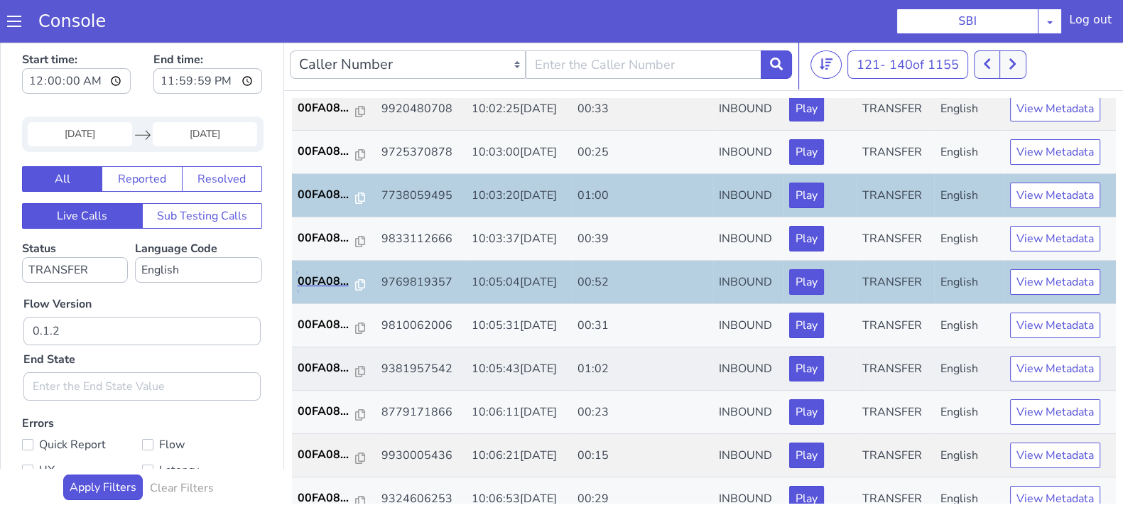
scroll to position [266, 0]
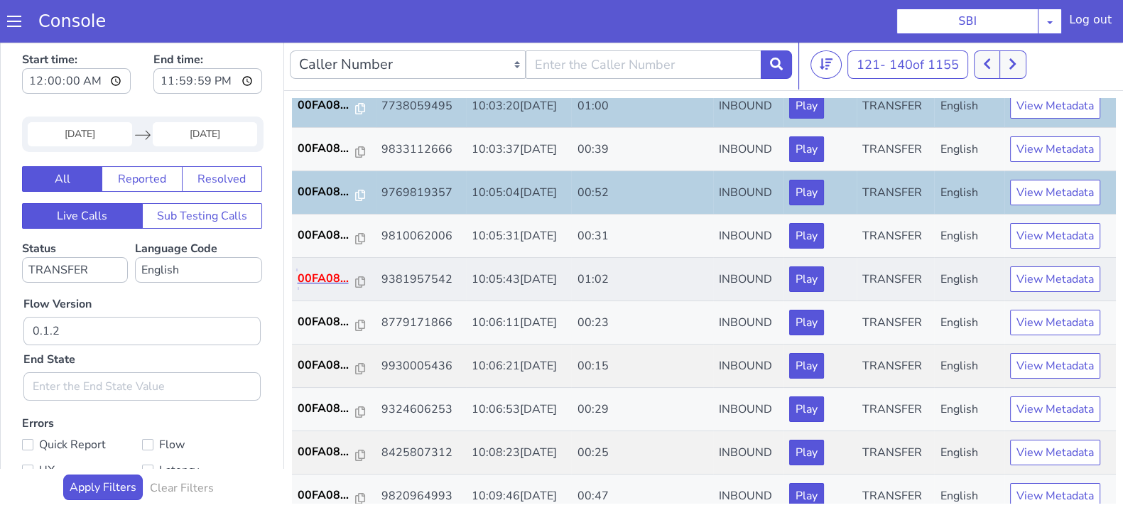
click at [317, 283] on p "00FA08..." at bounding box center [327, 278] width 58 height 17
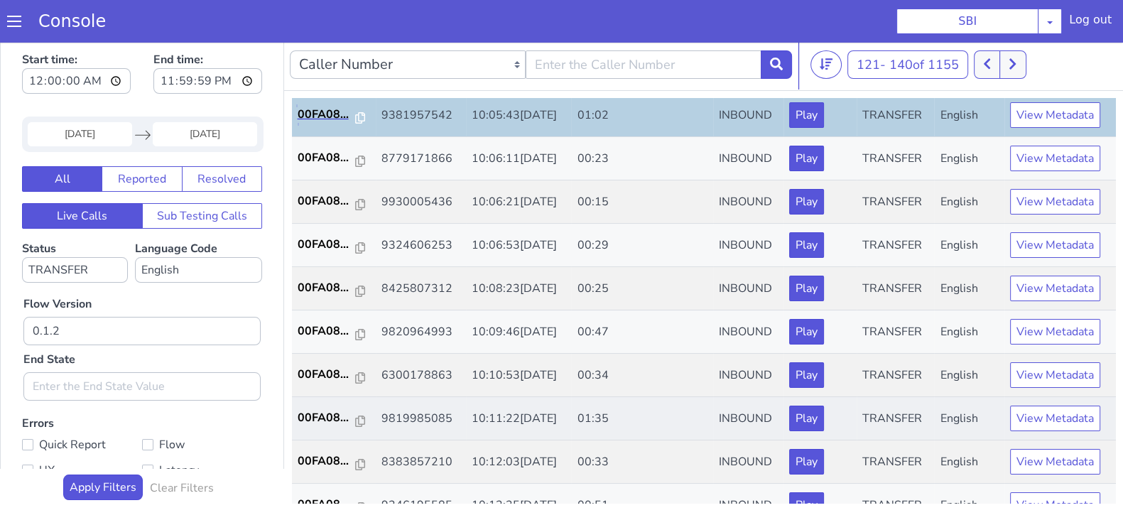
scroll to position [444, 0]
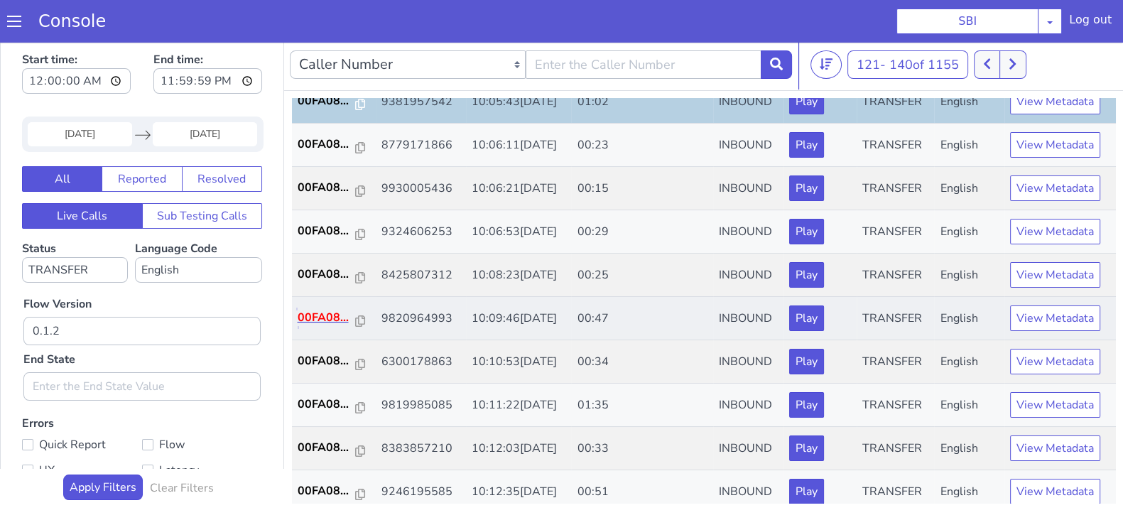
click at [327, 313] on p "00FA08..." at bounding box center [327, 317] width 58 height 17
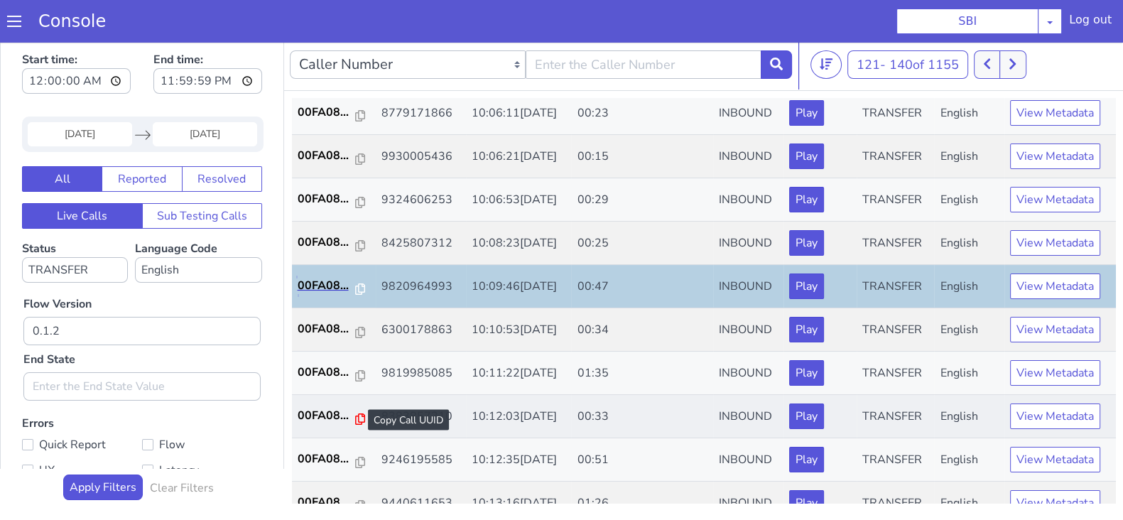
scroll to position [494, 0]
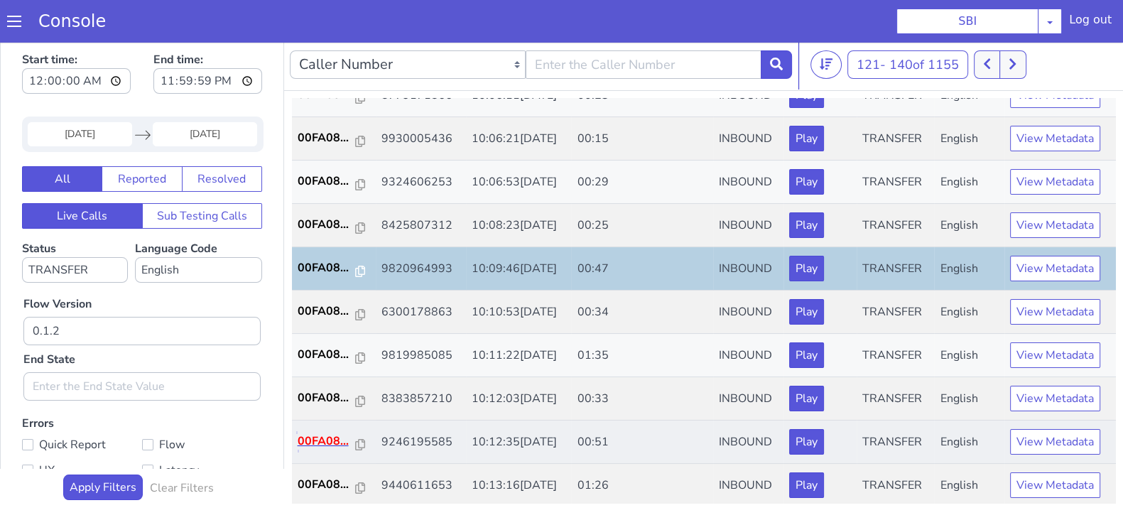
click at [337, 437] on p "00FA08..." at bounding box center [327, 440] width 58 height 17
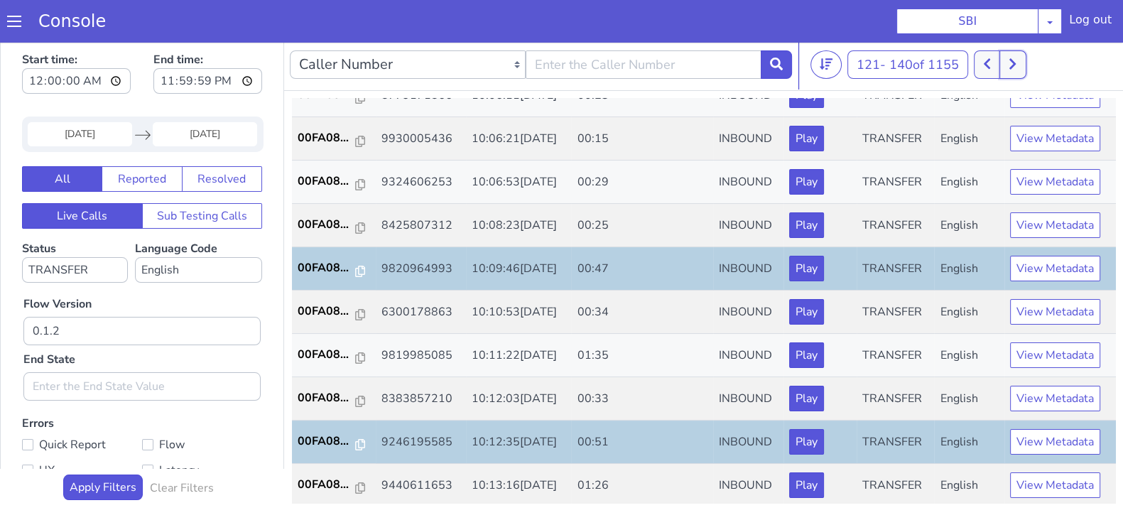
click at [1008, 69] on button at bounding box center [1012, 64] width 26 height 28
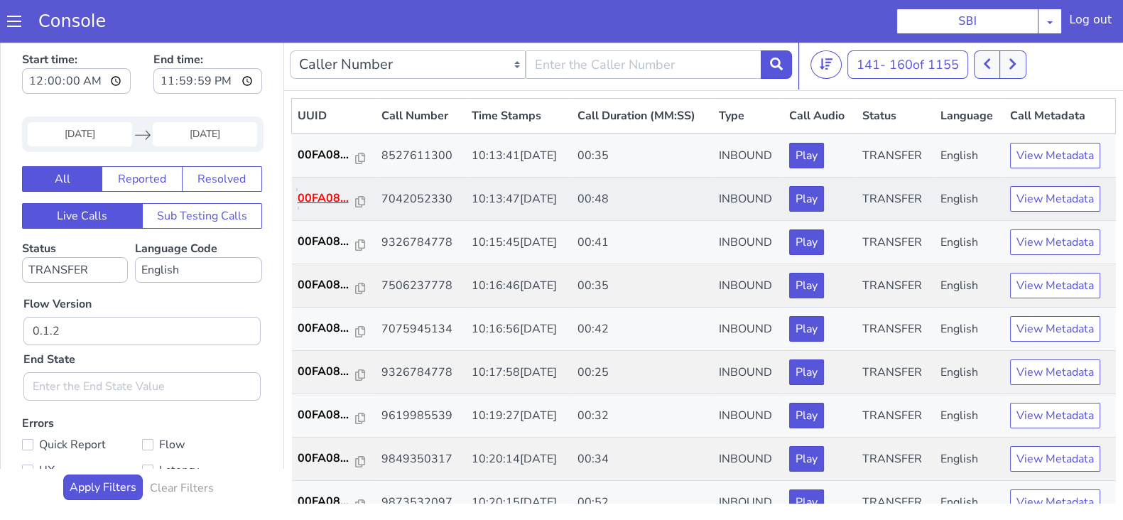
click at [320, 195] on p "00FA08..." at bounding box center [327, 198] width 58 height 17
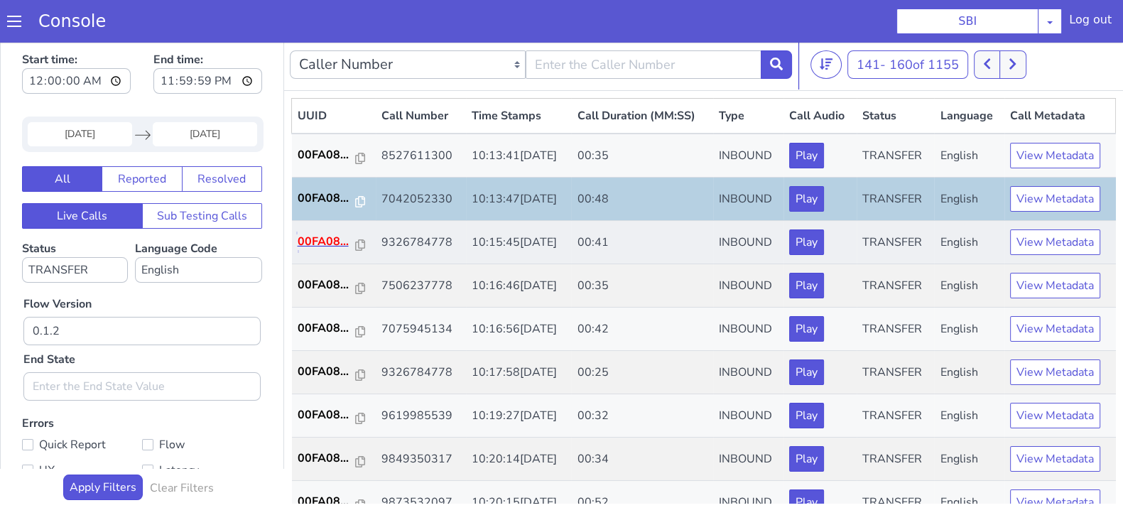
click at [319, 236] on p "00FA08..." at bounding box center [327, 241] width 58 height 17
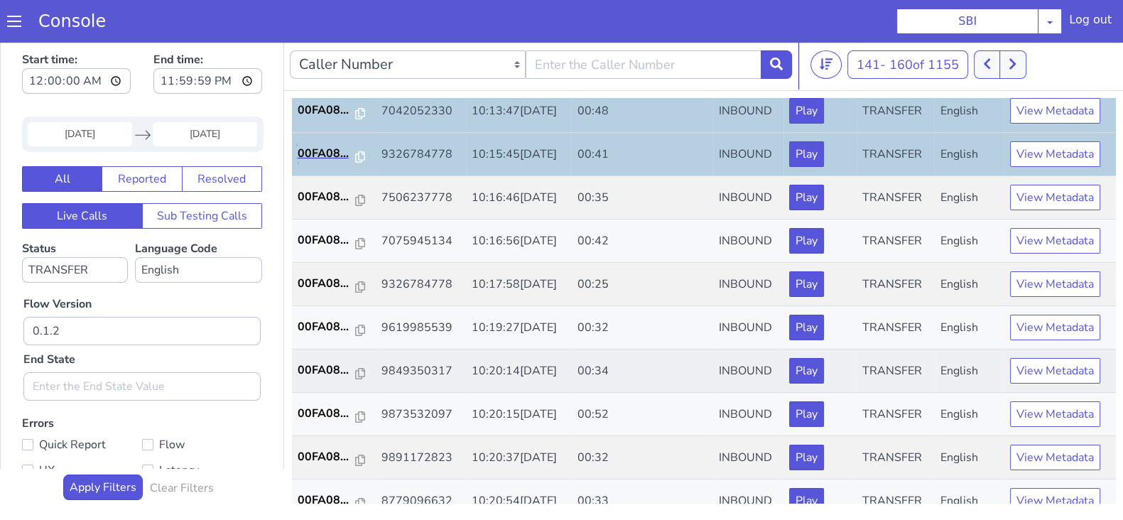
scroll to position [177, 0]
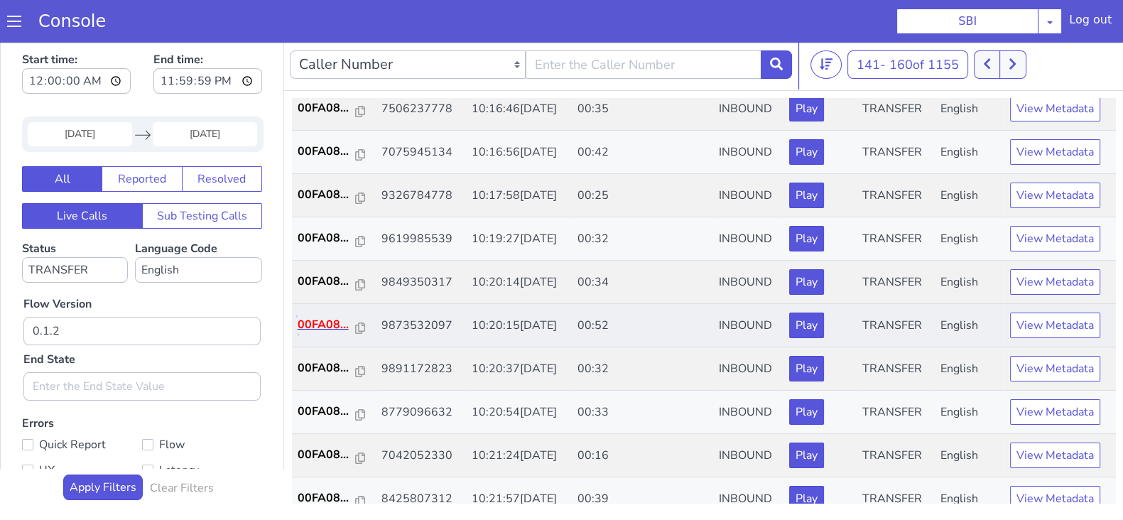
click at [310, 316] on p "00FA08..." at bounding box center [327, 324] width 58 height 17
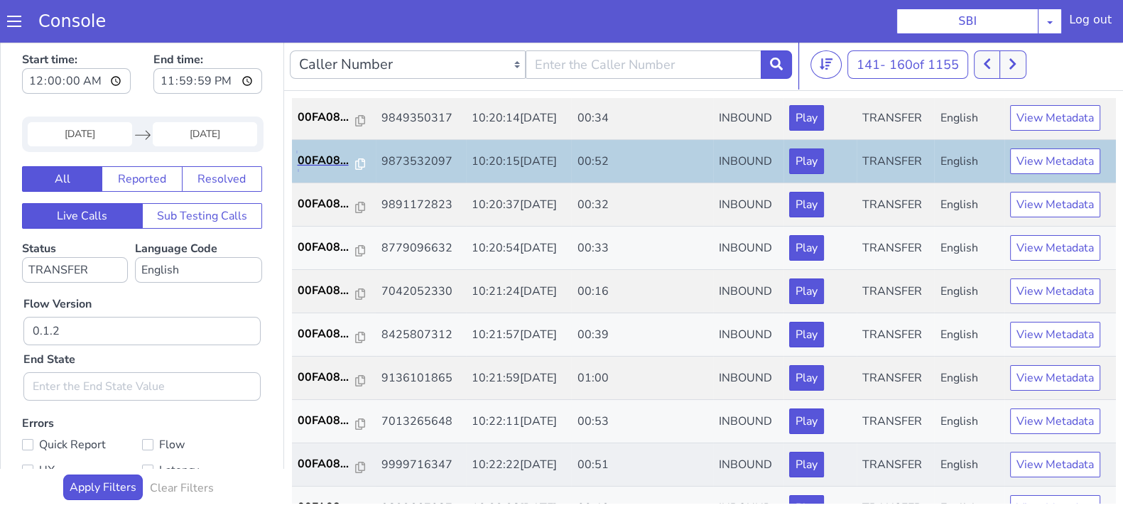
scroll to position [444, 0]
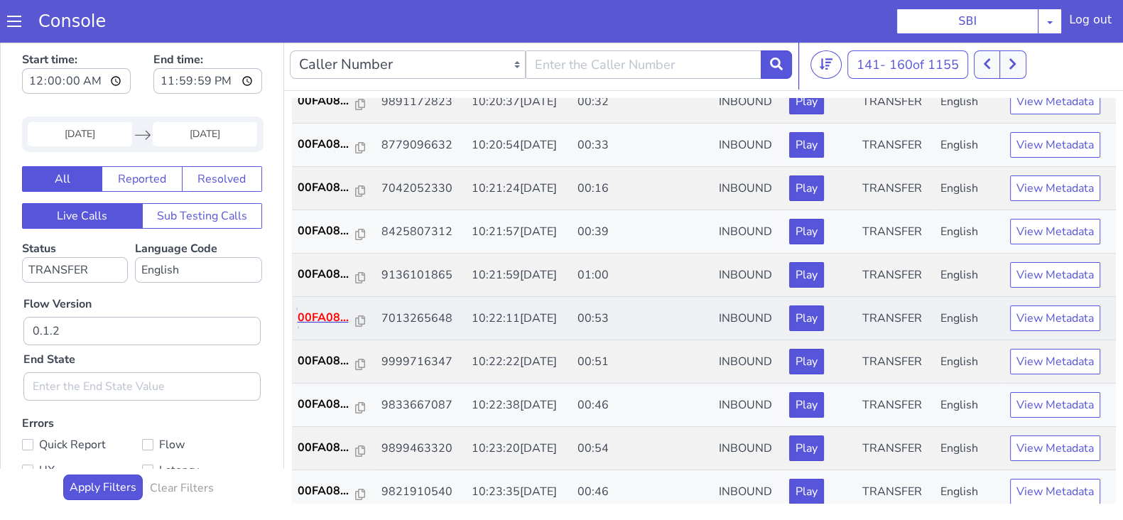
click at [316, 320] on p "00FA08..." at bounding box center [327, 317] width 58 height 17
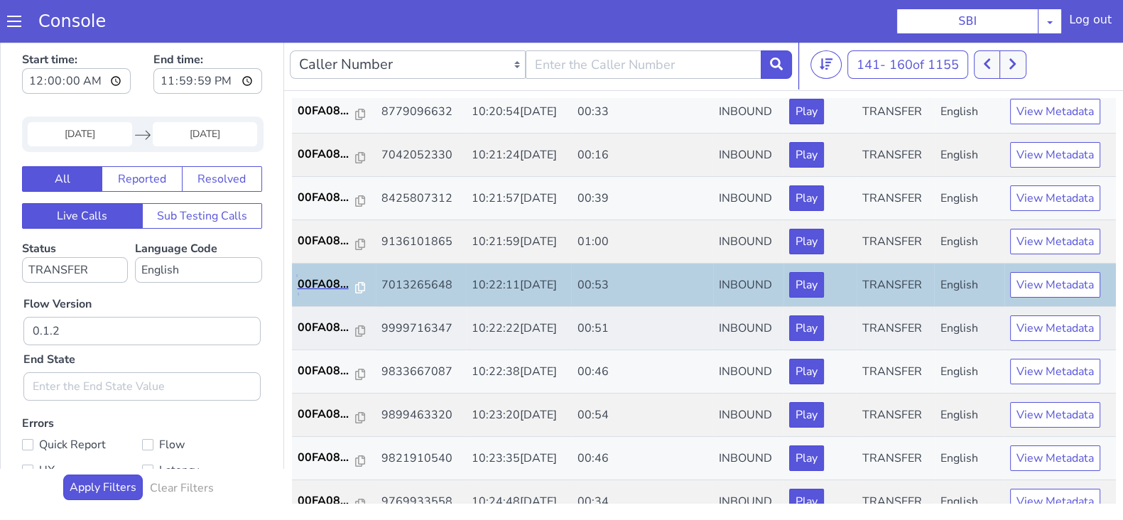
scroll to position [494, 0]
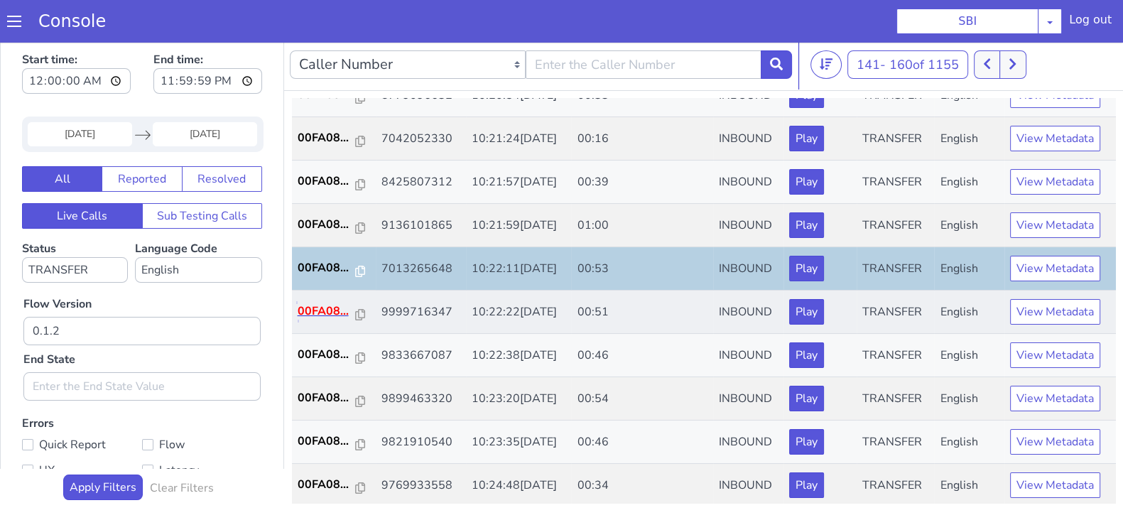
click at [322, 303] on p "00FA08..." at bounding box center [327, 311] width 58 height 17
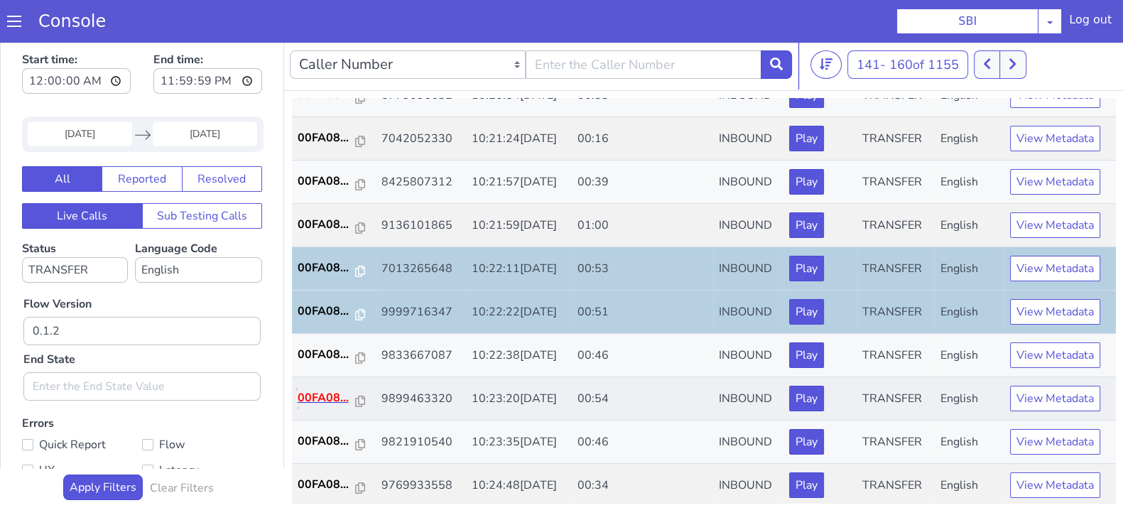
click at [331, 393] on p "00FA08..." at bounding box center [327, 397] width 58 height 17
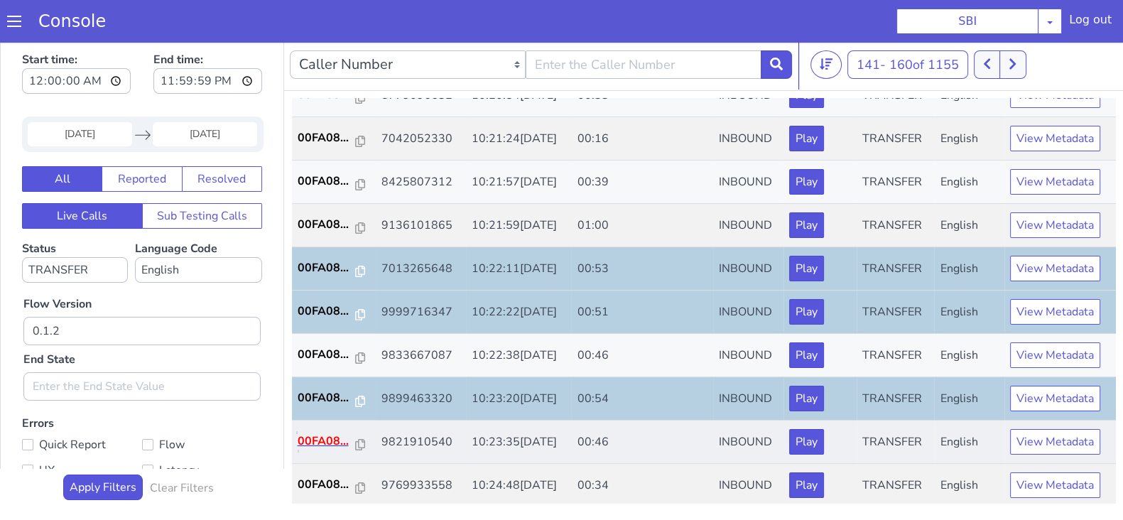
click at [324, 437] on p "00FA08..." at bounding box center [327, 440] width 58 height 17
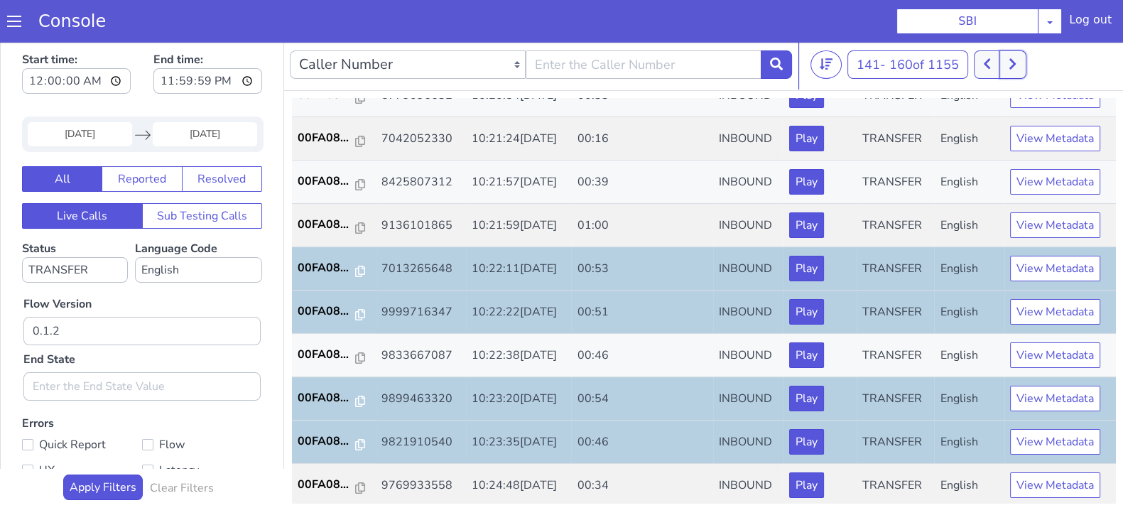
click at [1015, 55] on button at bounding box center [1012, 64] width 26 height 28
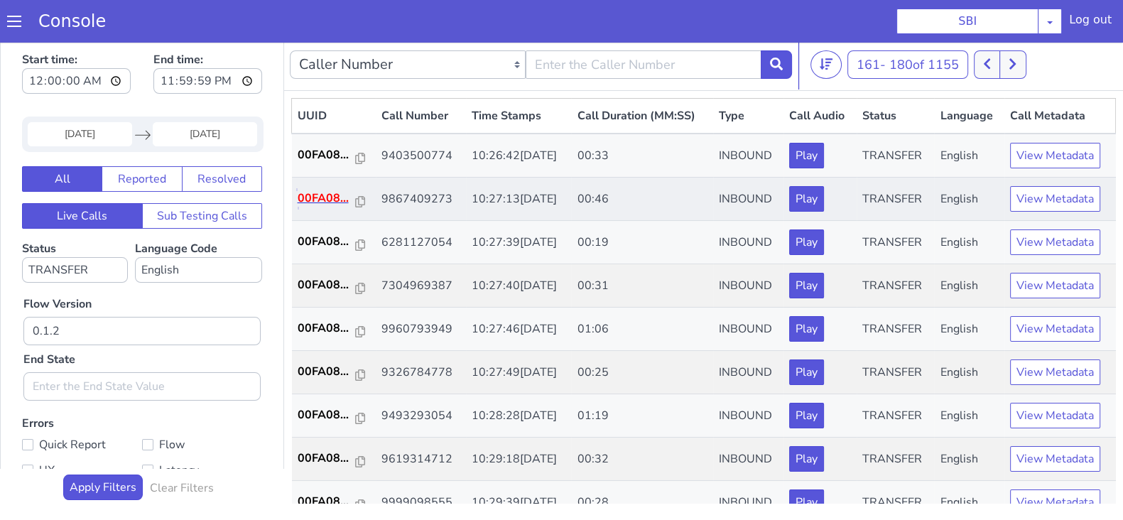
click at [322, 194] on p "00FA08..." at bounding box center [327, 198] width 58 height 17
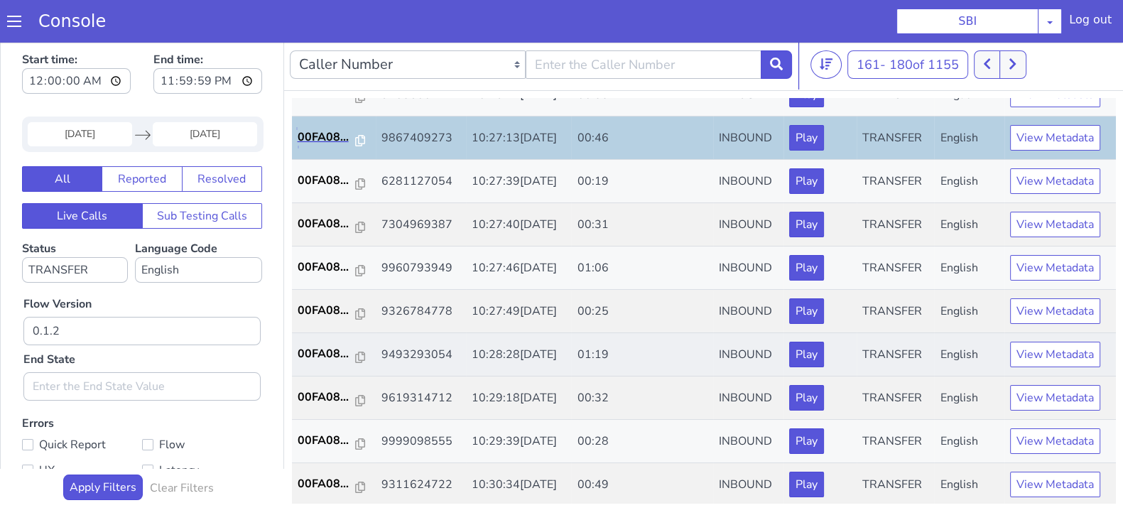
scroll to position [88, 0]
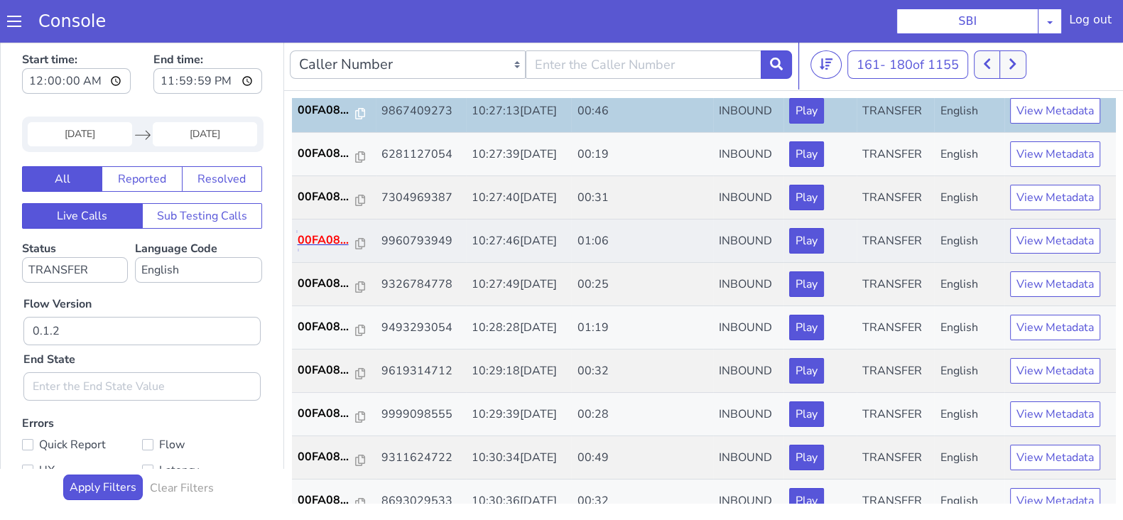
click at [303, 237] on p "00FA08..." at bounding box center [327, 240] width 58 height 17
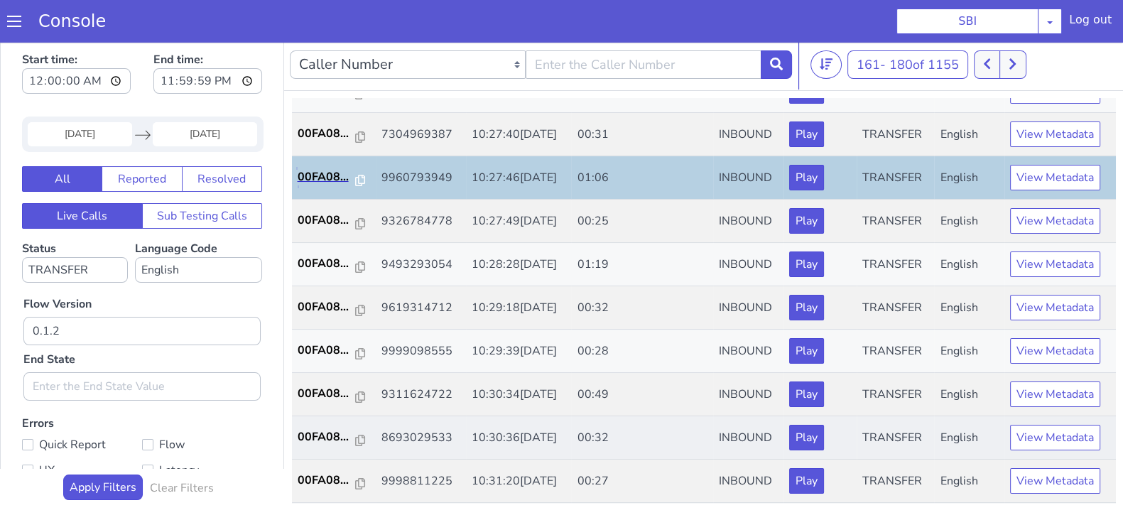
scroll to position [177, 0]
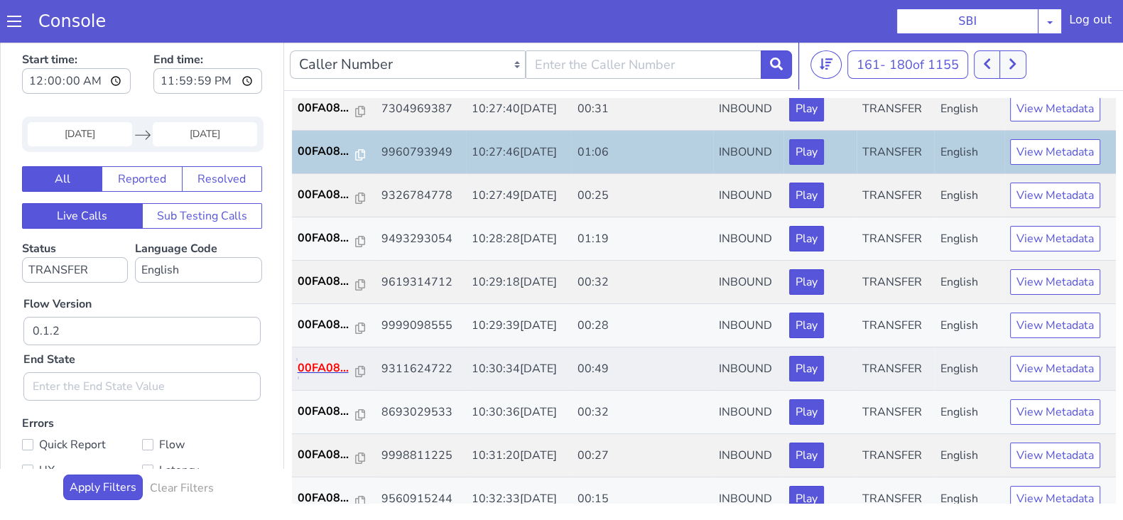
click at [315, 368] on p "00FA08..." at bounding box center [327, 367] width 58 height 17
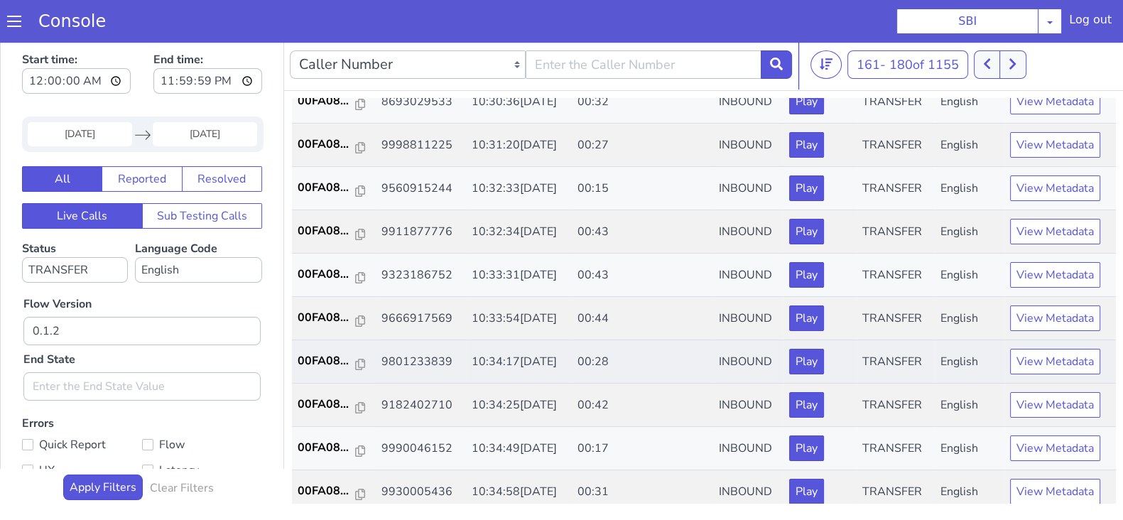
scroll to position [494, 0]
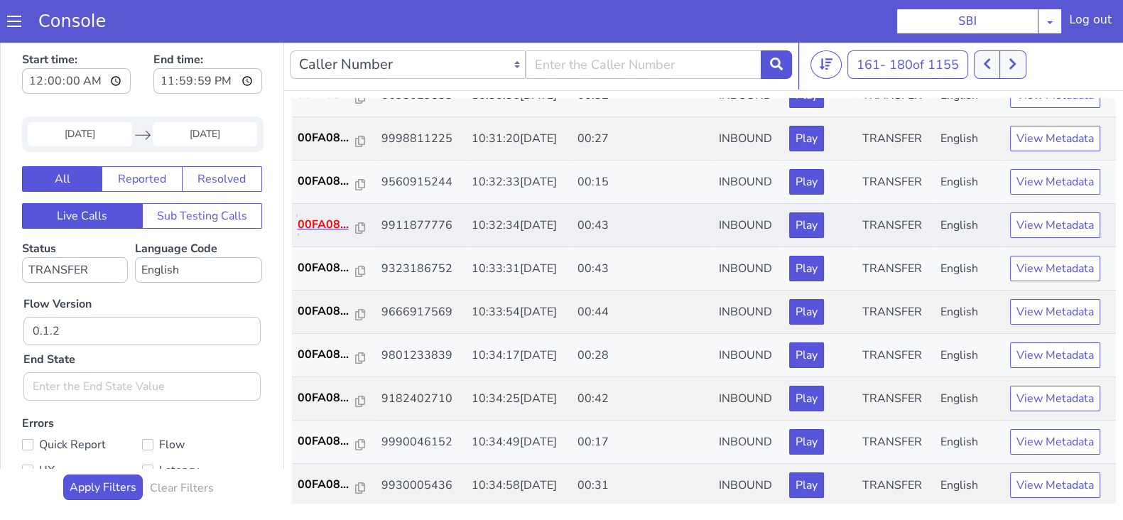
click at [302, 223] on p "00FA08..." at bounding box center [327, 224] width 58 height 17
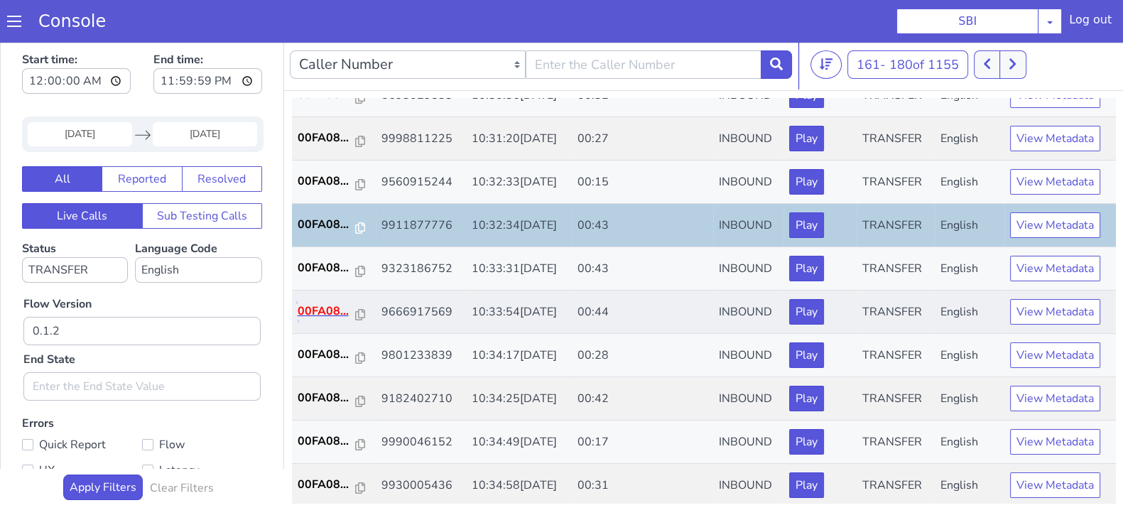
click at [319, 307] on p "00FA08..." at bounding box center [327, 311] width 58 height 17
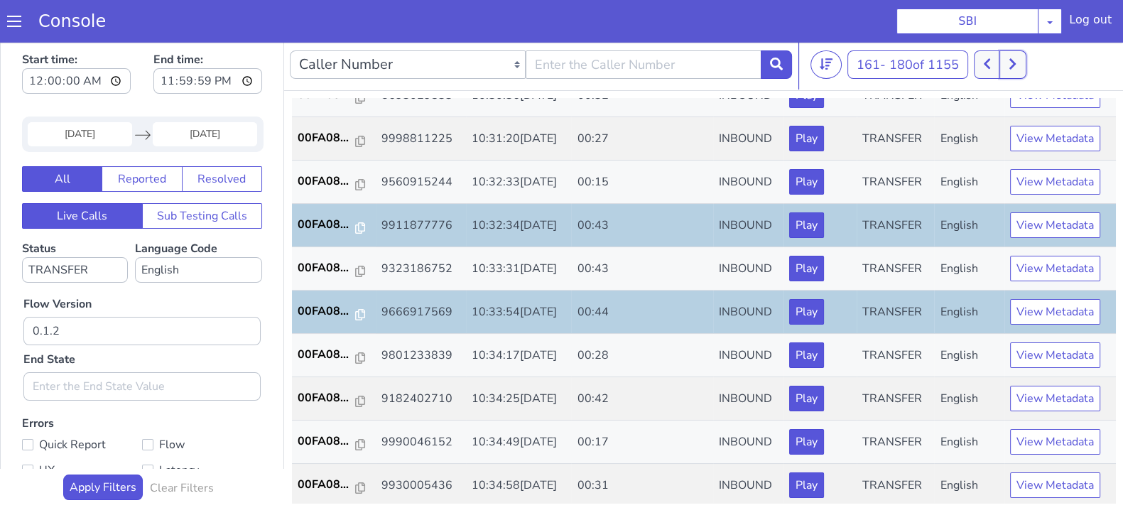
click at [1021, 58] on button at bounding box center [1012, 64] width 26 height 28
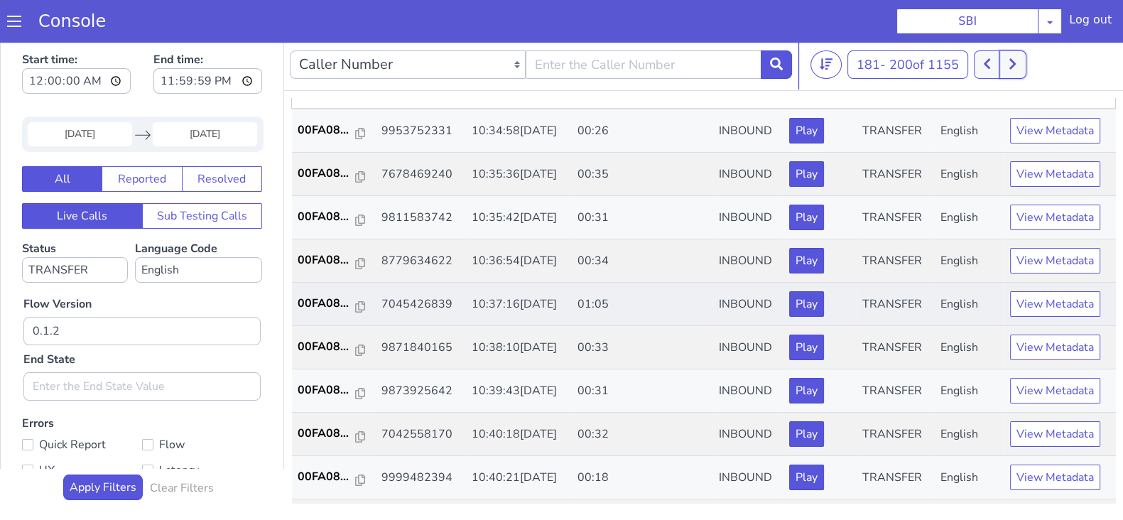
scroll to position [88, 0]
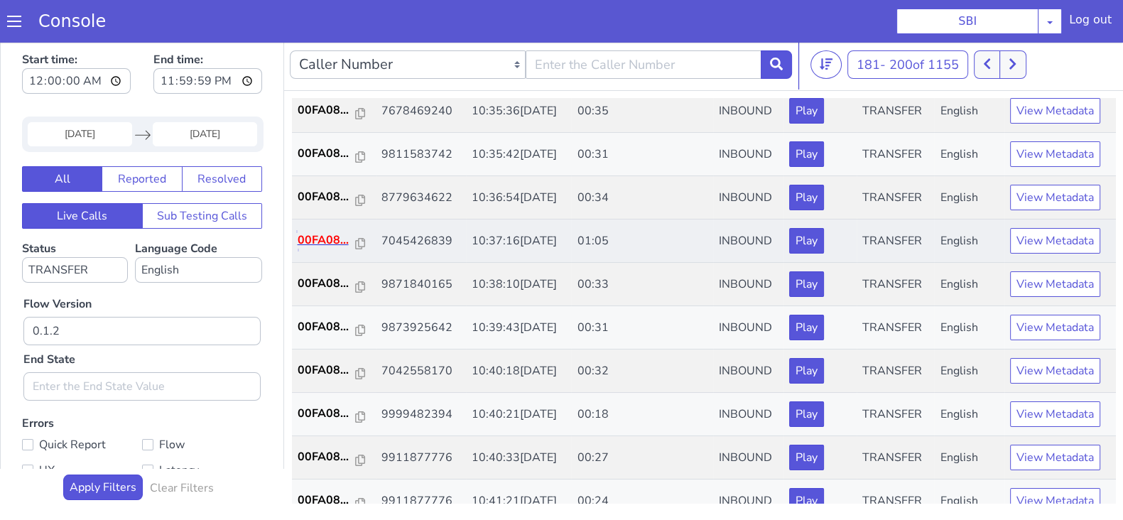
click at [309, 242] on p "00FA08..." at bounding box center [327, 240] width 58 height 17
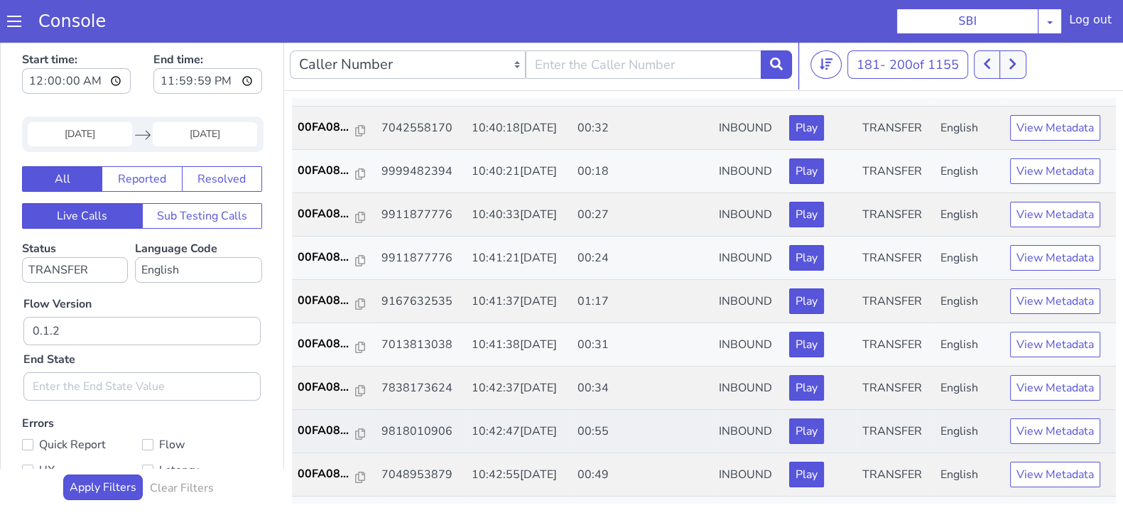
scroll to position [354, 0]
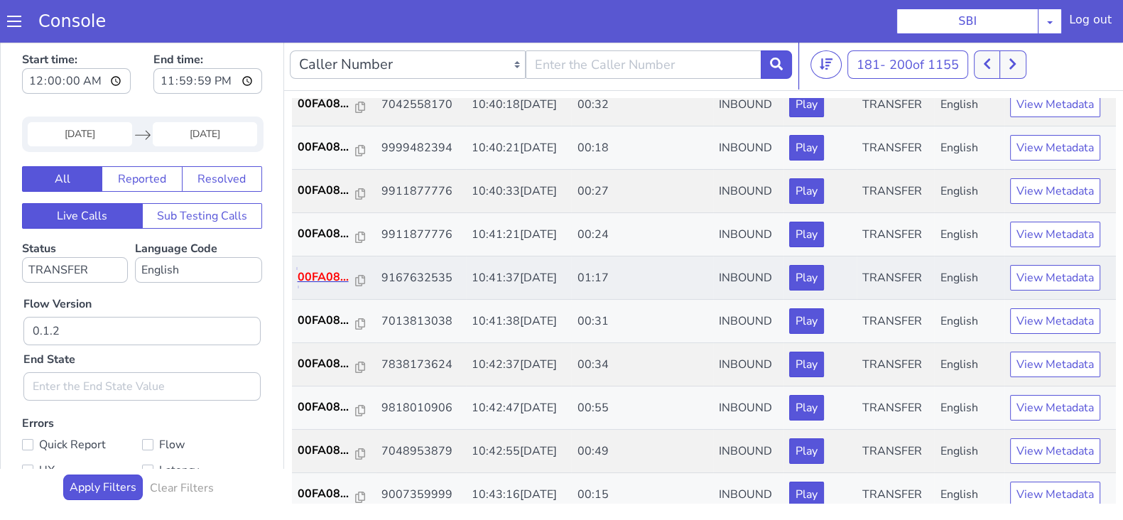
click at [315, 274] on p "00FA08..." at bounding box center [327, 276] width 58 height 17
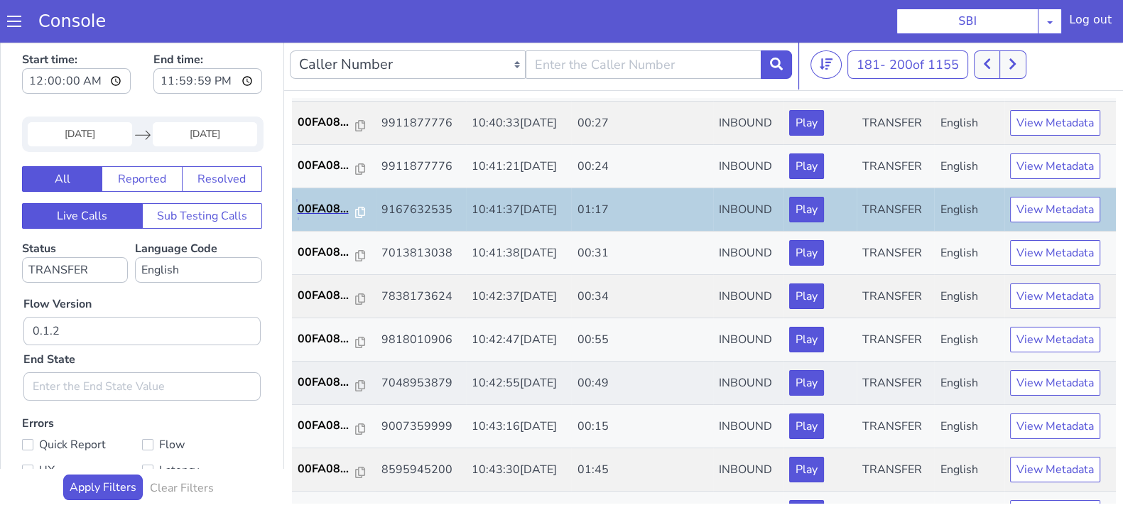
scroll to position [444, 0]
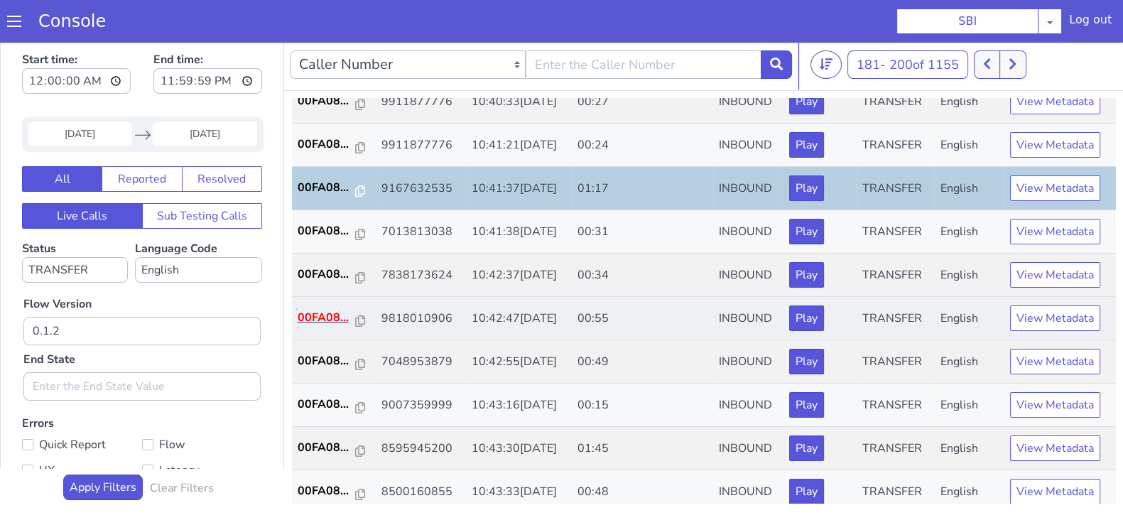
click at [325, 321] on p "00FA08..." at bounding box center [327, 317] width 58 height 17
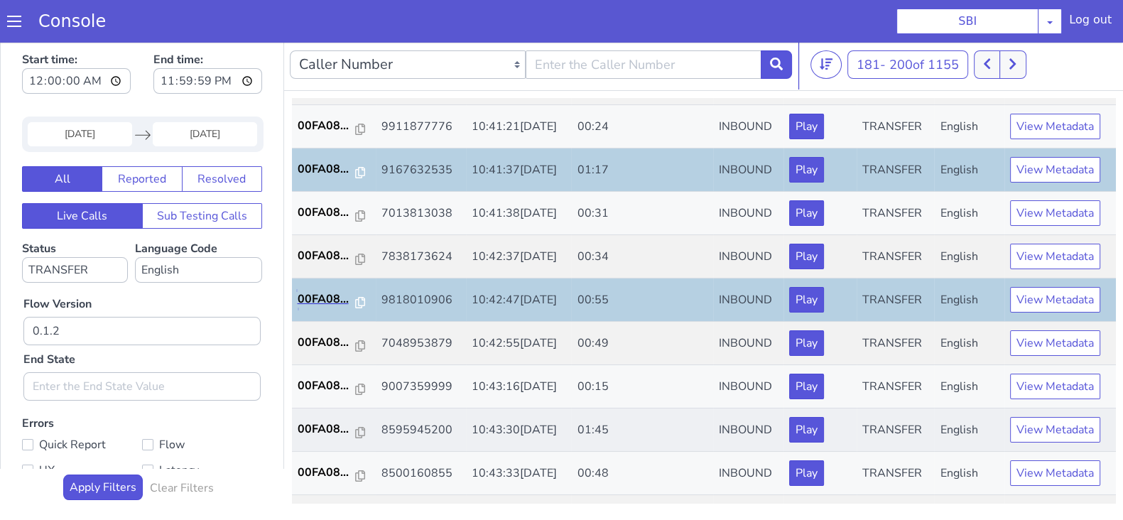
scroll to position [494, 0]
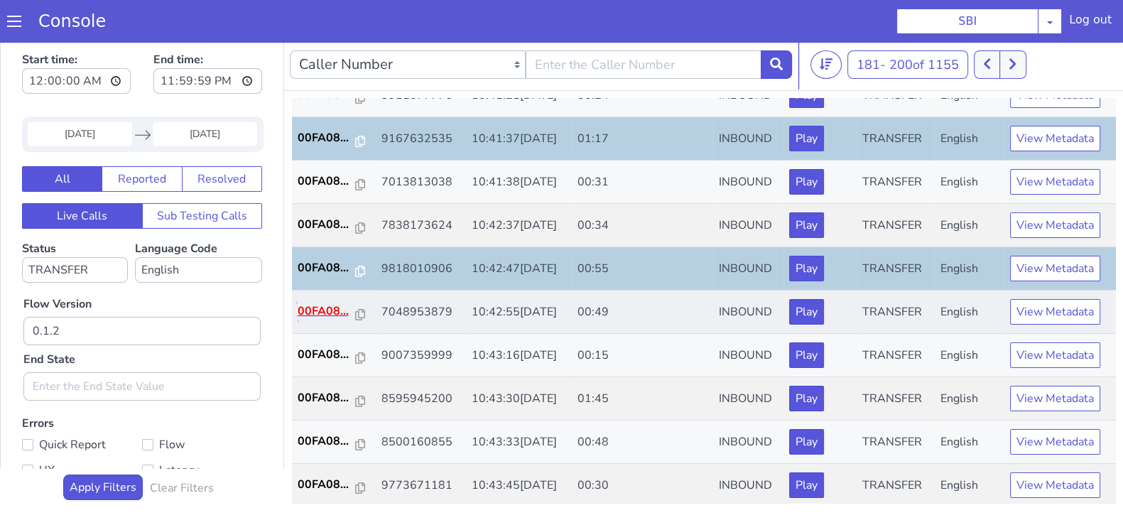
click at [320, 307] on p "00FA08..." at bounding box center [327, 311] width 58 height 17
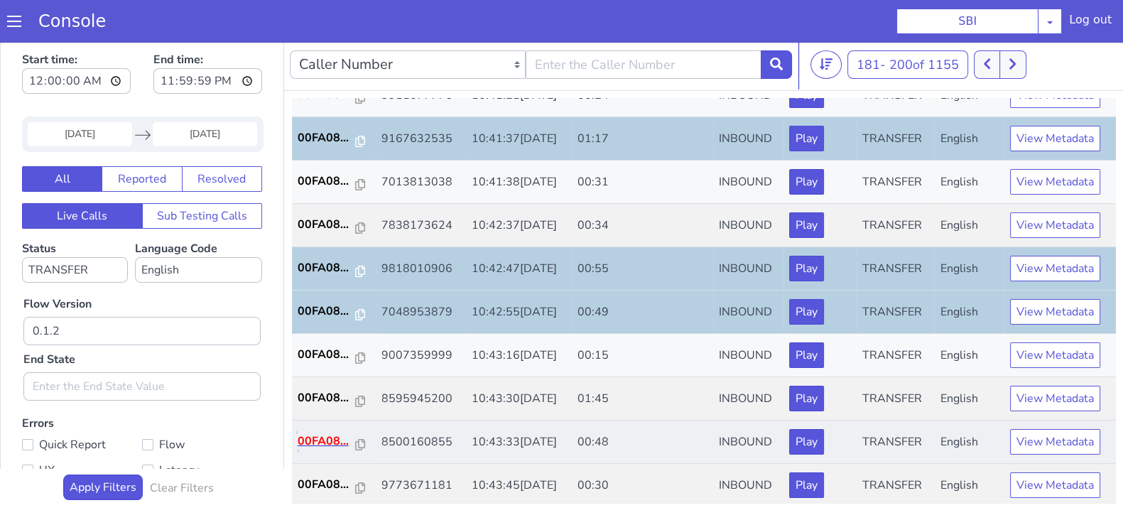
click at [321, 433] on p "00FA08..." at bounding box center [327, 440] width 58 height 17
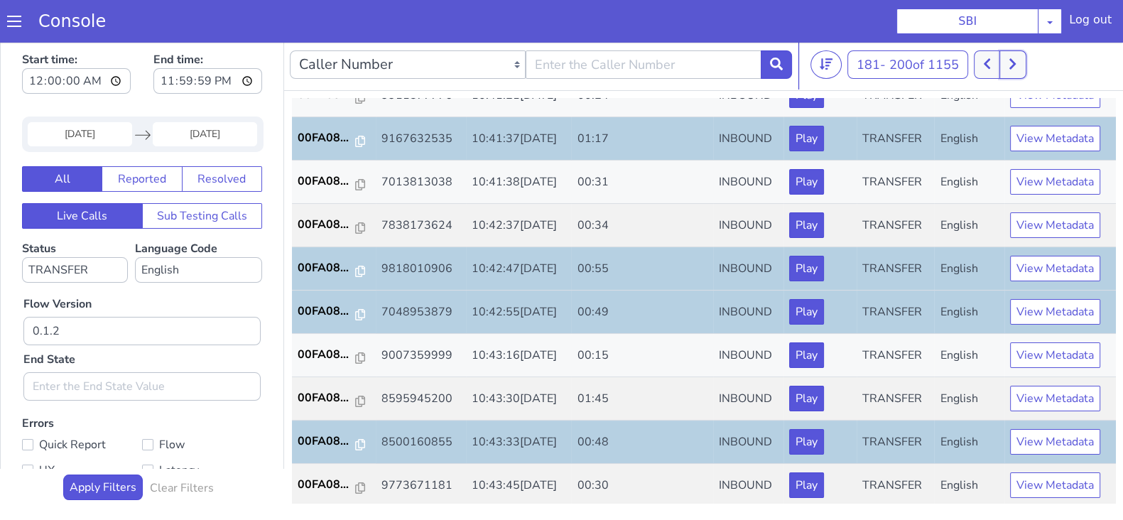
click at [1015, 62] on icon at bounding box center [1012, 64] width 6 height 11
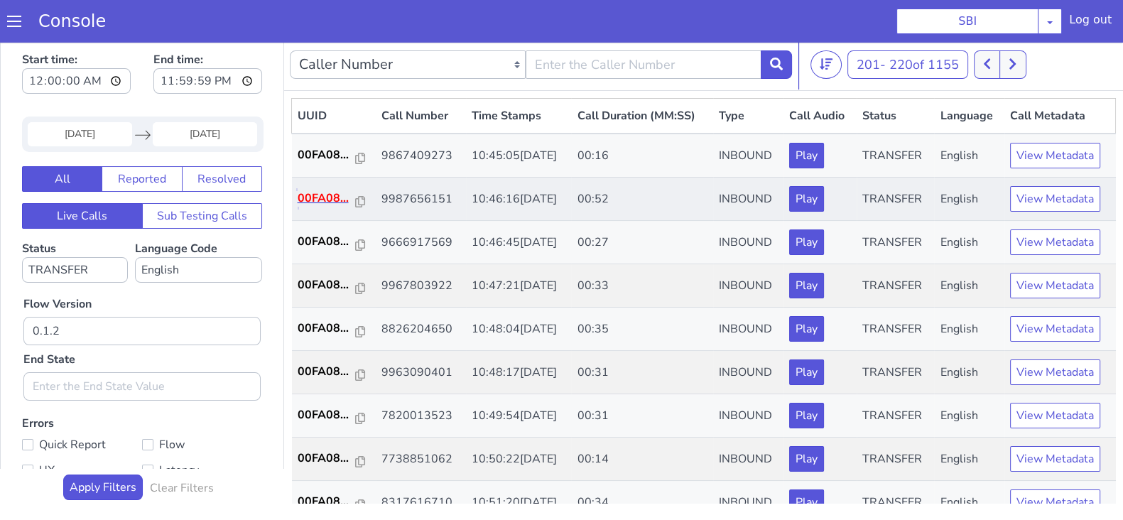
click at [327, 197] on p "00FA08..." at bounding box center [327, 198] width 58 height 17
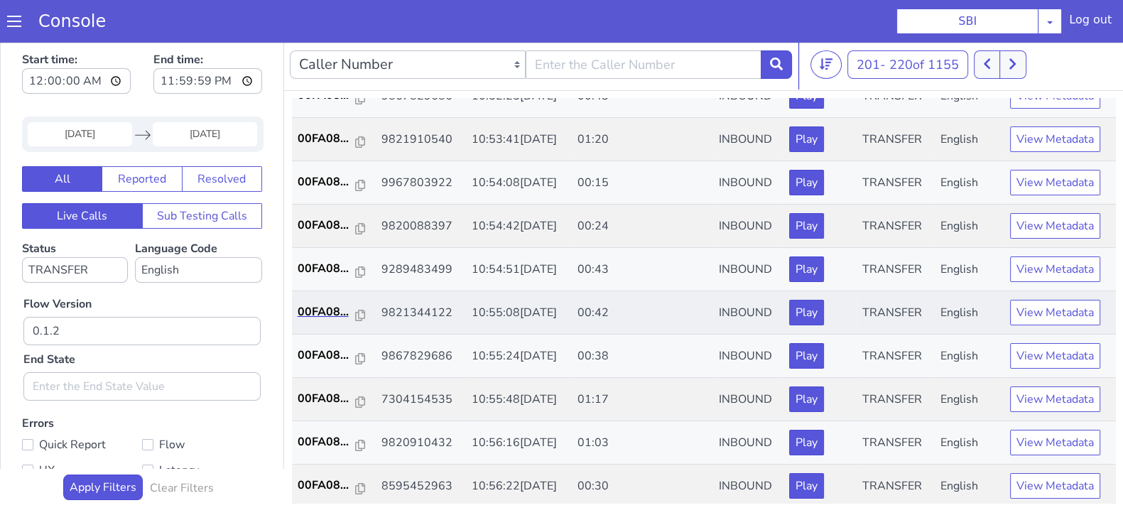
scroll to position [494, 0]
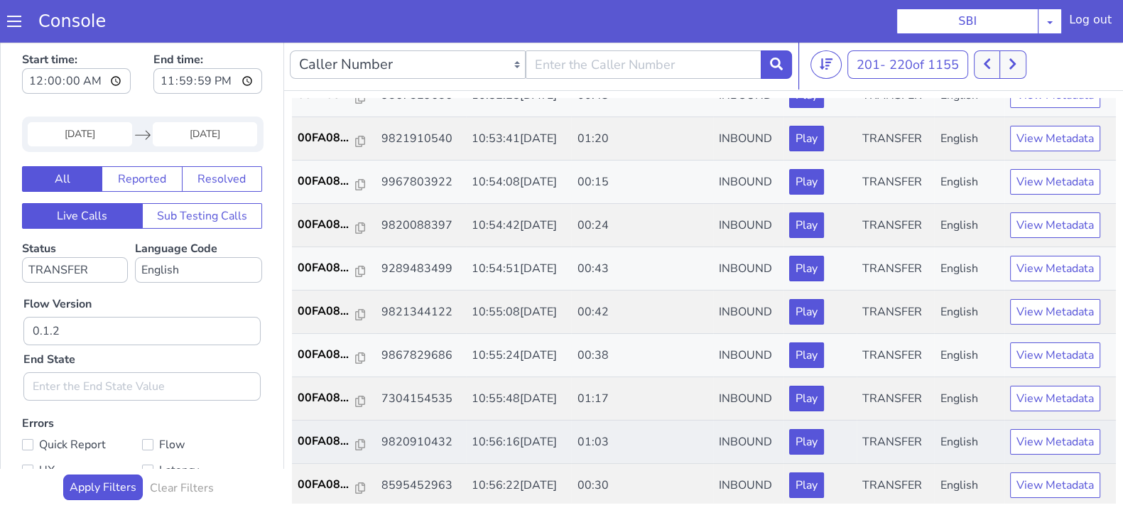
click at [319, 423] on td "00FA08..." at bounding box center [334, 441] width 84 height 43
click at [323, 437] on p "00FA08..." at bounding box center [327, 440] width 58 height 17
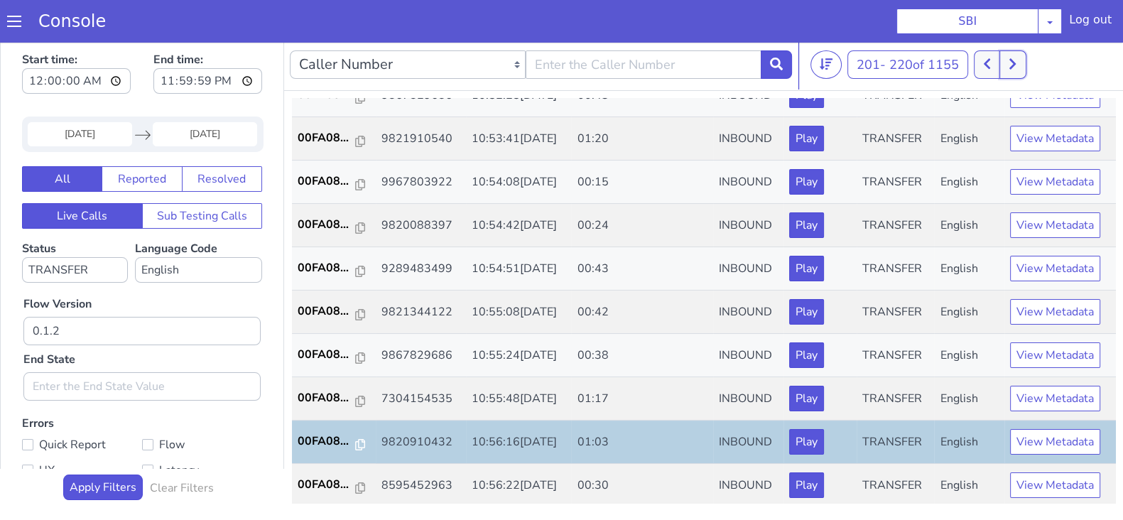
click at [1008, 72] on button at bounding box center [1012, 64] width 26 height 28
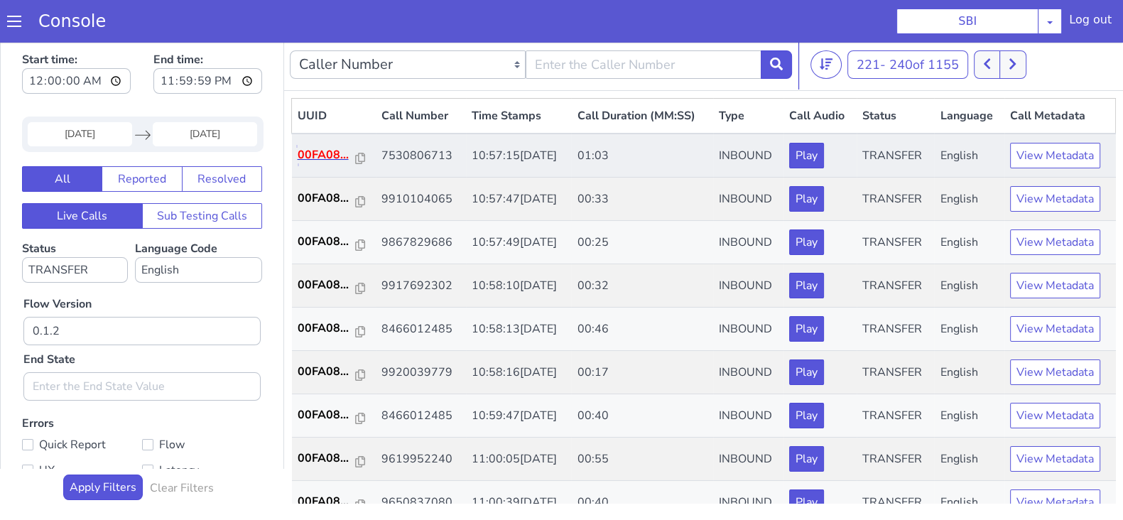
click at [325, 155] on p "00FA08..." at bounding box center [327, 154] width 58 height 17
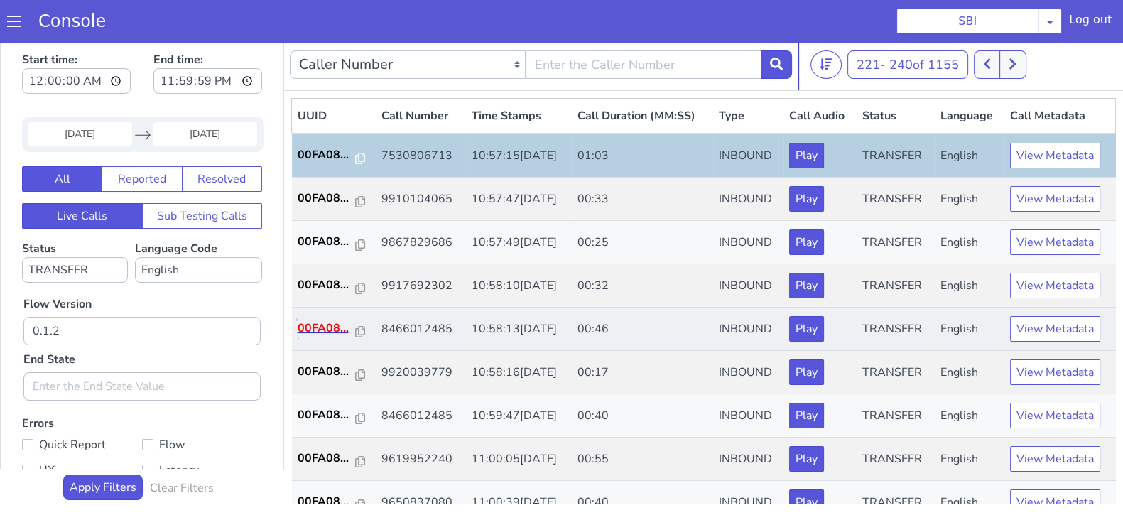
click at [314, 327] on p "00FA08..." at bounding box center [327, 328] width 58 height 17
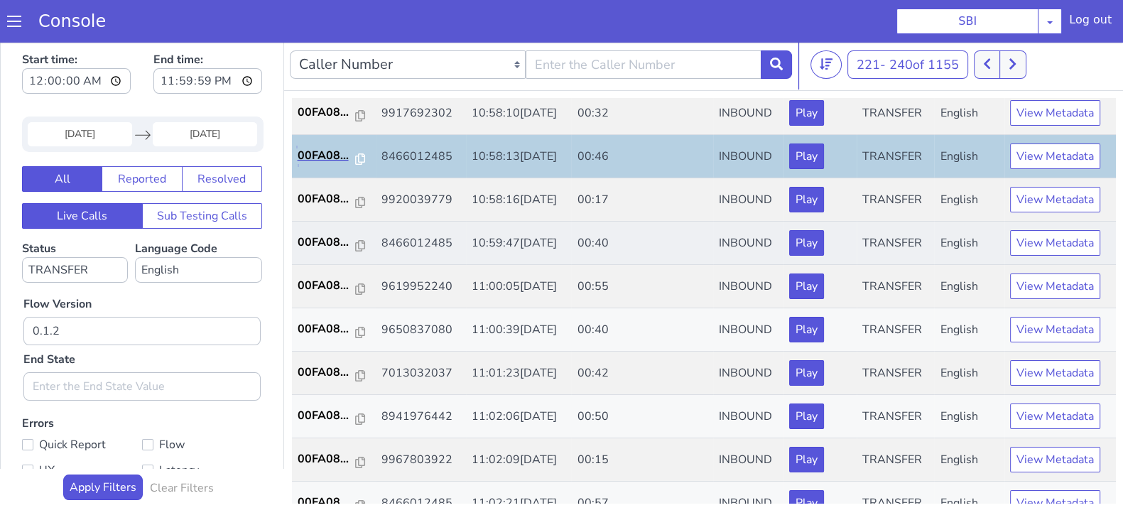
scroll to position [177, 0]
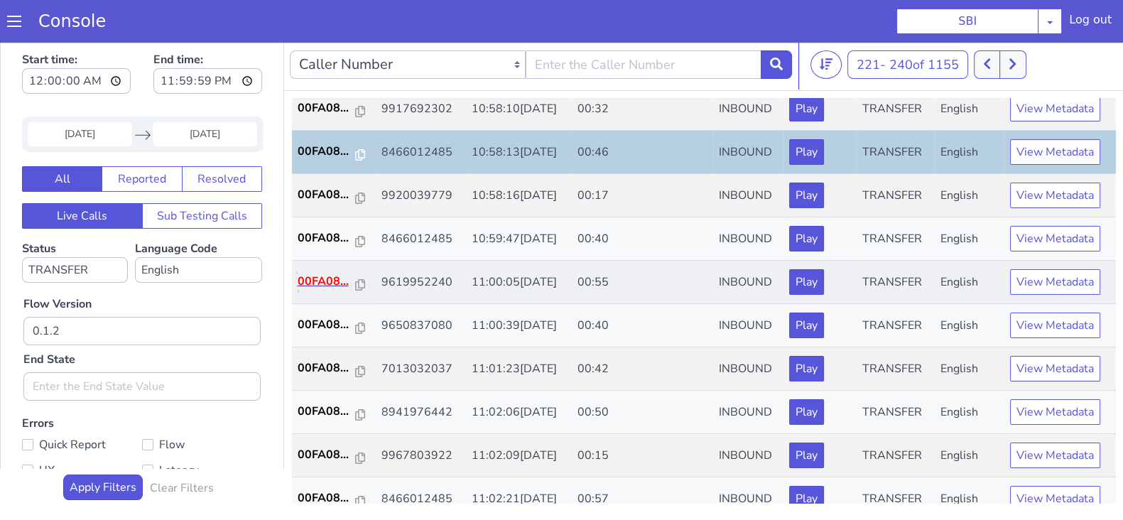
click at [309, 273] on p "00FA08..." at bounding box center [327, 281] width 58 height 17
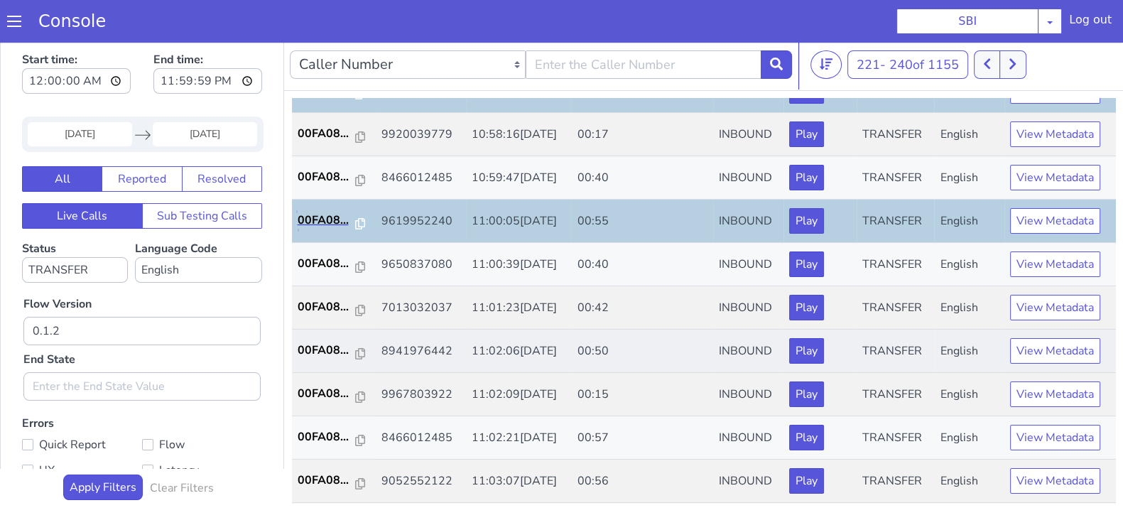
scroll to position [266, 0]
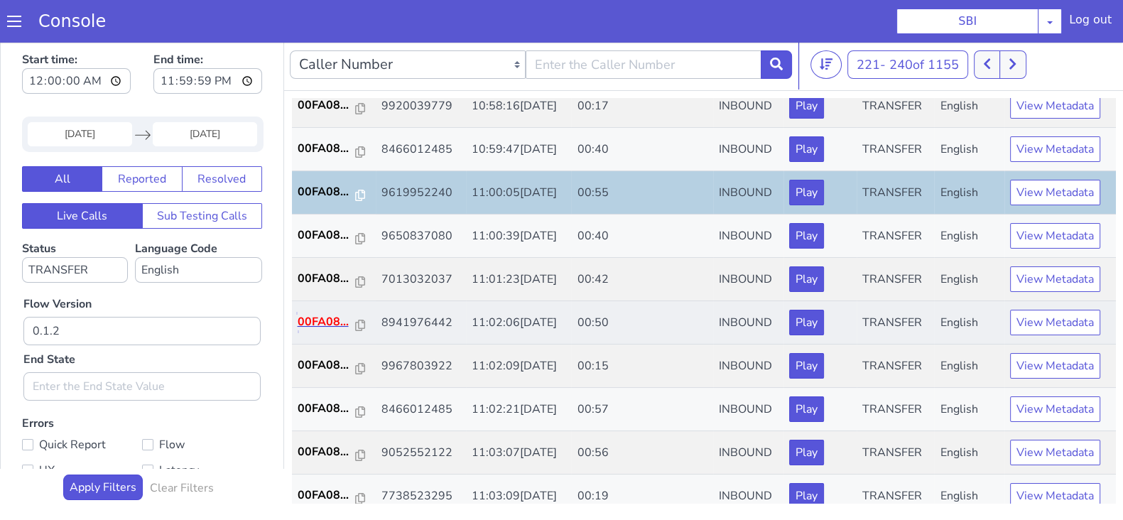
click at [334, 321] on p "00FA08..." at bounding box center [327, 321] width 58 height 17
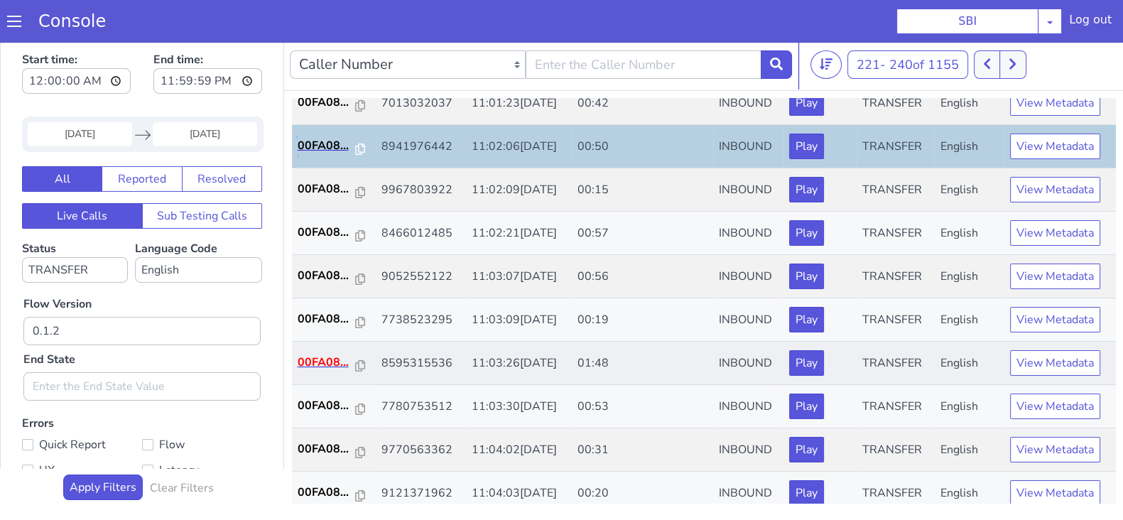
scroll to position [444, 0]
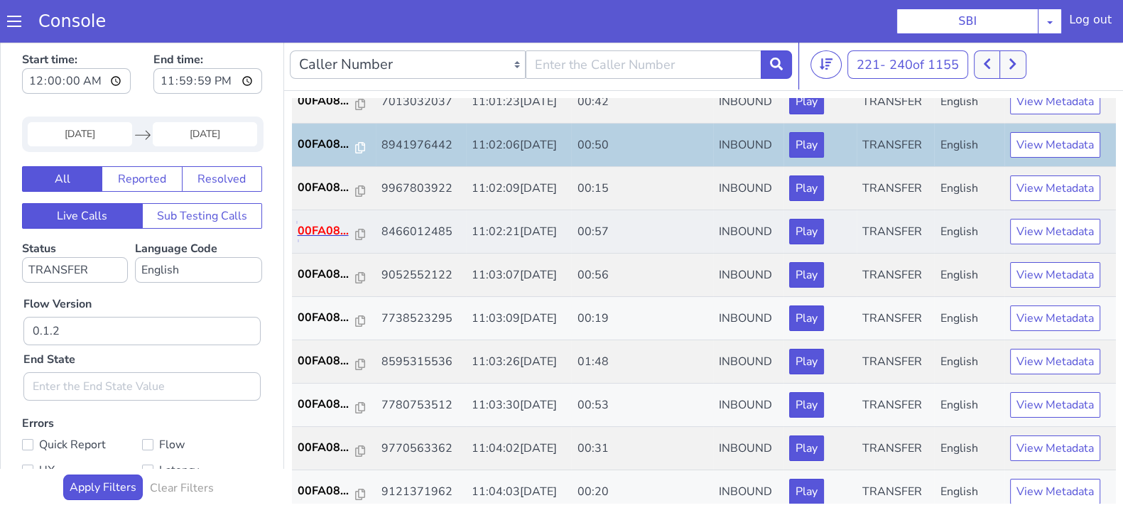
click at [313, 235] on p "00FA08..." at bounding box center [327, 230] width 58 height 17
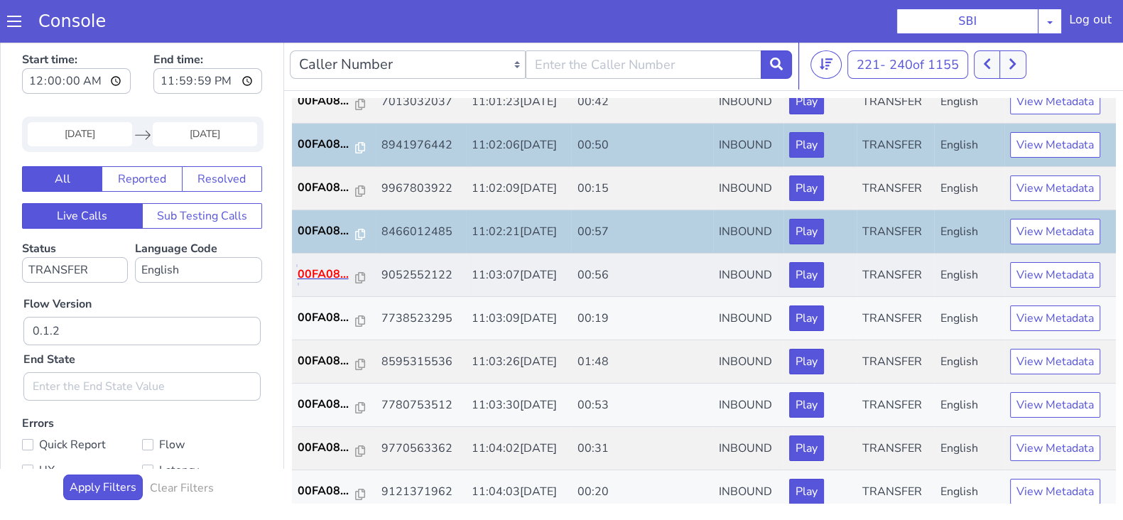
click at [312, 268] on p "00FA08..." at bounding box center [327, 274] width 58 height 17
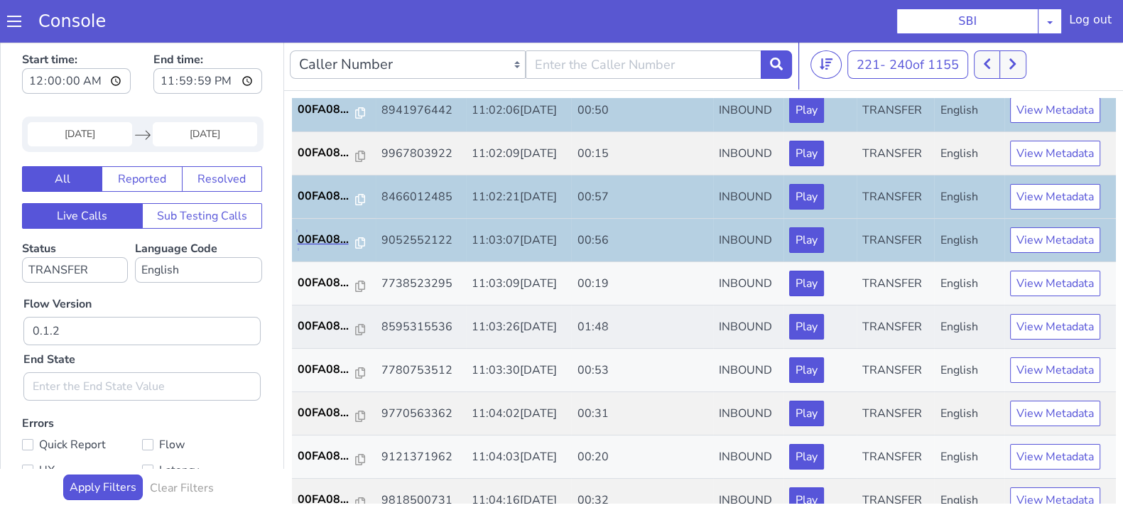
scroll to position [494, 0]
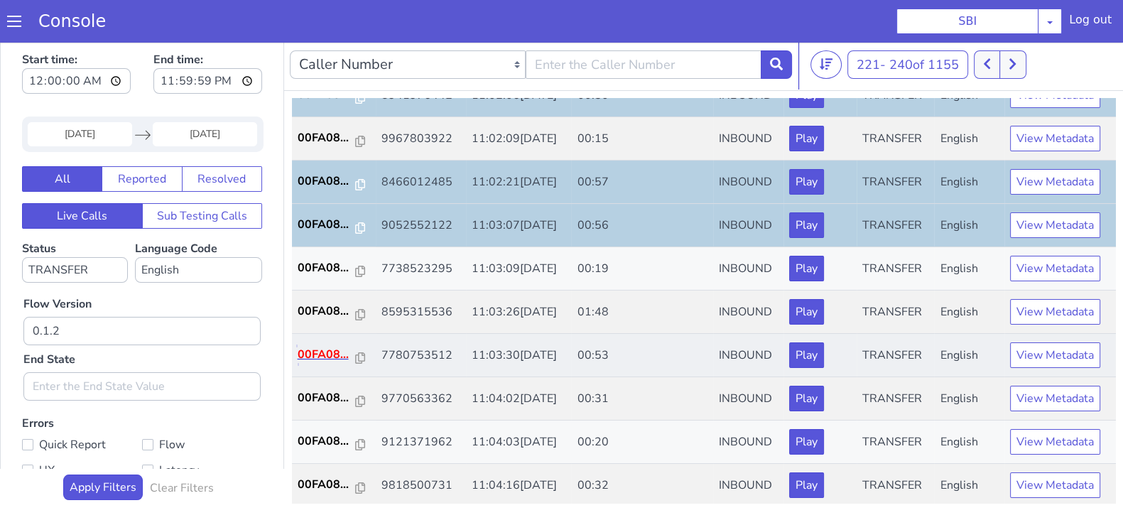
click at [327, 349] on p "00FA08..." at bounding box center [327, 354] width 58 height 17
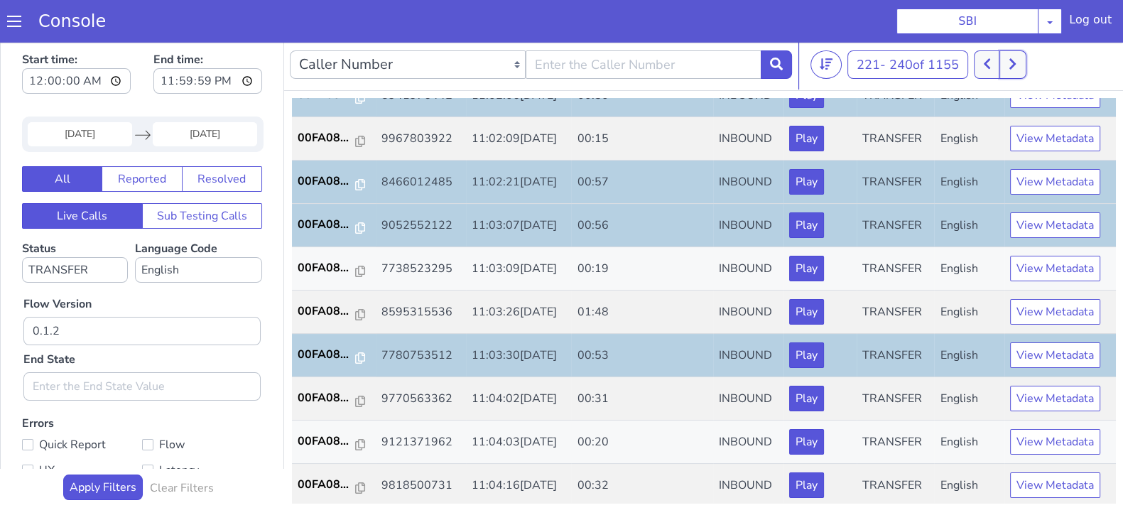
click at [1012, 58] on icon at bounding box center [1012, 64] width 8 height 13
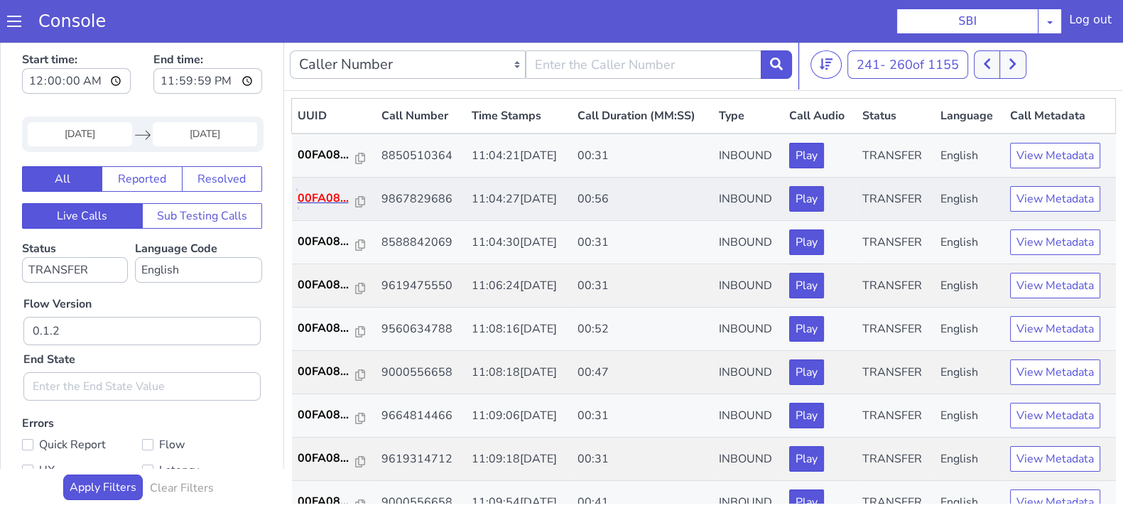
click at [318, 192] on p "00FA08..." at bounding box center [327, 198] width 58 height 17
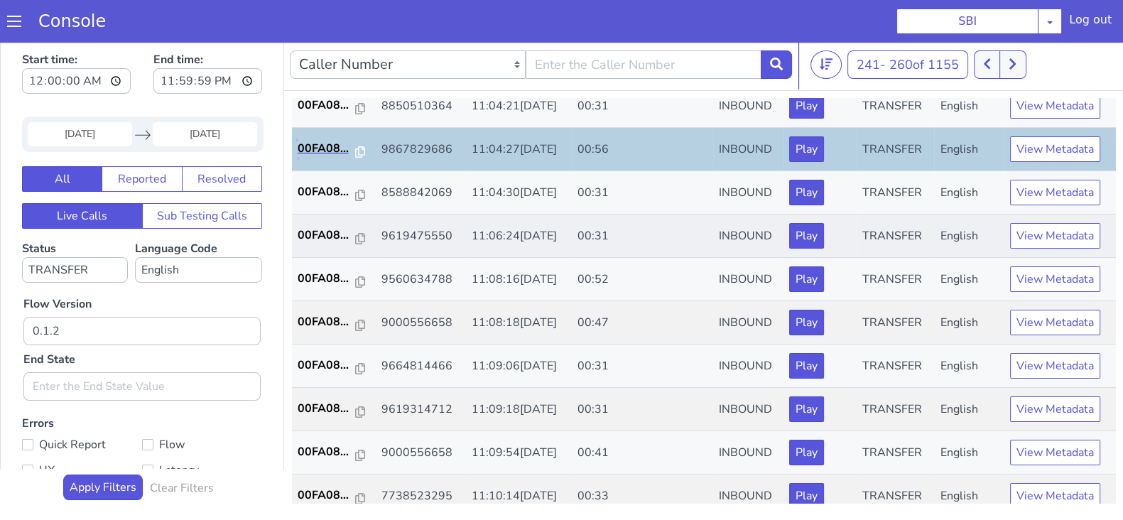
scroll to position [88, 0]
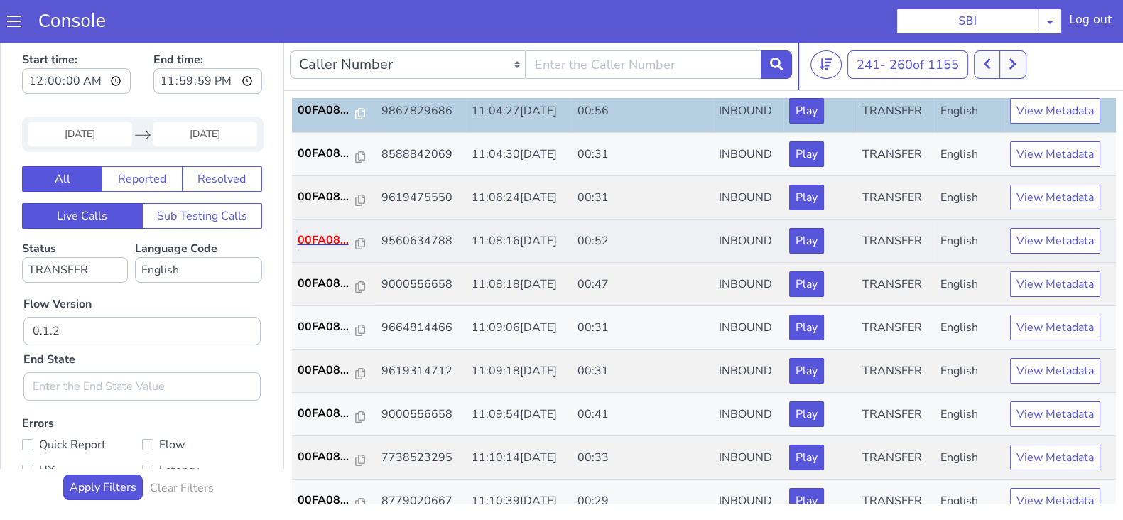
click at [312, 232] on p "00FA08..." at bounding box center [327, 240] width 58 height 17
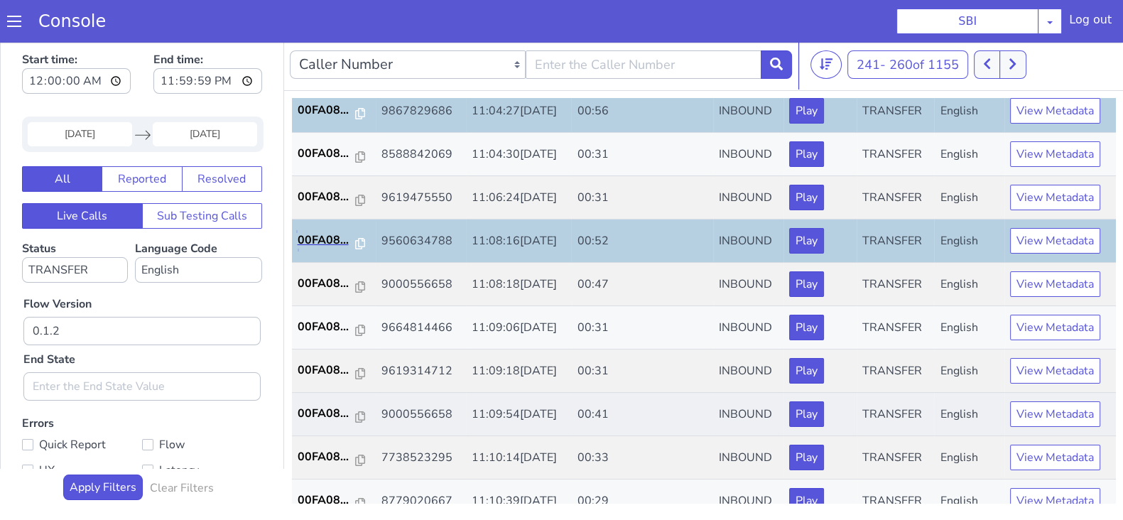
scroll to position [266, 0]
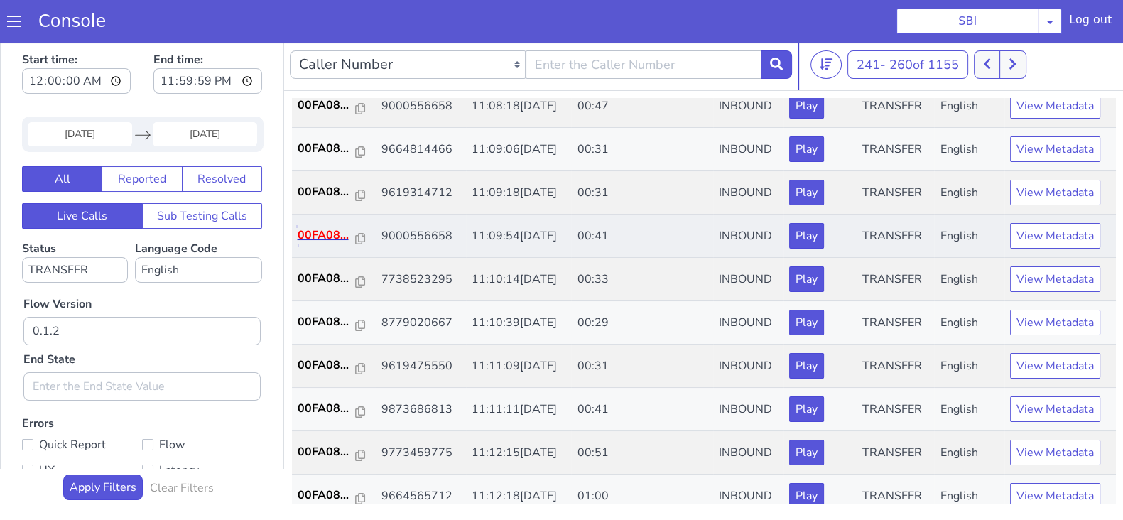
click at [317, 230] on p "00FA08..." at bounding box center [327, 235] width 58 height 17
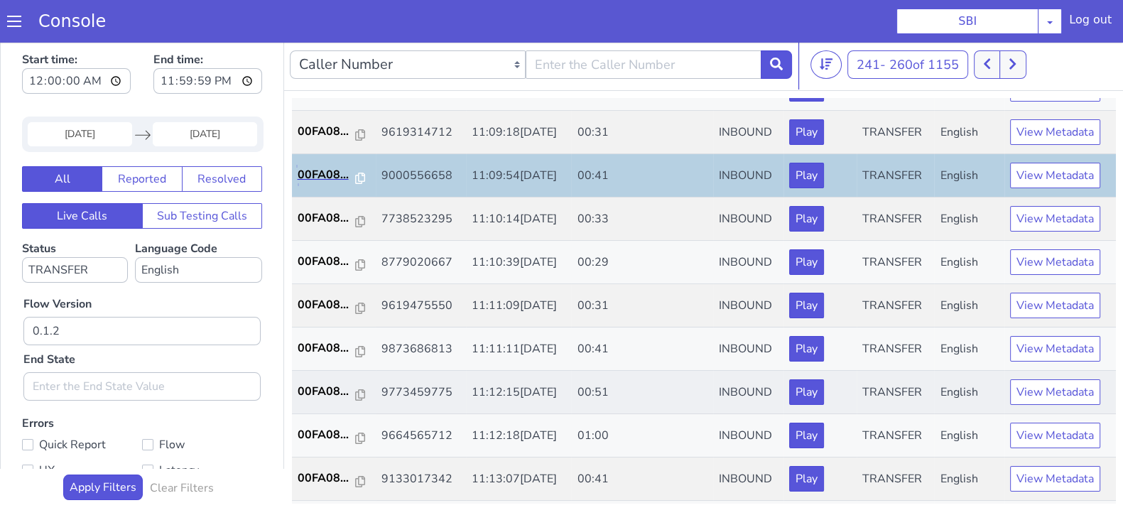
scroll to position [354, 0]
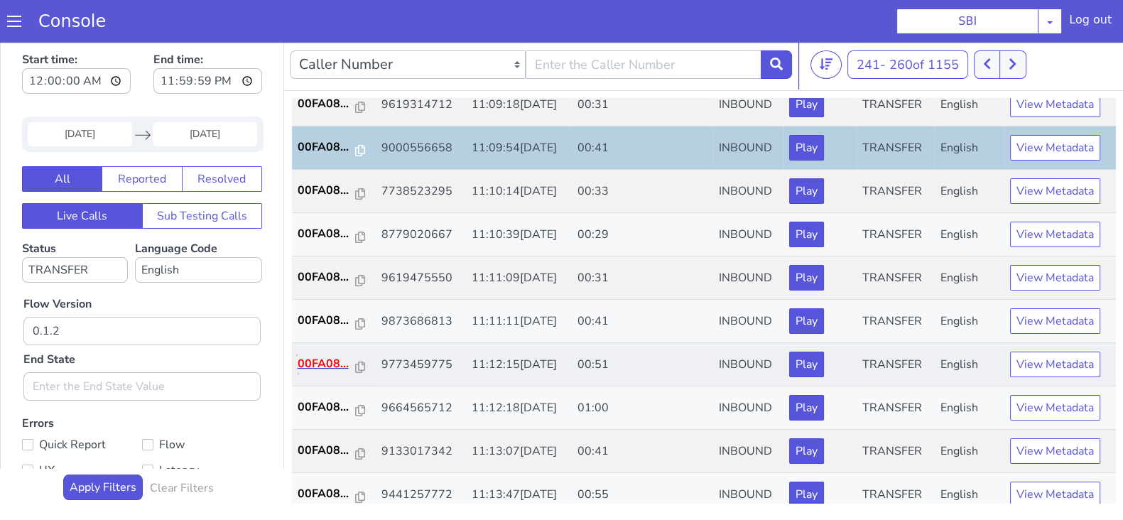
click at [313, 356] on p "00FA08..." at bounding box center [327, 363] width 58 height 17
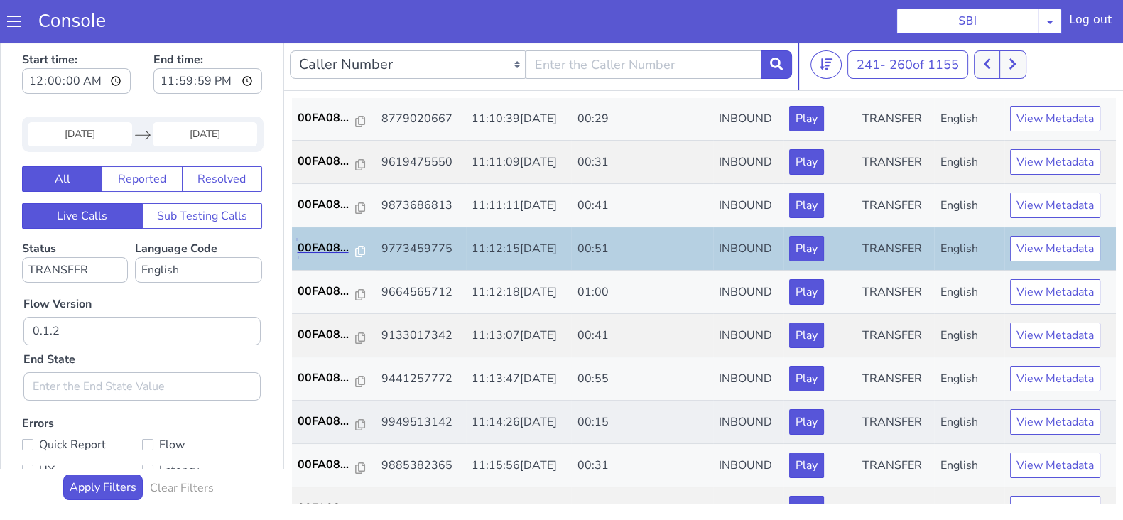
scroll to position [494, 0]
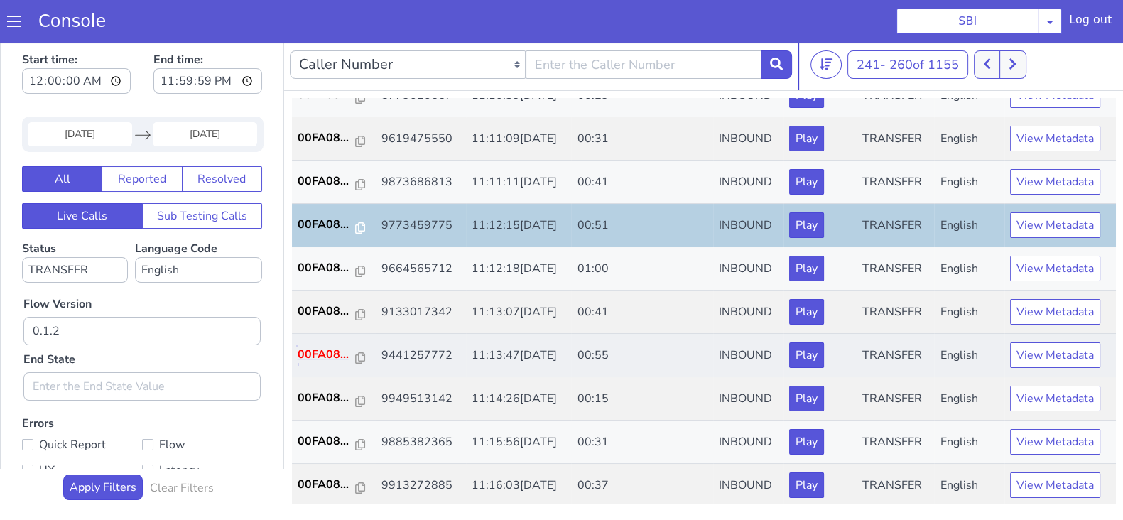
click at [320, 346] on p "00FA08..." at bounding box center [327, 354] width 58 height 17
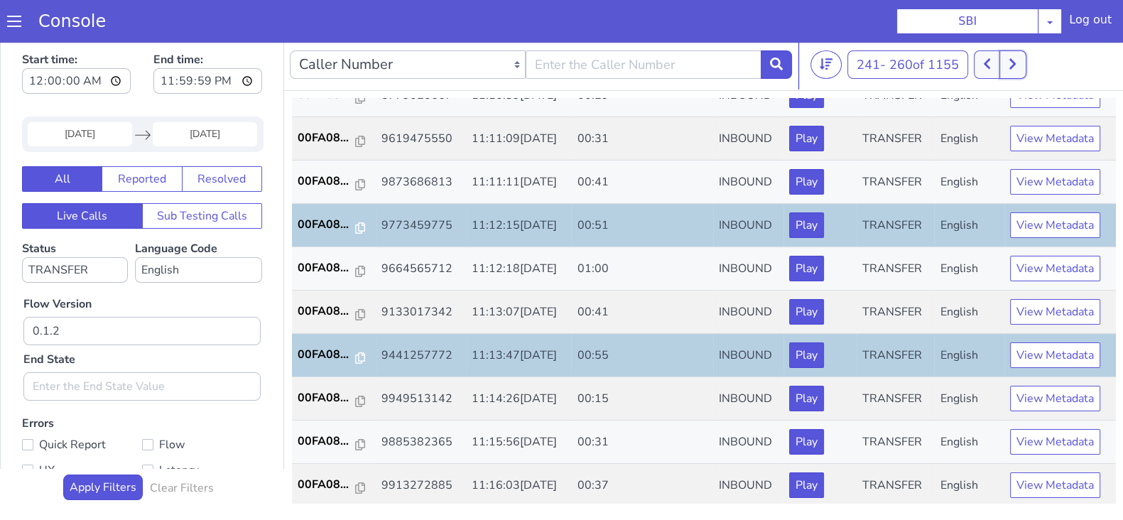
click at [1008, 67] on button at bounding box center [1012, 64] width 26 height 28
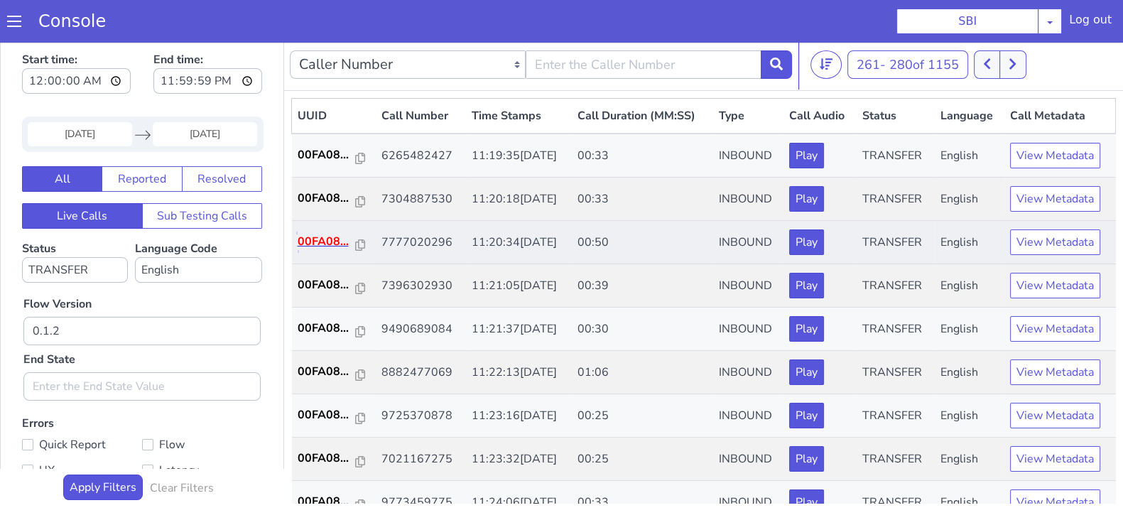
click at [320, 241] on p "00FA08..." at bounding box center [327, 241] width 58 height 17
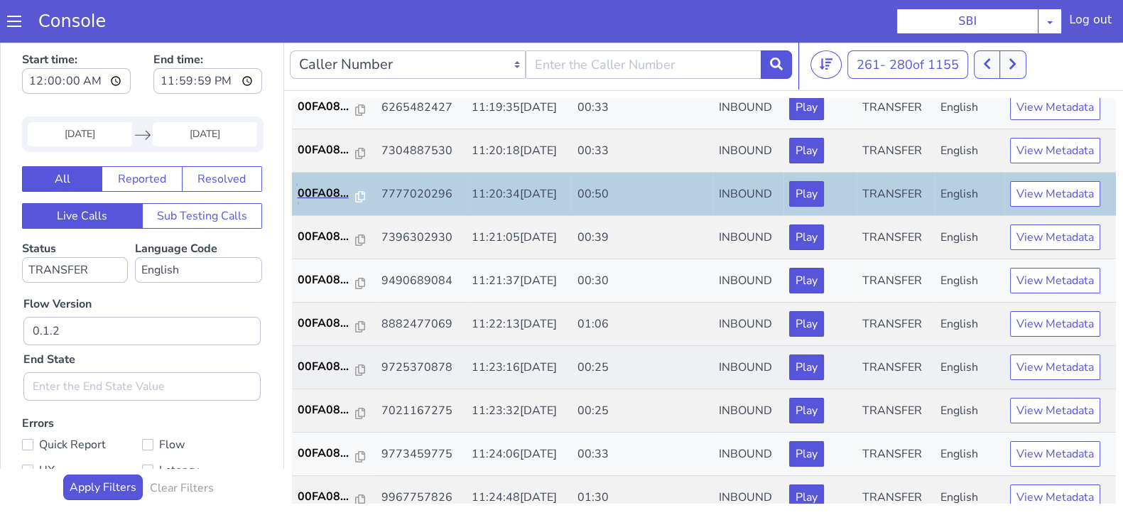
scroll to position [88, 0]
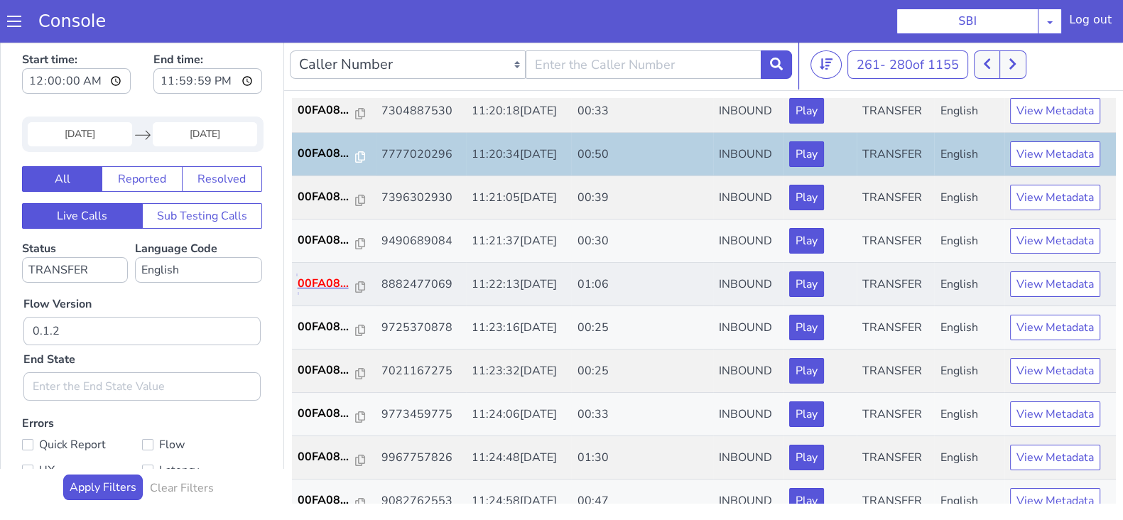
click at [330, 281] on p "00FA08..." at bounding box center [327, 283] width 58 height 17
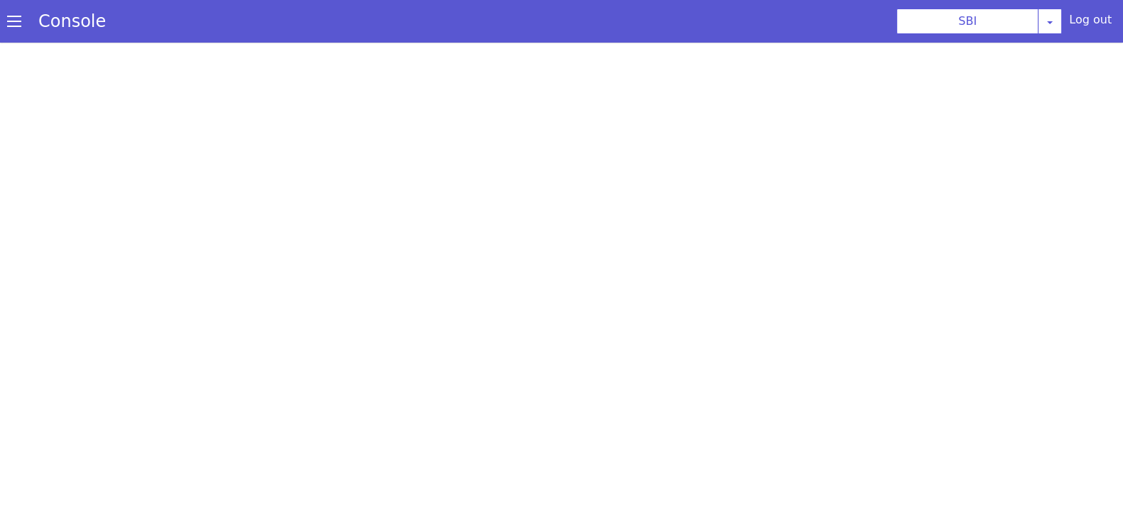
click at [359, 254] on div at bounding box center [561, 281] width 1123 height 477
click at [536, 302] on div at bounding box center [561, 281] width 1123 height 477
